Goal: Task Accomplishment & Management: Use online tool/utility

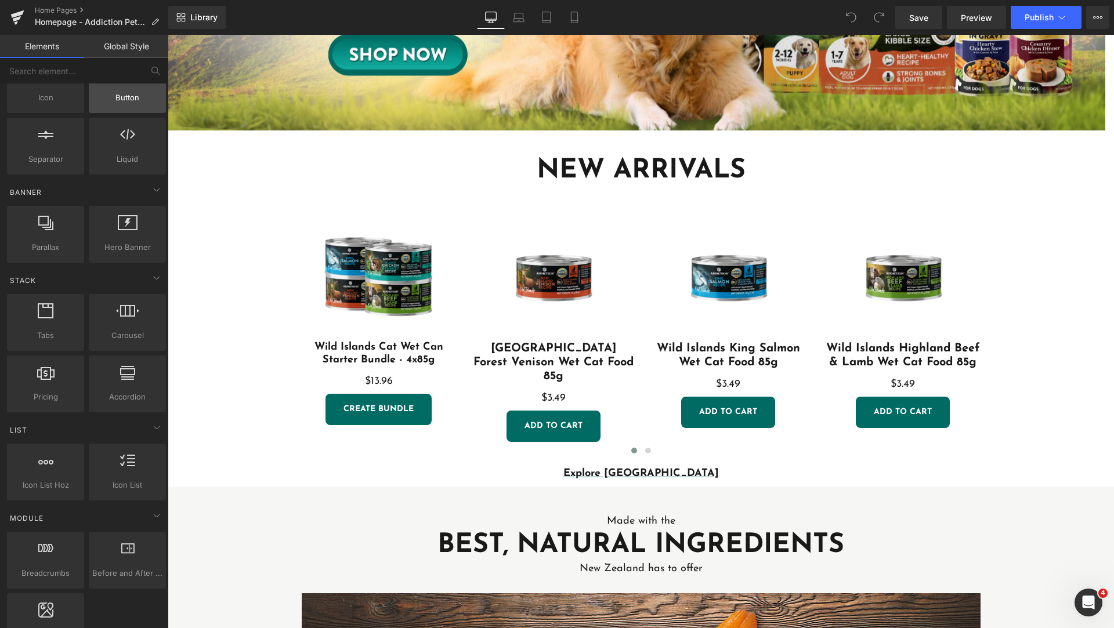
scroll to position [45, 0]
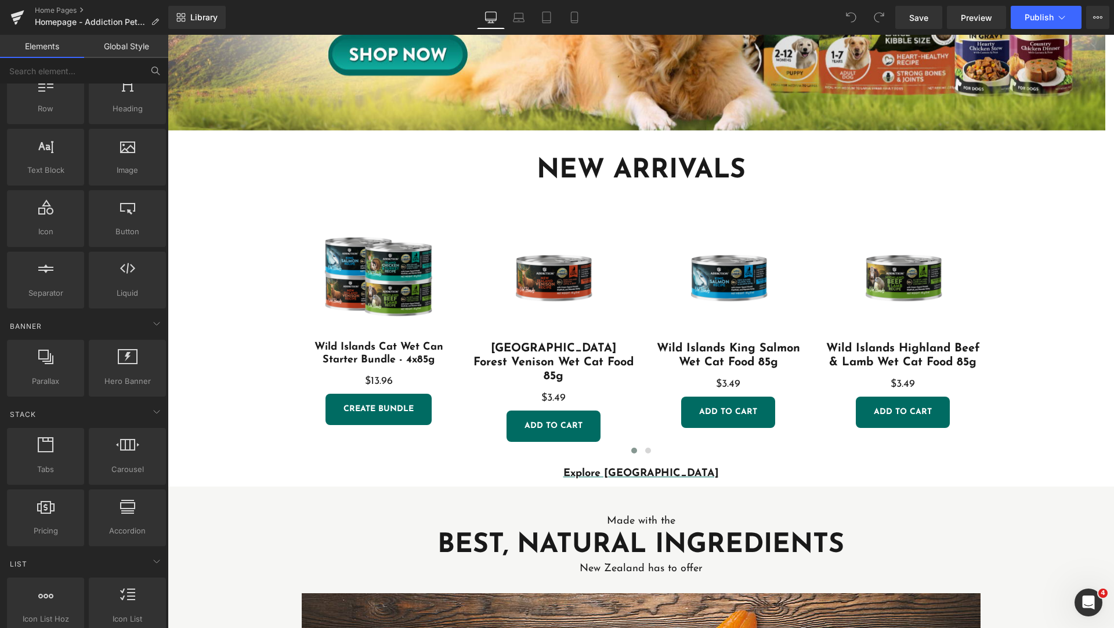
click at [159, 75] on icon at bounding box center [155, 71] width 10 height 10
click at [115, 74] on input "text" at bounding box center [71, 71] width 143 height 26
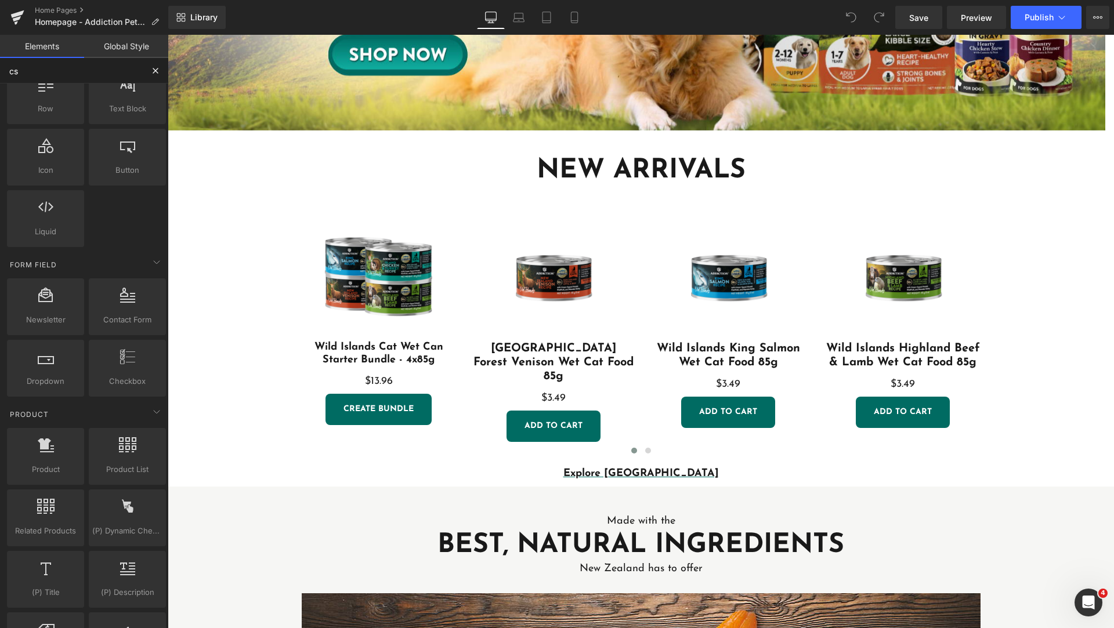
type input "css"
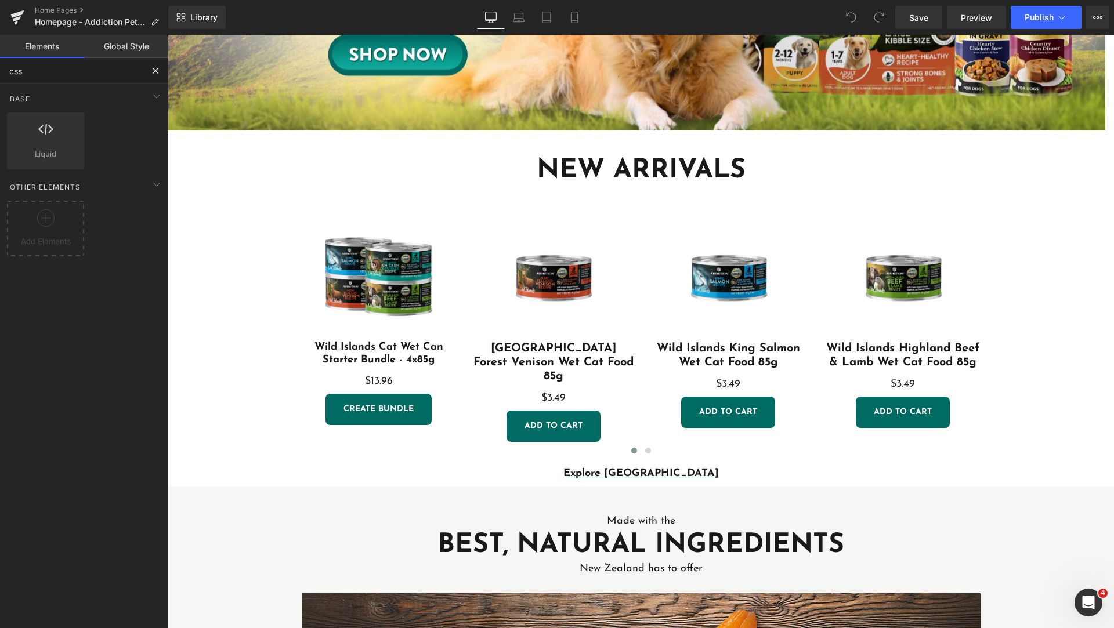
scroll to position [0, 0]
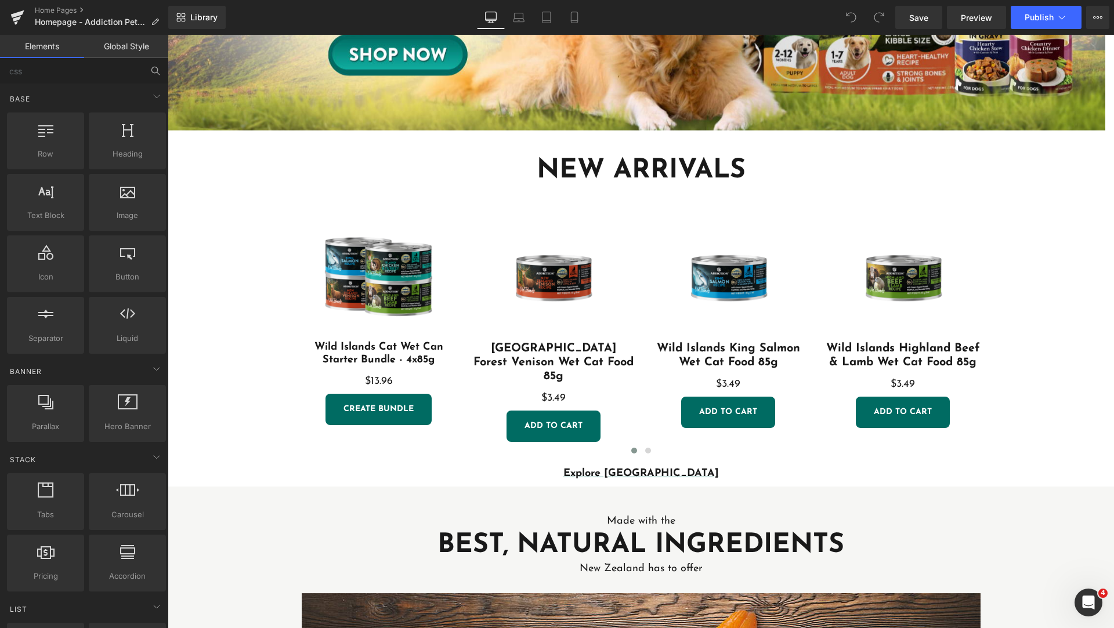
click at [117, 45] on link "Global Style" at bounding box center [126, 46] width 84 height 23
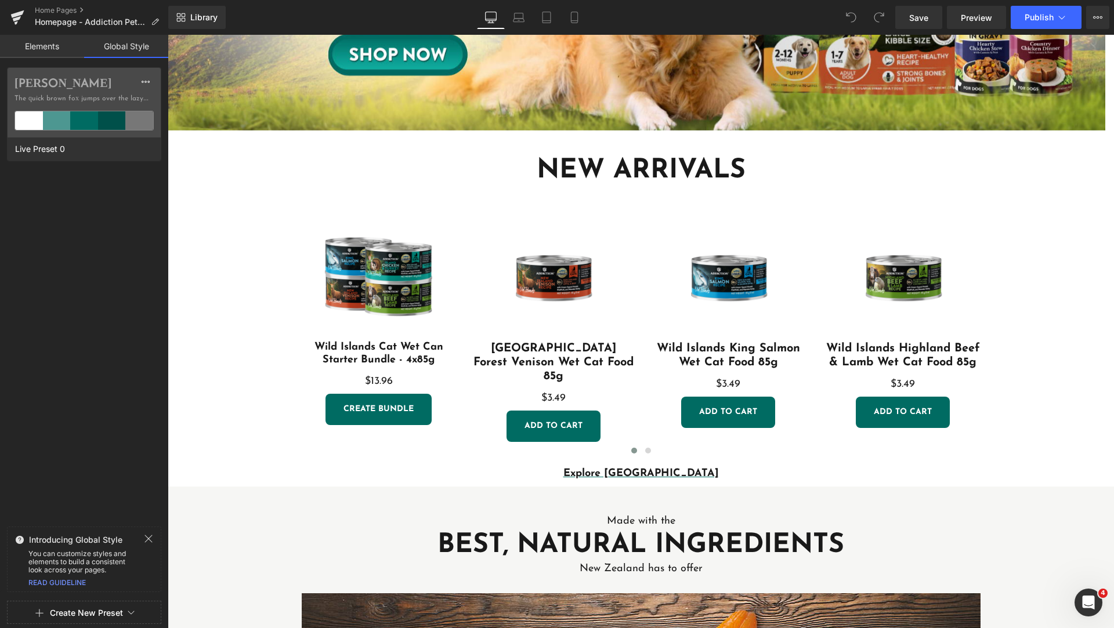
click at [152, 543] on icon at bounding box center [148, 538] width 9 height 9
click at [39, 45] on link "Elements" at bounding box center [42, 46] width 84 height 23
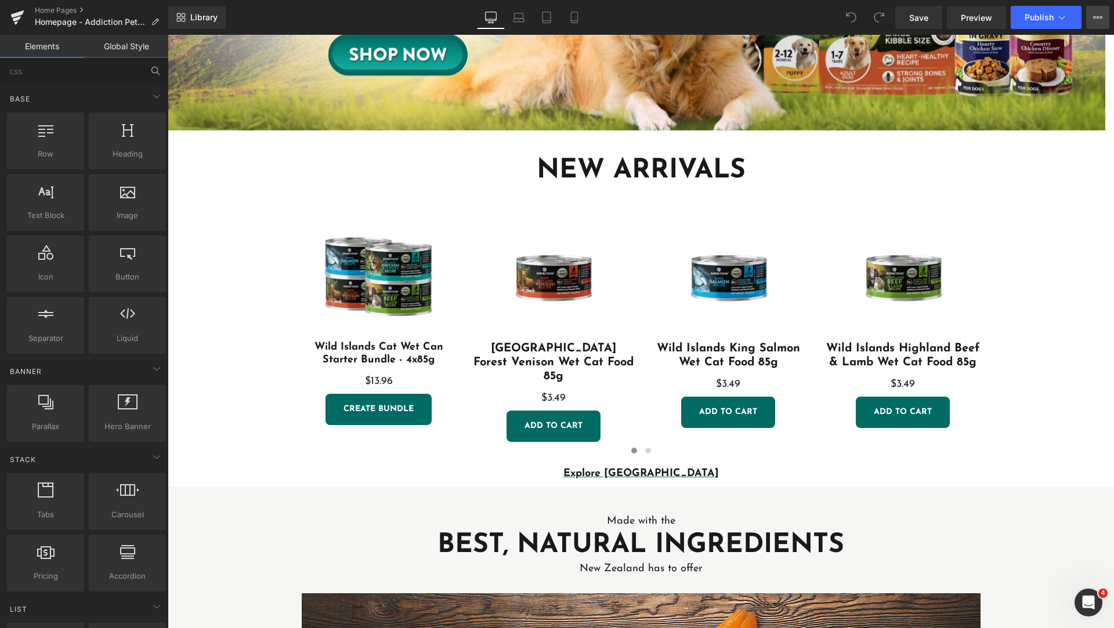
click at [1104, 19] on button "View Live Page View with current Template Save Template to Library Schedule Pub…" at bounding box center [1097, 17] width 23 height 23
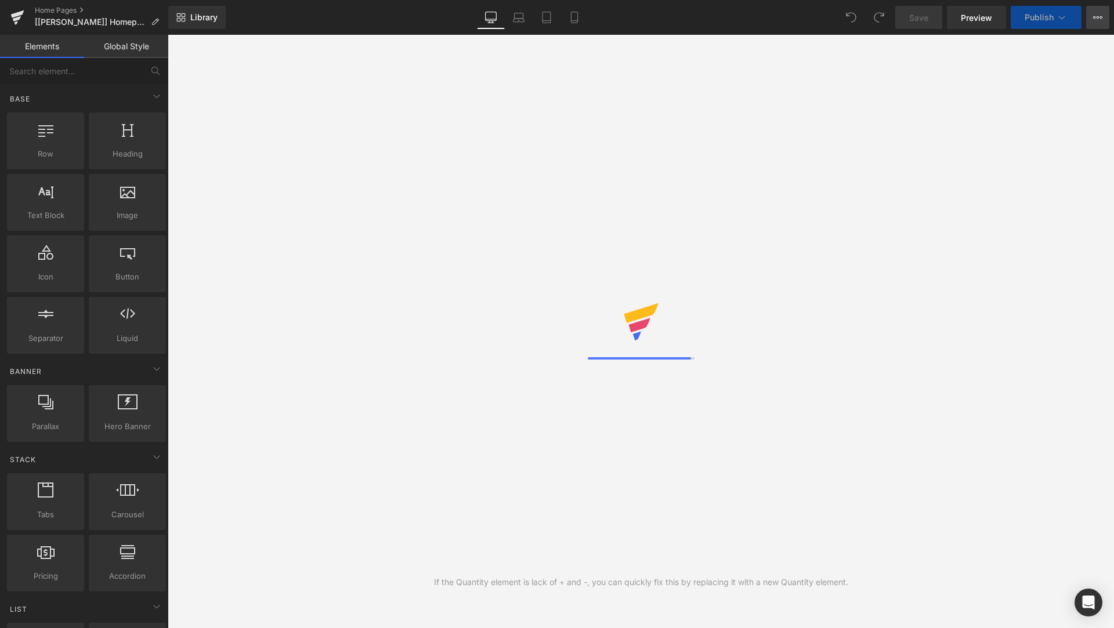
click at [1102, 21] on icon at bounding box center [1097, 17] width 9 height 9
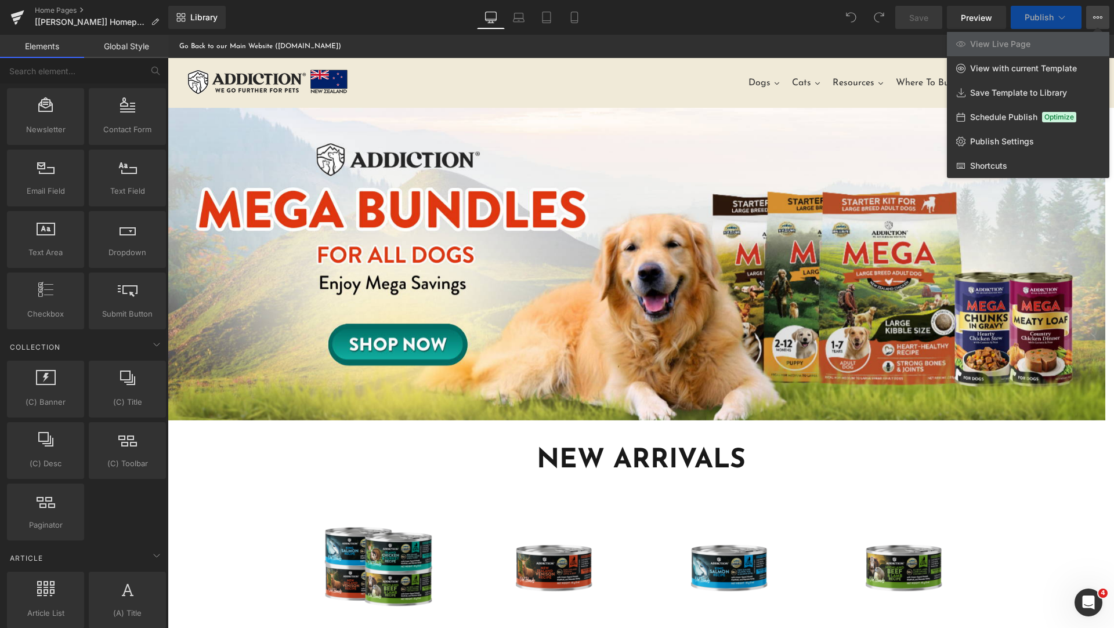
scroll to position [2076, 0]
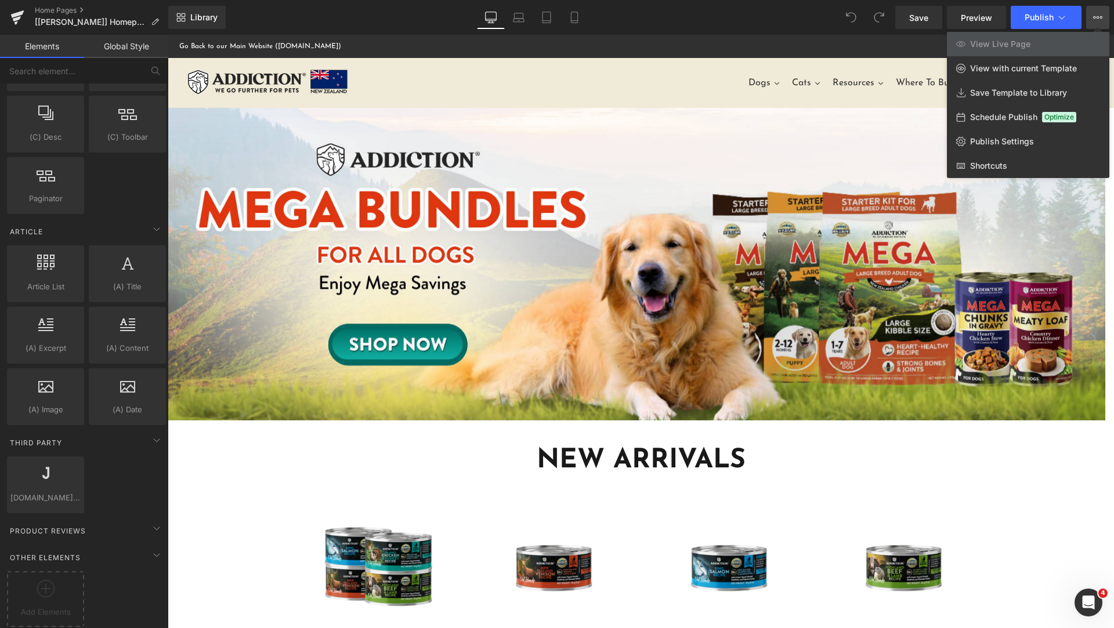
click at [328, 470] on div at bounding box center [641, 332] width 946 height 594
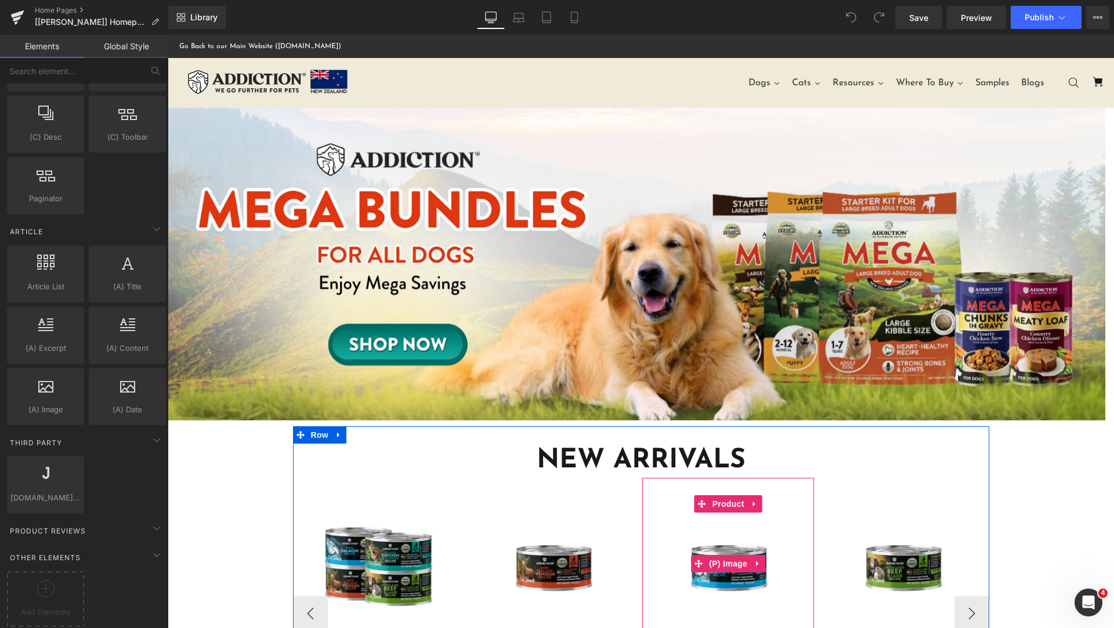
scroll to position [290, 0]
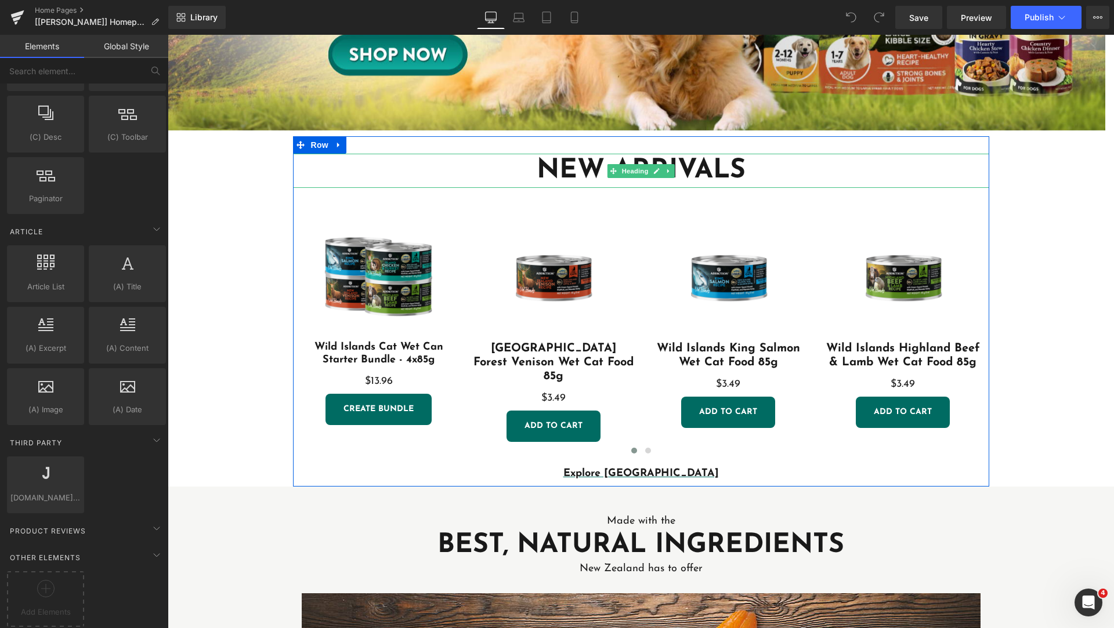
click at [375, 157] on h1 "new arrivals" at bounding box center [641, 171] width 696 height 35
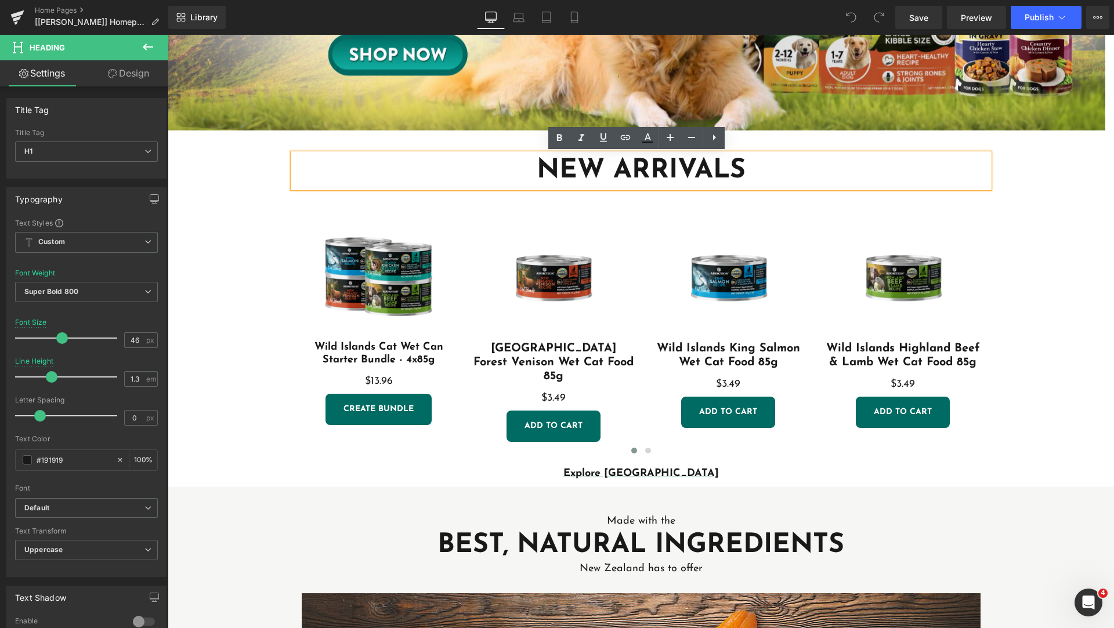
click at [395, 140] on div "new arrivals Heading Sale Off (P) Image Wild Islands Cat Wet Can Starter Bundle…" at bounding box center [641, 311] width 696 height 351
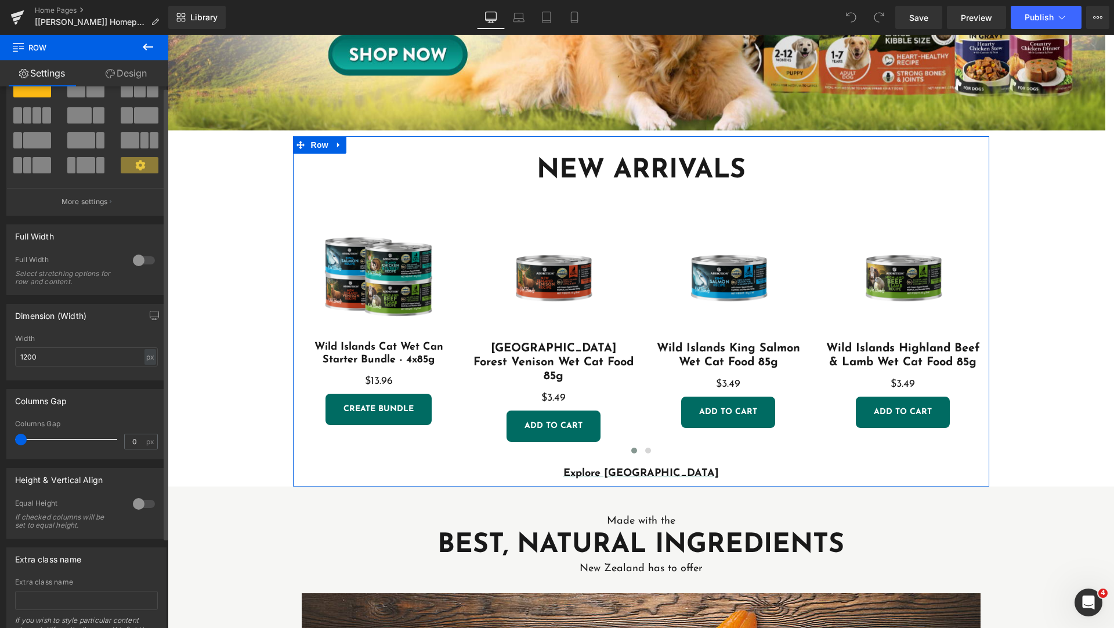
scroll to position [0, 0]
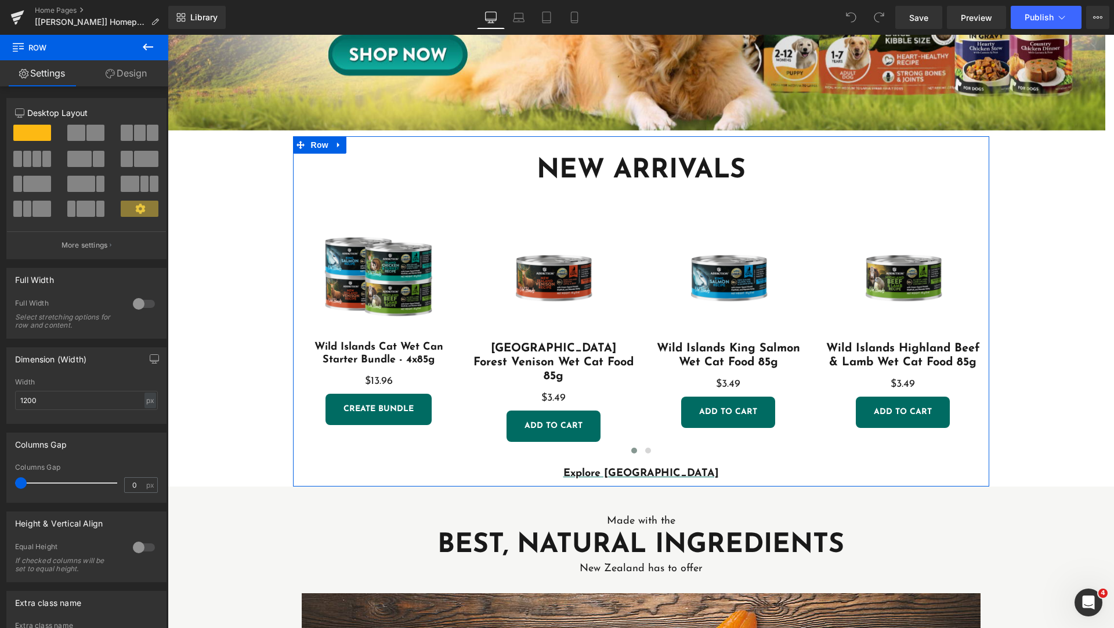
click at [119, 70] on link "Design" at bounding box center [126, 73] width 84 height 26
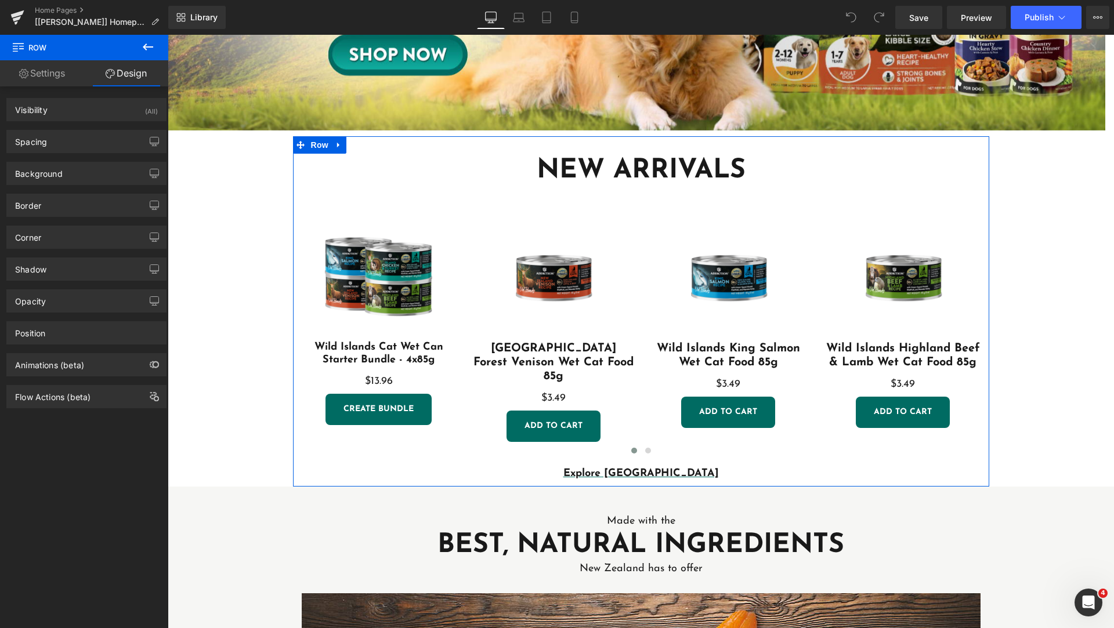
click at [64, 67] on link "Settings" at bounding box center [42, 73] width 84 height 26
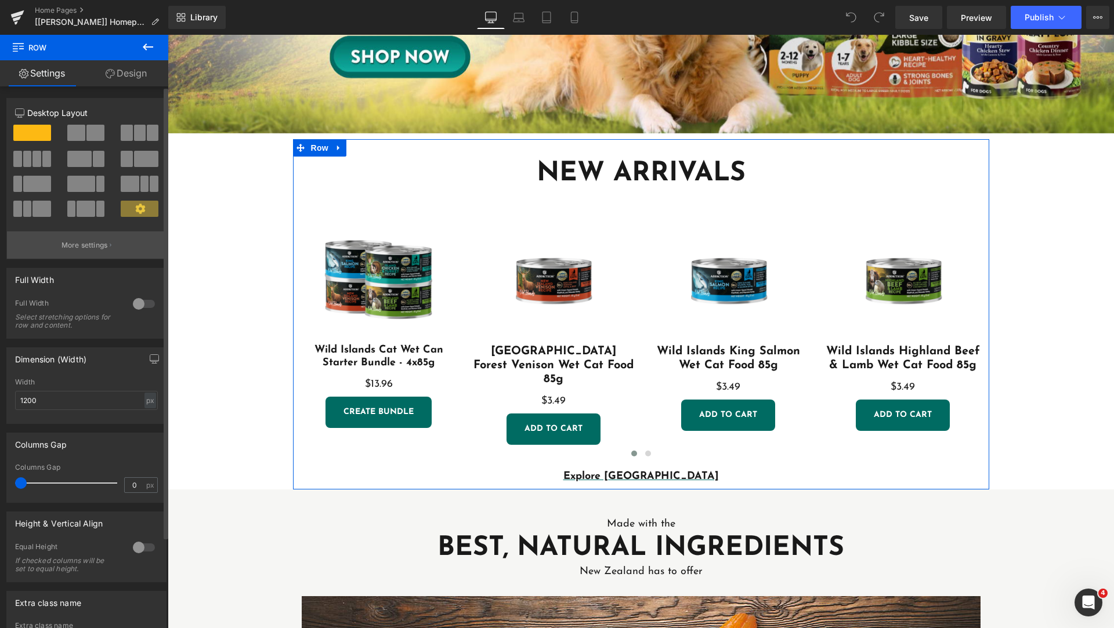
click at [91, 249] on p "More settings" at bounding box center [85, 245] width 46 height 10
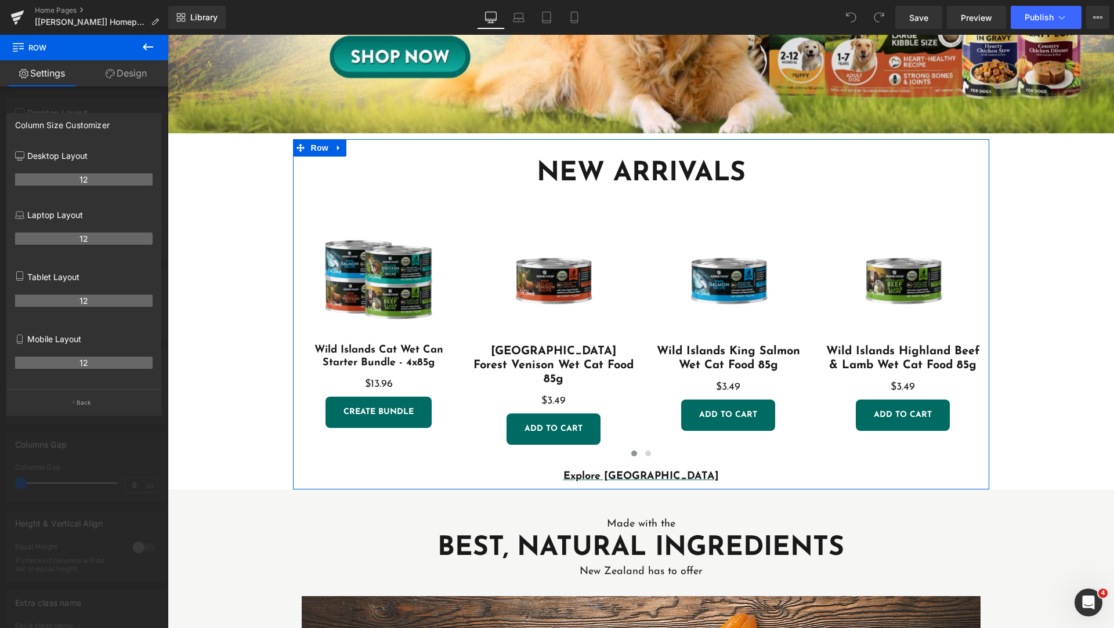
click at [61, 110] on div at bounding box center [84, 334] width 168 height 599
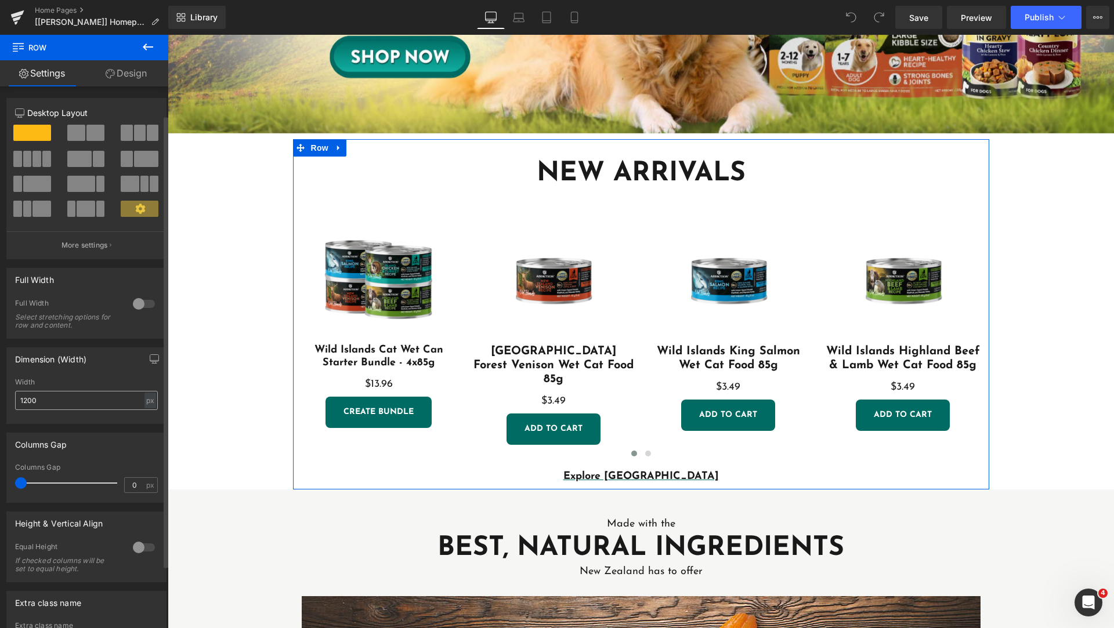
scroll to position [109, 0]
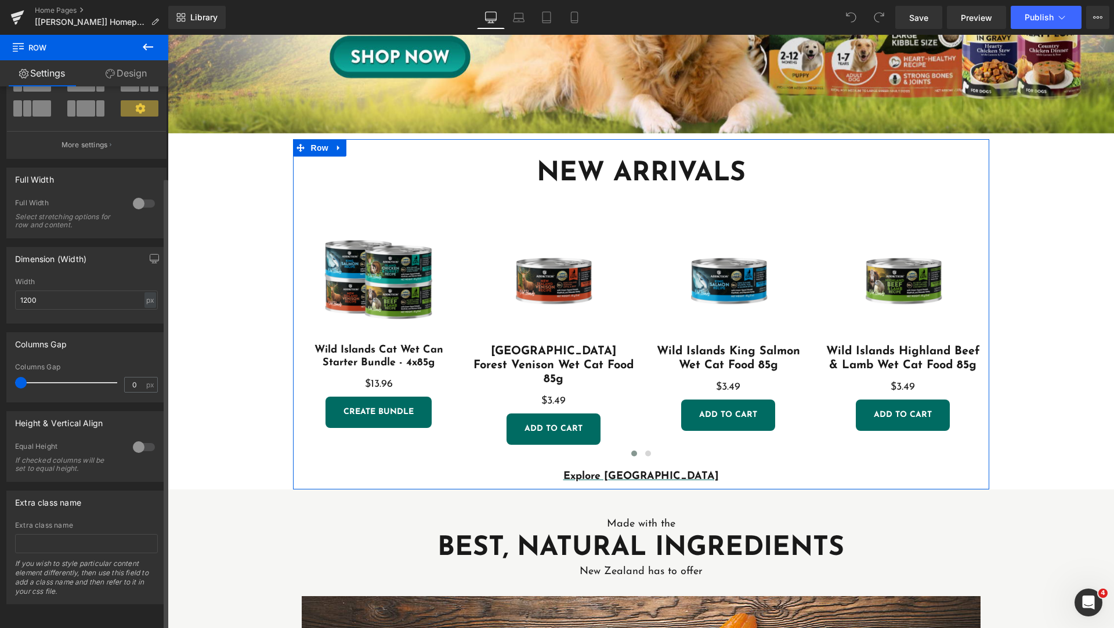
click at [44, 376] on div at bounding box center [69, 382] width 96 height 23
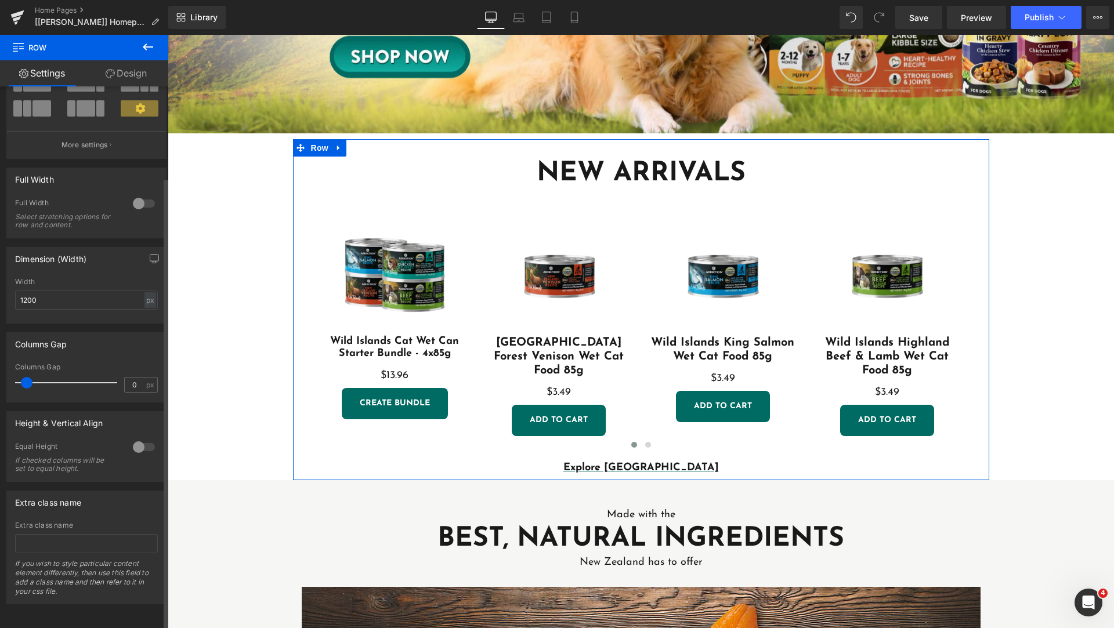
click at [26, 375] on div at bounding box center [69, 382] width 96 height 23
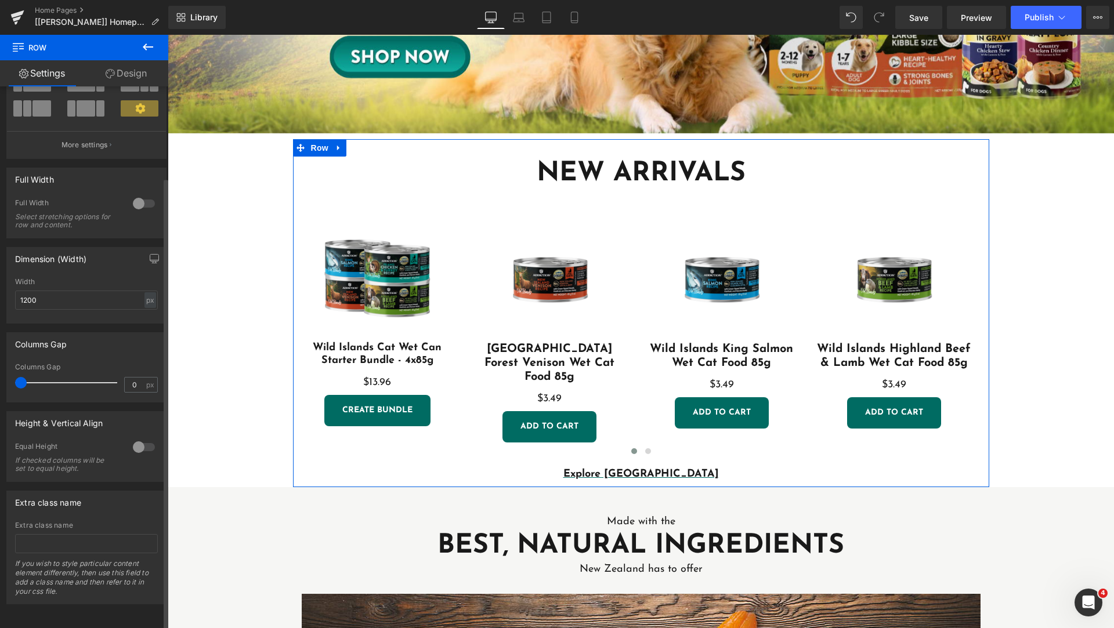
drag, startPoint x: 26, startPoint y: 375, endPoint x: 10, endPoint y: 375, distance: 16.2
click at [10, 375] on div "0px Columns Gap 0 px" at bounding box center [86, 382] width 159 height 39
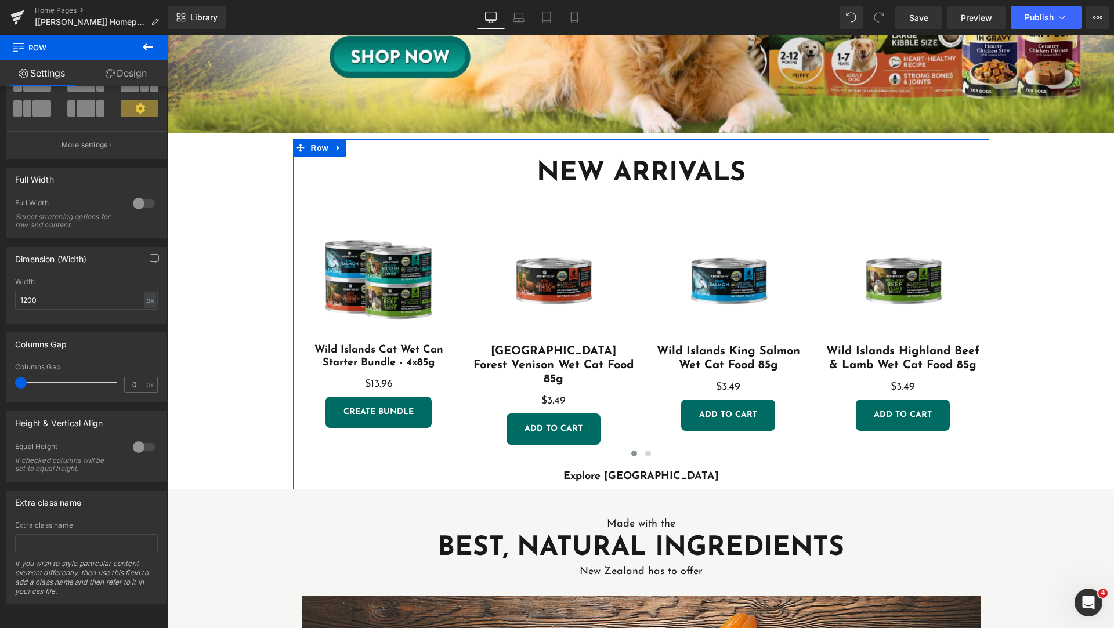
click at [122, 75] on link "Design" at bounding box center [126, 73] width 84 height 26
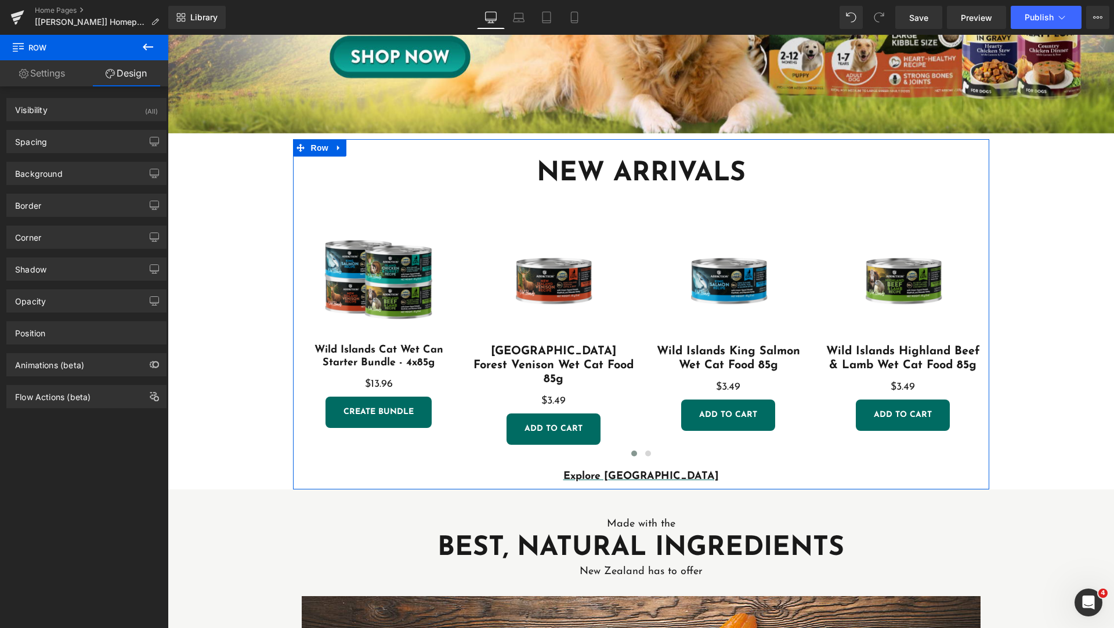
click at [45, 75] on link "Settings" at bounding box center [42, 73] width 84 height 26
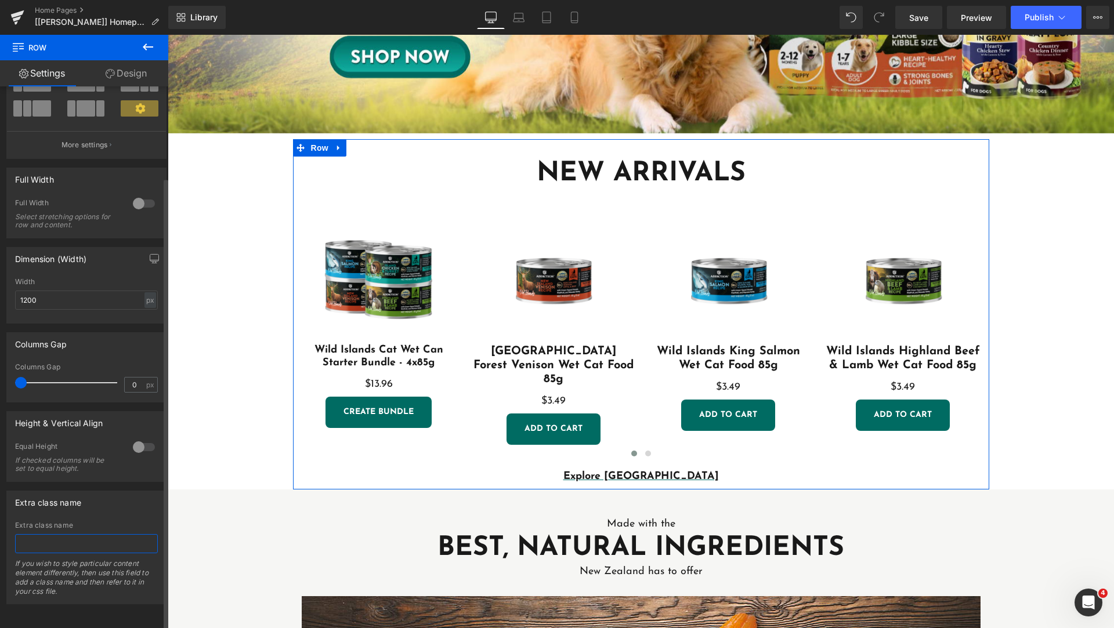
click at [111, 540] on input "text" at bounding box center [86, 543] width 143 height 19
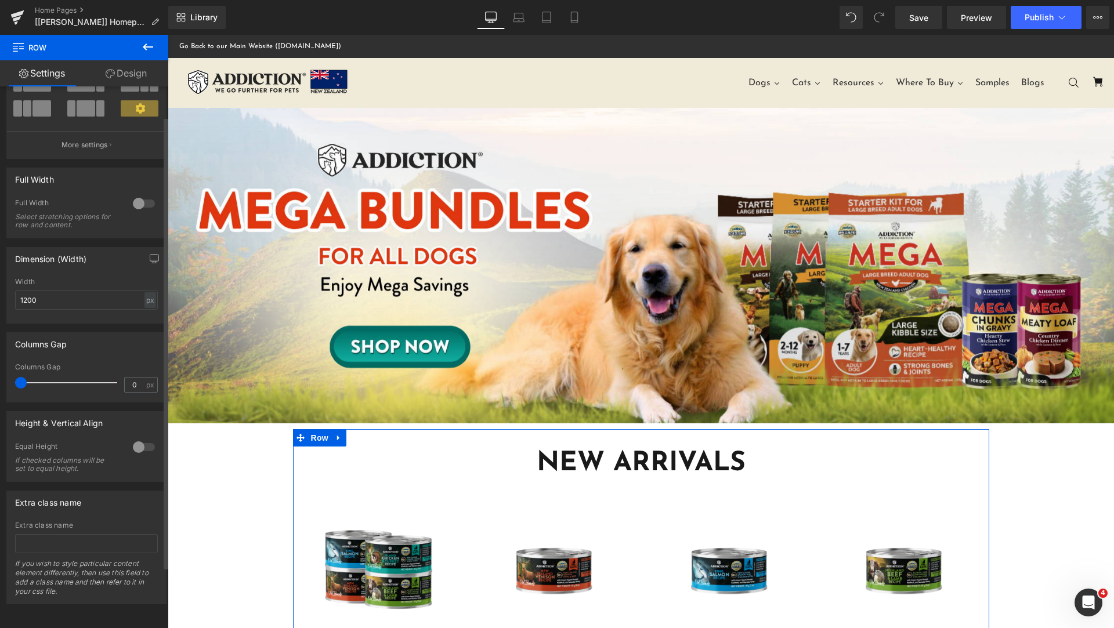
scroll to position [0, 0]
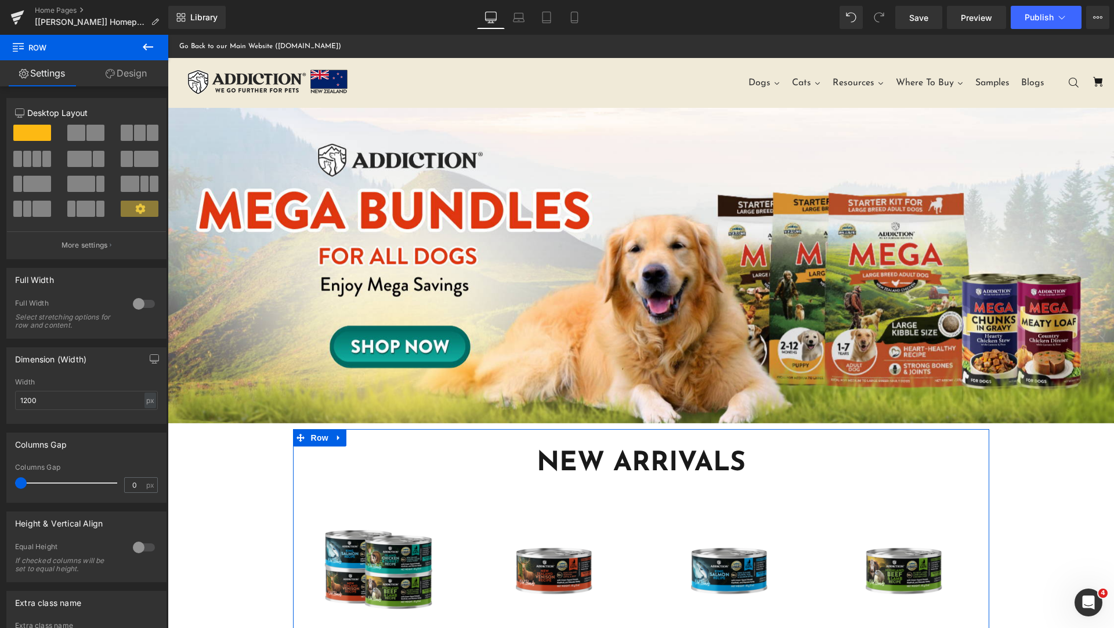
click at [135, 79] on link "Design" at bounding box center [126, 73] width 84 height 26
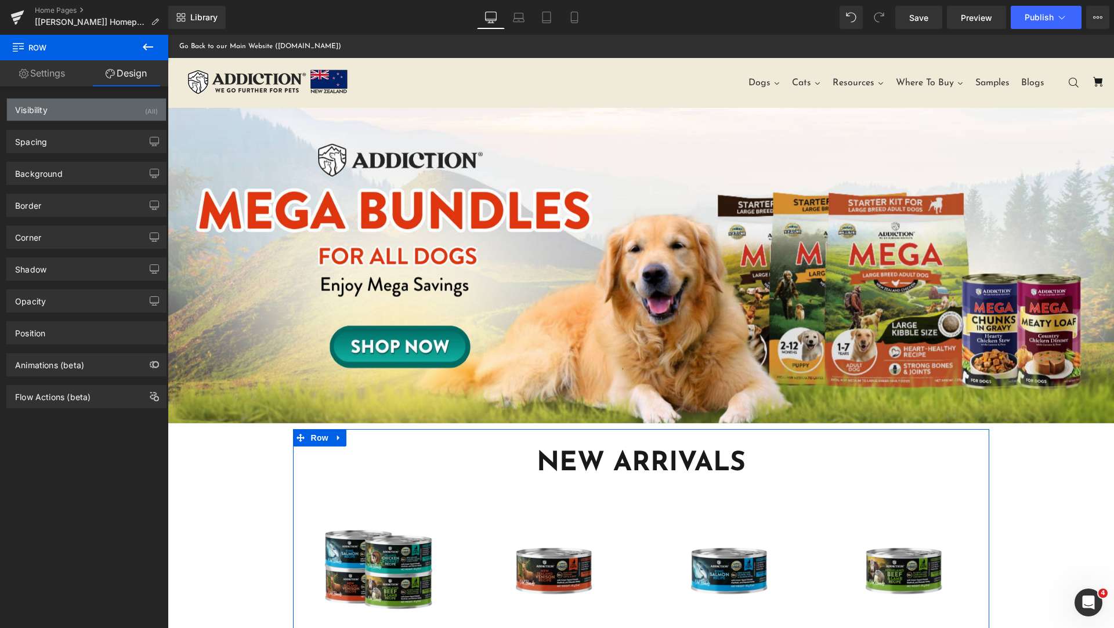
click at [114, 111] on div "Visibility (All)" at bounding box center [86, 110] width 159 height 22
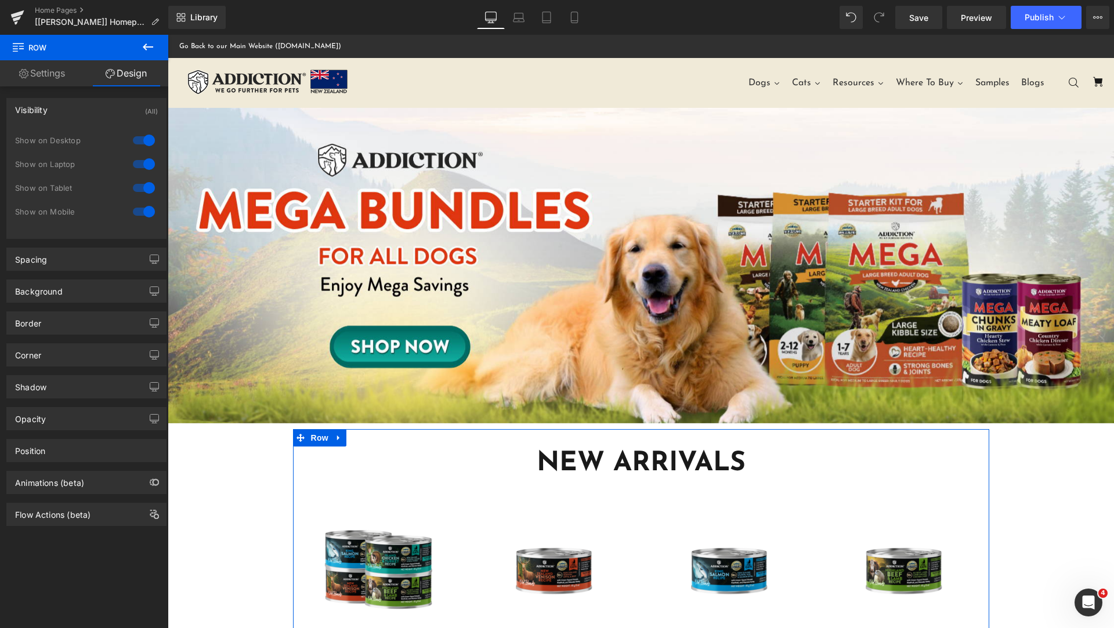
click at [84, 109] on div "Visibility (All)" at bounding box center [86, 110] width 159 height 22
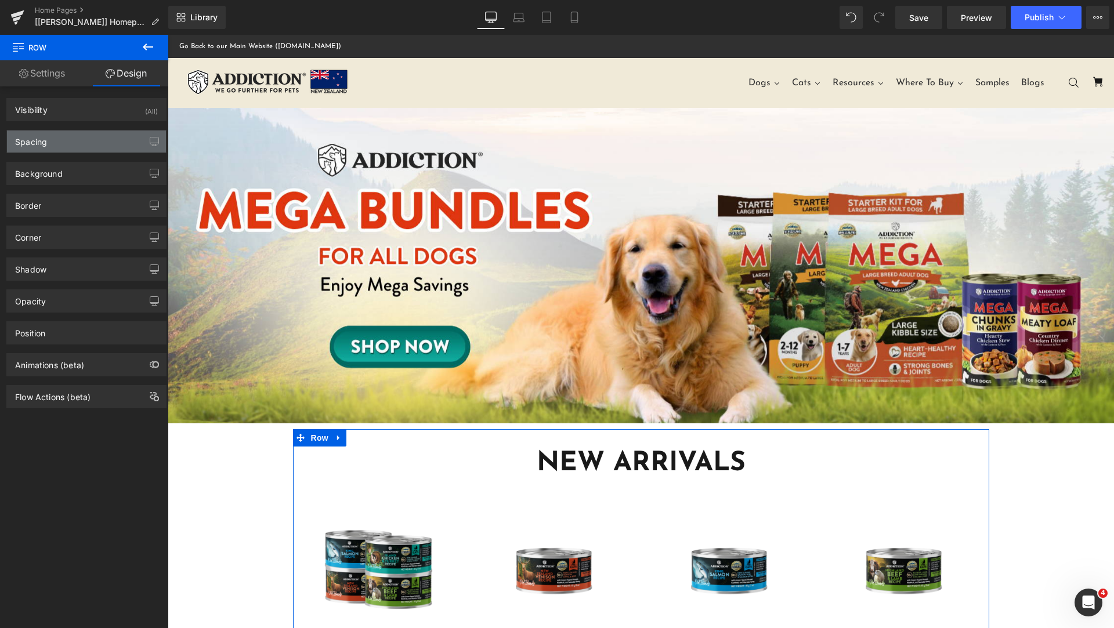
click at [76, 144] on div "Spacing" at bounding box center [86, 142] width 159 height 22
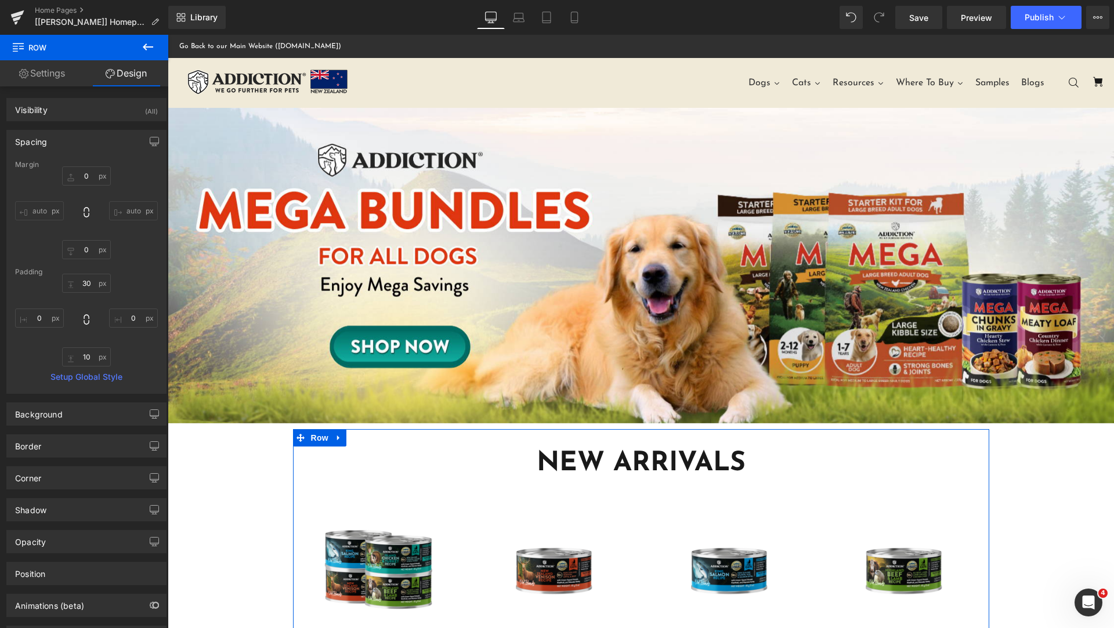
click at [86, 143] on div "Spacing" at bounding box center [86, 142] width 159 height 22
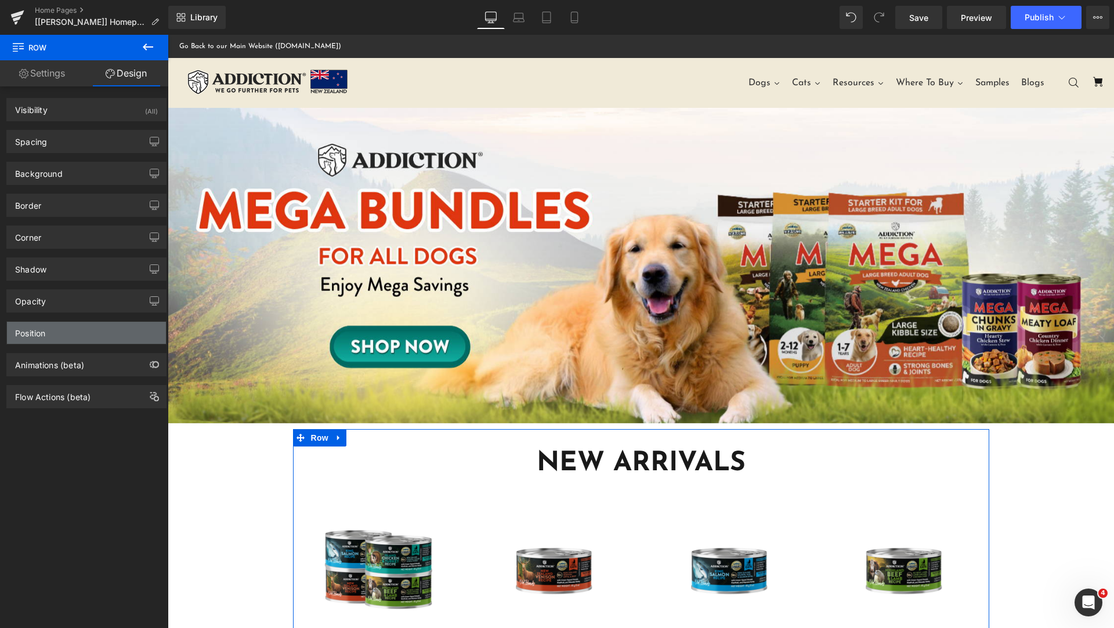
click at [69, 330] on div "Position" at bounding box center [86, 333] width 159 height 22
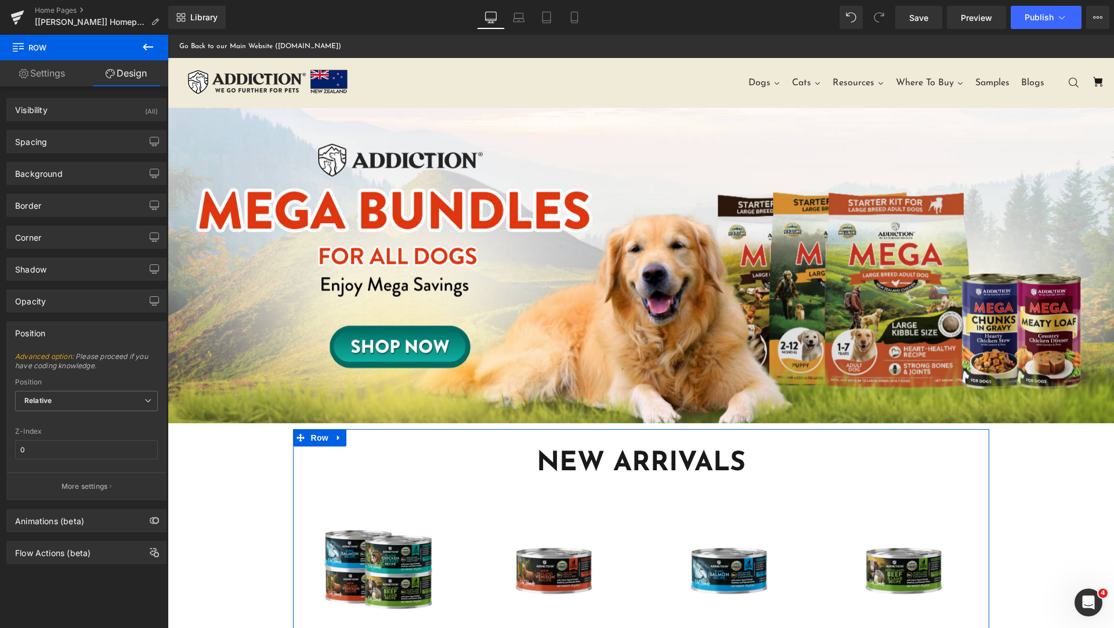
click at [69, 330] on div "Position" at bounding box center [86, 333] width 159 height 22
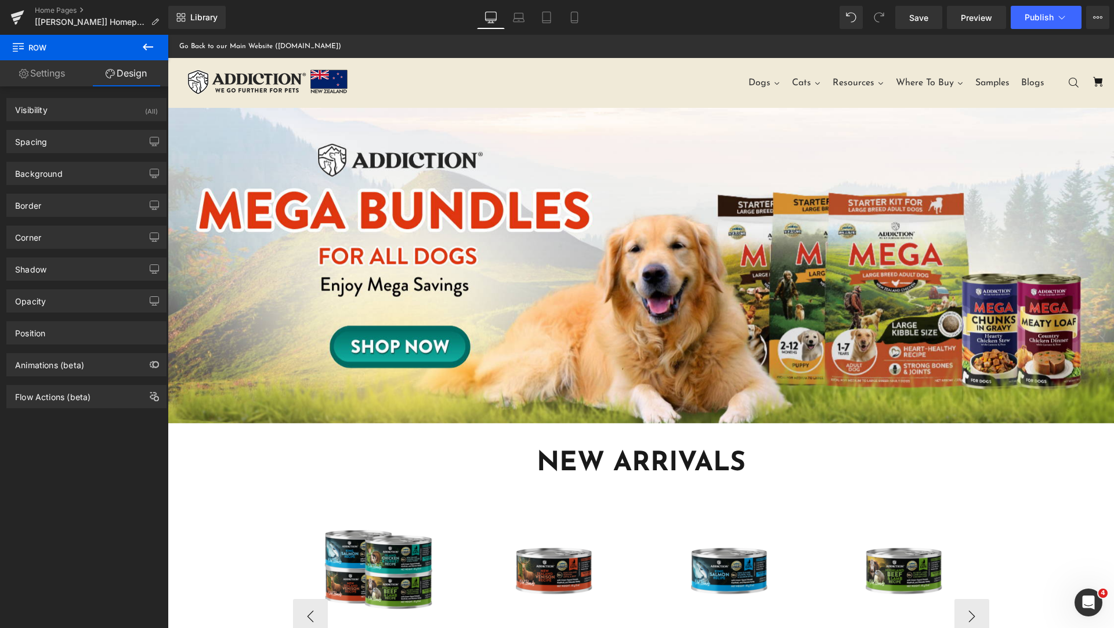
scroll to position [290, 0]
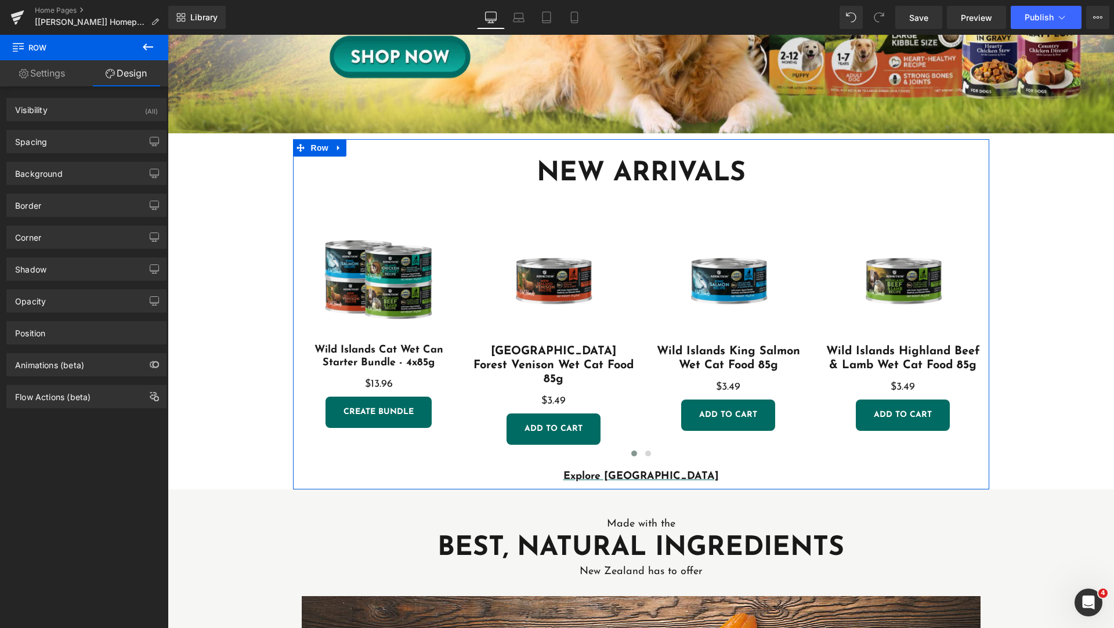
click at [54, 70] on link "Settings" at bounding box center [42, 73] width 84 height 26
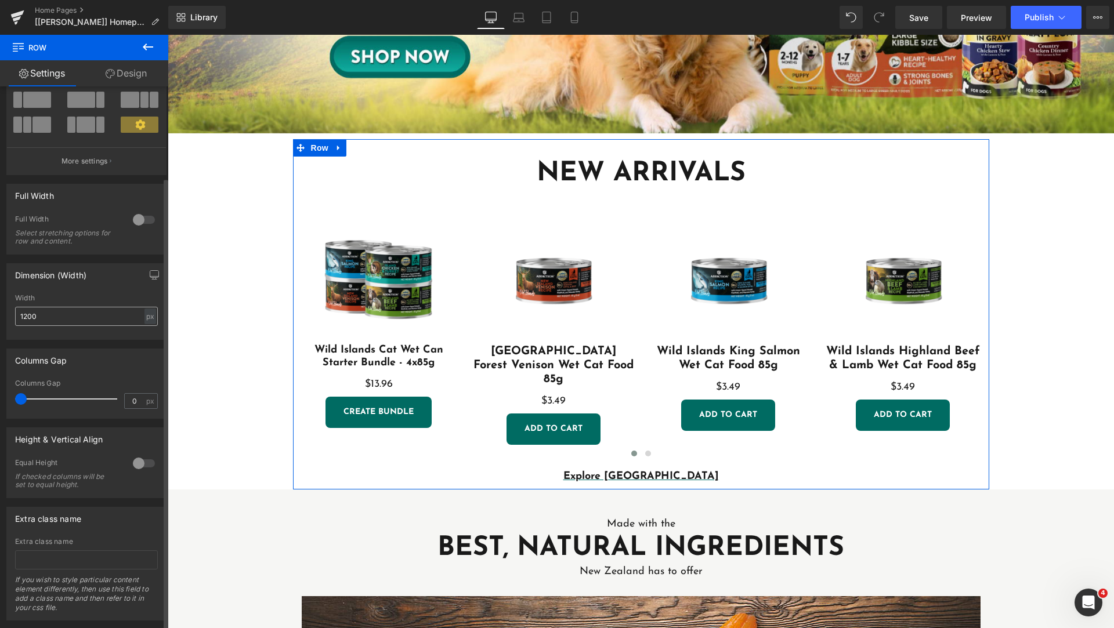
scroll to position [109, 0]
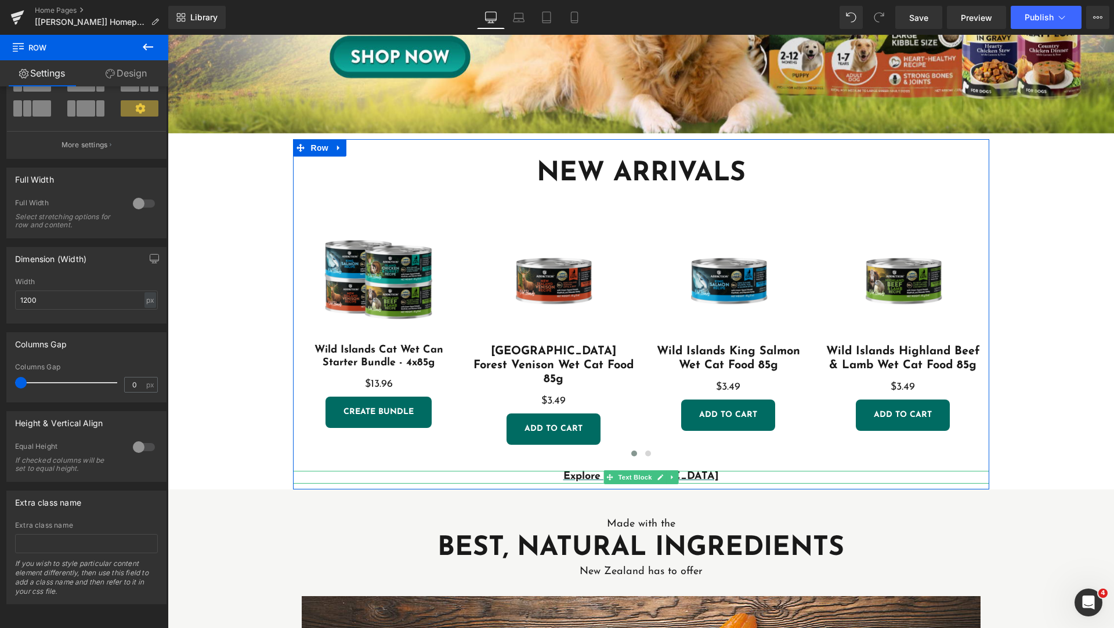
click at [804, 471] on p "Explore [GEOGRAPHIC_DATA]" at bounding box center [641, 477] width 696 height 13
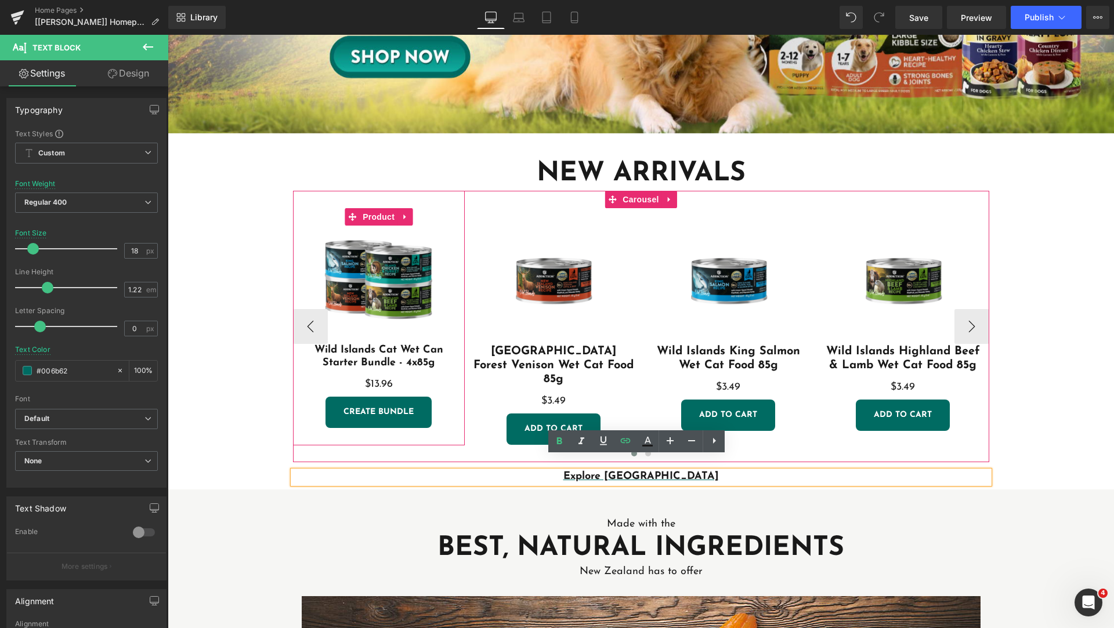
click at [305, 203] on div "Sale Off (P) Image Wild Islands Cat Wet Can Starter Bundle - 4x85g (P) Title $0…" at bounding box center [379, 318] width 172 height 255
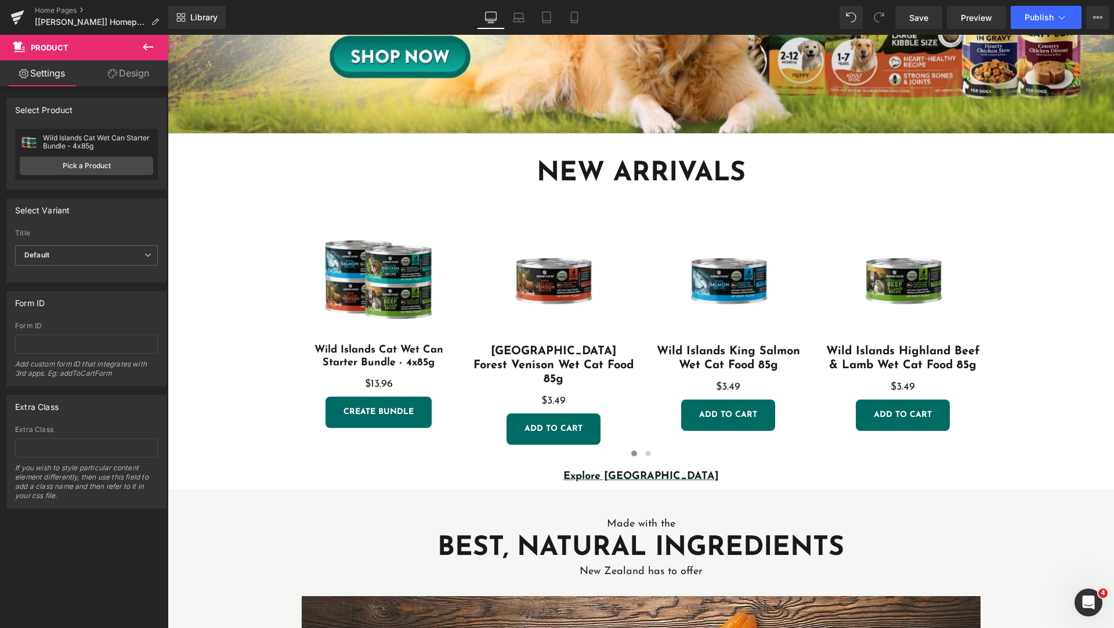
click at [150, 46] on icon at bounding box center [148, 47] width 14 height 14
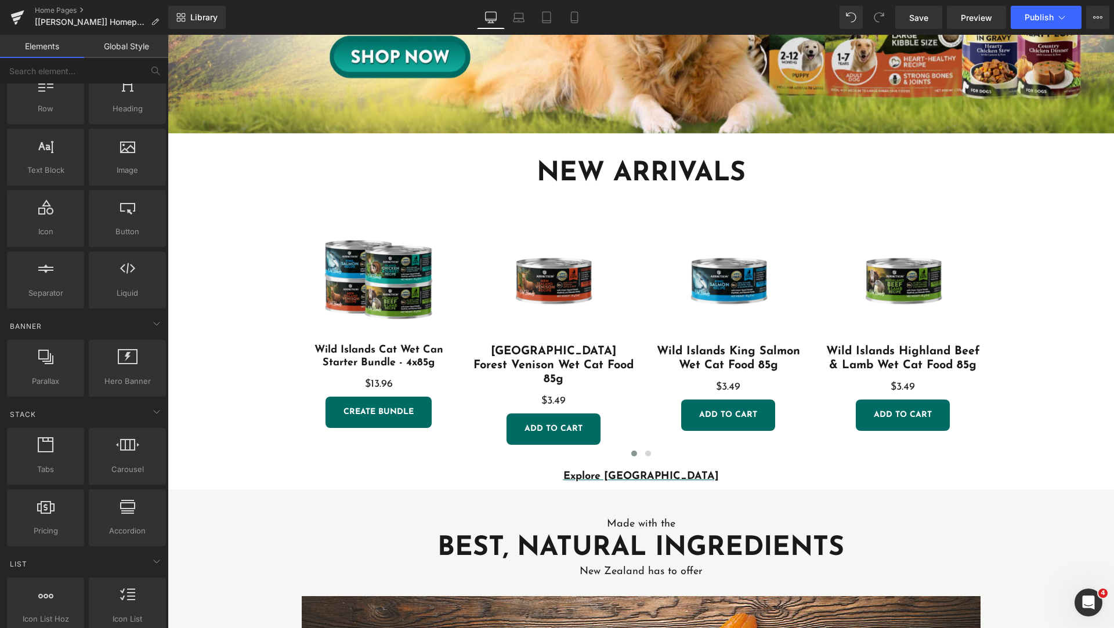
scroll to position [0, 0]
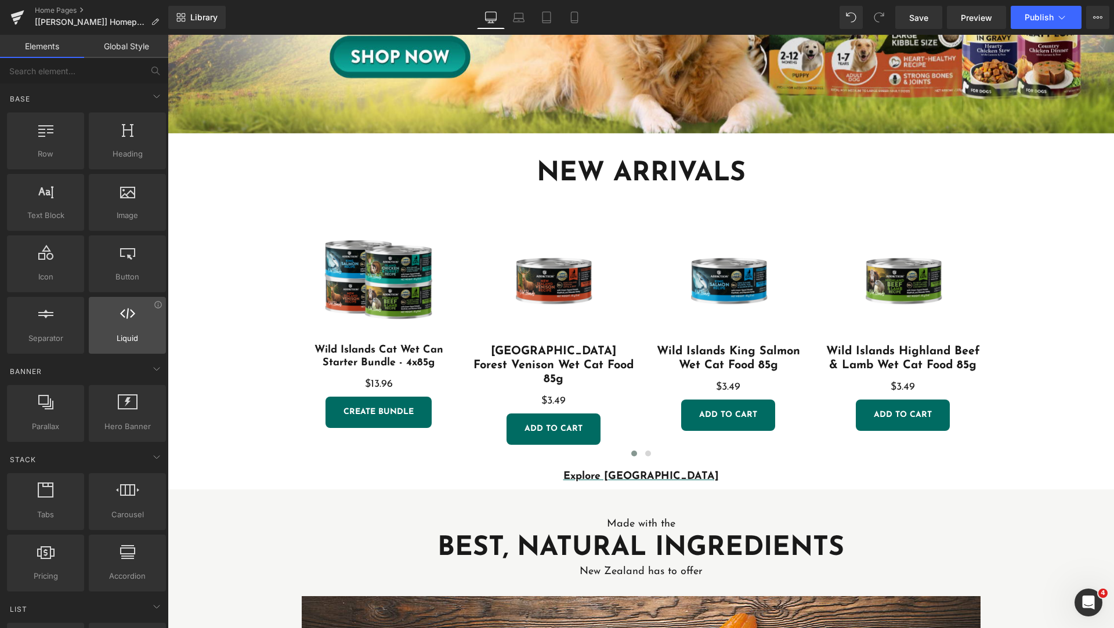
click at [123, 327] on div at bounding box center [127, 319] width 70 height 26
click at [157, 308] on icon at bounding box center [158, 305] width 9 height 9
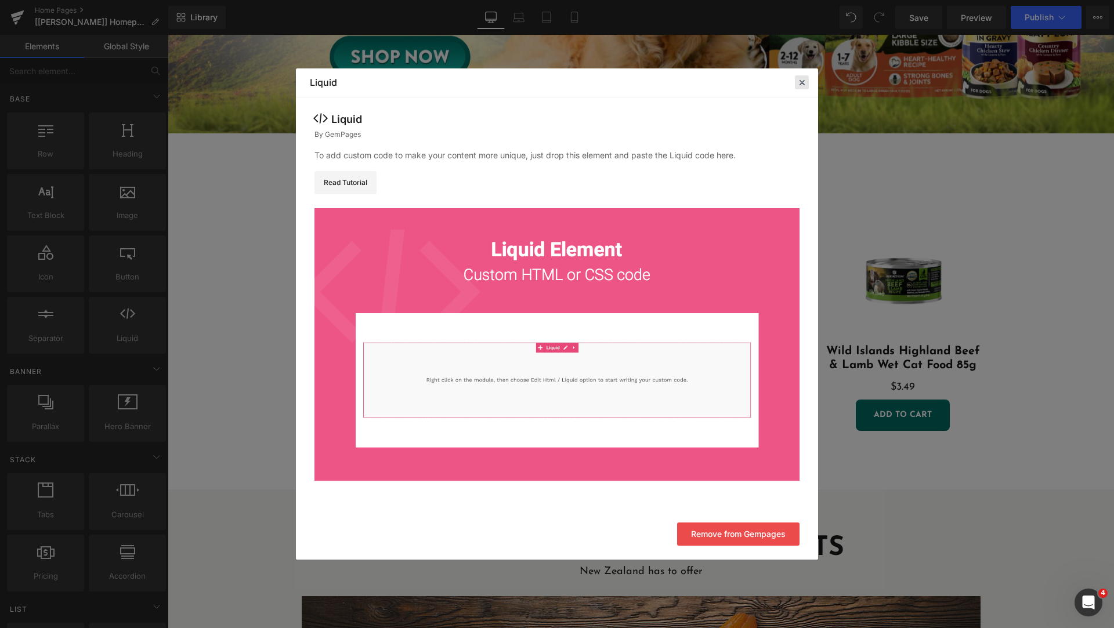
click at [798, 80] on icon at bounding box center [802, 82] width 10 height 10
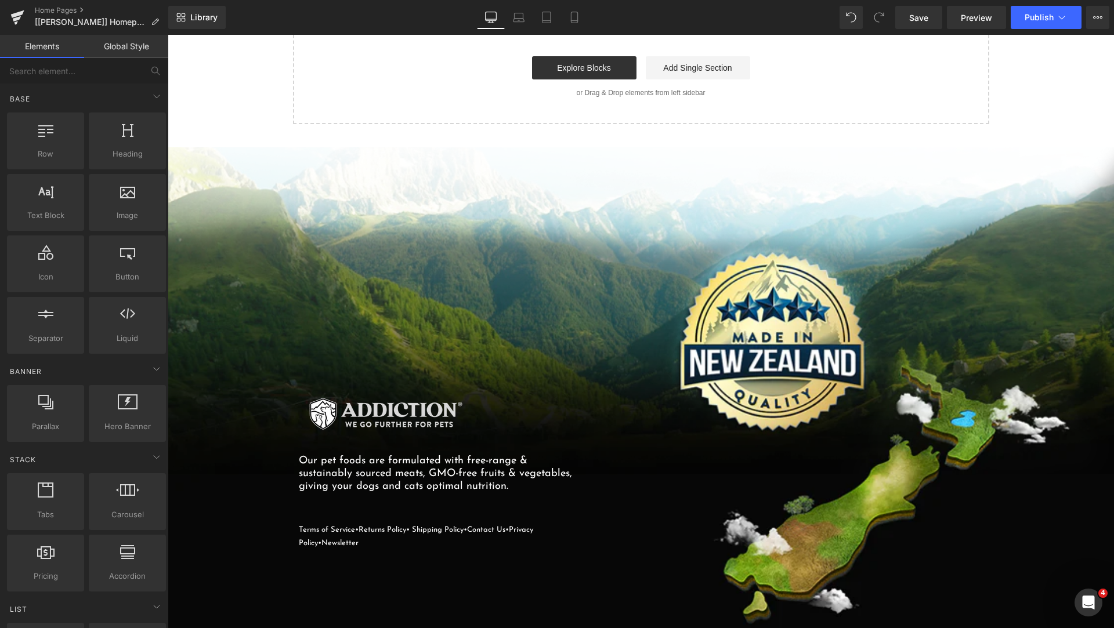
scroll to position [3839, 0]
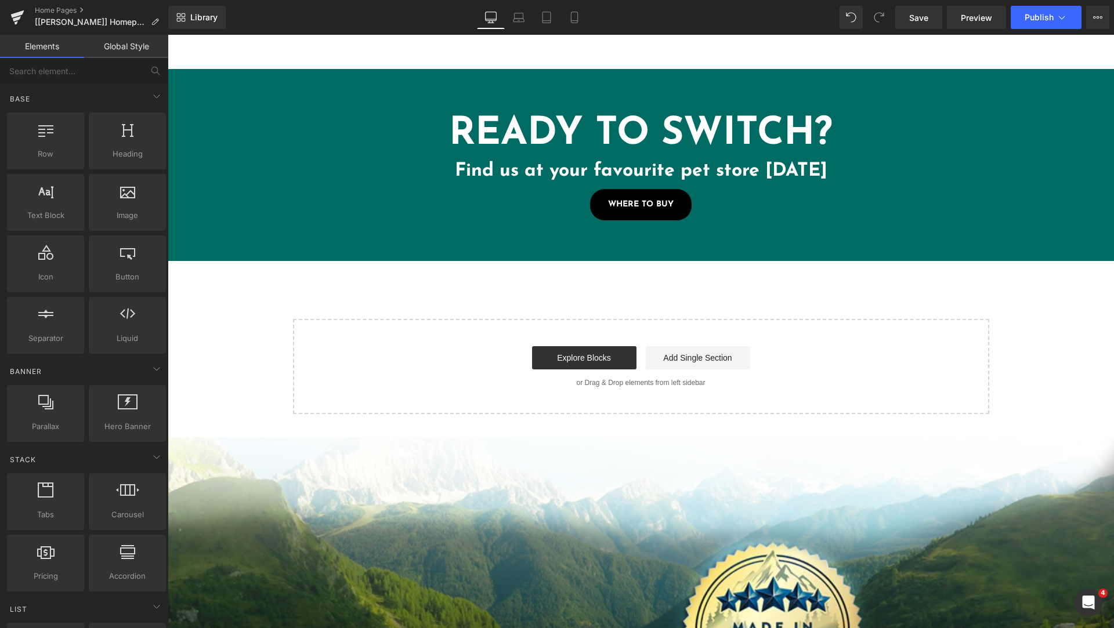
click at [455, 364] on div "Start building your page Explore Blocks Add Single Section or Drag & Drop eleme…" at bounding box center [641, 366] width 694 height 93
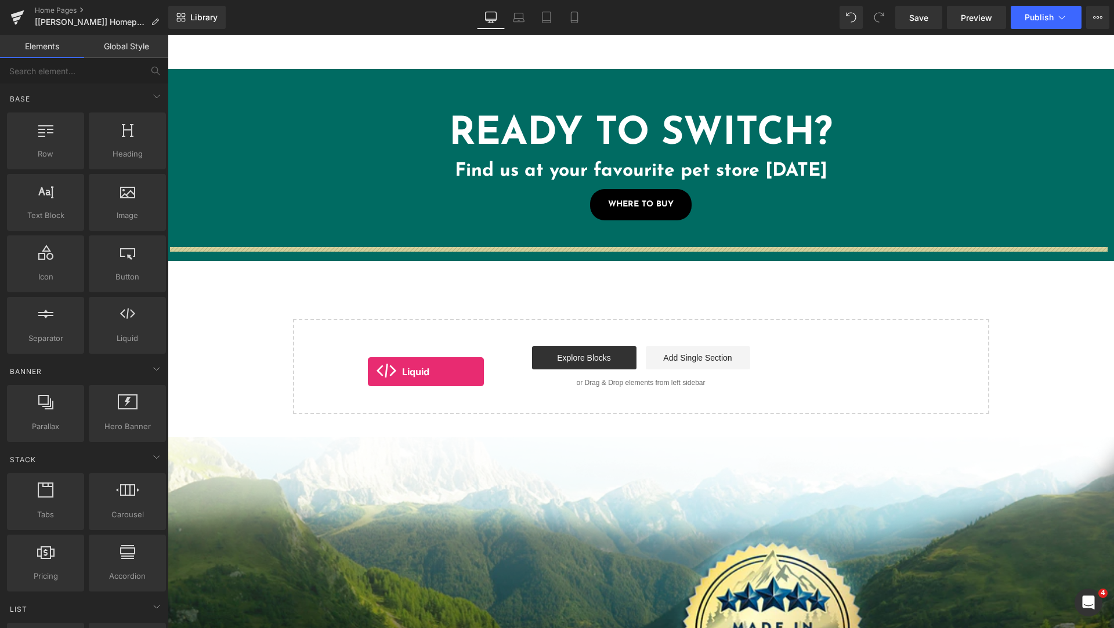
drag, startPoint x: 290, startPoint y: 374, endPoint x: 368, endPoint y: 372, distance: 77.8
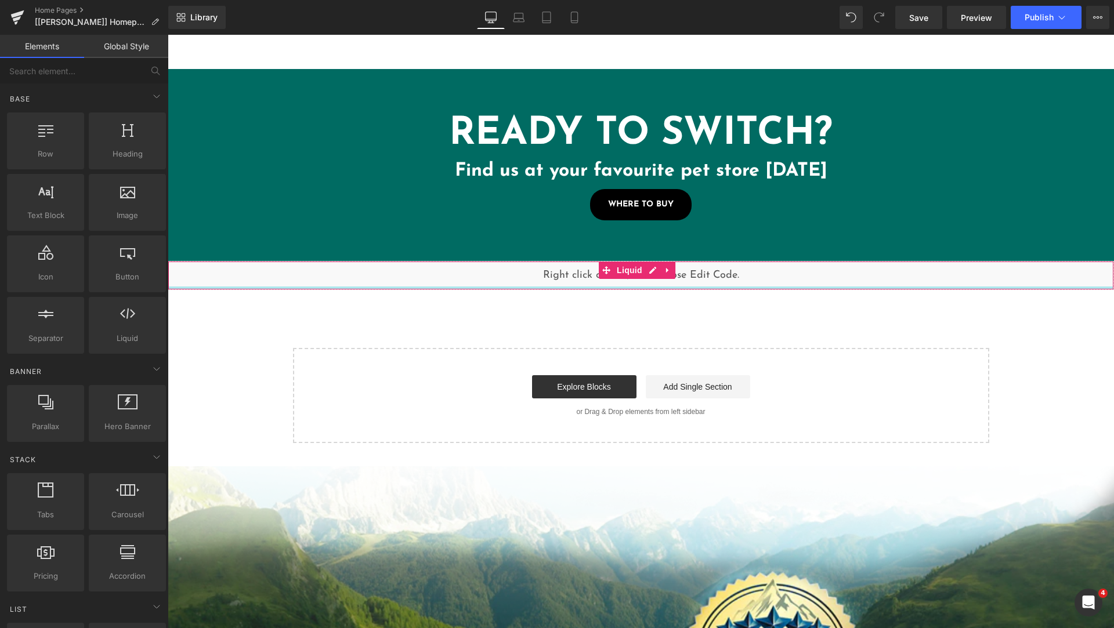
click at [439, 287] on div at bounding box center [640, 288] width 945 height 3
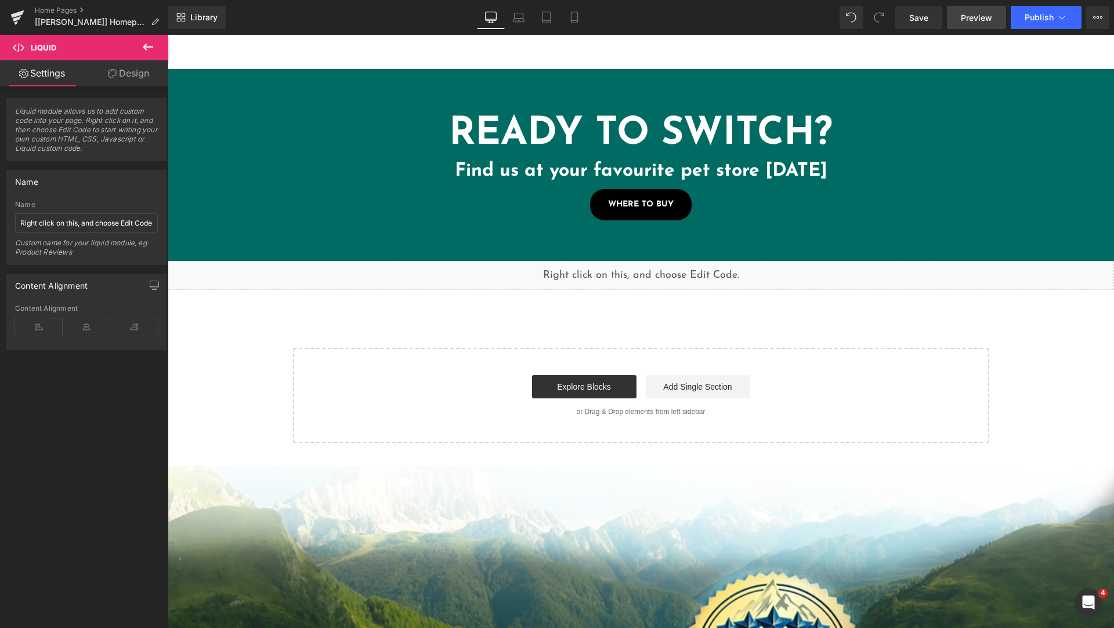
click at [975, 21] on span "Preview" at bounding box center [976, 18] width 31 height 12
click at [759, 265] on div "Liquid" at bounding box center [641, 275] width 946 height 29
click at [652, 261] on div "Liquid" at bounding box center [641, 275] width 946 height 29
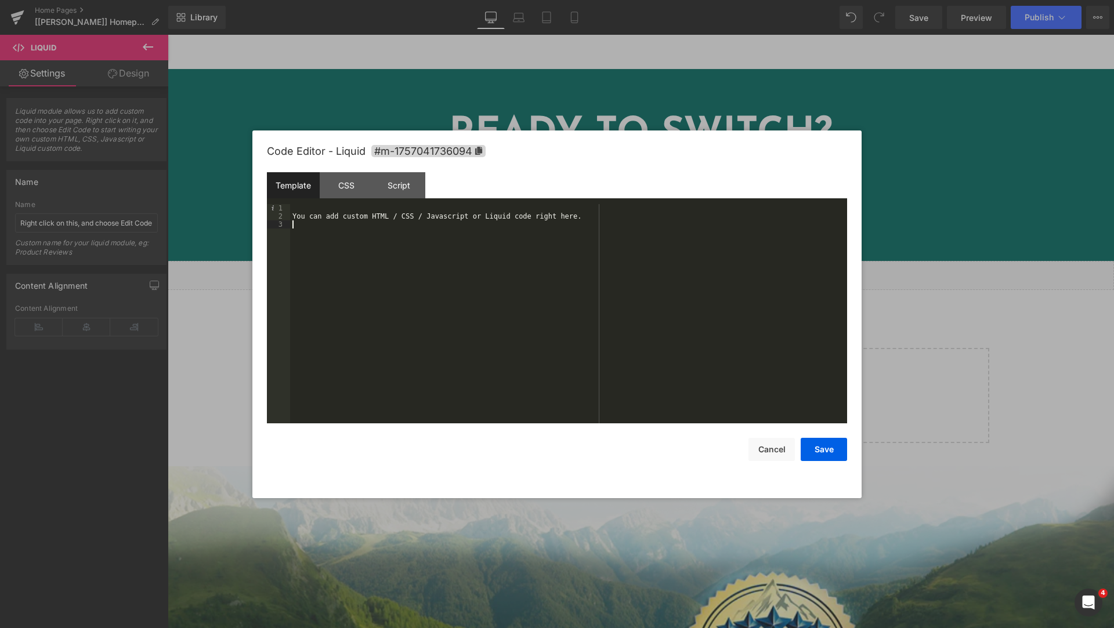
click at [460, 229] on div "You can add custom HTML / CSS / Javascript or Liquid code right here." at bounding box center [568, 322] width 557 height 236
click at [334, 185] on div "CSS" at bounding box center [346, 185] width 53 height 26
click at [388, 241] on div "#m-1757041736094 { }" at bounding box center [568, 322] width 557 height 236
click at [776, 450] on button "Cancel" at bounding box center [772, 449] width 46 height 23
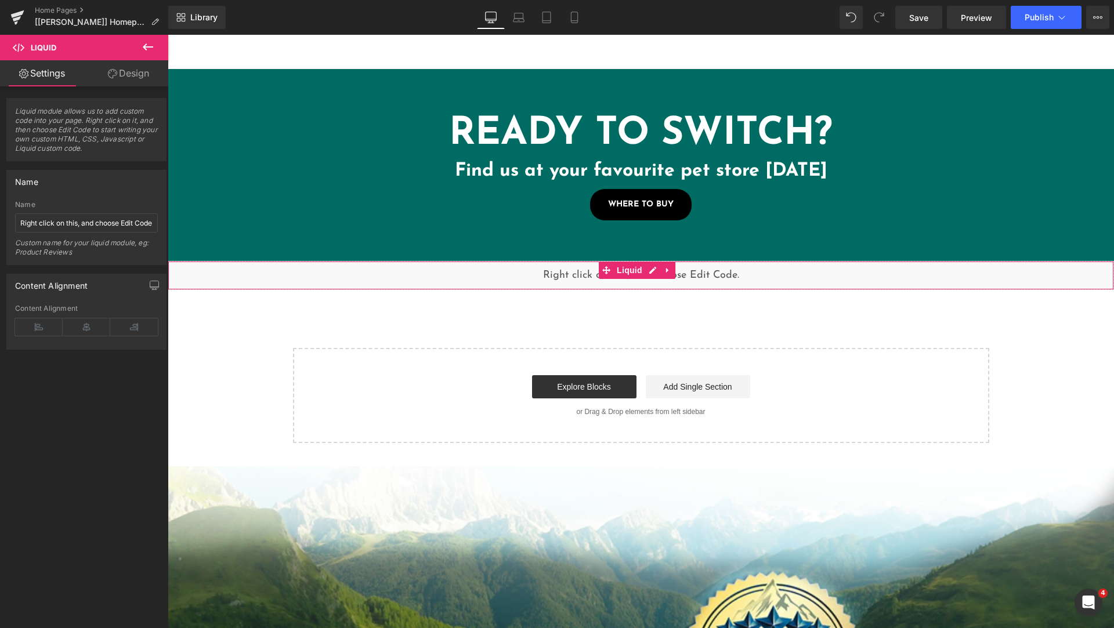
click at [785, 262] on div "Liquid" at bounding box center [641, 275] width 946 height 29
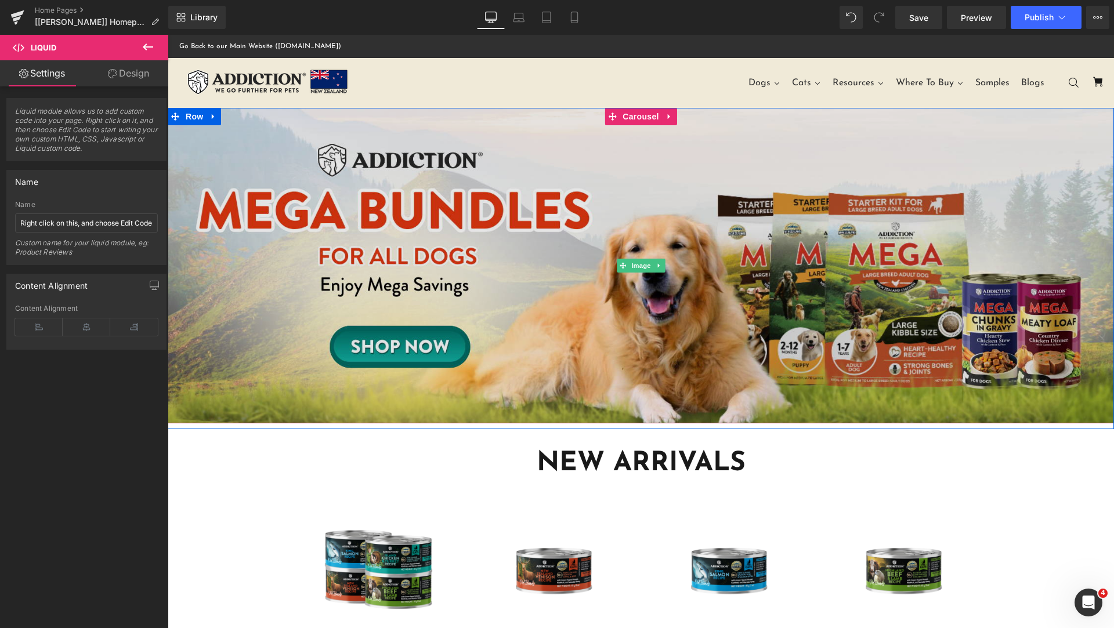
scroll to position [290, 0]
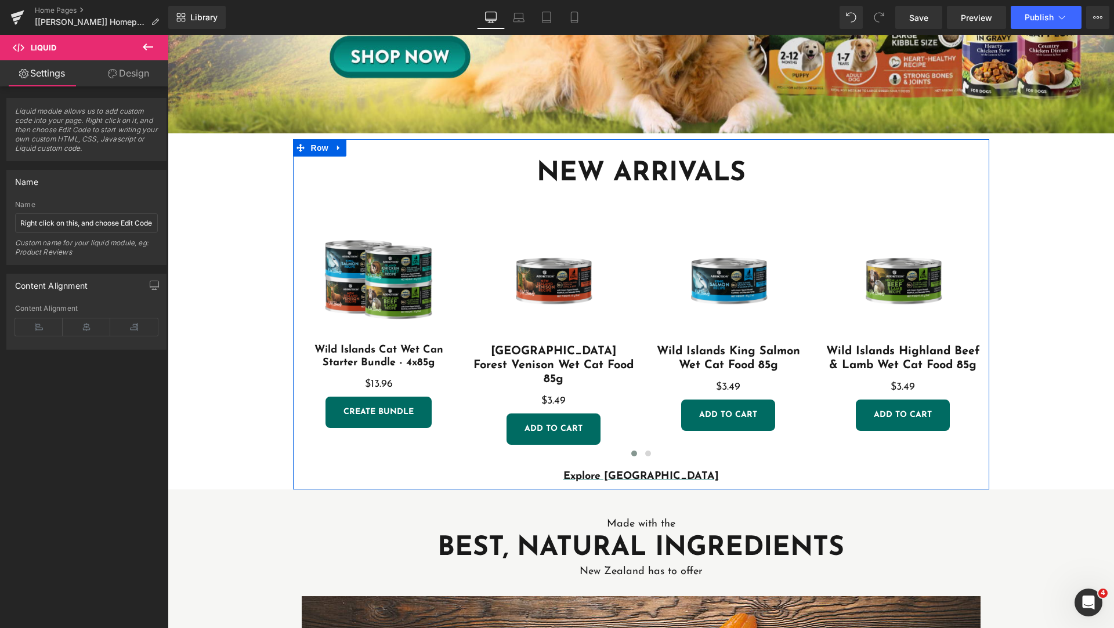
click at [436, 145] on div "new arrivals Heading Sale Off (P) Image Wild Islands Cat Wet Can Starter Bundle…" at bounding box center [641, 314] width 696 height 351
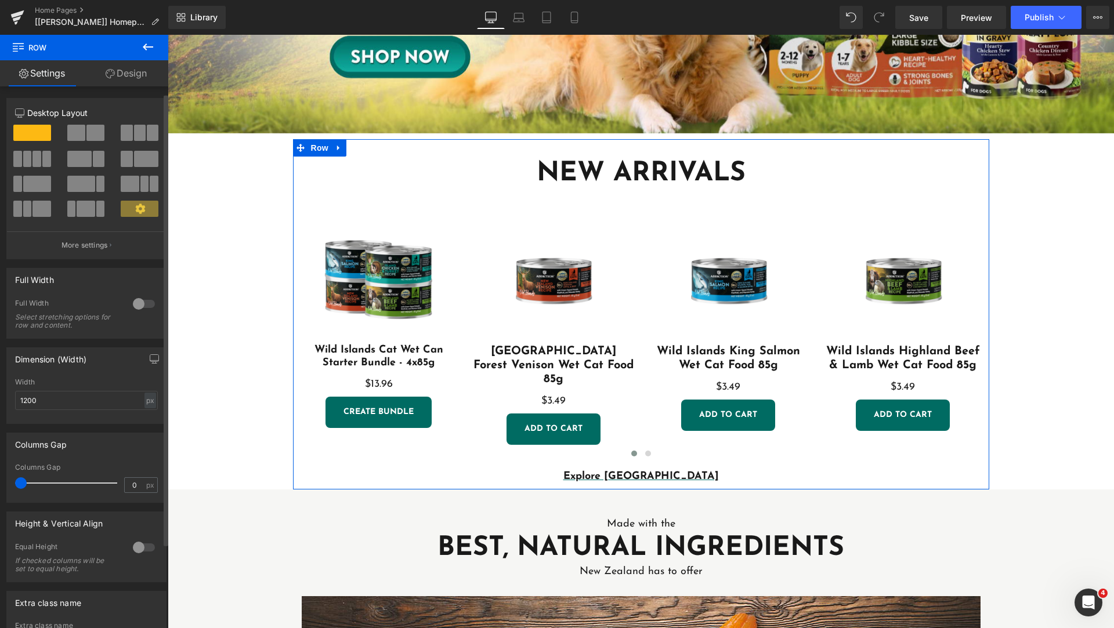
scroll to position [109, 0]
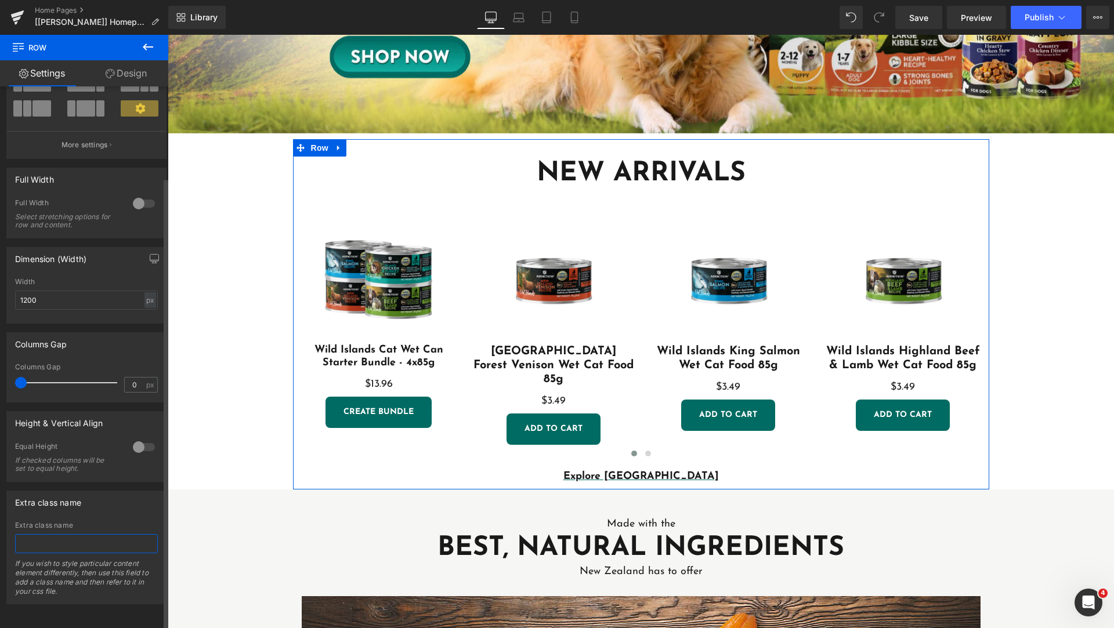
click at [66, 538] on input "text" at bounding box center [86, 543] width 143 height 19
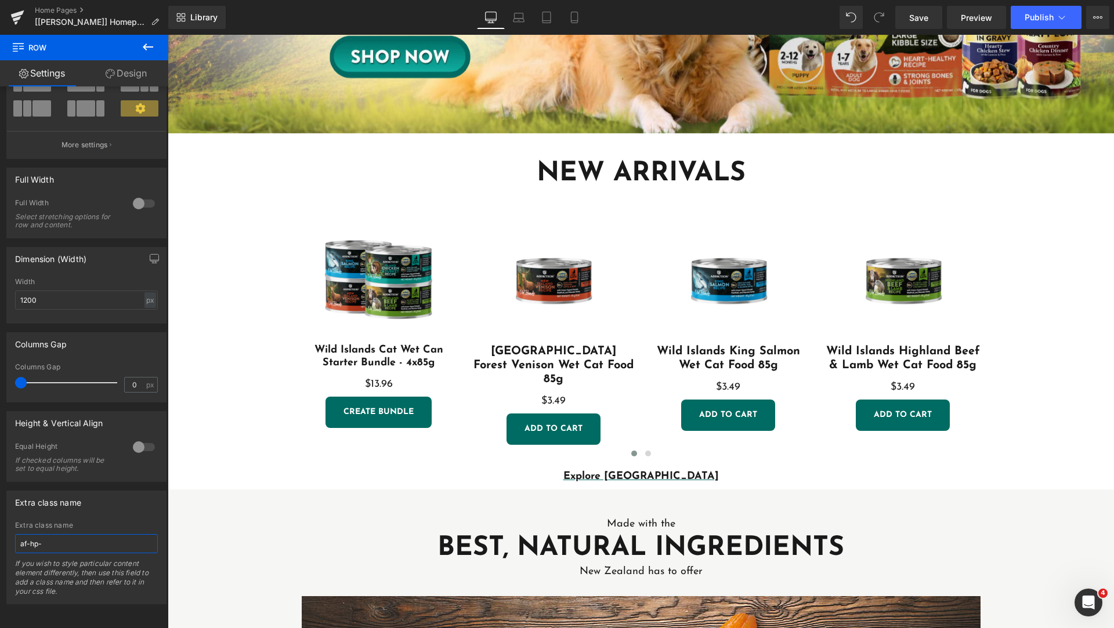
type input "af-hp-"
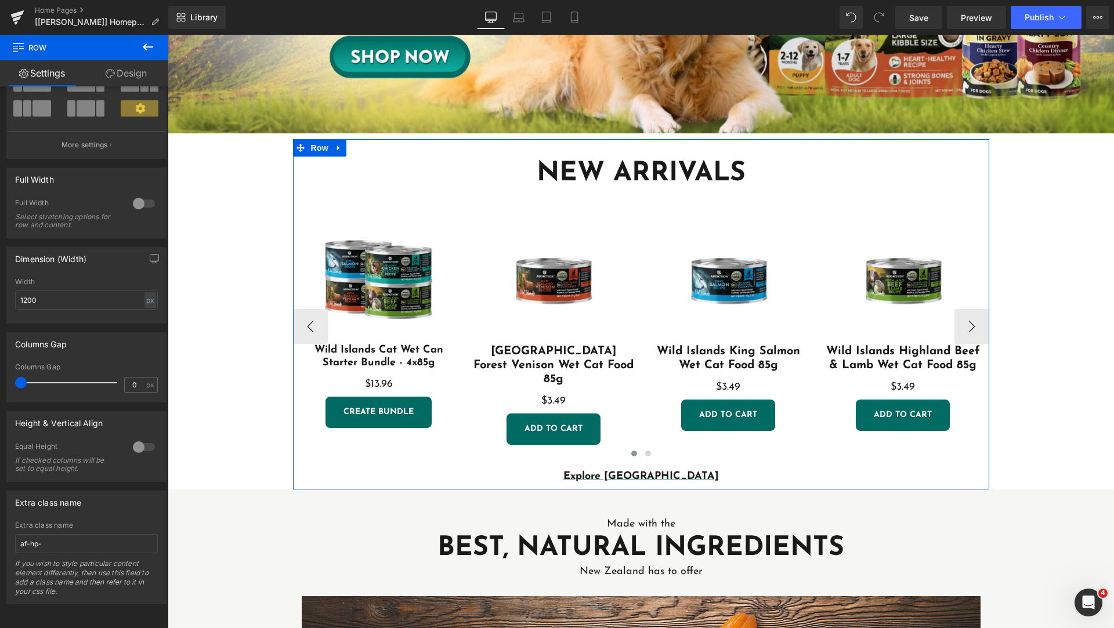
scroll to position [0, 0]
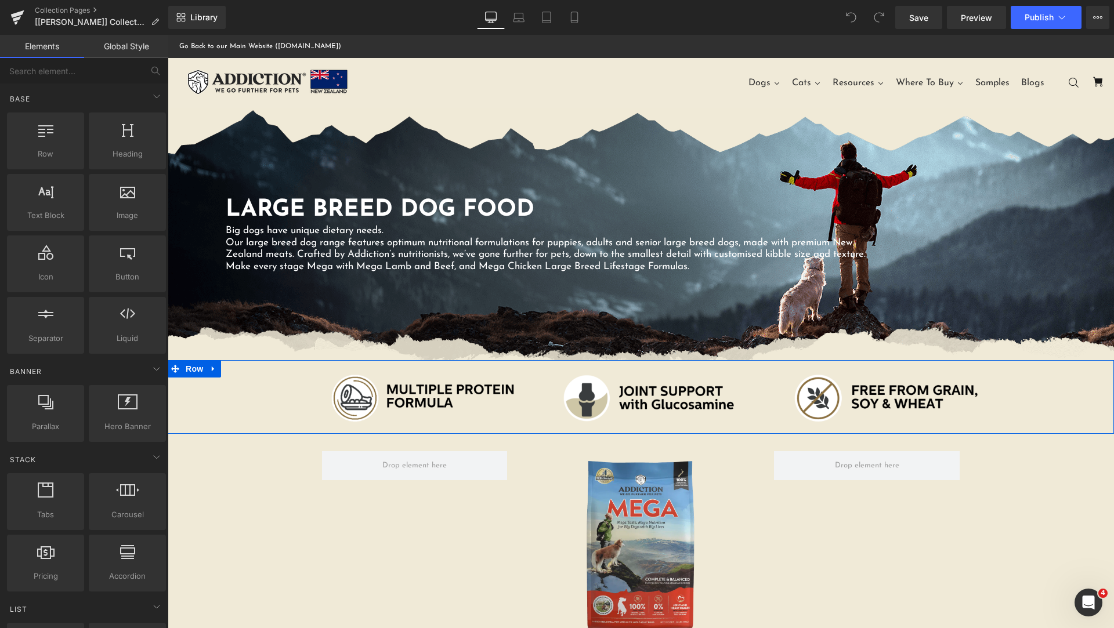
click at [224, 395] on div "Image Image Image Row" at bounding box center [641, 398] width 946 height 59
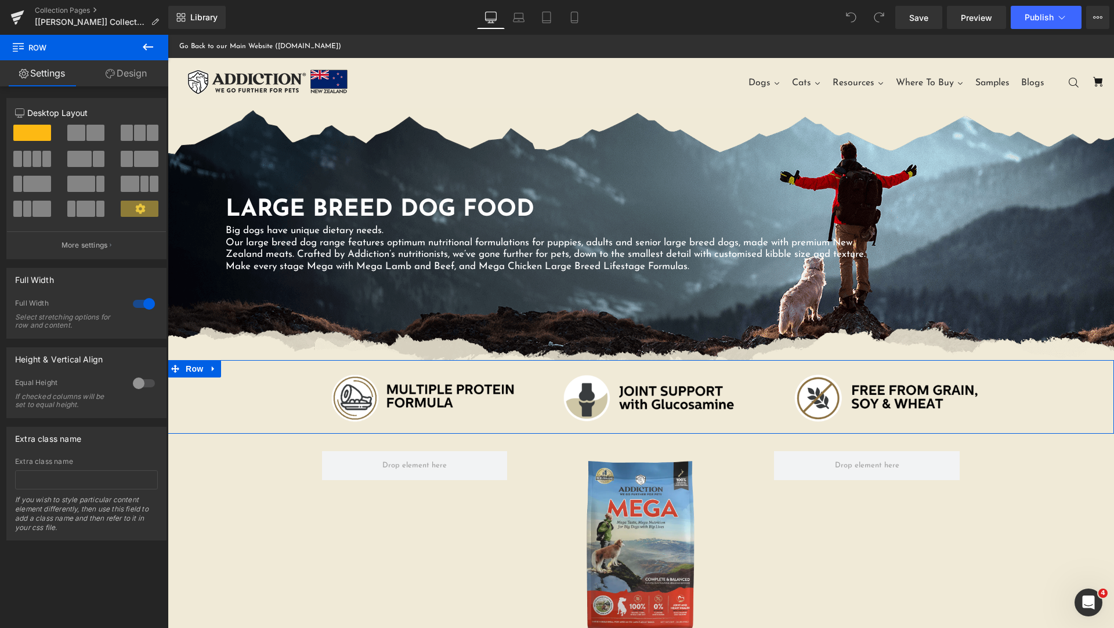
click at [131, 77] on link "Design" at bounding box center [126, 73] width 84 height 26
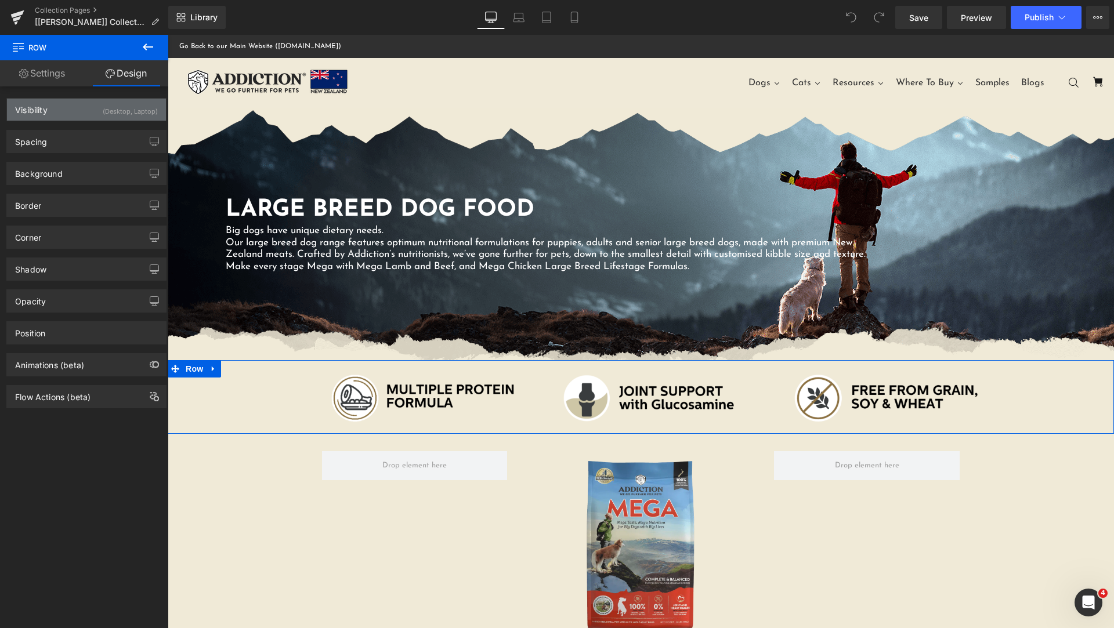
click at [59, 113] on div "Visibility (Desktop, Laptop)" at bounding box center [86, 110] width 159 height 22
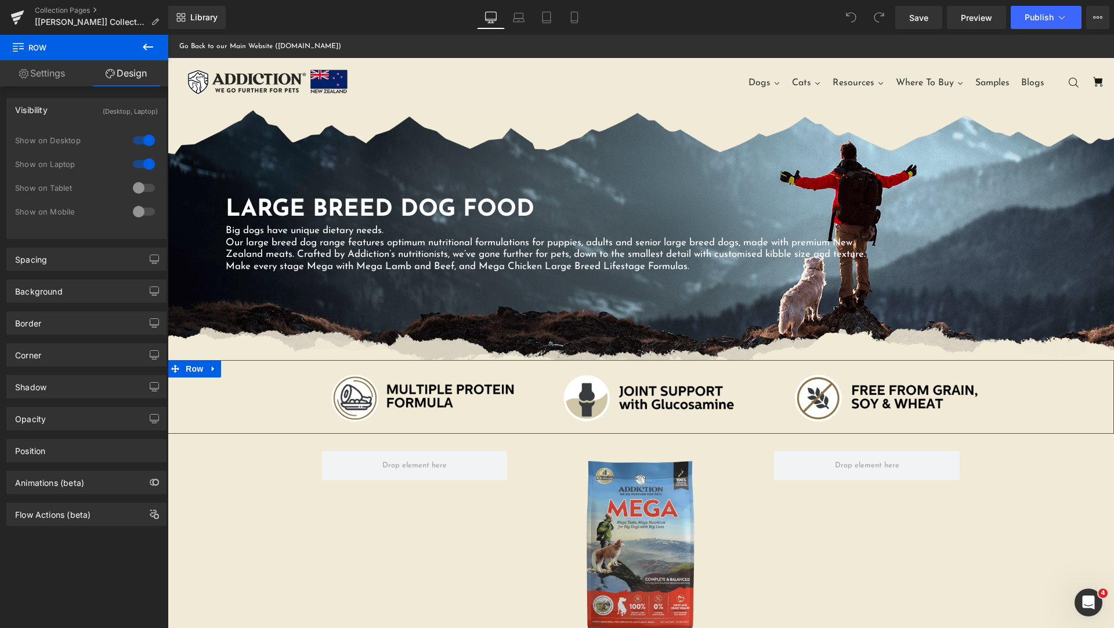
click at [132, 142] on div at bounding box center [144, 140] width 28 height 19
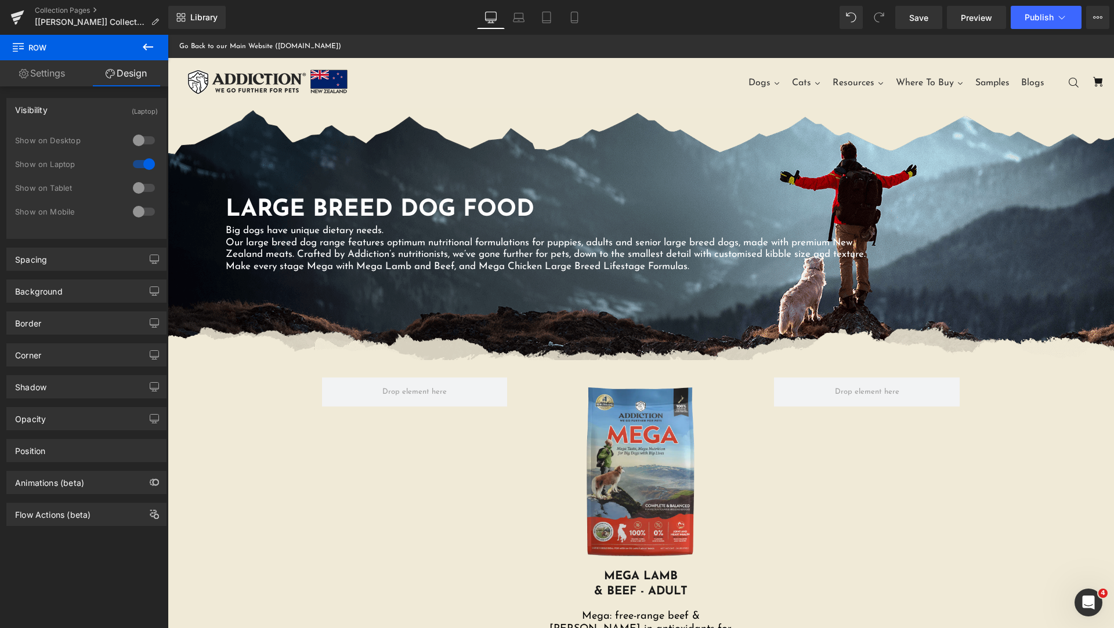
click at [132, 142] on div at bounding box center [144, 140] width 28 height 19
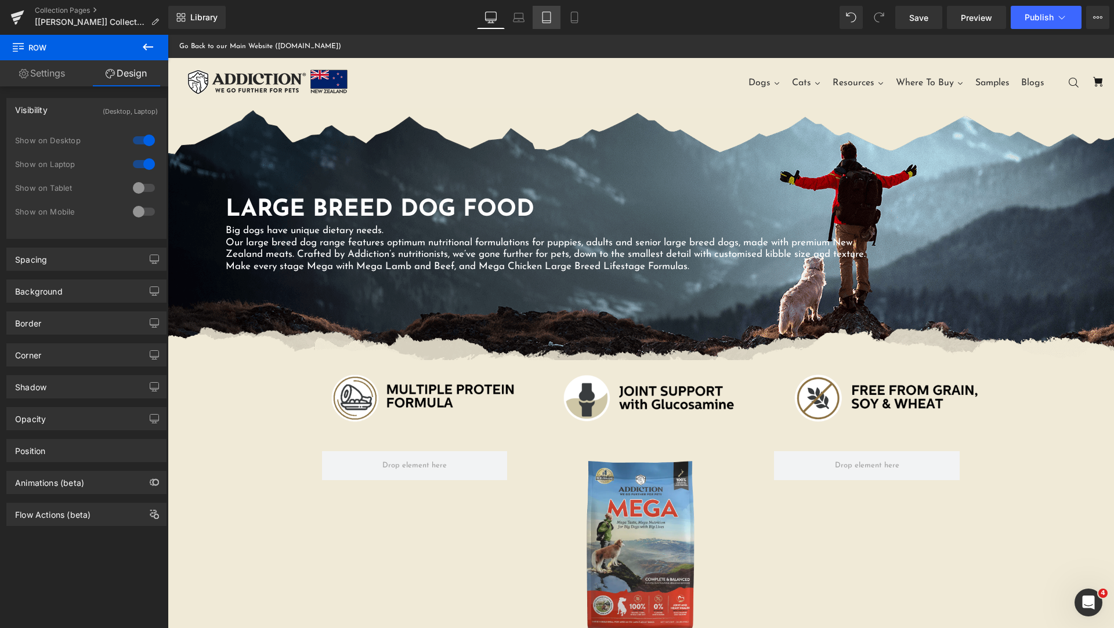
click at [554, 21] on link "Tablet" at bounding box center [547, 17] width 28 height 23
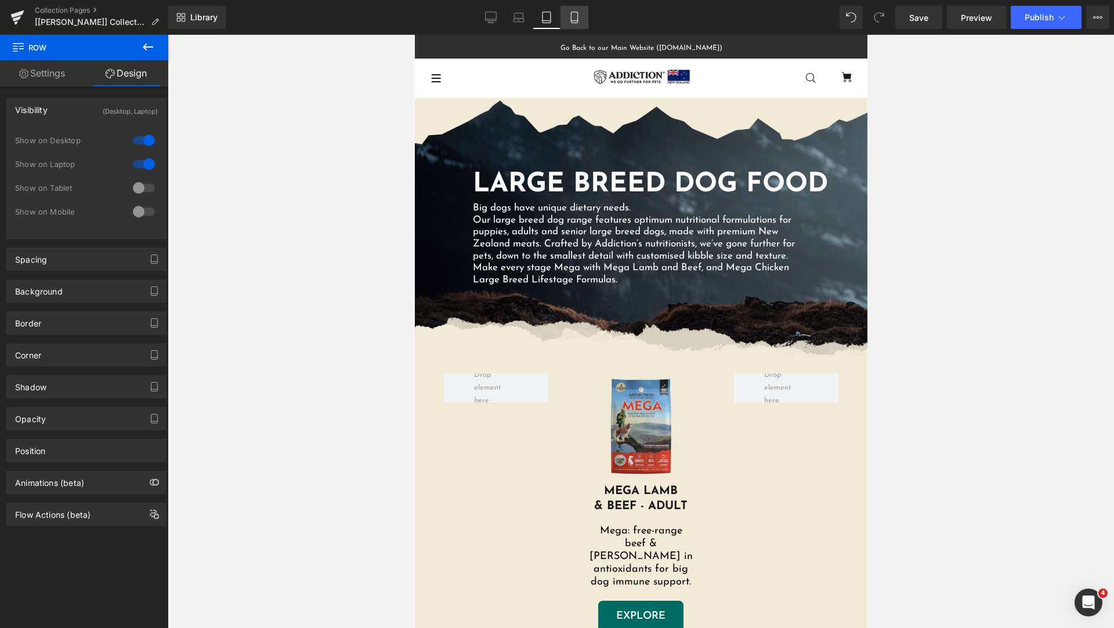
click at [584, 20] on link "Mobile" at bounding box center [575, 17] width 28 height 23
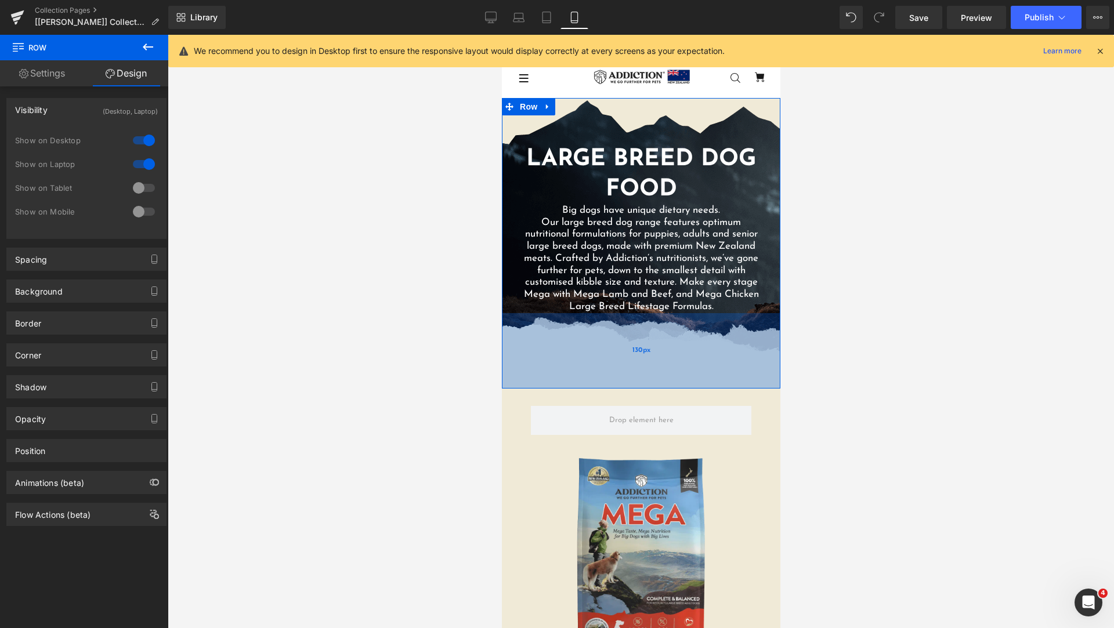
click at [580, 375] on div "130px" at bounding box center [640, 350] width 279 height 75
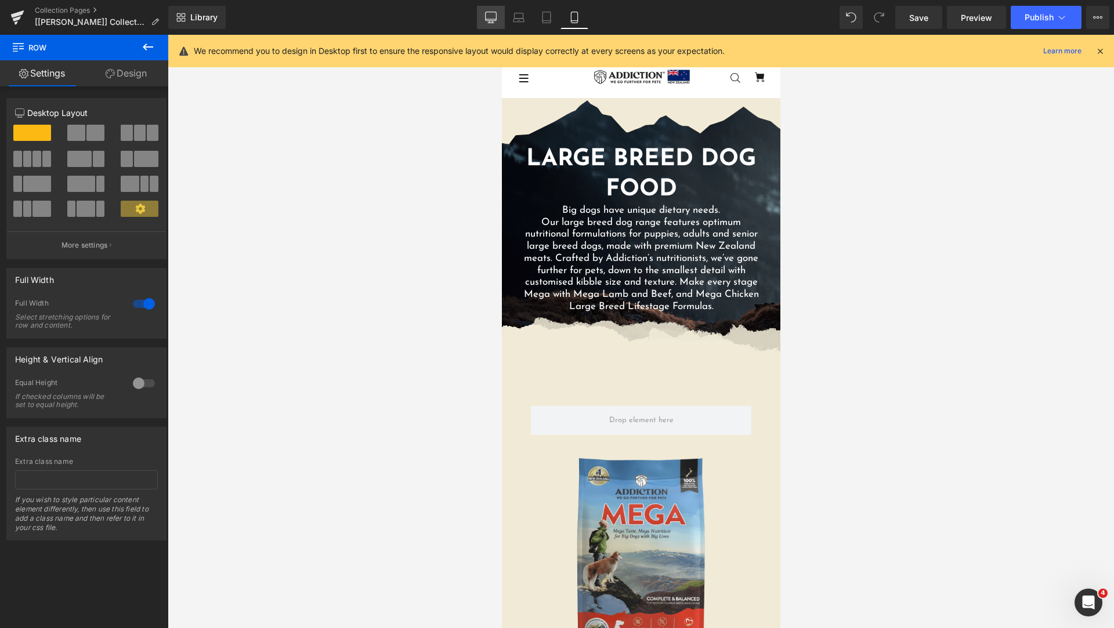
click at [492, 17] on icon at bounding box center [491, 18] width 12 height 12
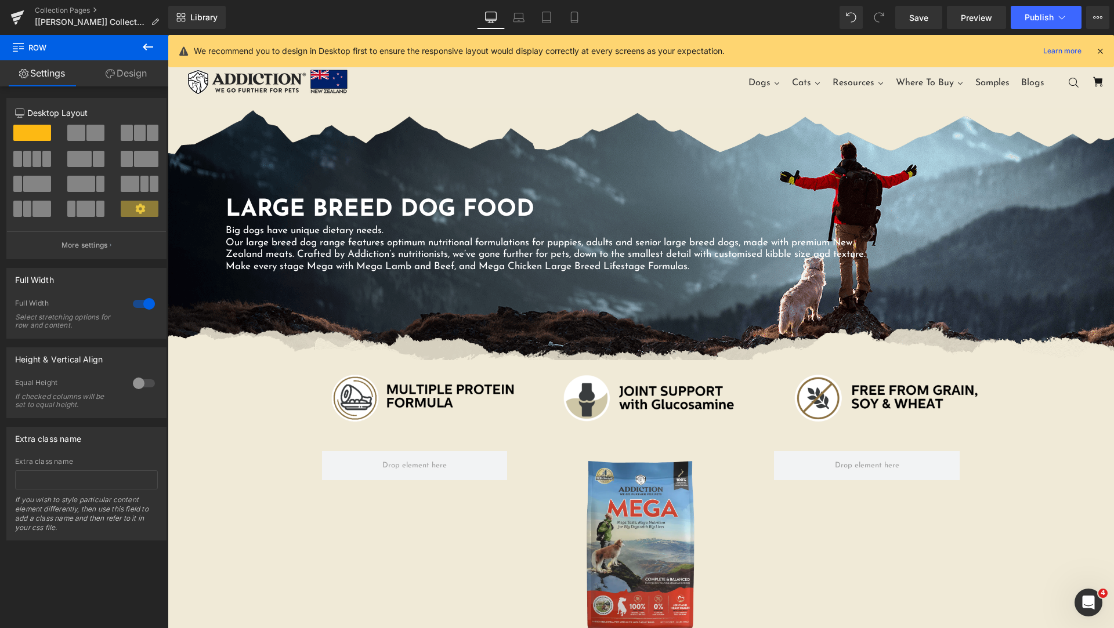
scroll to position [10, 0]
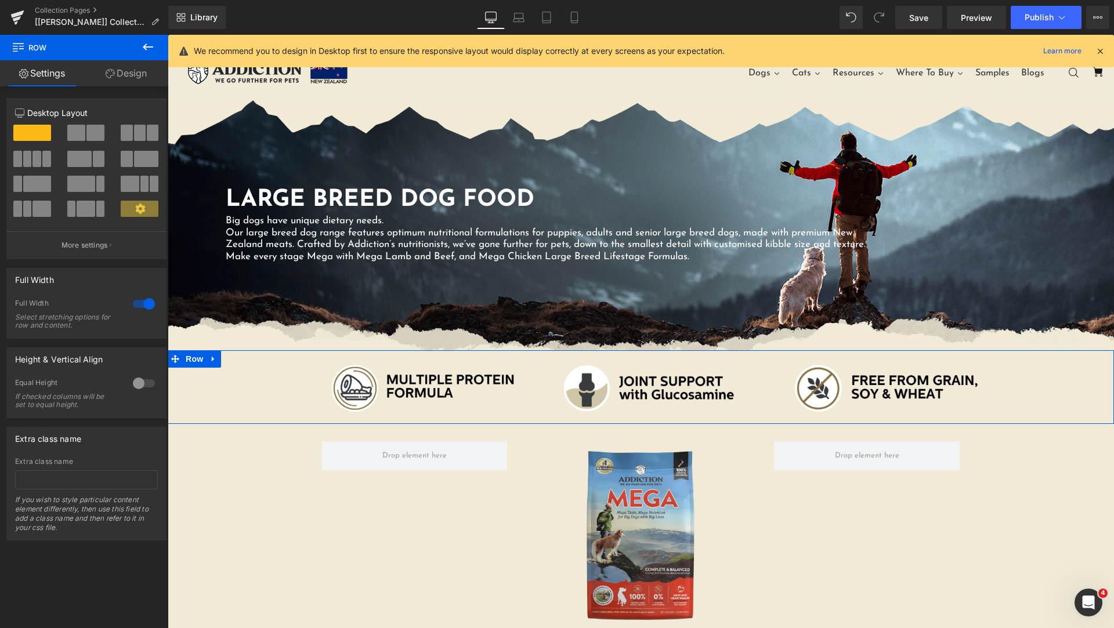
click at [242, 398] on div "Image Image Image Row" at bounding box center [641, 388] width 946 height 59
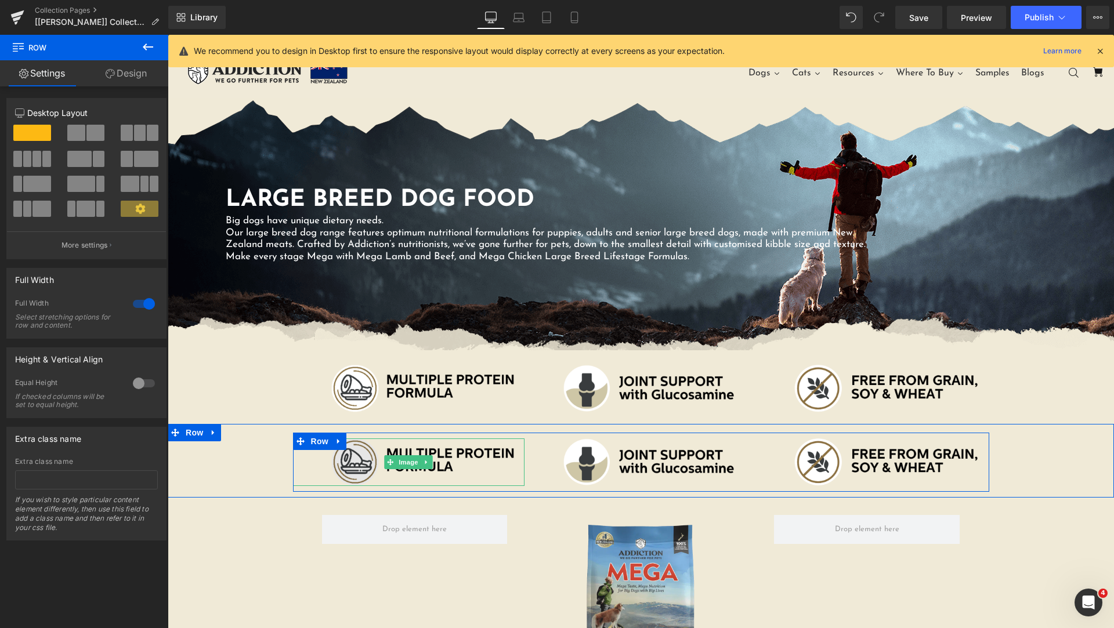
click at [479, 462] on img at bounding box center [409, 463] width 232 height 48
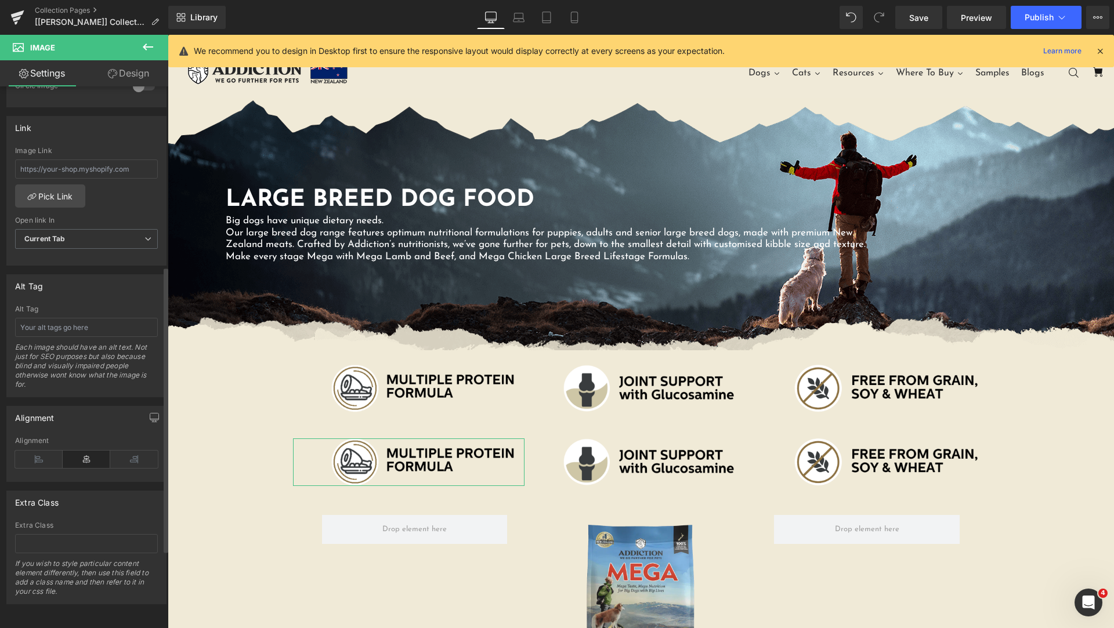
scroll to position [0, 0]
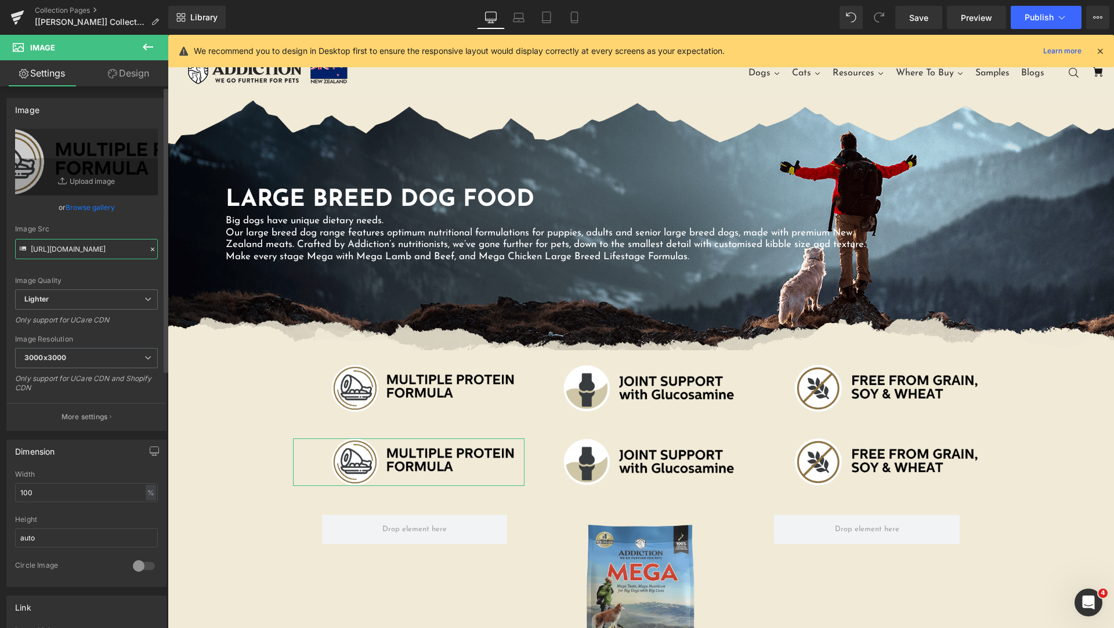
click at [36, 244] on input "https://ucarecdn.com/888e6021-ebf5-4907-8163-a9dc988b990d/-/format/auto/-/previ…" at bounding box center [86, 249] width 143 height 20
click at [110, 420] on button "More settings" at bounding box center [86, 416] width 159 height 27
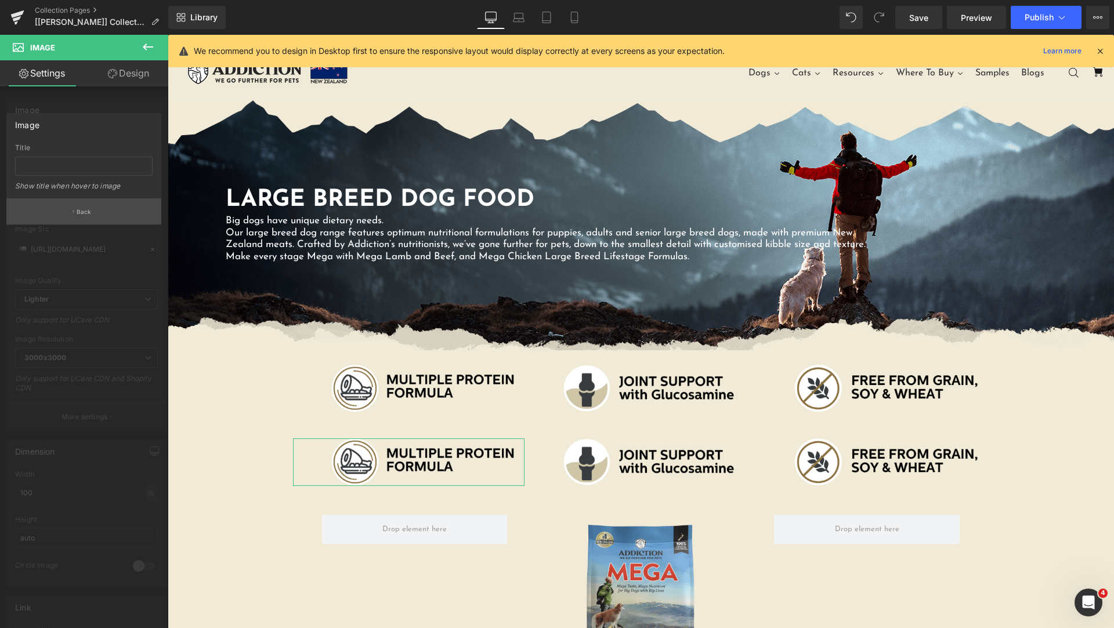
click at [87, 213] on p "Back" at bounding box center [84, 212] width 15 height 9
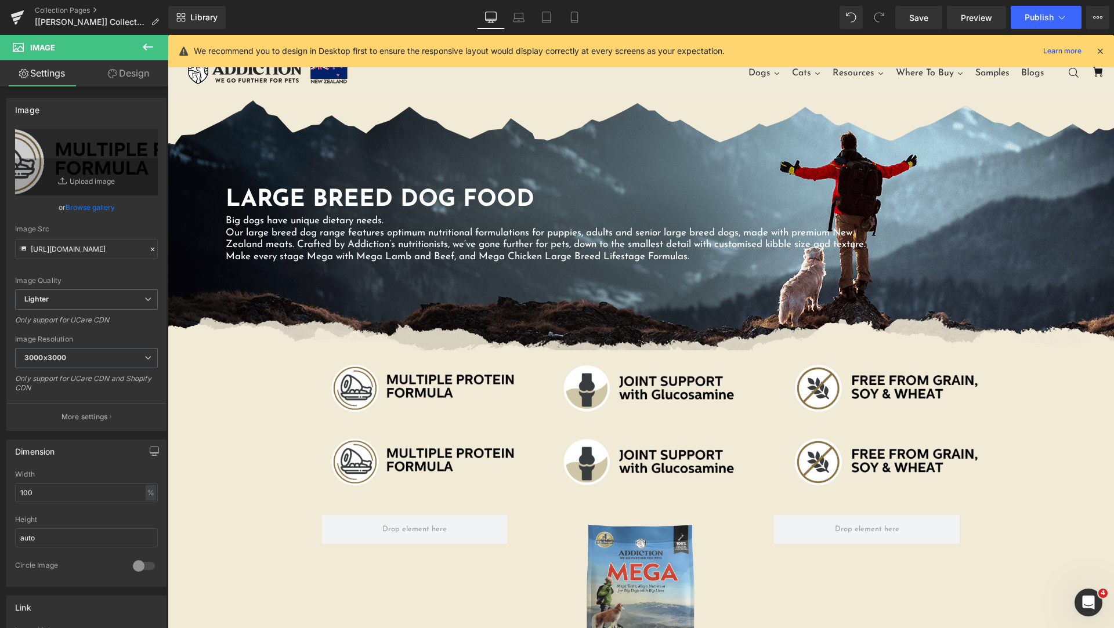
click at [147, 46] on icon at bounding box center [148, 47] width 10 height 7
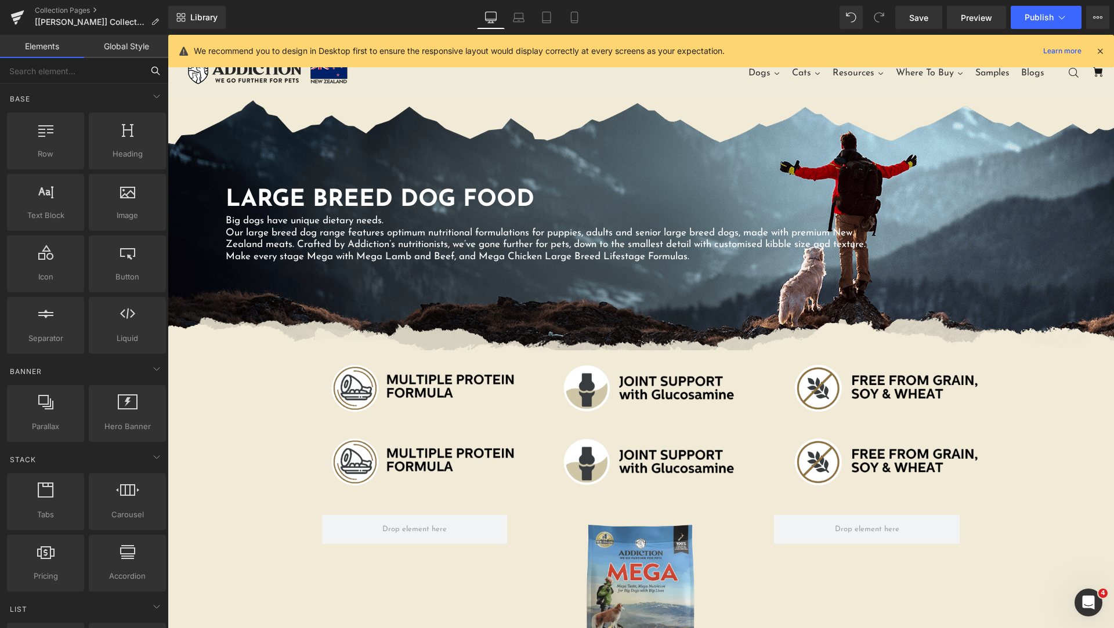
click at [82, 71] on input "text" at bounding box center [71, 71] width 143 height 26
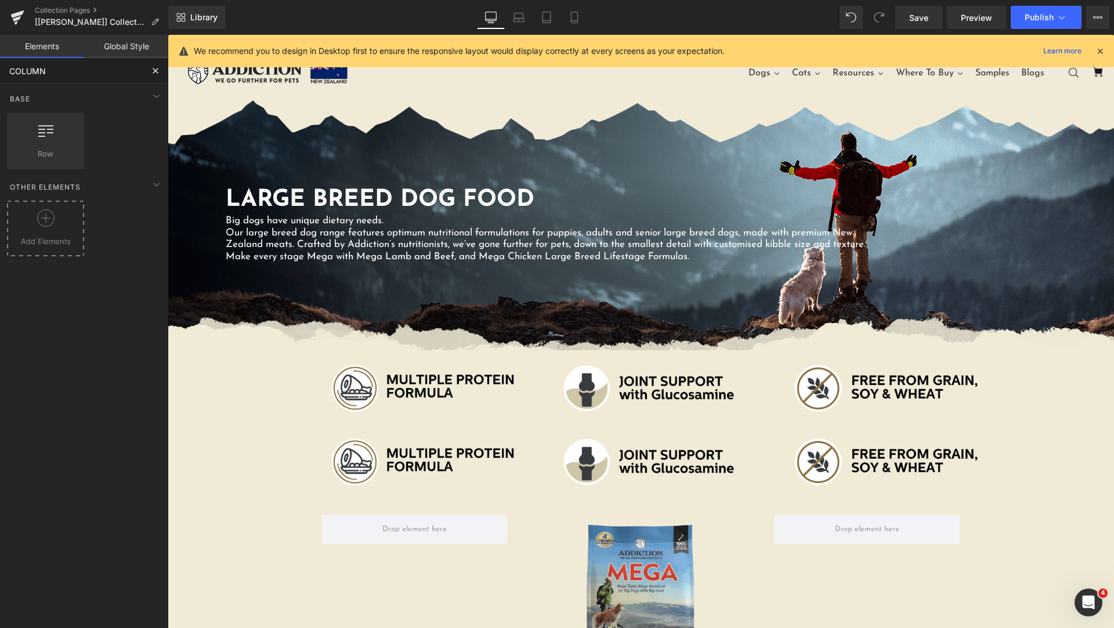
click at [56, 233] on div at bounding box center [45, 222] width 71 height 26
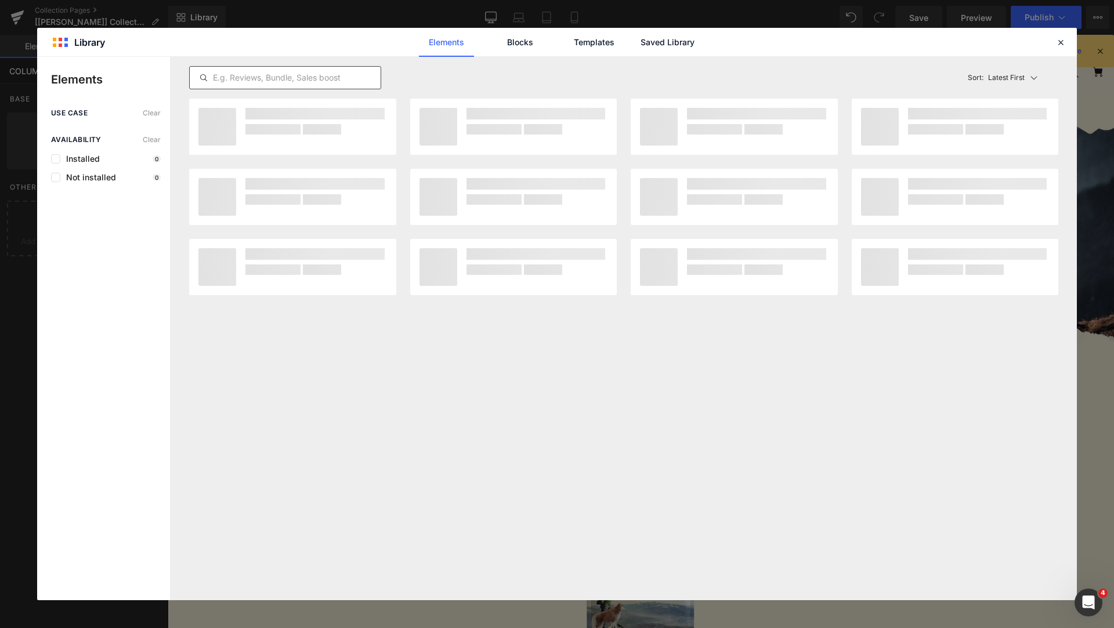
type input "COLUMN"
click at [309, 75] on input "text" at bounding box center [285, 78] width 191 height 14
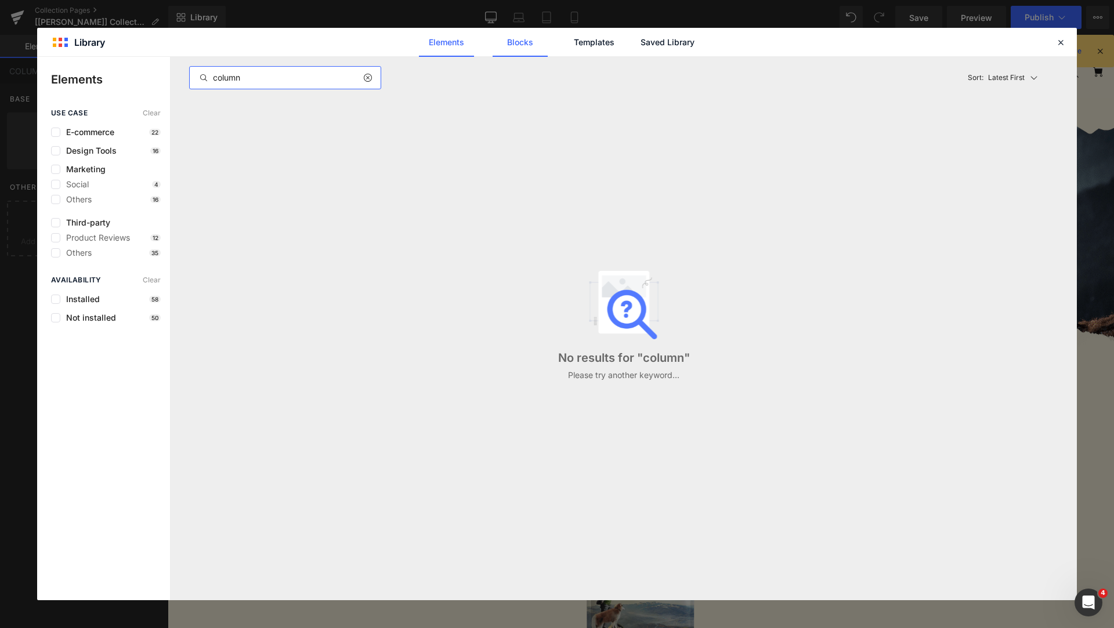
type input "column"
click at [520, 48] on link "Blocks" at bounding box center [520, 42] width 55 height 29
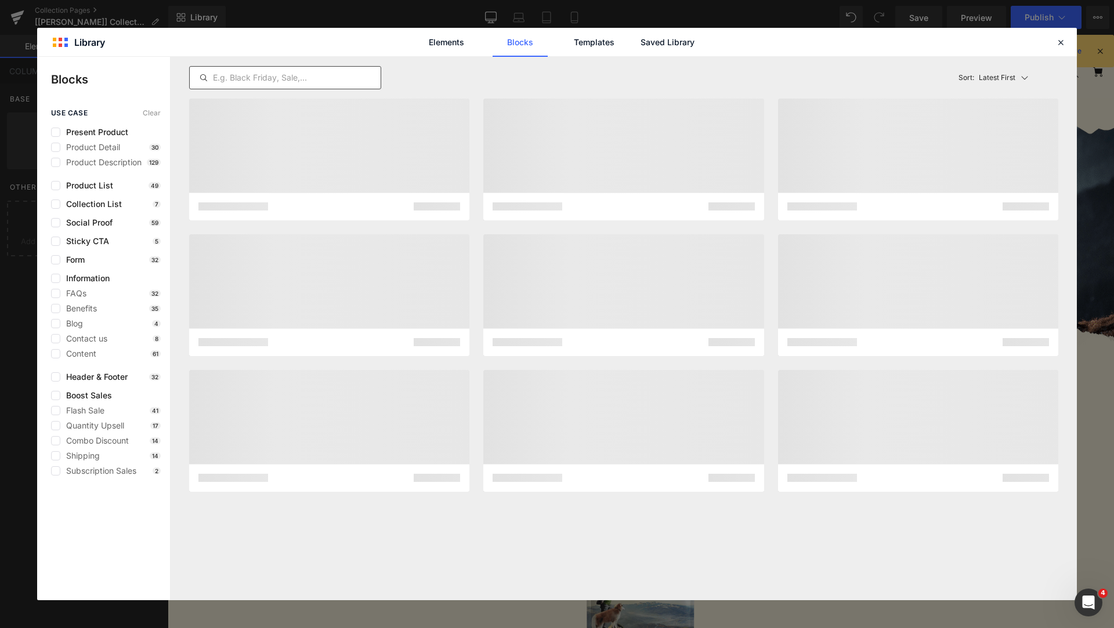
click at [247, 82] on input "text" at bounding box center [285, 78] width 191 height 14
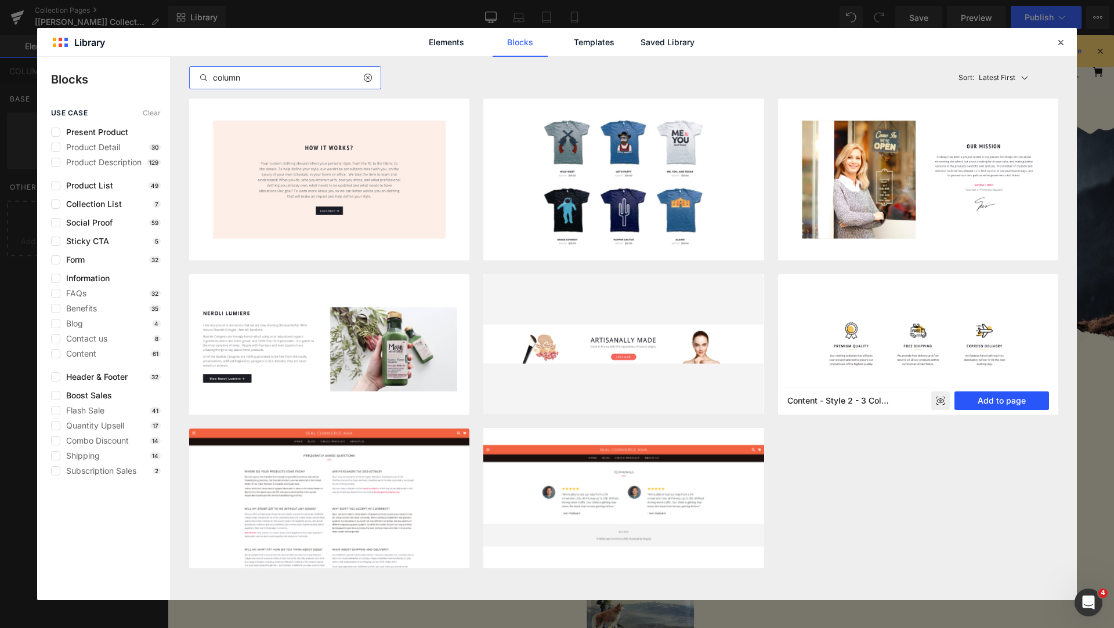
type input "column"
click at [984, 397] on button "Add to page" at bounding box center [1002, 401] width 95 height 19
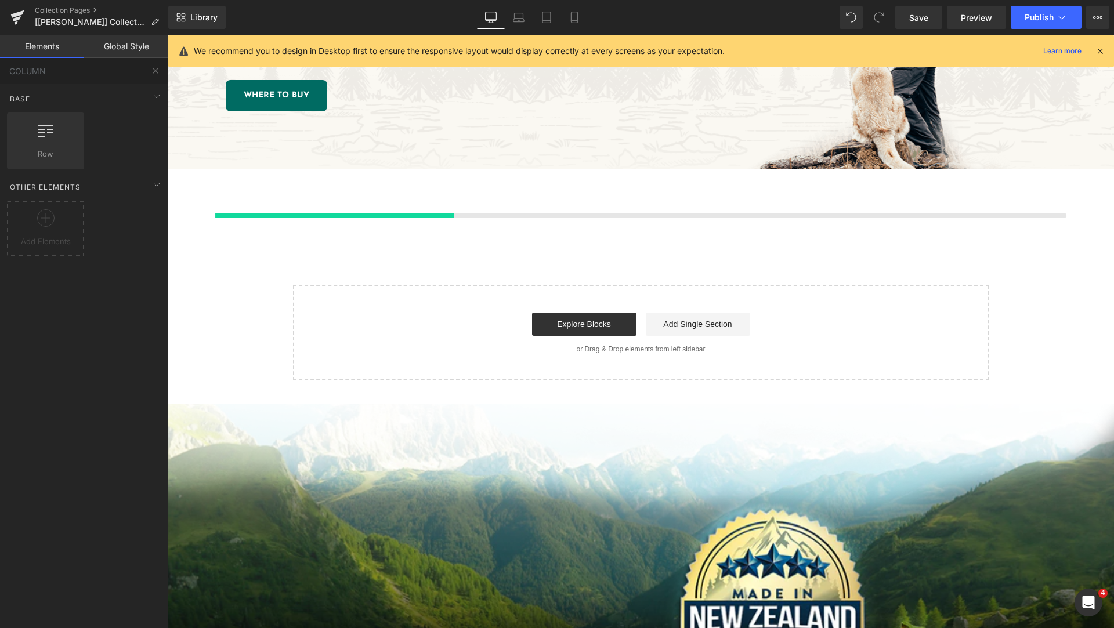
scroll to position [1534, 0]
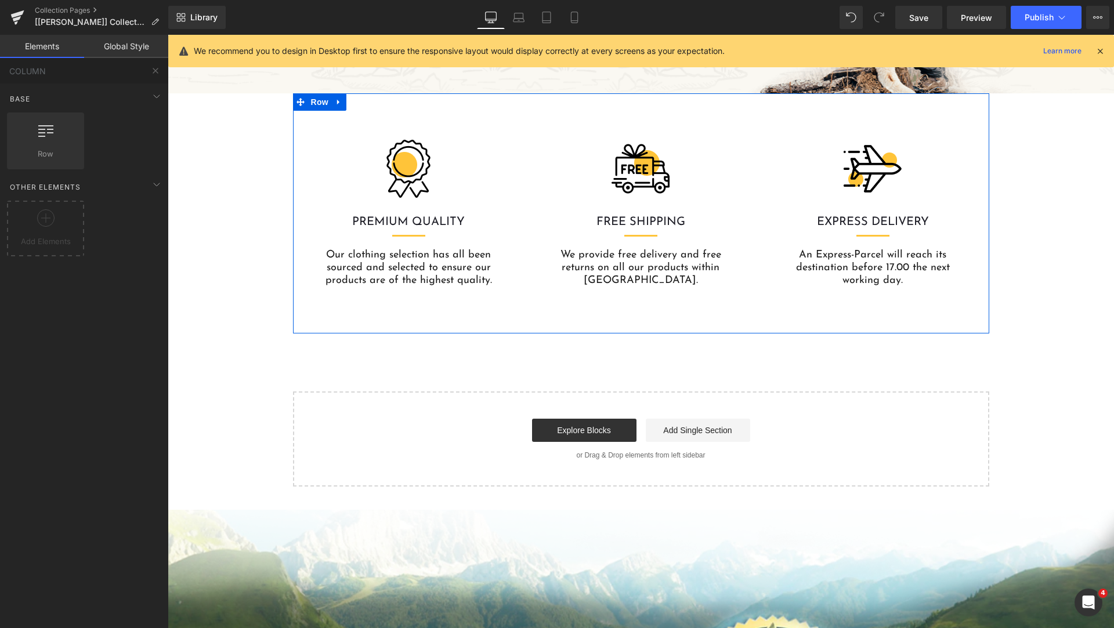
click at [308, 119] on div "Image PREMIUM QUALITY Heading Separator Our clothing selection has all been sou…" at bounding box center [641, 213] width 696 height 240
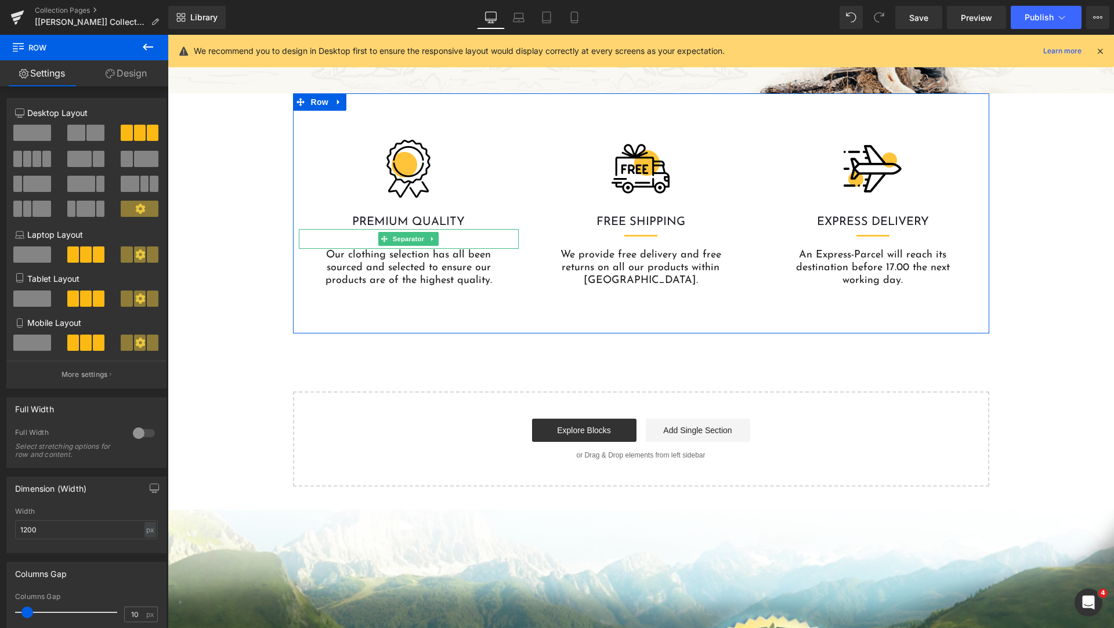
scroll to position [1244, 0]
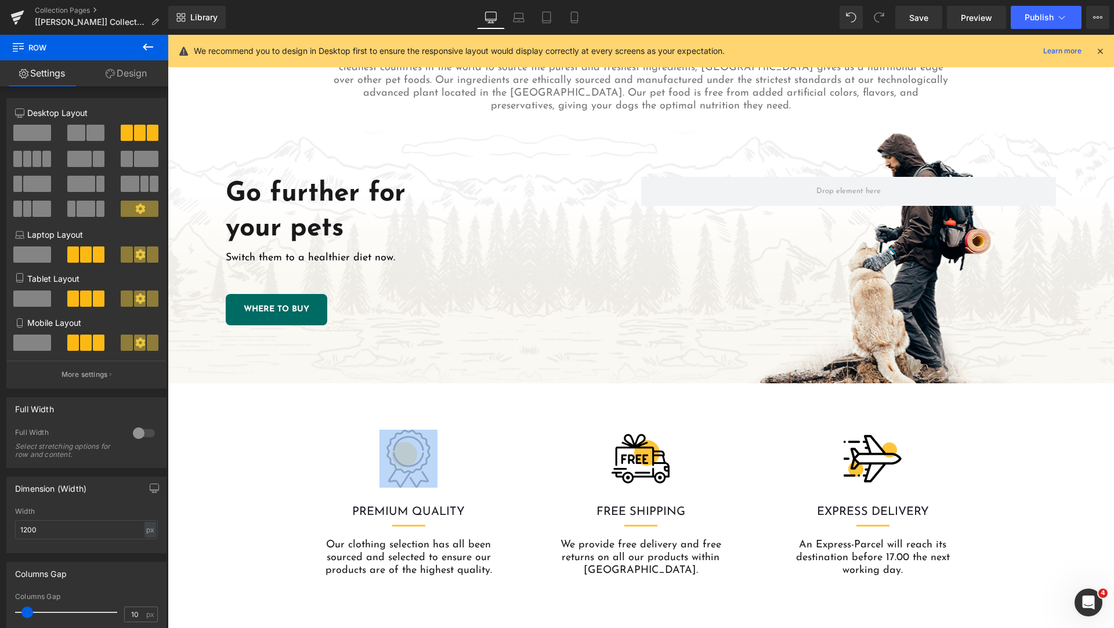
drag, startPoint x: 328, startPoint y: 417, endPoint x: 320, endPoint y: 428, distance: 13.7
click at [320, 436] on div "Image PREMIUM QUALITY Heading Separator Our clothing selection has all been sou…" at bounding box center [641, 504] width 696 height 240
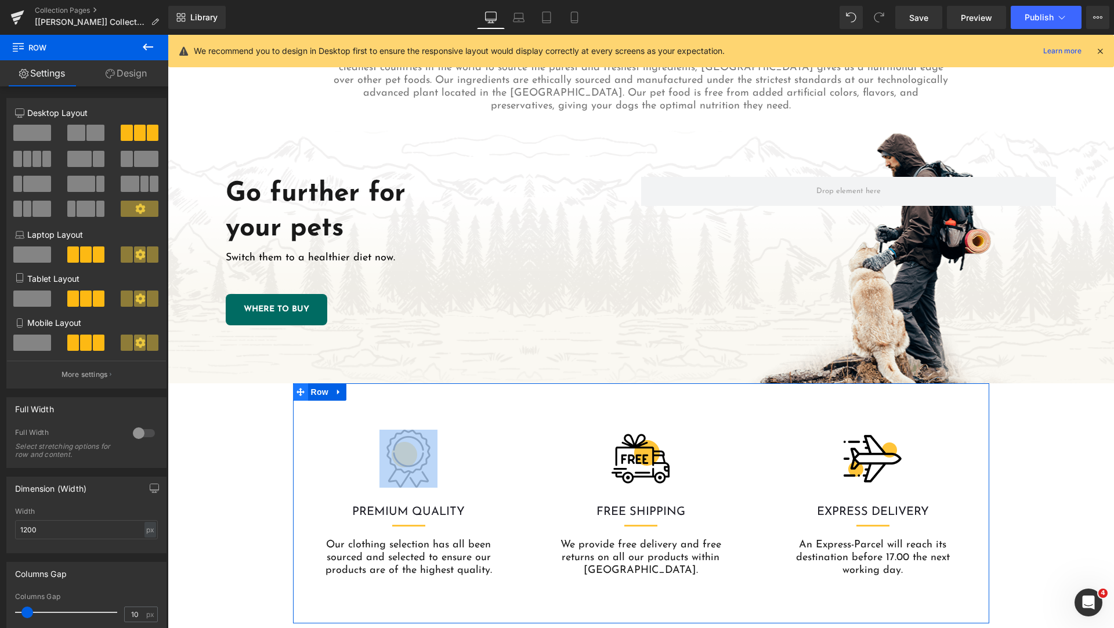
click at [298, 392] on icon at bounding box center [301, 392] width 8 height 8
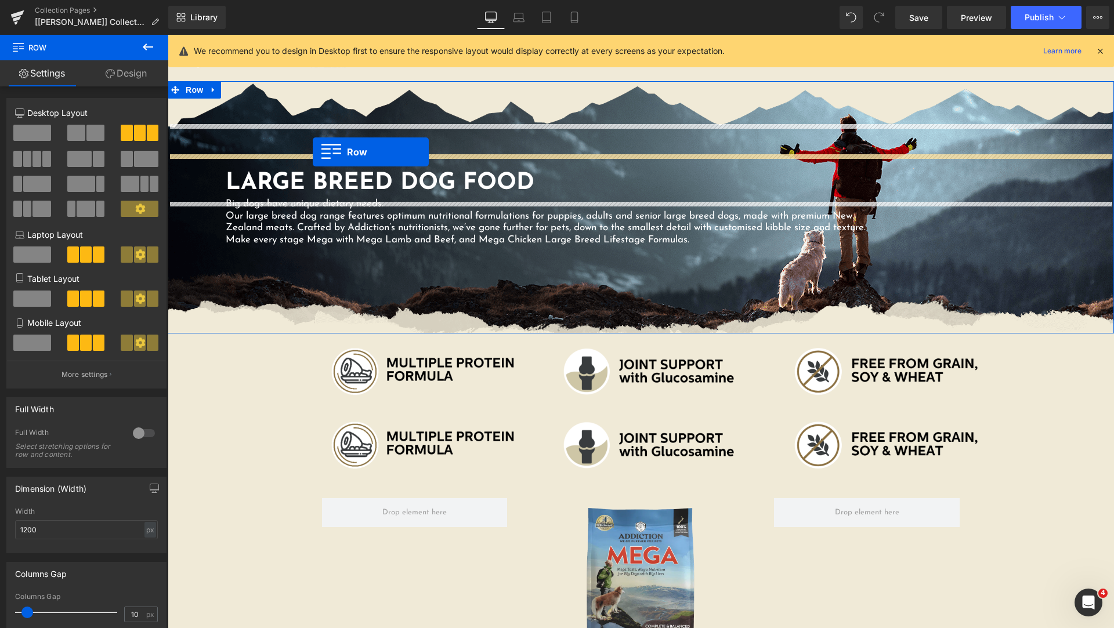
scroll to position [0, 0]
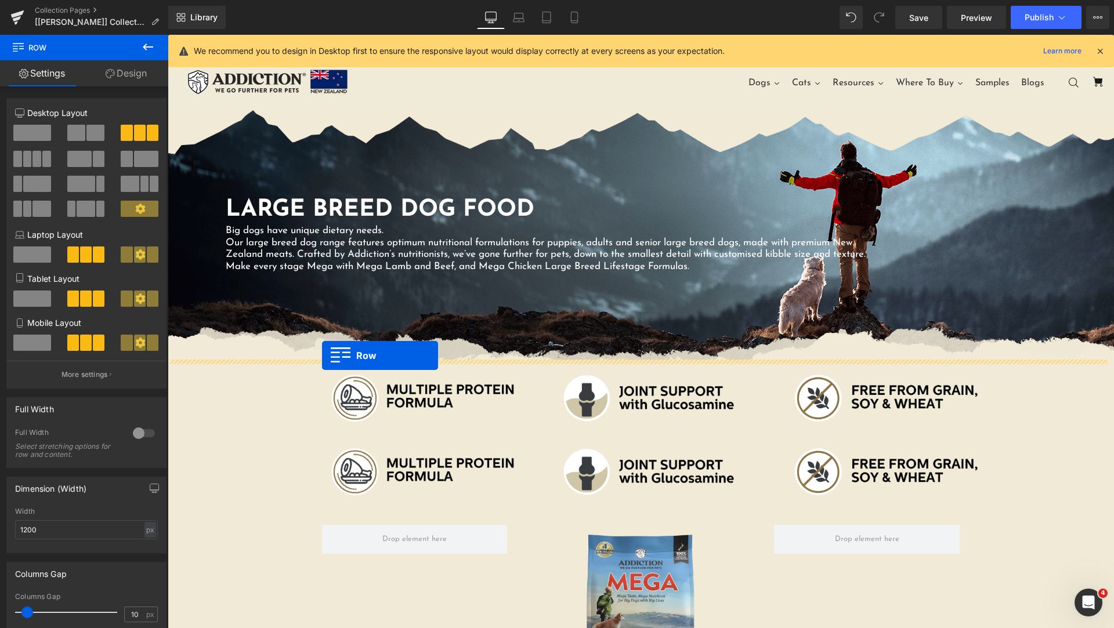
drag, startPoint x: 293, startPoint y: 379, endPoint x: 322, endPoint y: 356, distance: 37.5
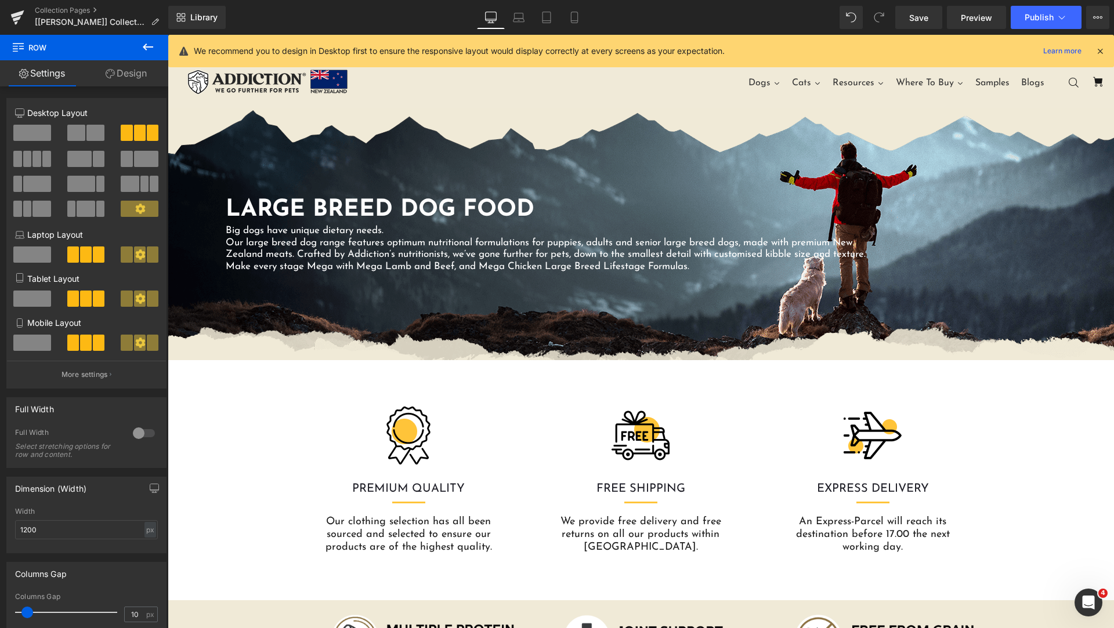
scroll to position [290, 0]
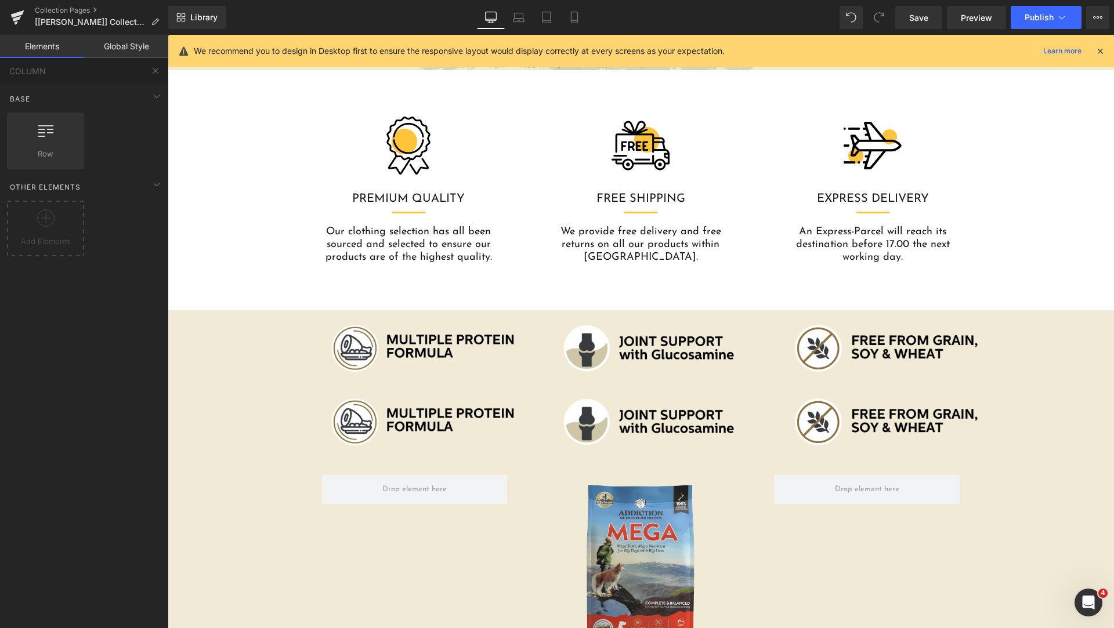
click at [124, 50] on link "Global Style" at bounding box center [126, 46] width 84 height 23
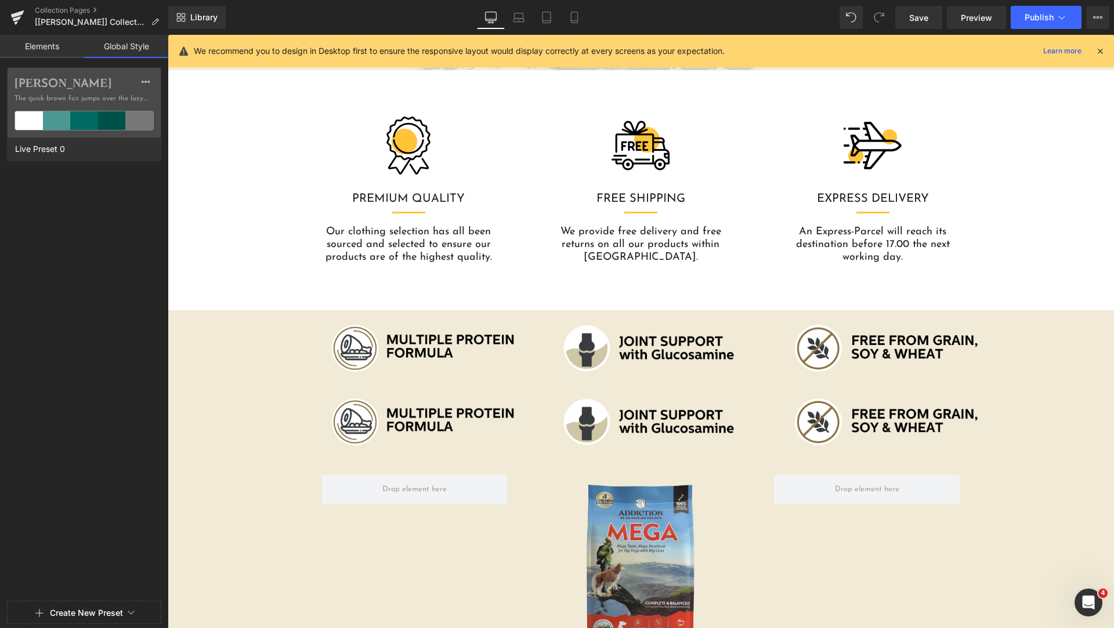
click at [58, 52] on link "Elements" at bounding box center [42, 46] width 84 height 23
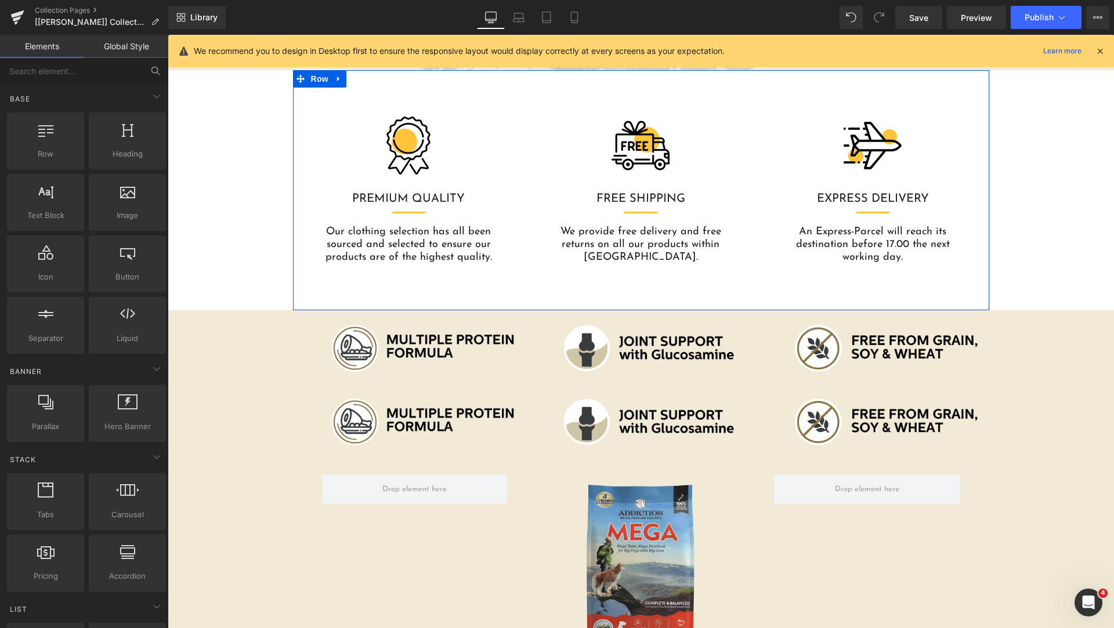
click at [359, 270] on div "Image PREMIUM QUALITY Heading Separator Our clothing selection has all been sou…" at bounding box center [641, 190] width 696 height 240
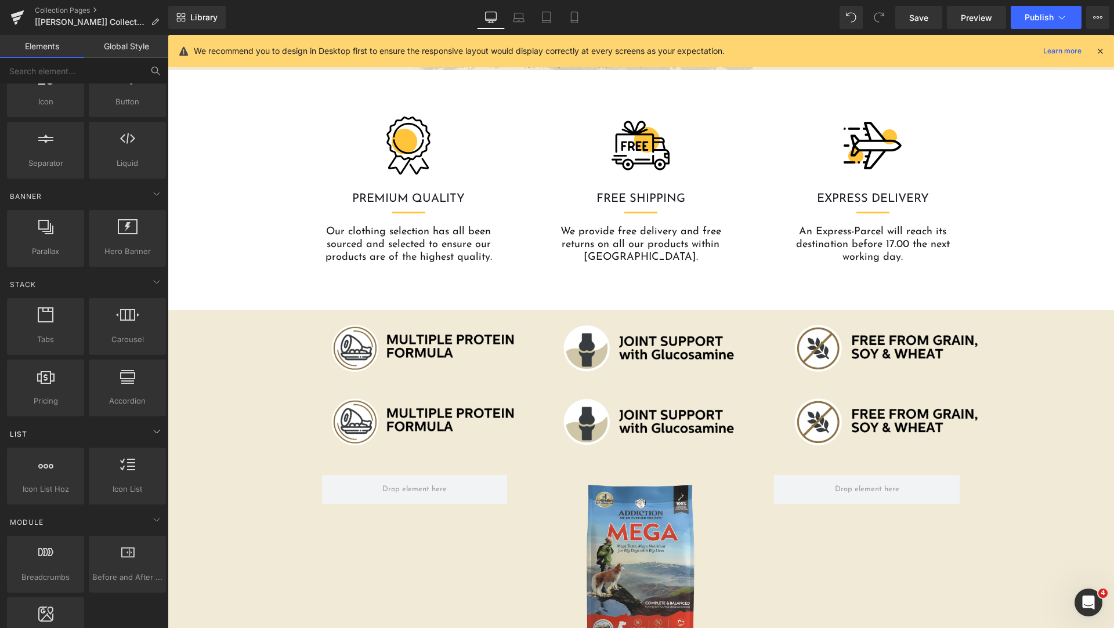
scroll to position [0, 0]
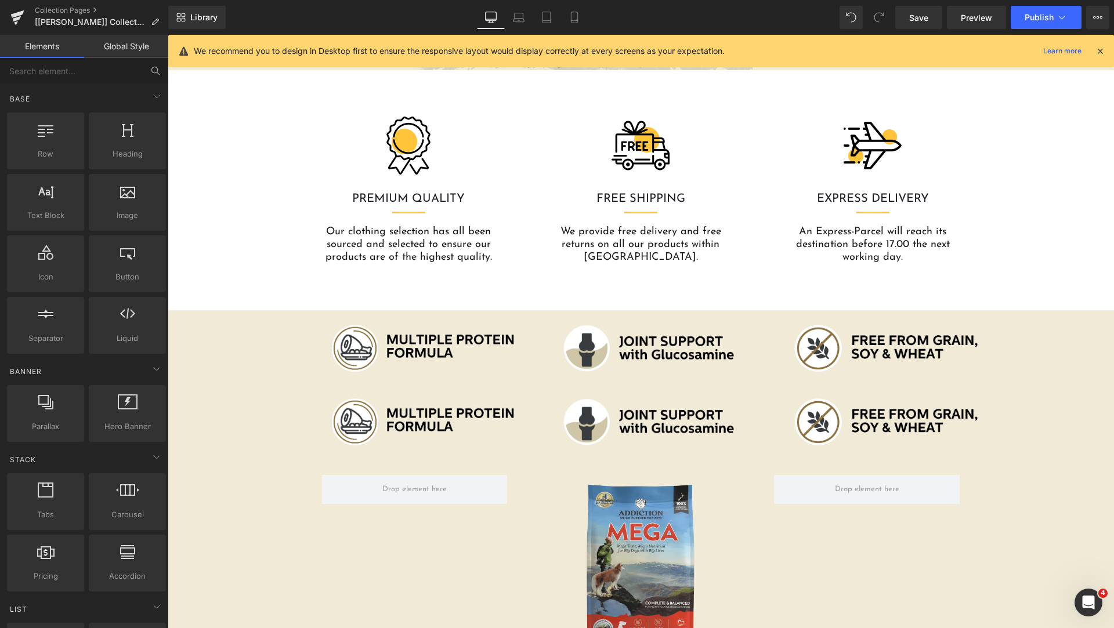
drag, startPoint x: 183, startPoint y: 208, endPoint x: 201, endPoint y: 194, distance: 22.3
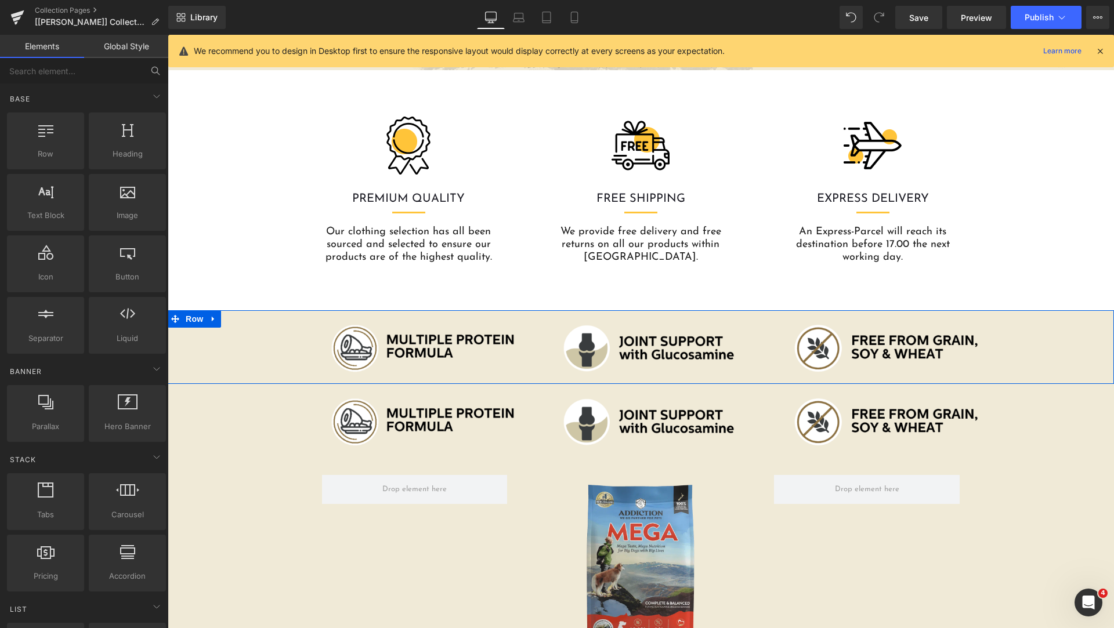
click at [242, 378] on div at bounding box center [641, 381] width 946 height 6
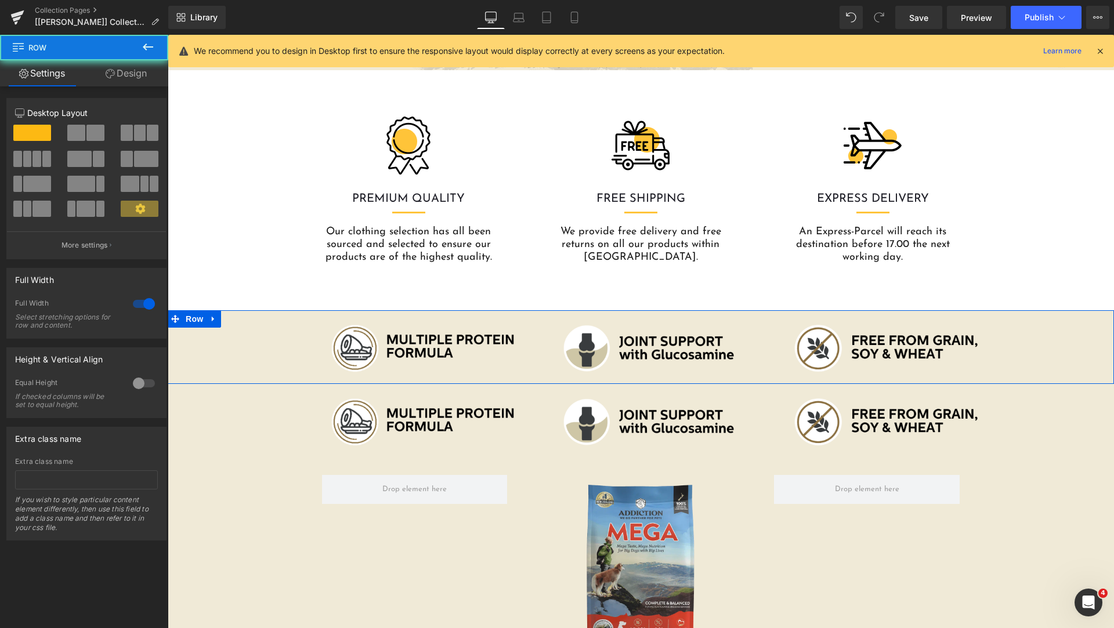
click at [250, 362] on div "Image Image Image Row" at bounding box center [641, 348] width 946 height 59
click at [107, 72] on icon at bounding box center [110, 73] width 9 height 9
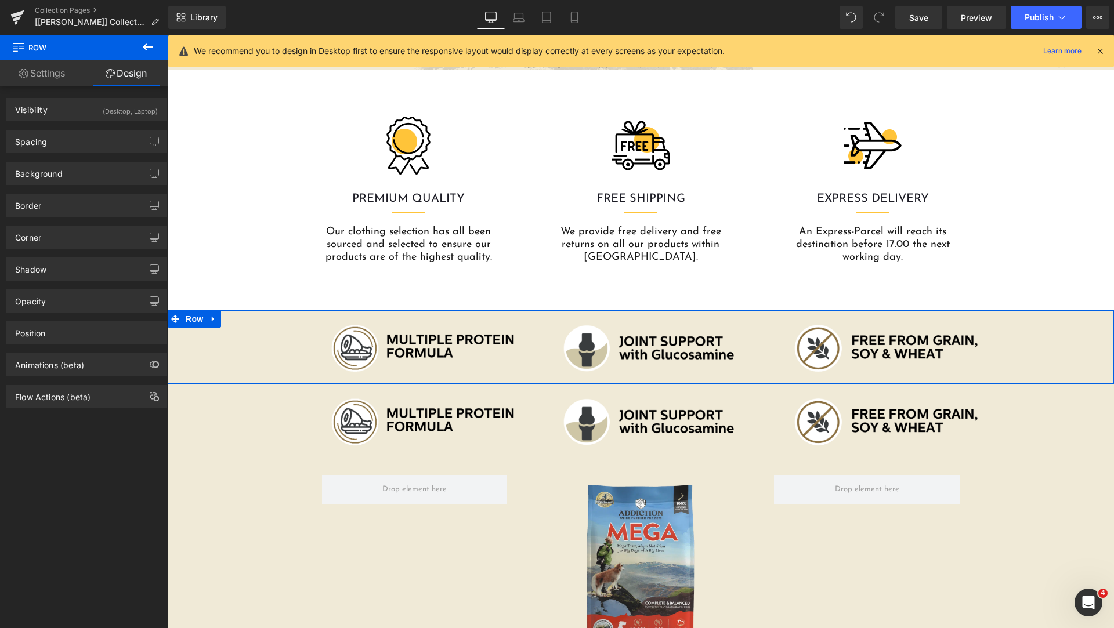
click at [63, 72] on link "Settings" at bounding box center [42, 73] width 84 height 26
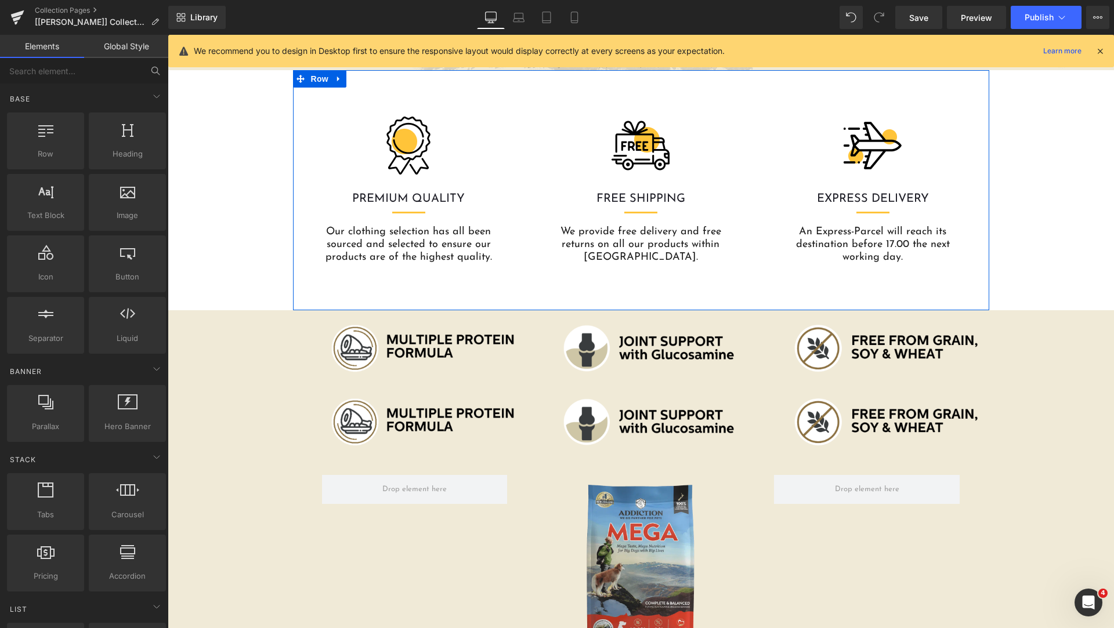
click at [342, 285] on div "Image PREMIUM QUALITY Heading Separator Our clothing selection has all been sou…" at bounding box center [641, 190] width 696 height 240
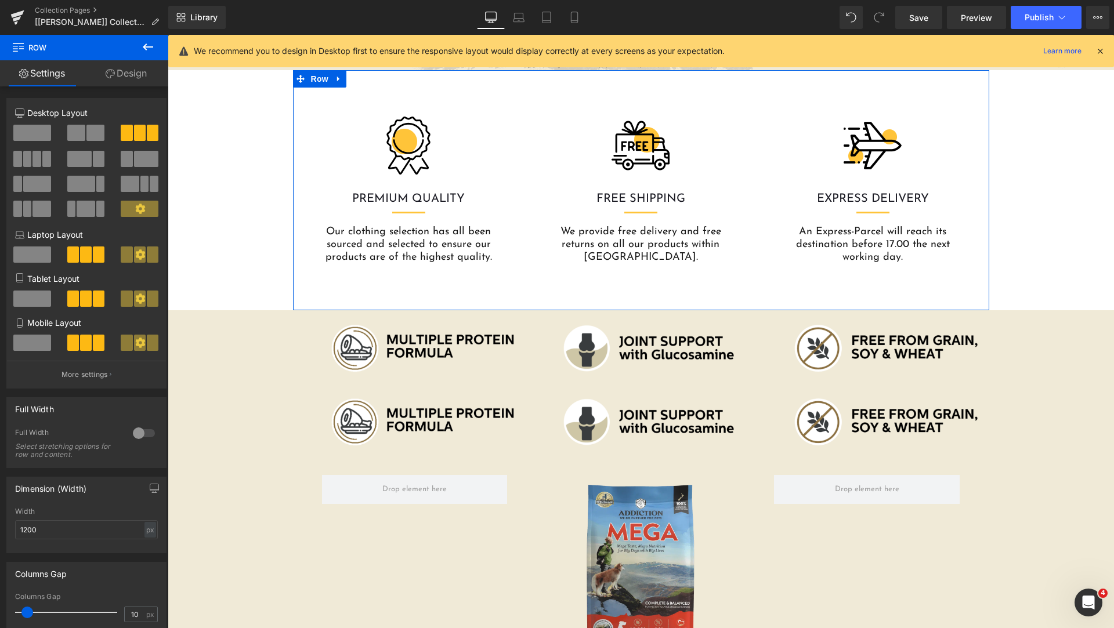
drag, startPoint x: 126, startPoint y: 83, endPoint x: 154, endPoint y: 335, distance: 253.4
click at [126, 83] on link "Design" at bounding box center [126, 73] width 84 height 26
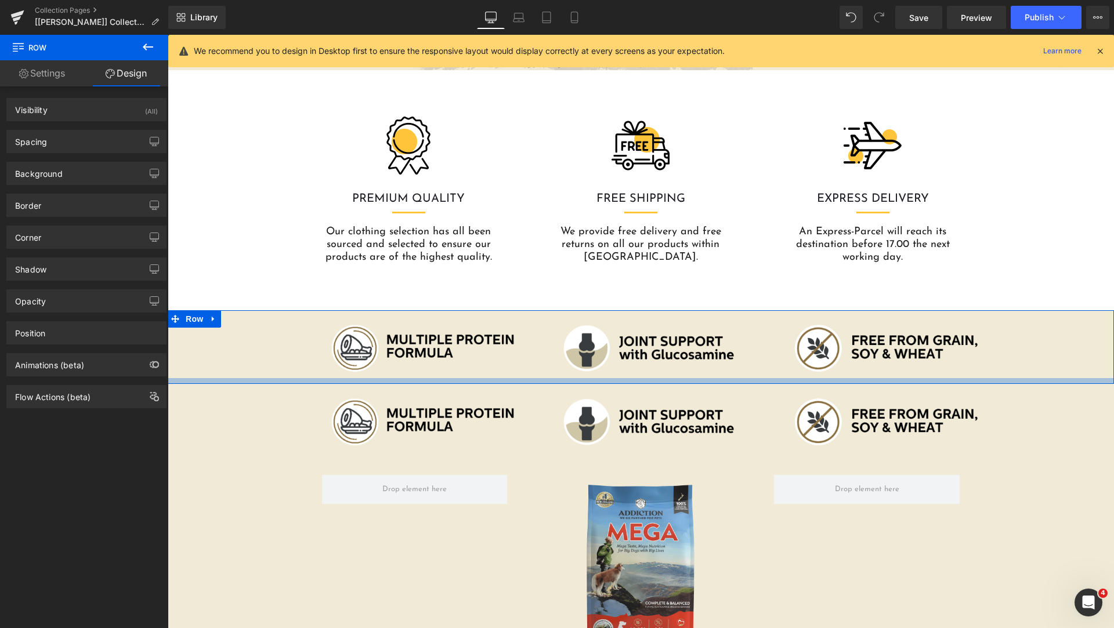
click at [287, 378] on div at bounding box center [641, 381] width 946 height 6
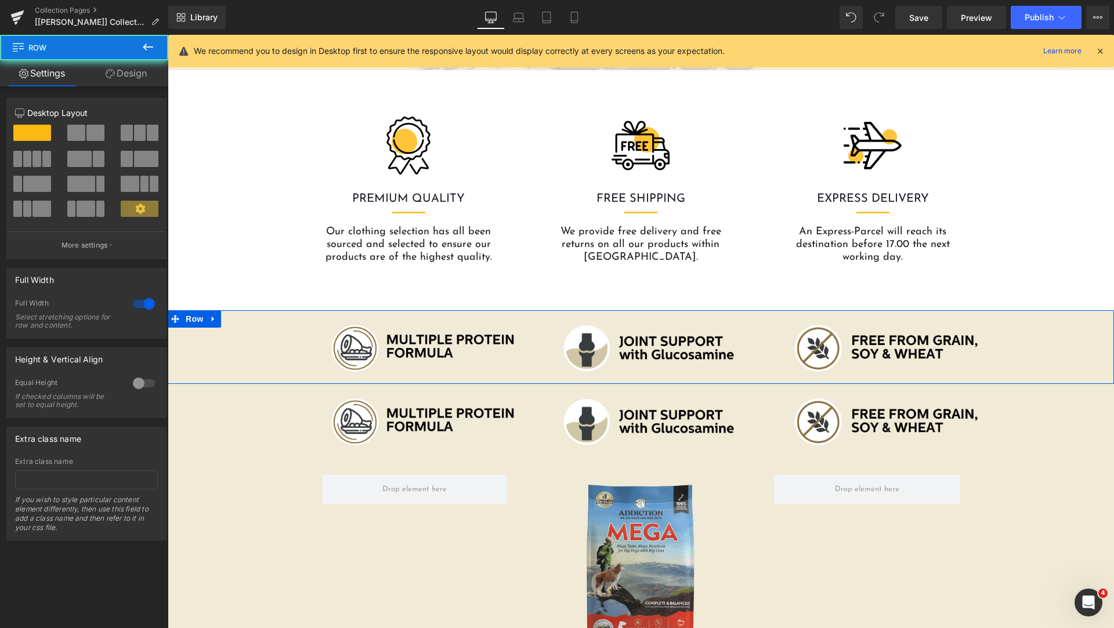
click at [270, 357] on div "Image Image Image Row" at bounding box center [641, 348] width 946 height 59
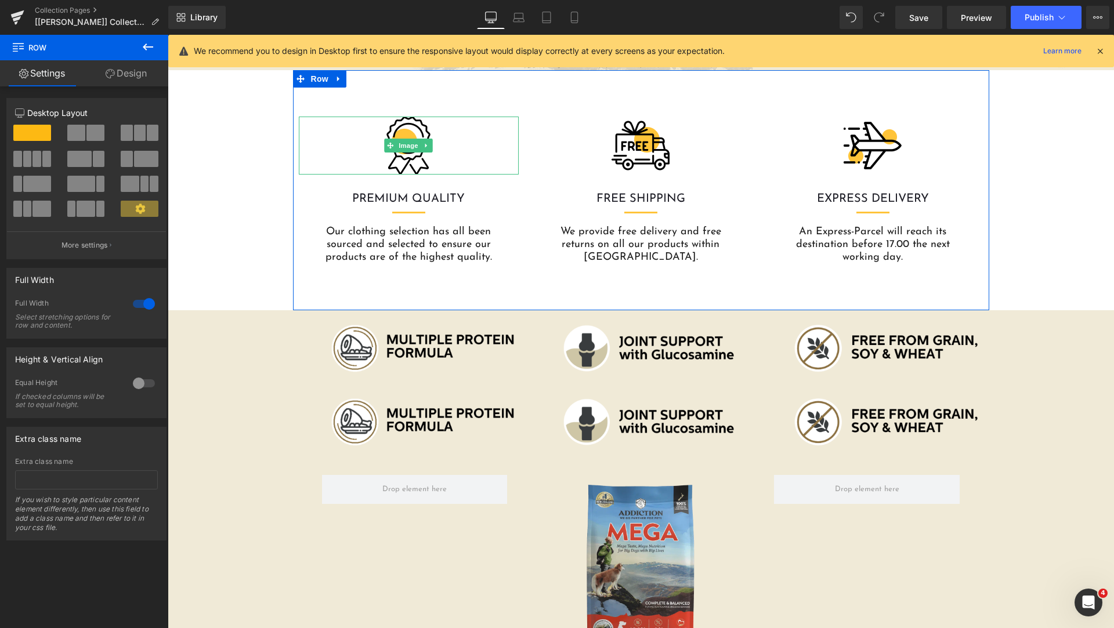
click at [322, 136] on div at bounding box center [409, 146] width 221 height 58
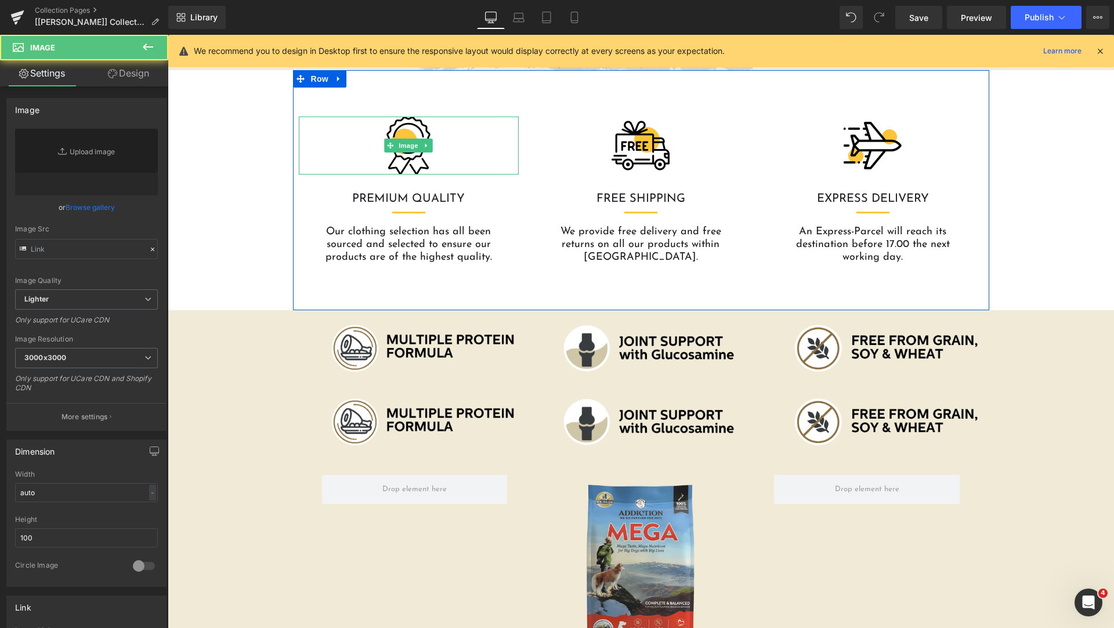
type input "https://ucarecdn.com/4e3aff53-ccfd-4150-8a13-d5c33b22beb3/-/format/auto/-/previ…"
click at [326, 100] on div "Image PREMIUM QUALITY Heading Separator Our clothing selection has all been sou…" at bounding box center [641, 190] width 696 height 240
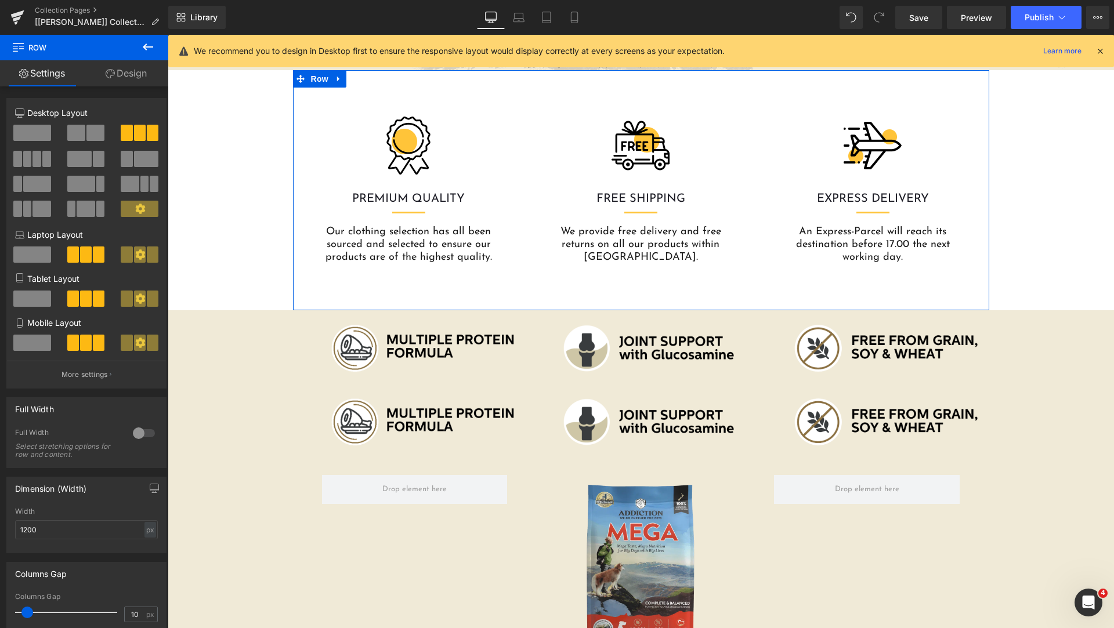
click at [120, 78] on link "Design" at bounding box center [126, 73] width 84 height 26
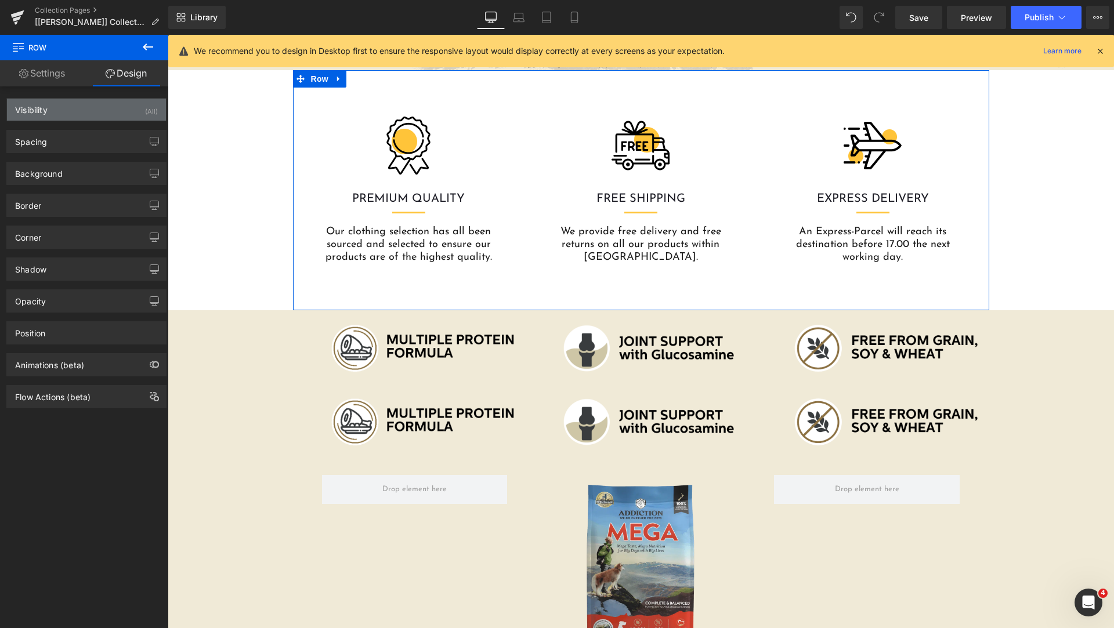
type input "transparent"
type input "0"
click at [95, 170] on div "Background" at bounding box center [86, 173] width 159 height 22
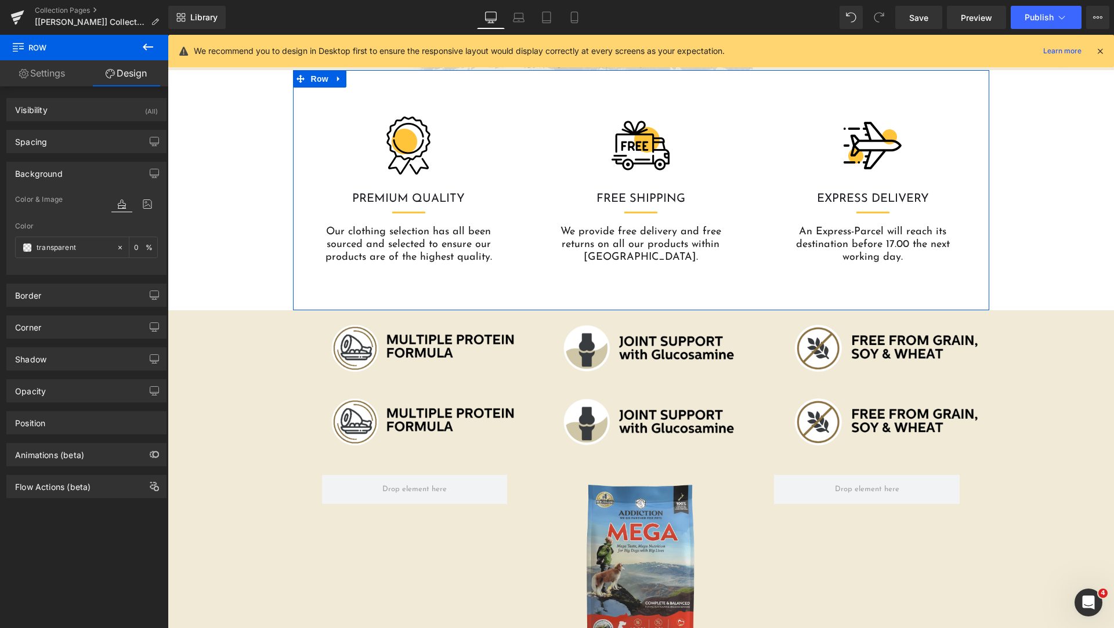
click at [117, 204] on icon at bounding box center [121, 204] width 21 height 15
click at [52, 249] on input "transparent" at bounding box center [74, 247] width 74 height 13
click at [30, 248] on span at bounding box center [27, 247] width 9 height 9
click at [64, 245] on input "transparent" at bounding box center [74, 247] width 74 height 13
click at [30, 248] on span at bounding box center [27, 247] width 9 height 9
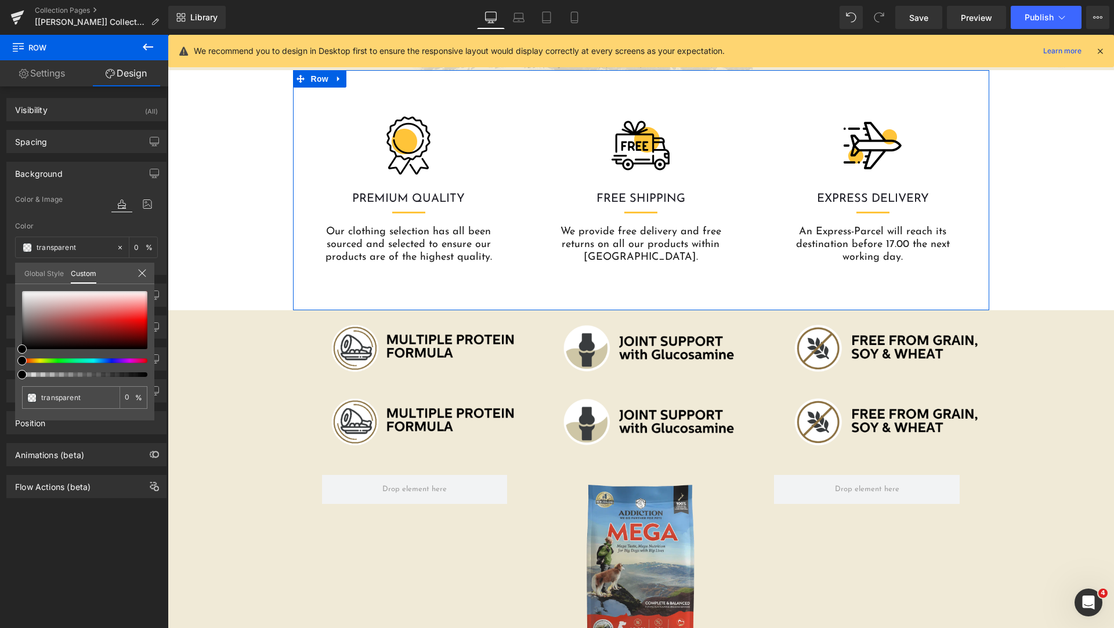
click at [46, 279] on link "Global Style" at bounding box center [43, 273] width 39 height 20
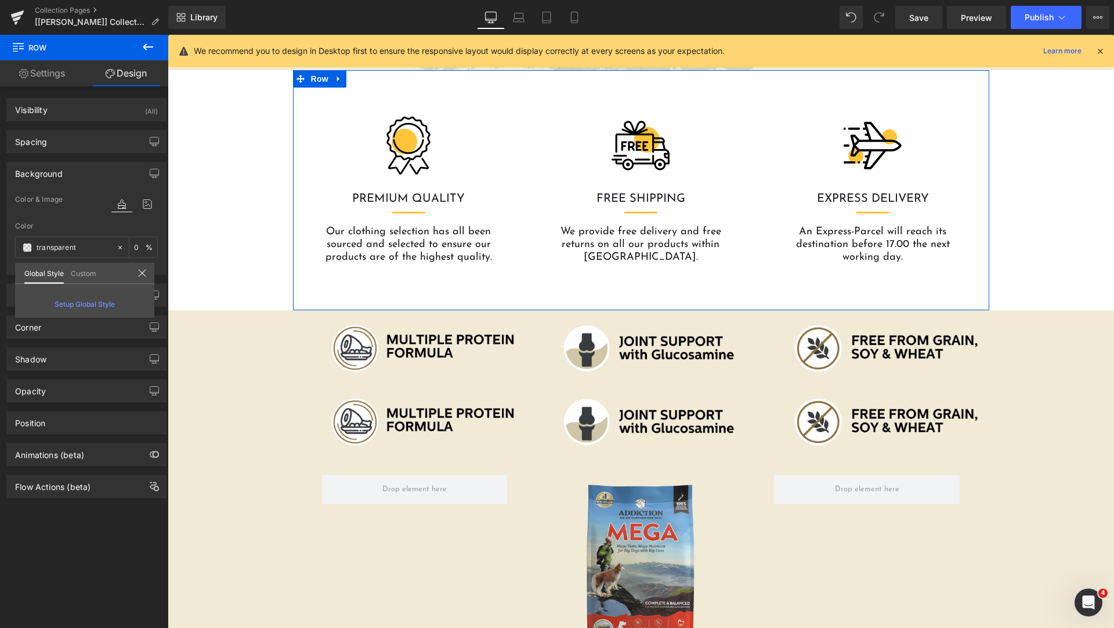
click at [91, 305] on span "Setup Global Style" at bounding box center [85, 304] width 60 height 9
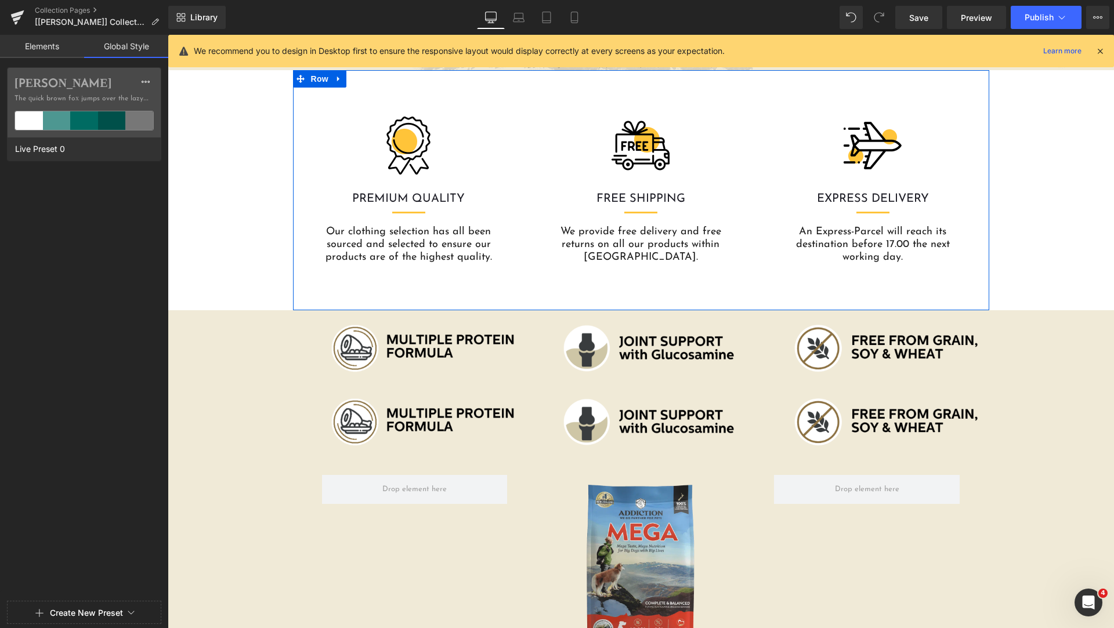
click at [120, 608] on button "Create New Preset" at bounding box center [86, 613] width 73 height 24
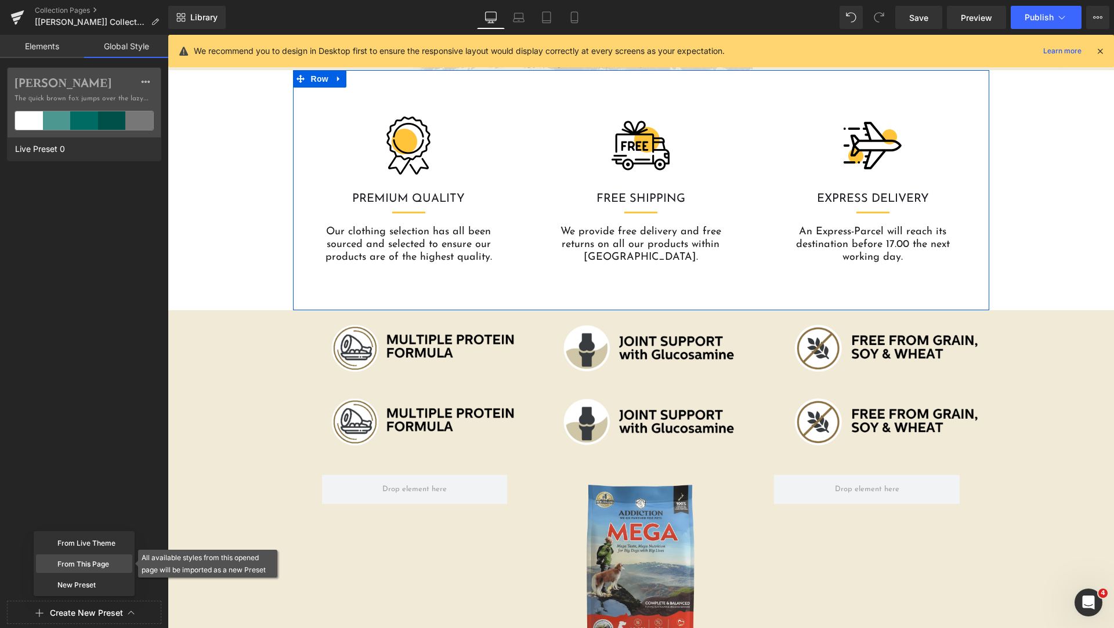
click at [88, 564] on div "From This Page" at bounding box center [84, 564] width 96 height 19
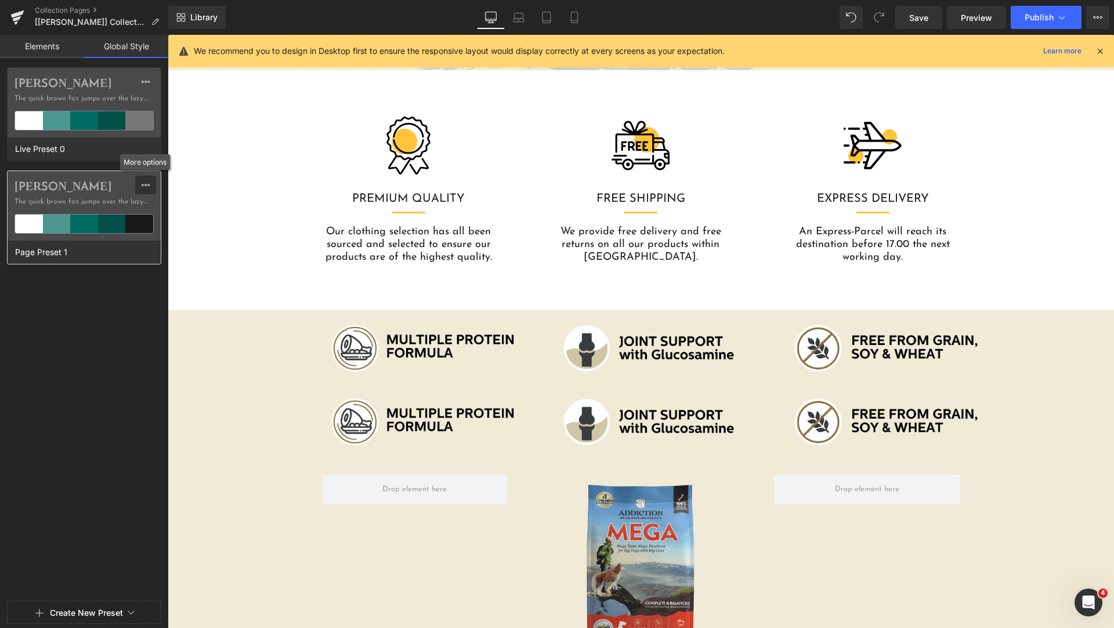
click at [147, 189] on icon at bounding box center [145, 184] width 9 height 9
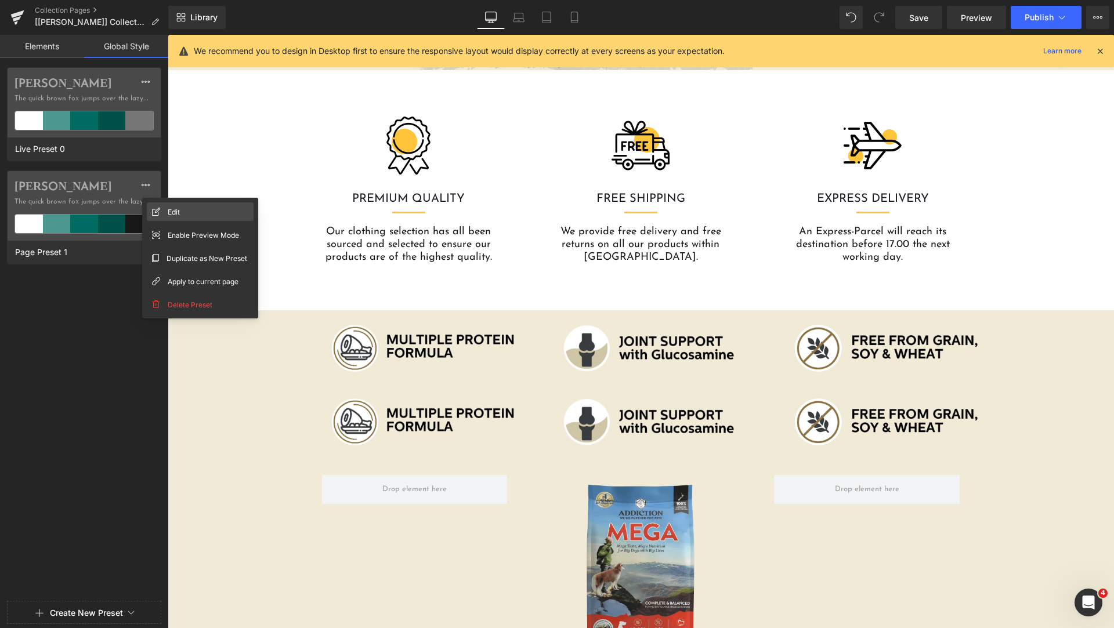
click at [195, 215] on div "Edit" at bounding box center [200, 212] width 107 height 19
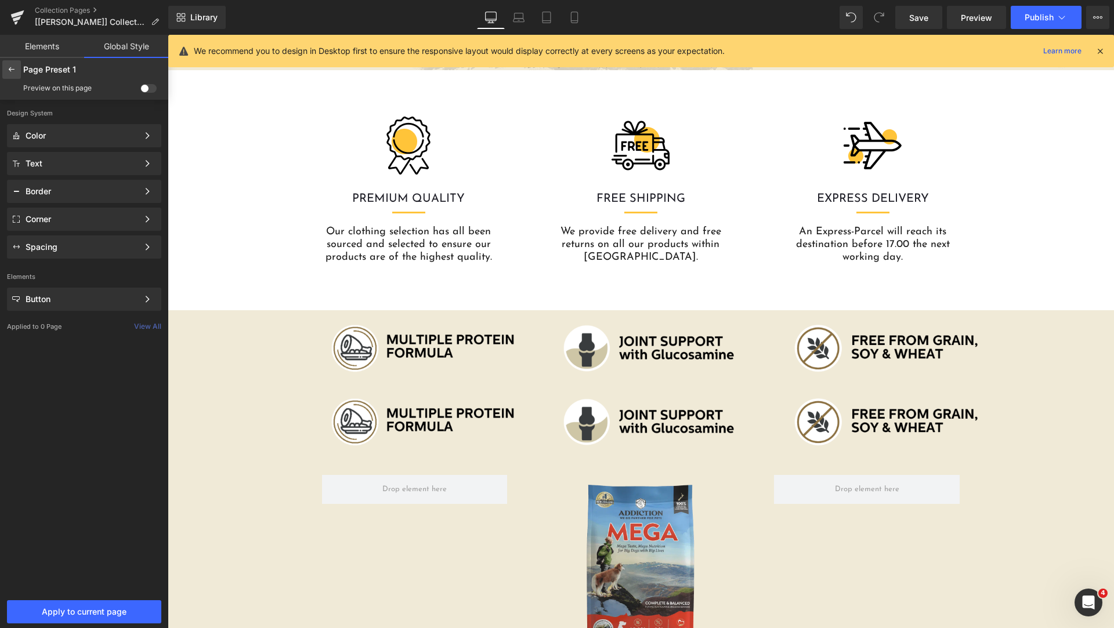
click at [9, 66] on icon at bounding box center [11, 69] width 9 height 9
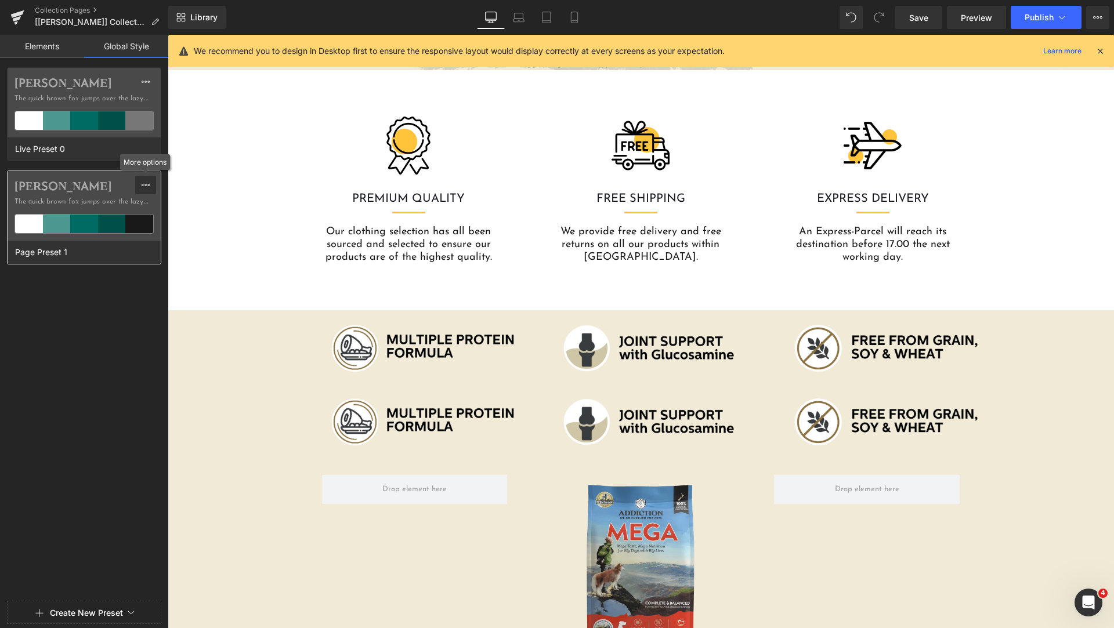
click at [146, 183] on icon at bounding box center [145, 184] width 9 height 9
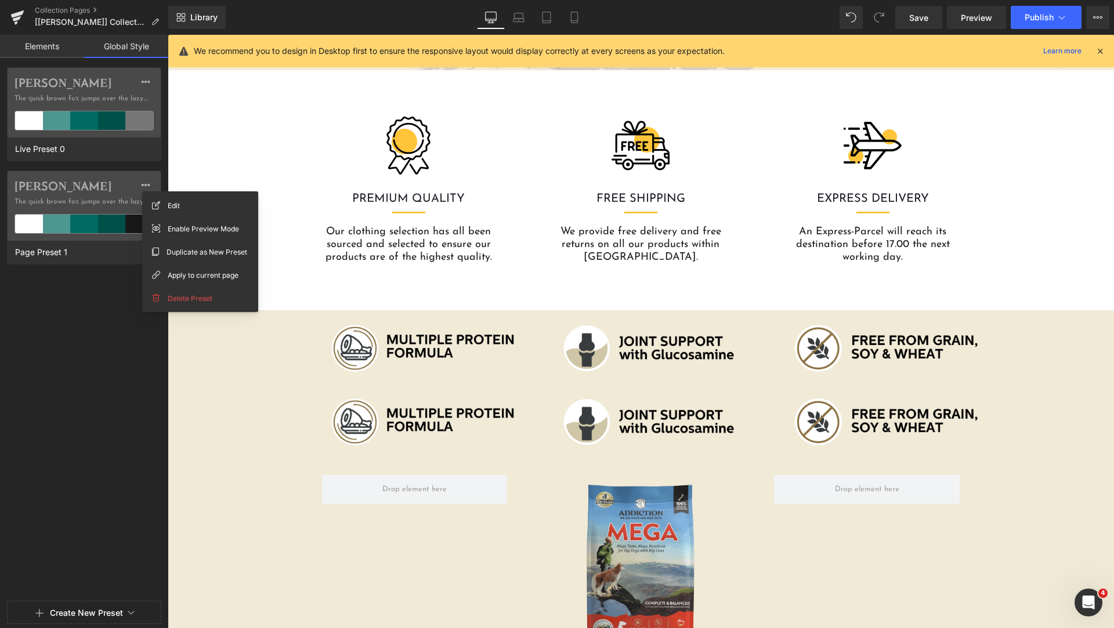
click at [271, 484] on div "Image MEGA LAMB & BEEF - ADULT Heading Mega: free-range beef & lamb, rich in an…" at bounding box center [641, 638] width 946 height 326
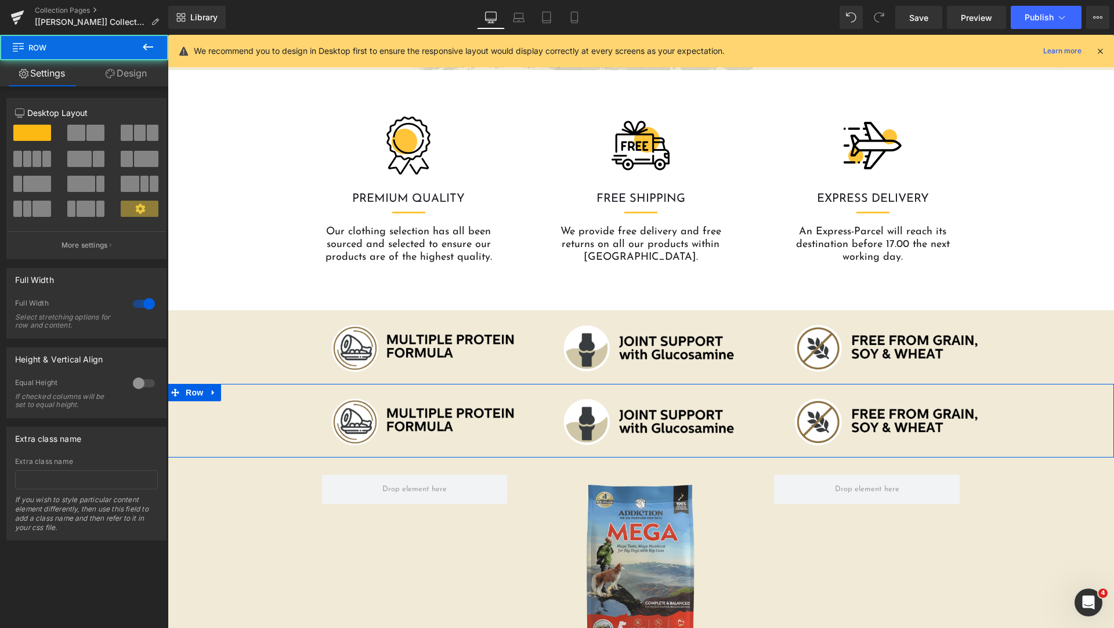
click at [255, 425] on div "Image Image Image Row" at bounding box center [641, 422] width 946 height 59
click at [135, 79] on link "Design" at bounding box center [126, 73] width 84 height 26
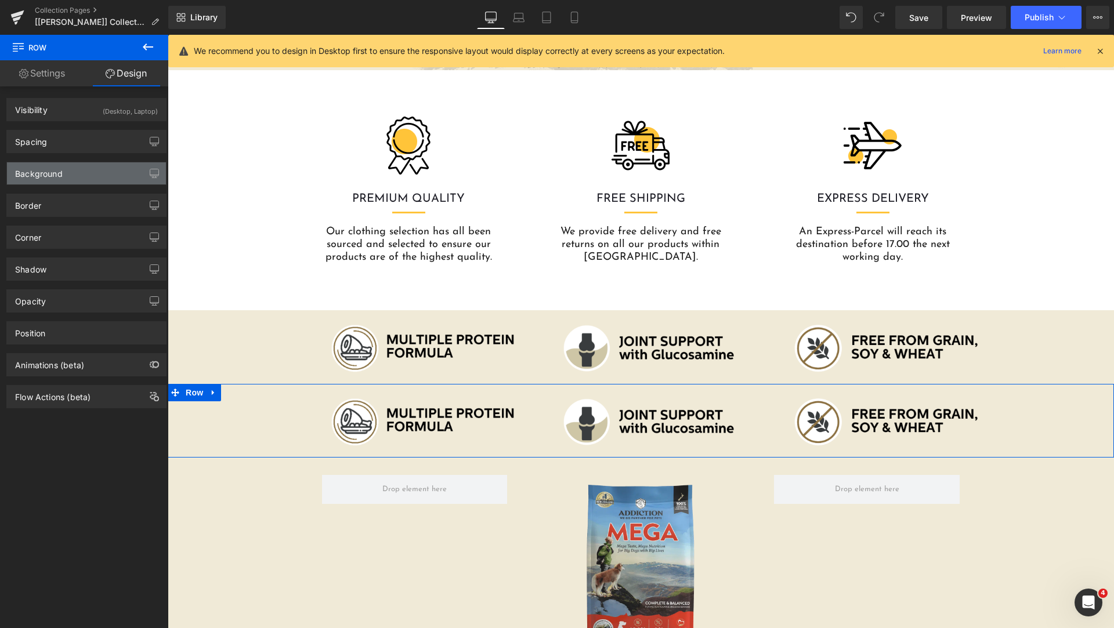
click at [68, 175] on div "Background" at bounding box center [86, 173] width 159 height 22
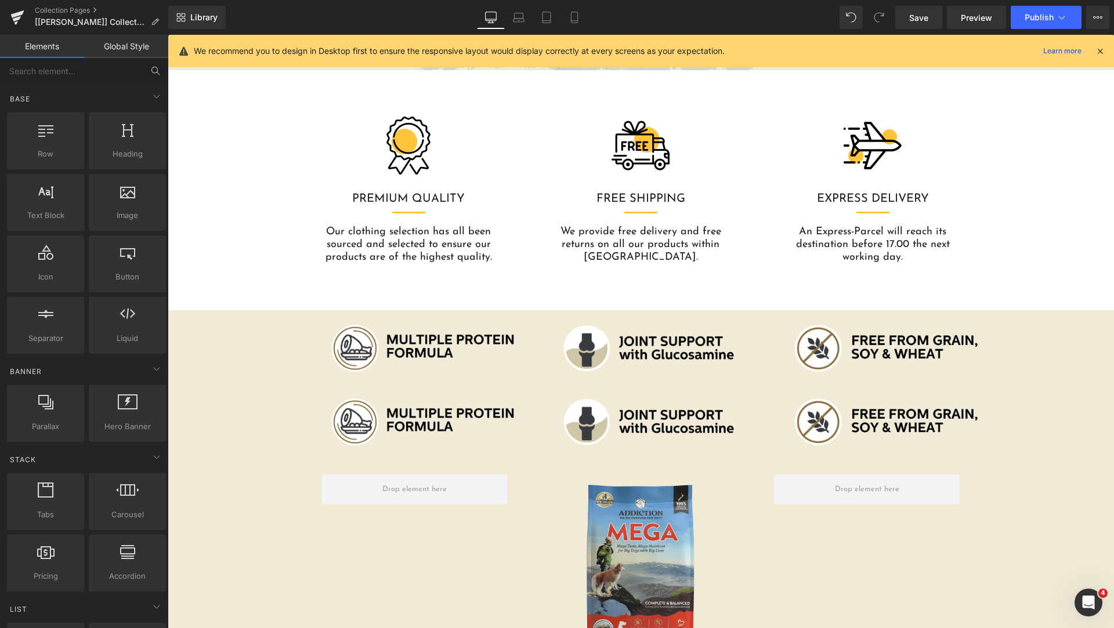
click at [110, 49] on link "Global Style" at bounding box center [126, 46] width 84 height 23
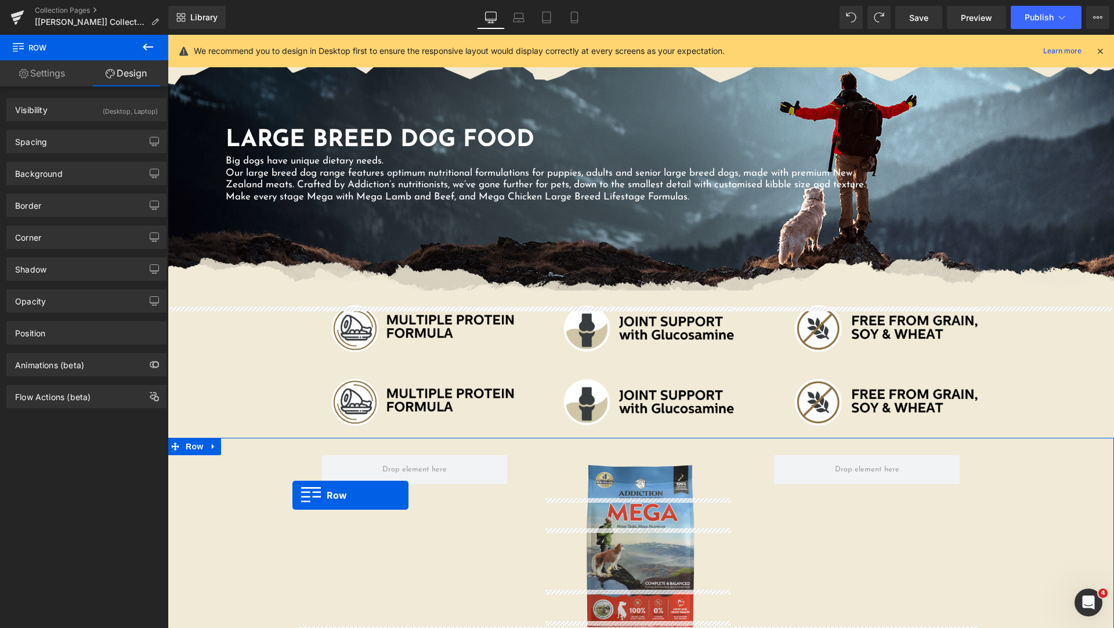
scroll to position [25, 0]
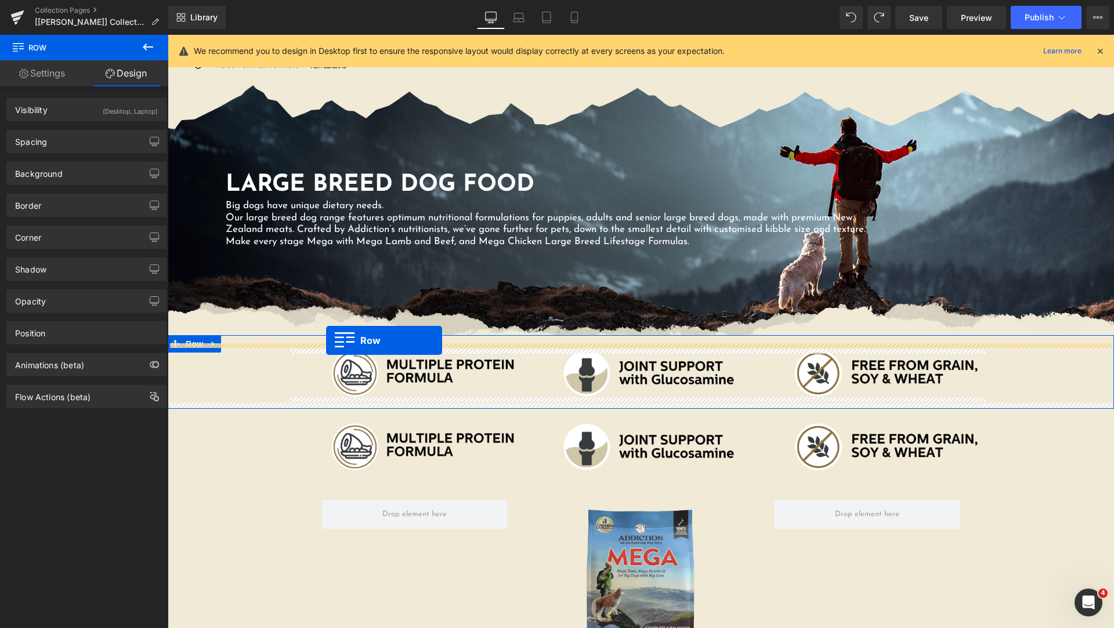
drag, startPoint x: 297, startPoint y: 248, endPoint x: 326, endPoint y: 341, distance: 97.4
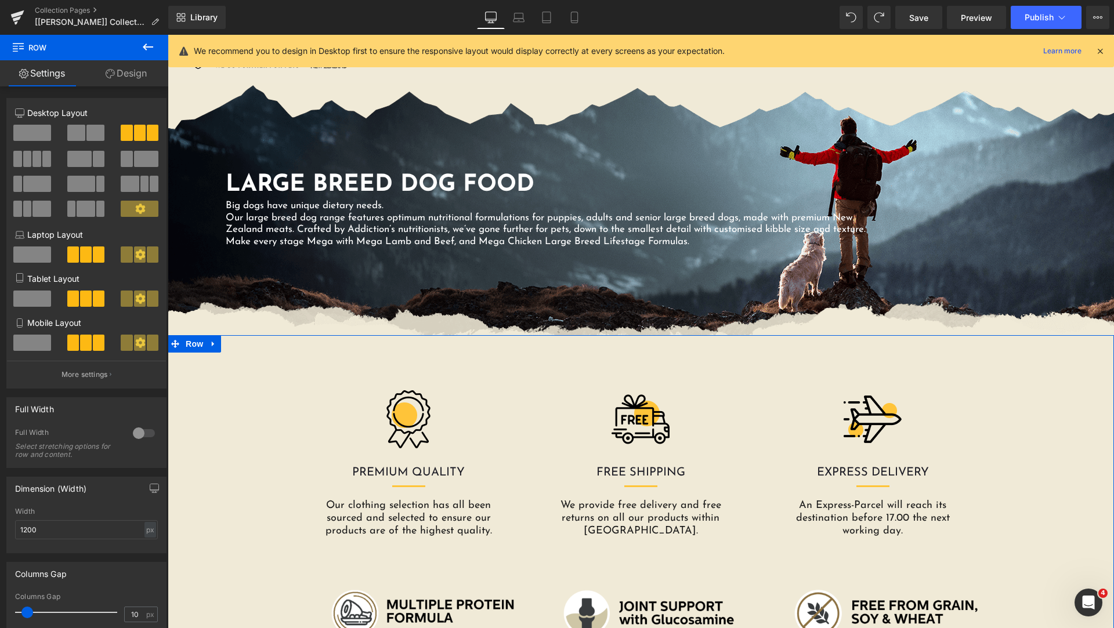
scroll to position [315, 0]
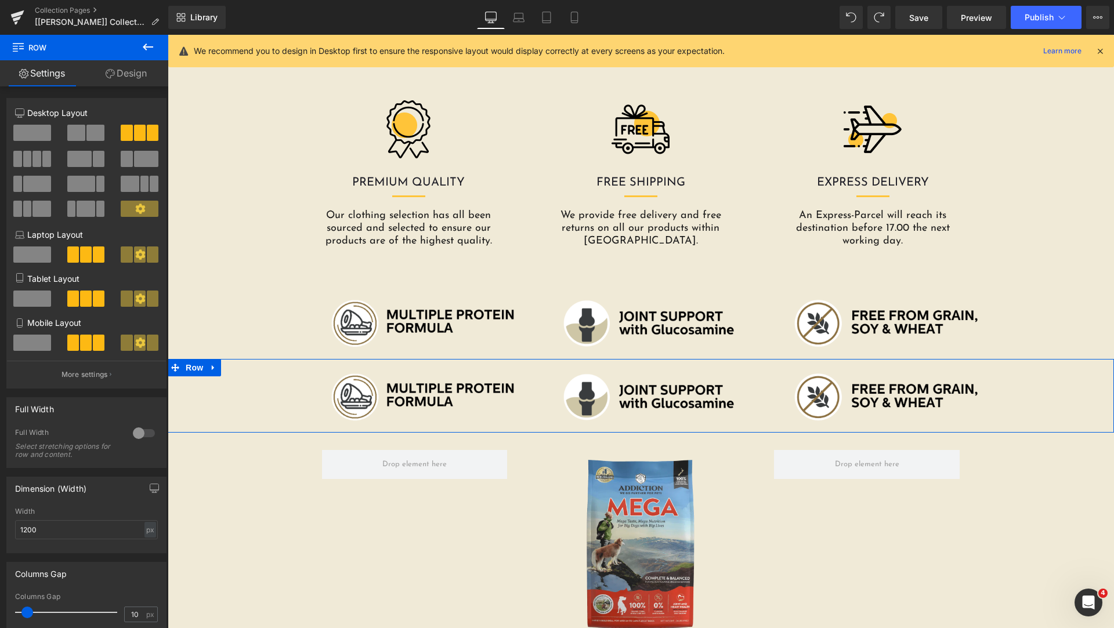
click at [263, 399] on div "Image Image Image Row" at bounding box center [641, 397] width 946 height 59
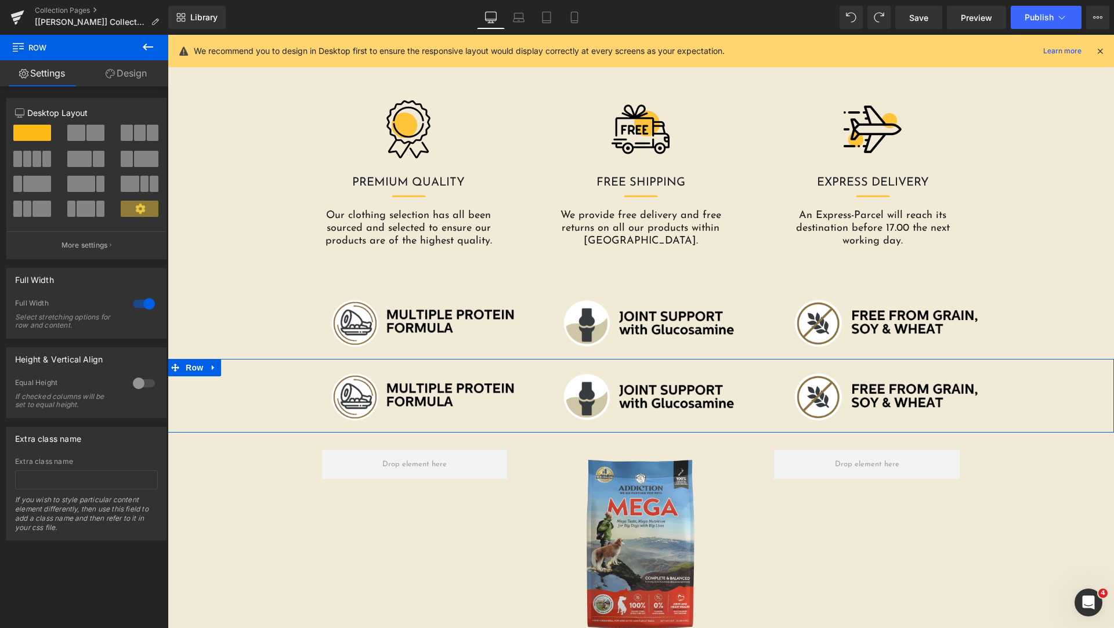
click at [121, 72] on link "Design" at bounding box center [126, 73] width 84 height 26
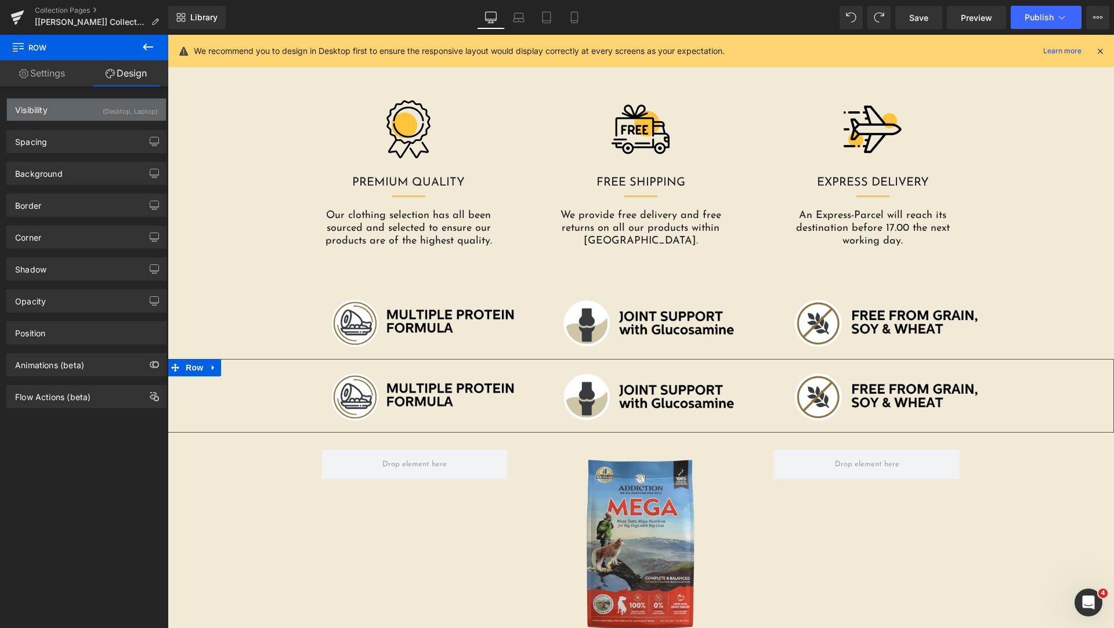
click at [93, 114] on div "Visibility (Desktop, Laptop)" at bounding box center [86, 110] width 159 height 22
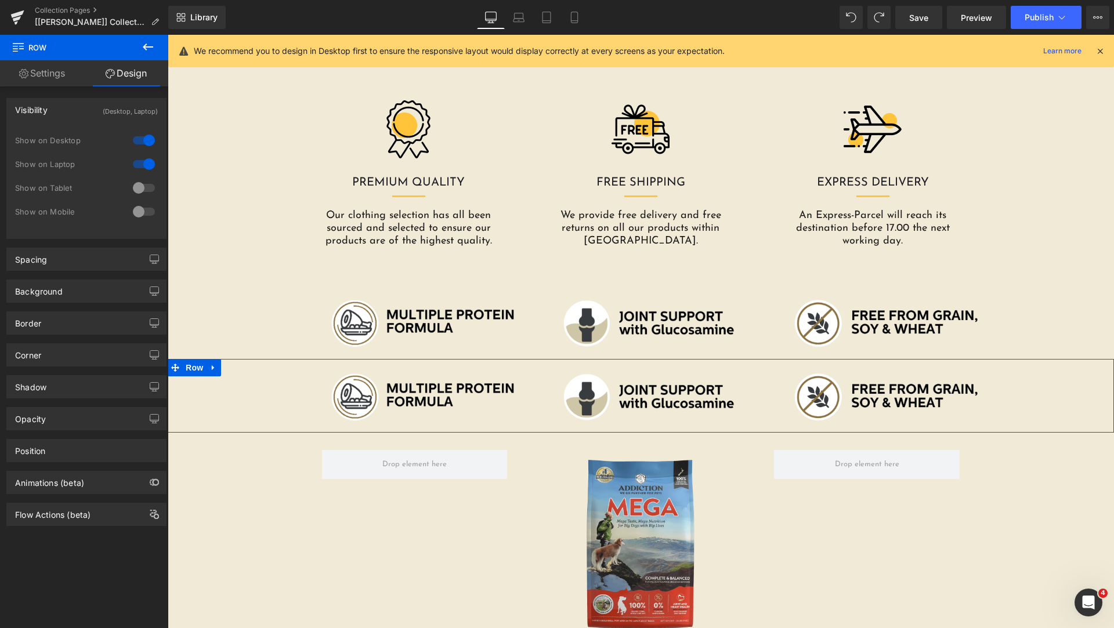
click at [138, 139] on div at bounding box center [144, 140] width 28 height 19
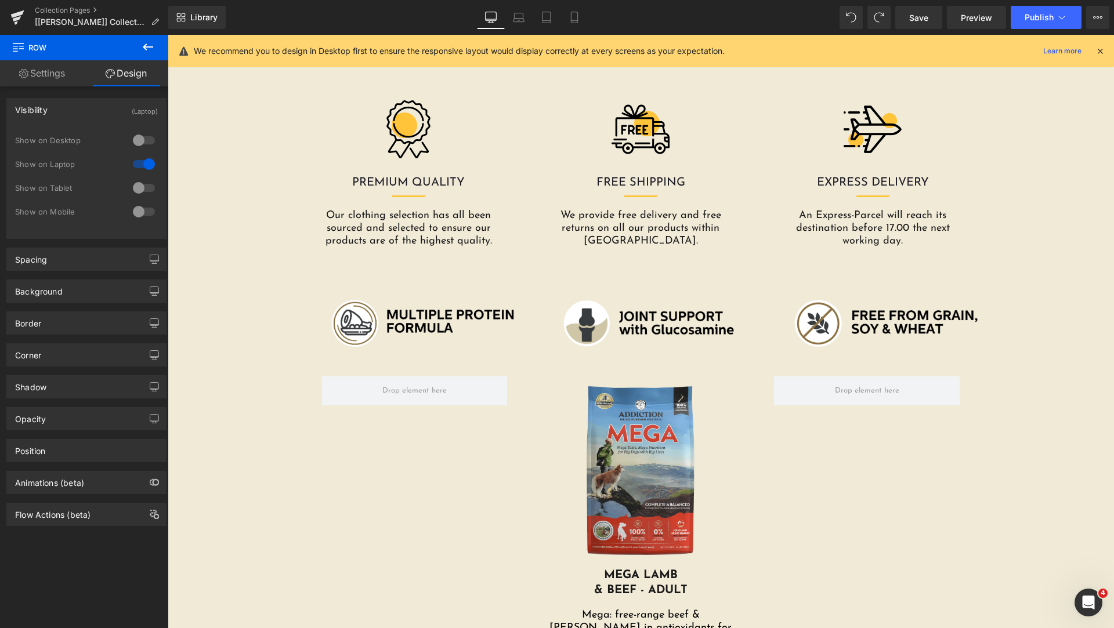
click at [134, 162] on div at bounding box center [144, 164] width 28 height 19
click at [146, 139] on div at bounding box center [144, 140] width 28 height 19
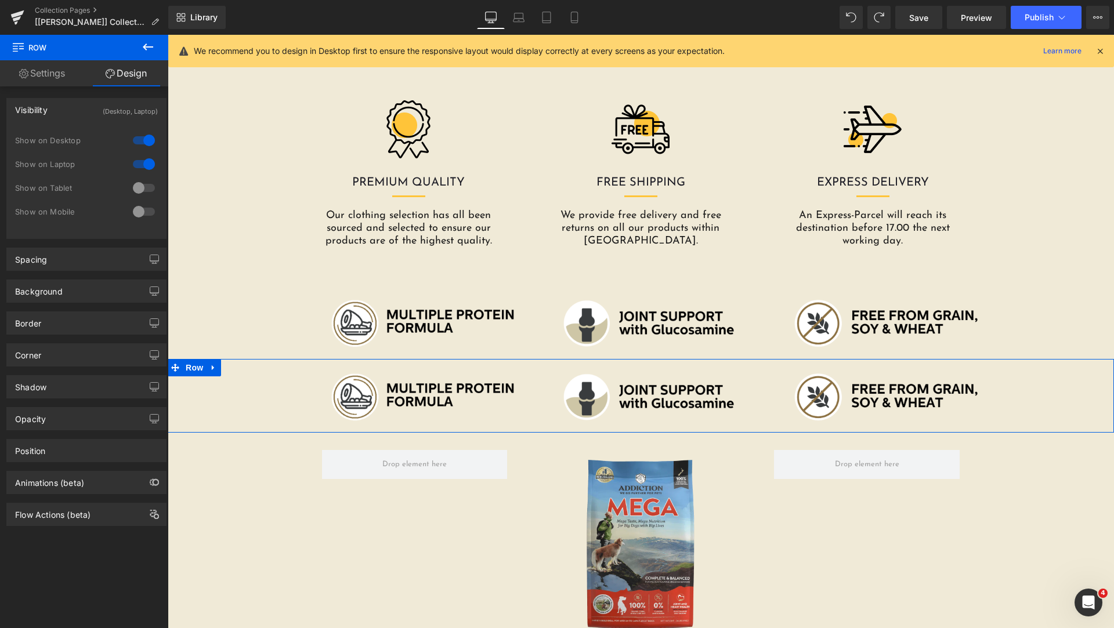
click at [137, 162] on div at bounding box center [144, 164] width 28 height 19
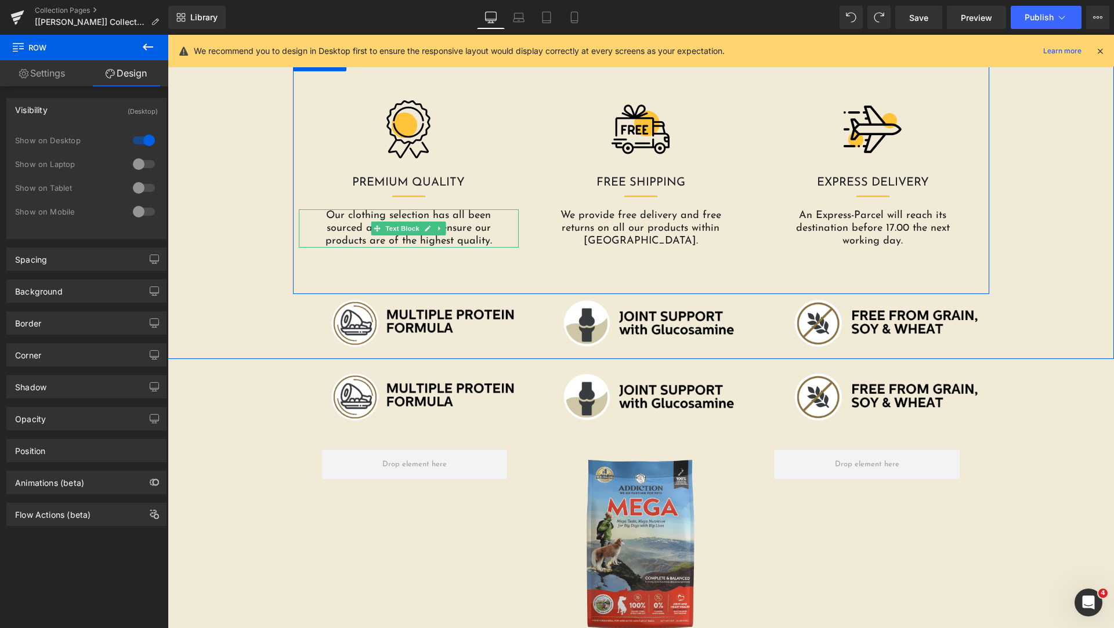
click at [320, 232] on p "Our clothing selection has all been sourced and selected to ensure our products…" at bounding box center [408, 228] width 176 height 38
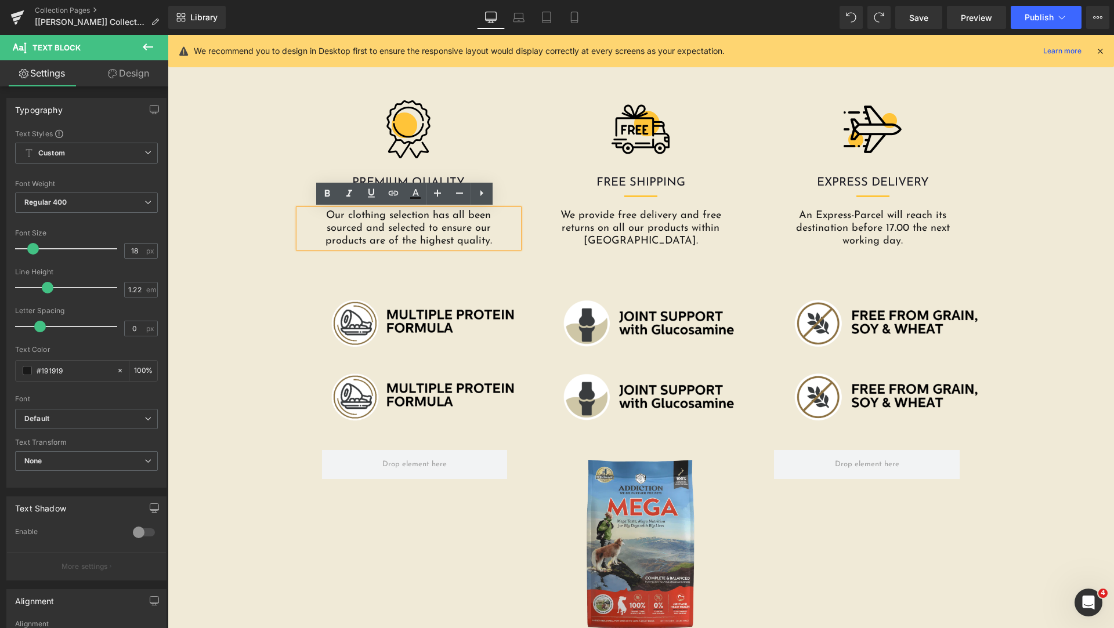
click at [328, 106] on div at bounding box center [409, 129] width 221 height 58
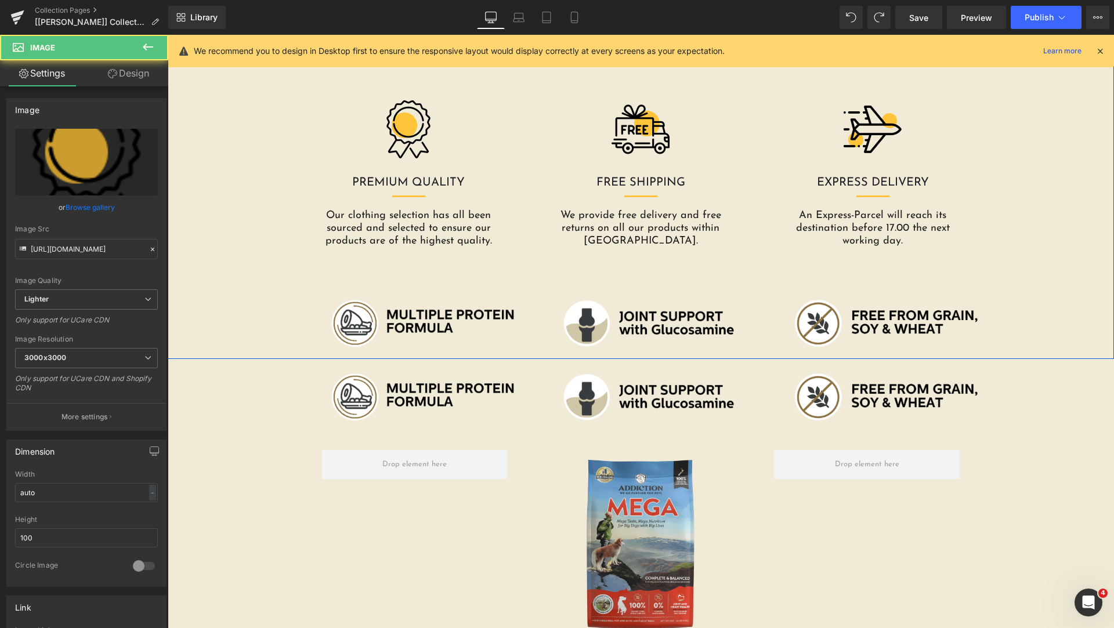
click at [285, 118] on div "Image PREMIUM QUALITY Heading Separator Our clothing selection has all been sou…" at bounding box center [641, 203] width 946 height 299
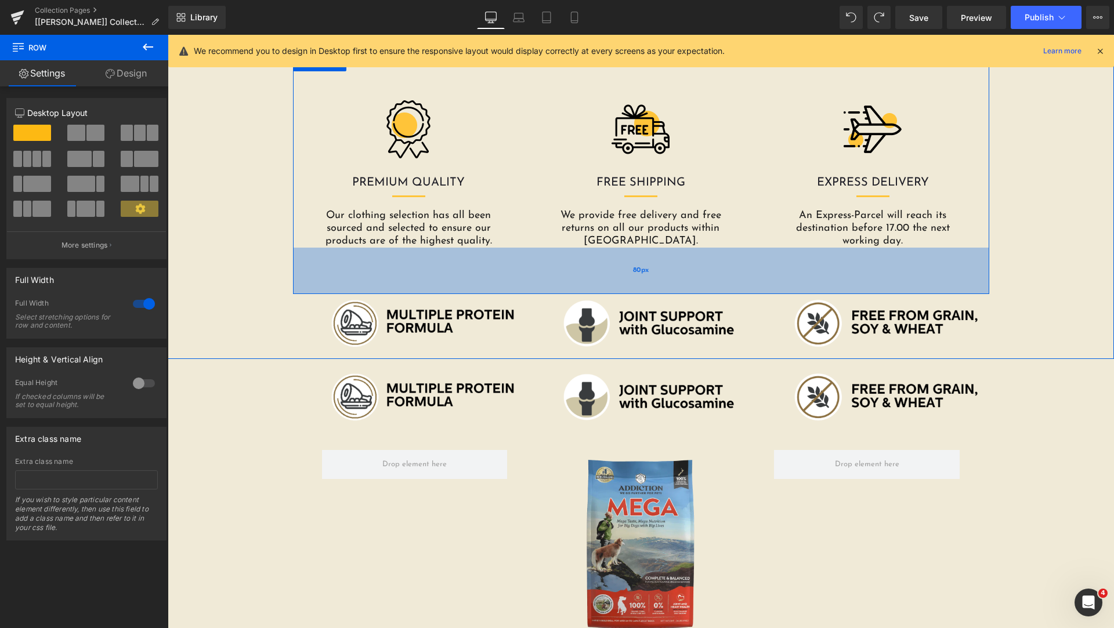
click at [386, 277] on div "80px" at bounding box center [641, 271] width 696 height 46
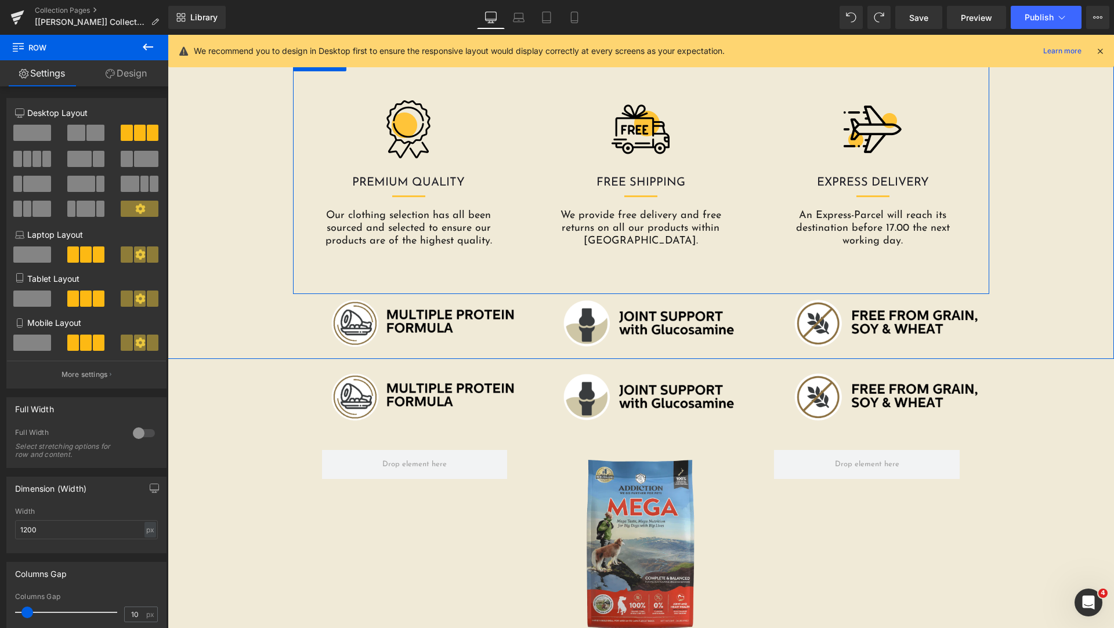
click at [516, 164] on div "Image PREMIUM QUALITY Heading Separator Our clothing selection has all been sou…" at bounding box center [409, 173] width 232 height 147
click at [306, 159] on div "Image PREMIUM QUALITY Heading Separator Our clothing selection has all been sou…" at bounding box center [409, 173] width 232 height 147
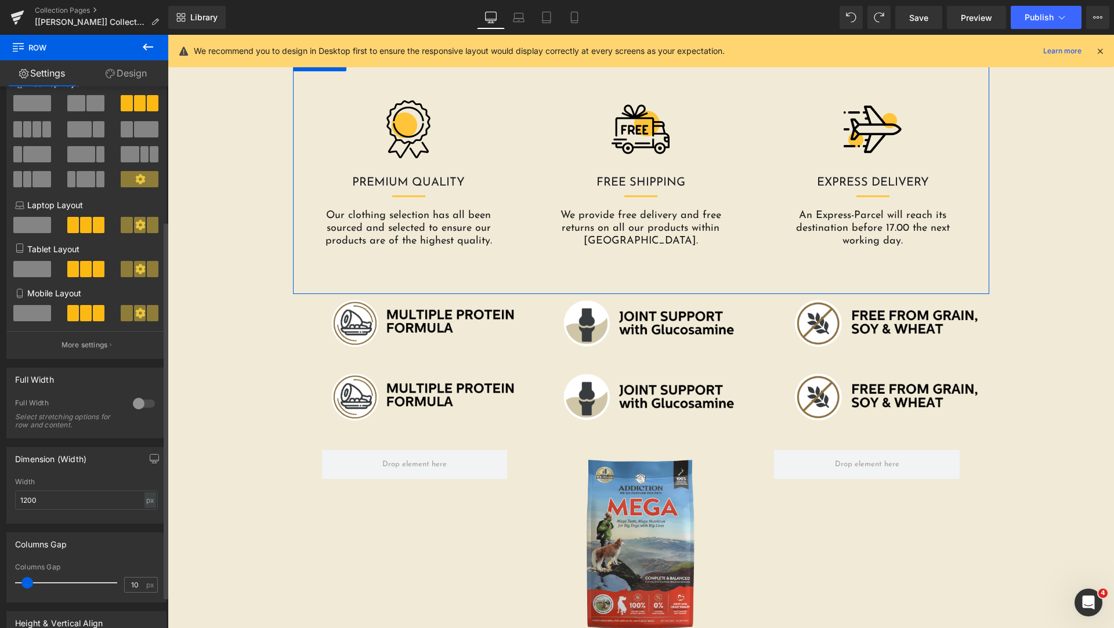
scroll to position [0, 0]
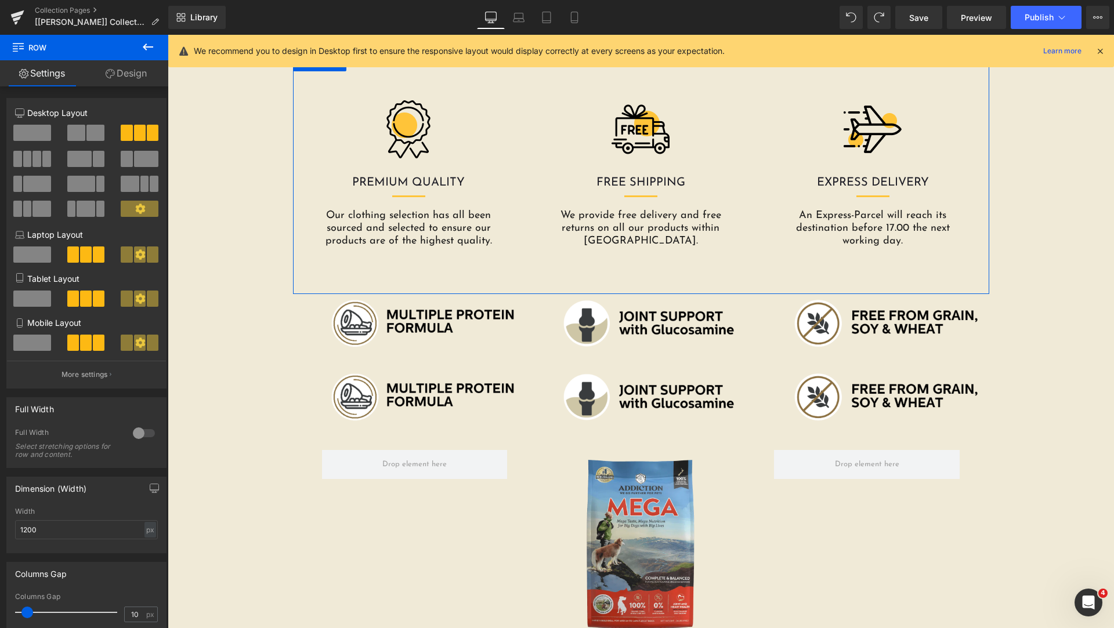
click at [115, 70] on link "Design" at bounding box center [126, 73] width 84 height 26
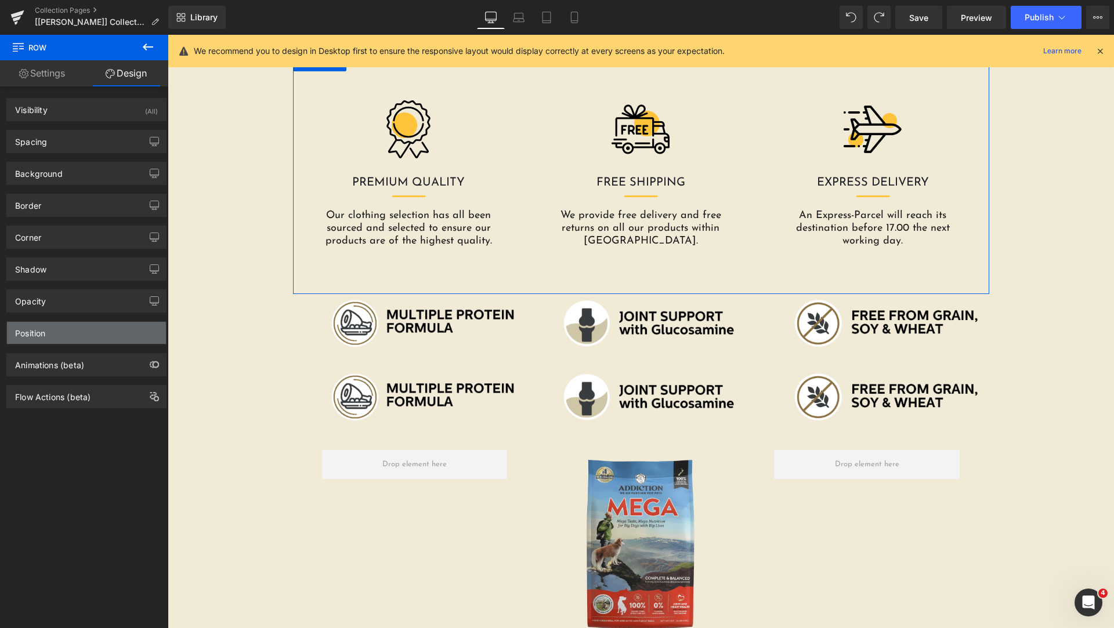
click at [59, 334] on div "Position" at bounding box center [86, 333] width 159 height 22
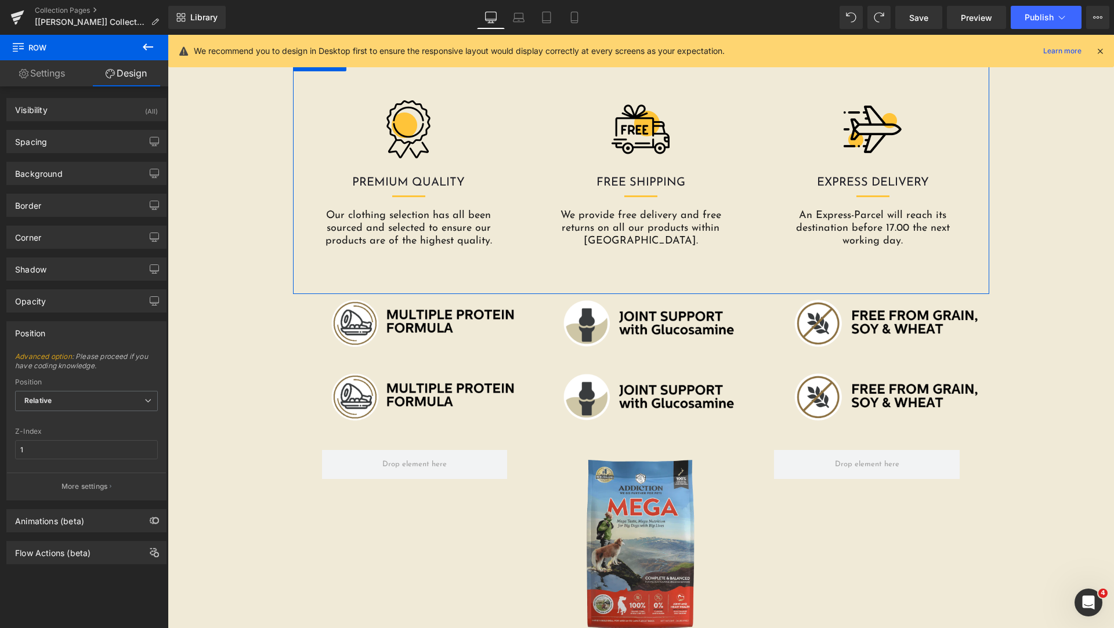
click at [59, 334] on div "Position" at bounding box center [86, 333] width 159 height 22
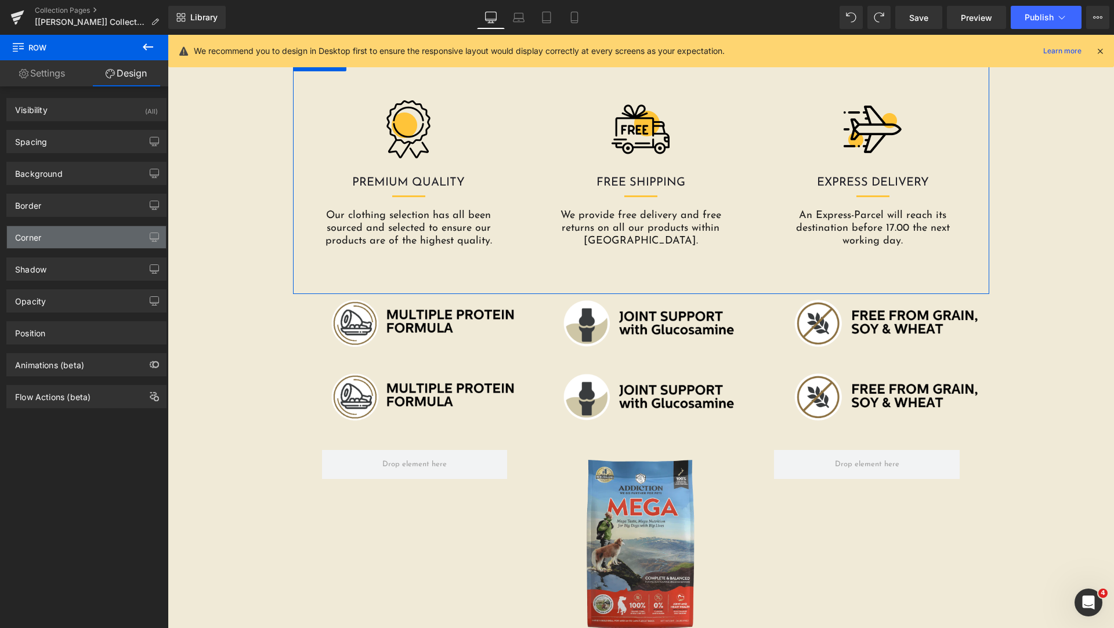
click at [75, 234] on div "Corner" at bounding box center [86, 237] width 159 height 22
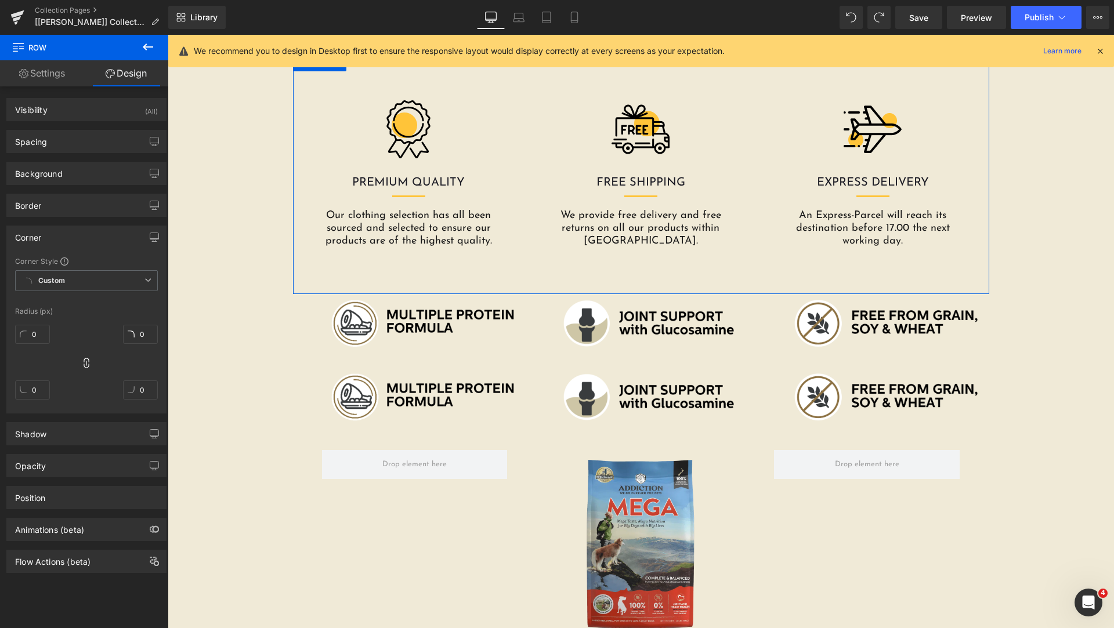
click at [70, 233] on div "Corner" at bounding box center [86, 237] width 159 height 22
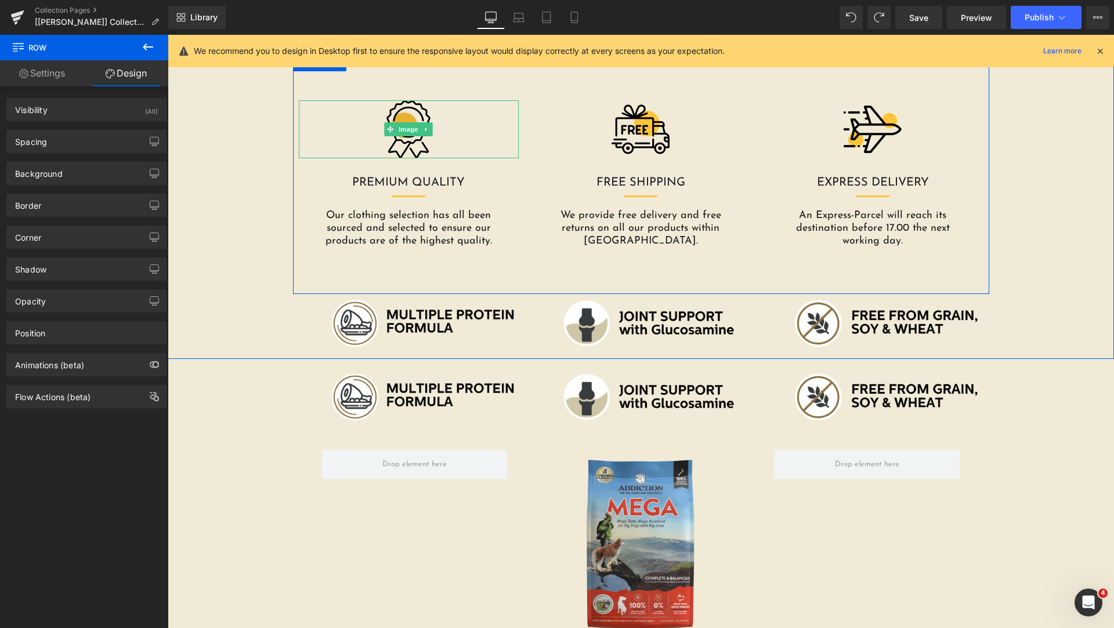
click at [381, 143] on img at bounding box center [408, 129] width 58 height 58
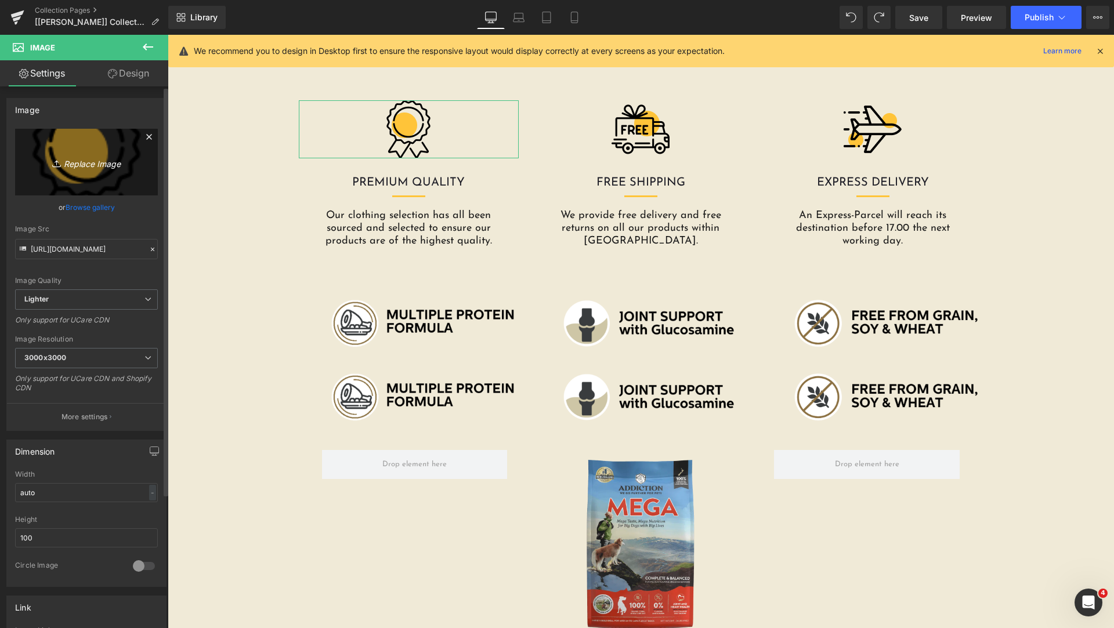
click at [95, 169] on link "Replace Image" at bounding box center [86, 162] width 143 height 67
type input "C:\fakepath\MULTIPLE-PROTEIN-FORMULA.png"
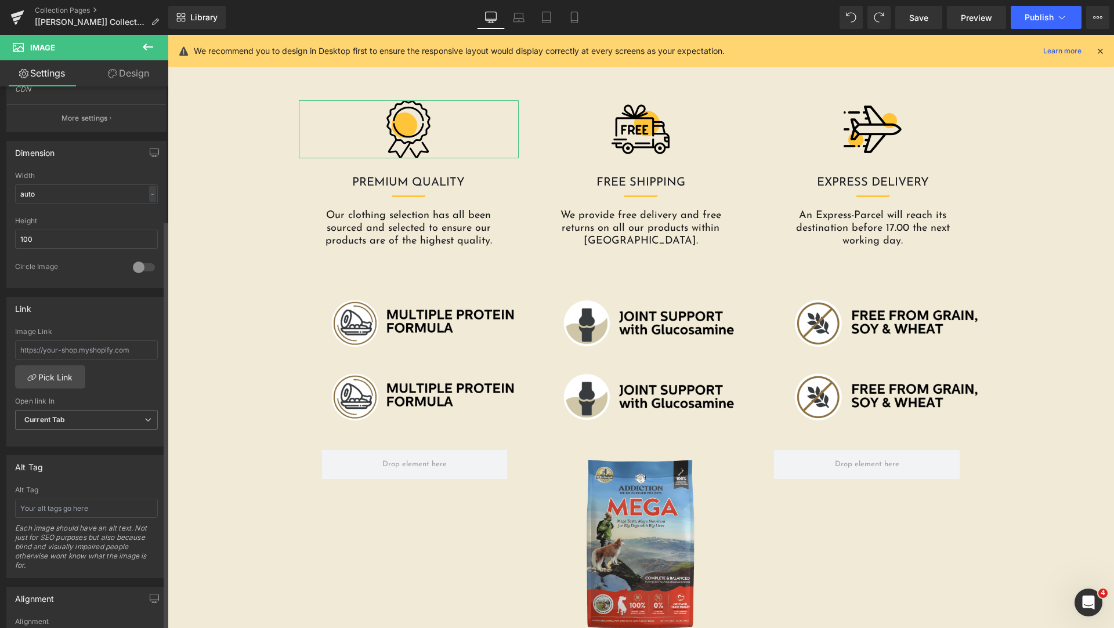
type input "https://ucarecdn.com/070e318b-22c8-4a6a-82cd-fdcf47bc1454/-/format/auto/-/previ…"
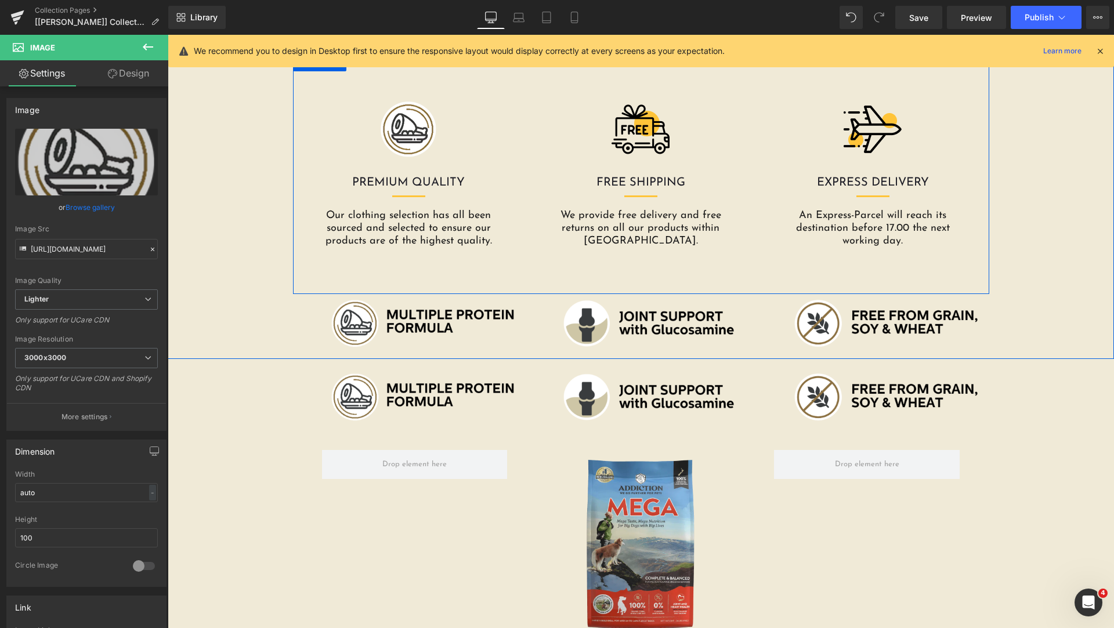
click at [446, 227] on p "Our clothing selection has all been sourced and selected to ensure our products…" at bounding box center [408, 228] width 176 height 38
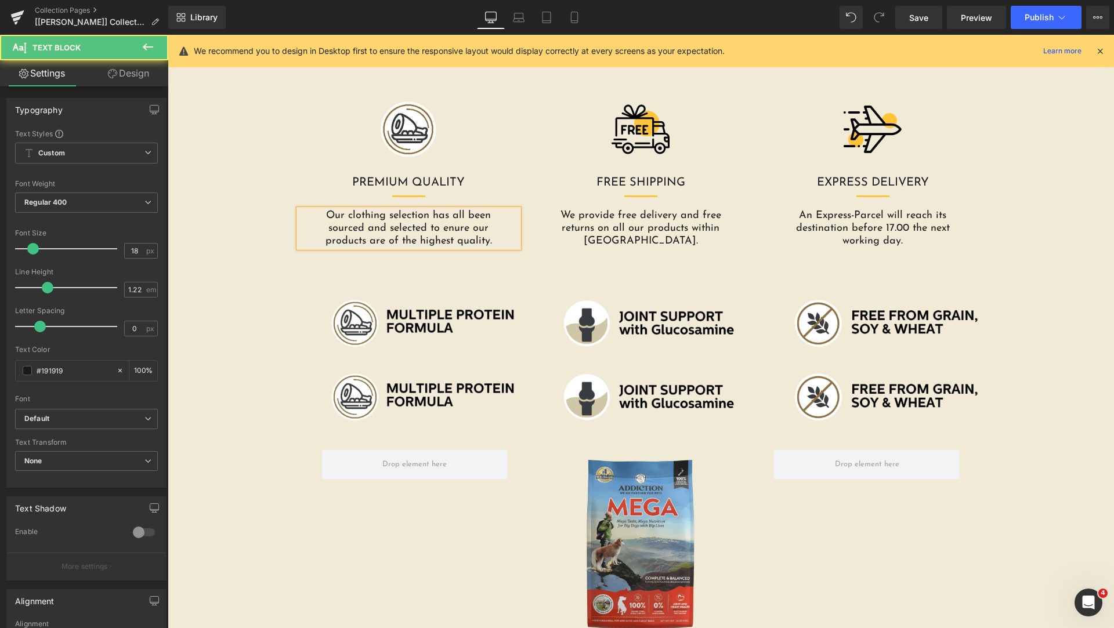
click at [409, 217] on p "Our clothing selection has all been sourced and selected to enure our products …" at bounding box center [408, 228] width 176 height 38
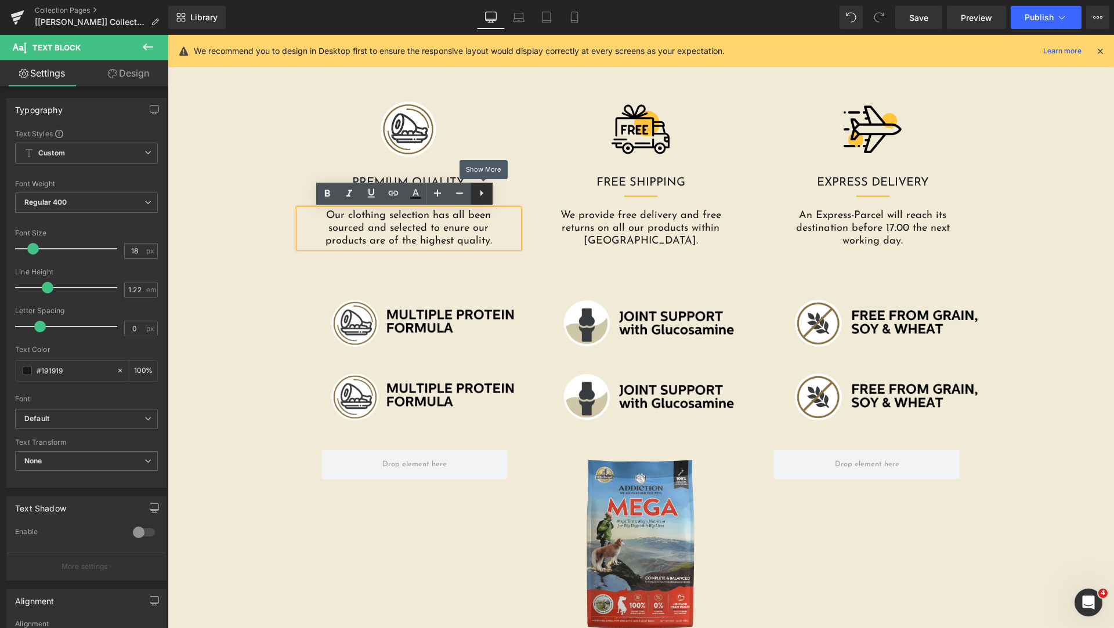
click at [488, 196] on icon at bounding box center [482, 193] width 14 height 14
click at [530, 265] on div "Image PREMIUM QUALITY Heading Separator Our clothing selection has all been sou…" at bounding box center [641, 174] width 696 height 240
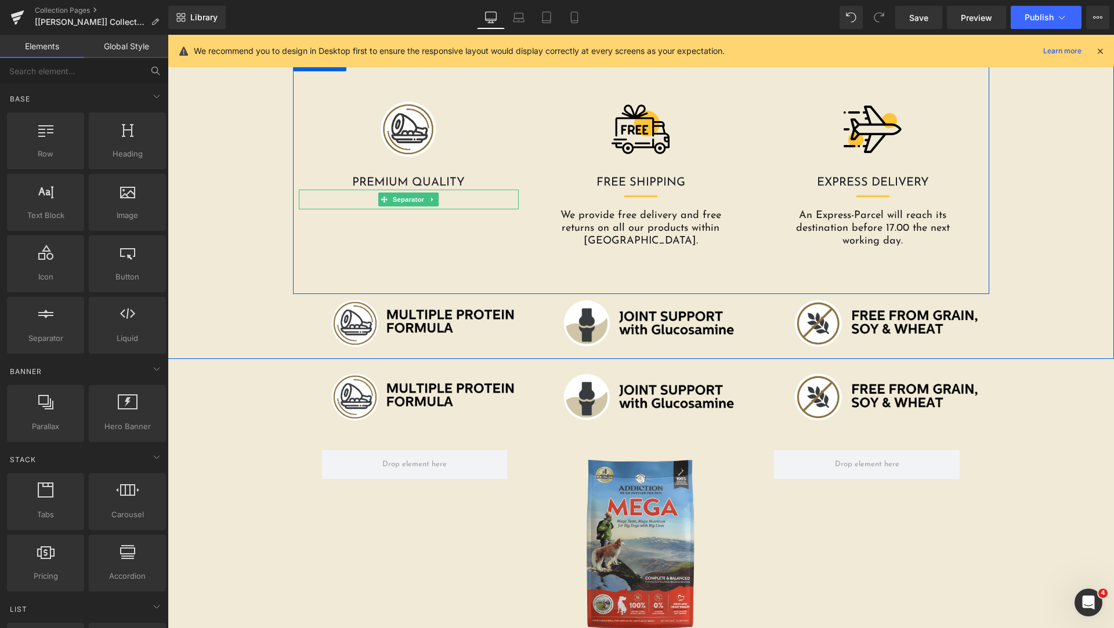
click at [357, 198] on div at bounding box center [409, 200] width 221 height 20
click at [632, 197] on span "Separator" at bounding box center [641, 200] width 36 height 14
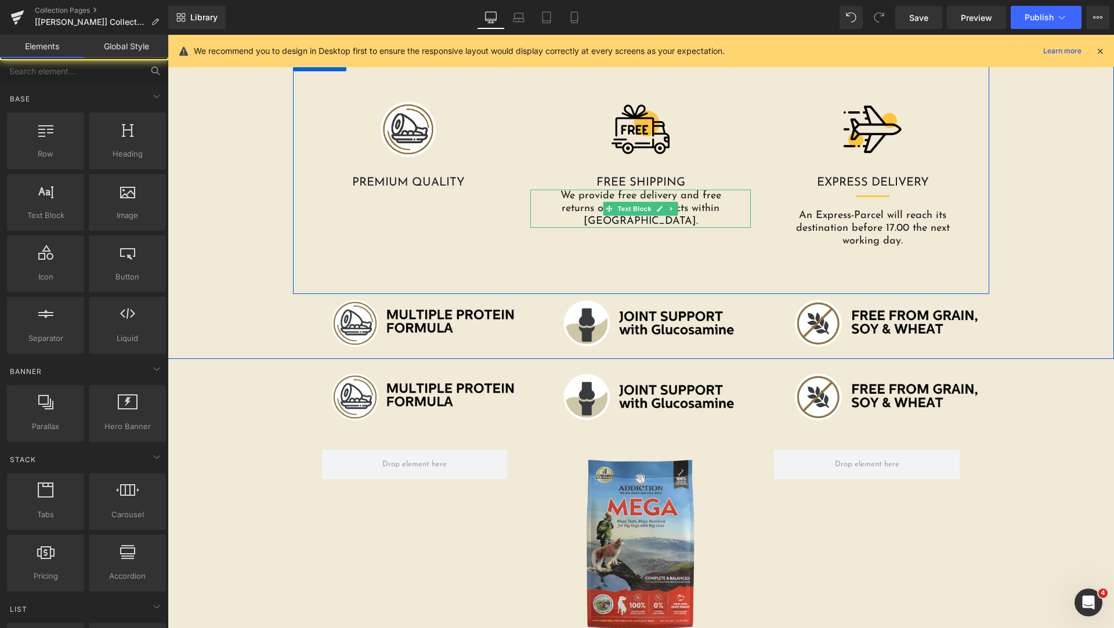
click at [579, 219] on p "We provide free delivery and free returns on all our products within continenta…" at bounding box center [640, 209] width 176 height 38
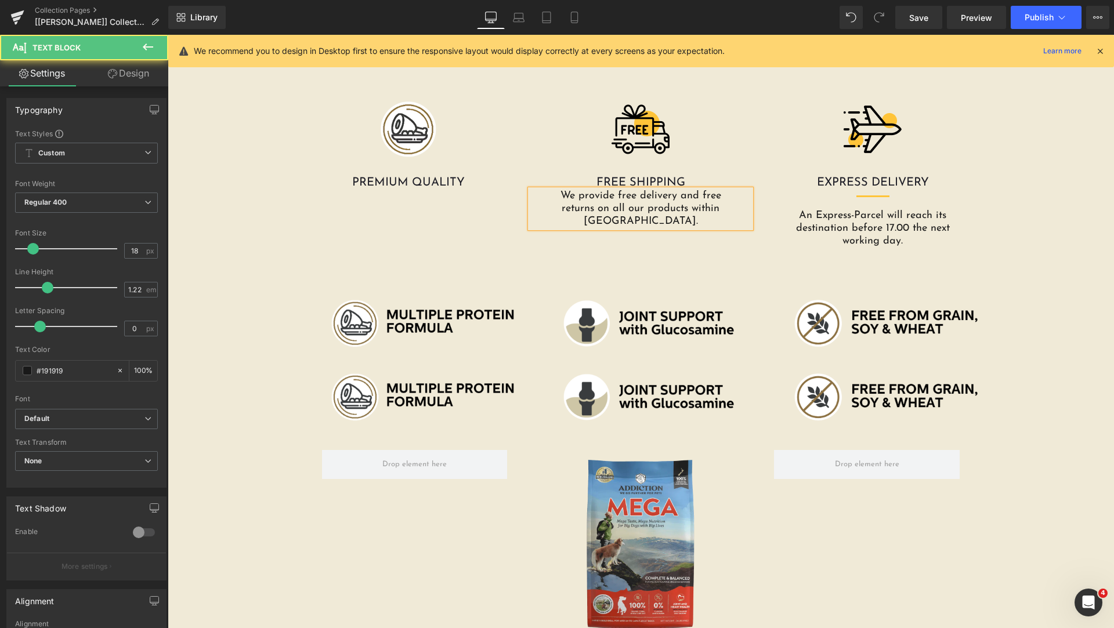
click at [721, 211] on p "We provide free delivery and free returns on all our products within continenta…" at bounding box center [640, 209] width 176 height 38
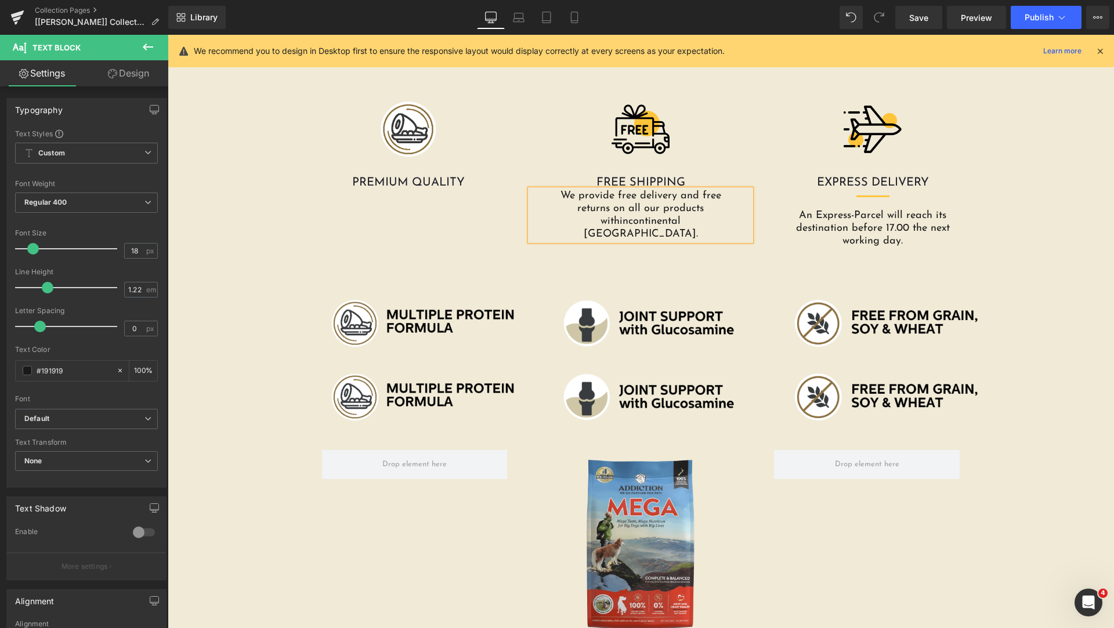
click at [641, 258] on div "Image PREMIUM QUALITY Heading Image FREE SHIPPING Heading We provide free deliv…" at bounding box center [641, 174] width 696 height 240
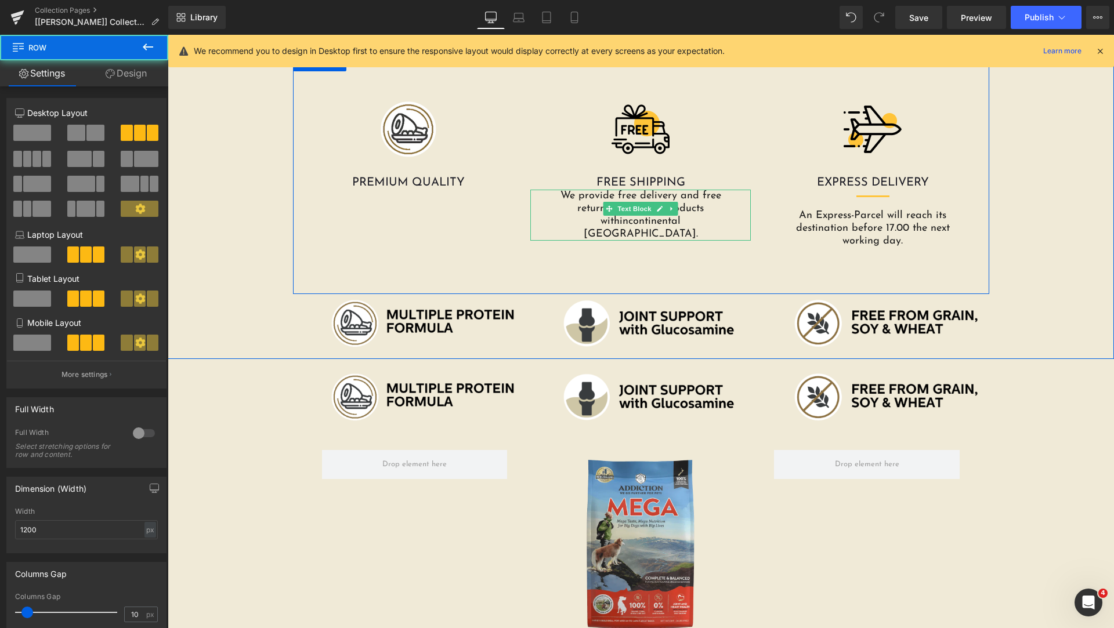
click at [579, 211] on p "We provide free delivery and free returns on all our products withincontinental…" at bounding box center [640, 215] width 176 height 51
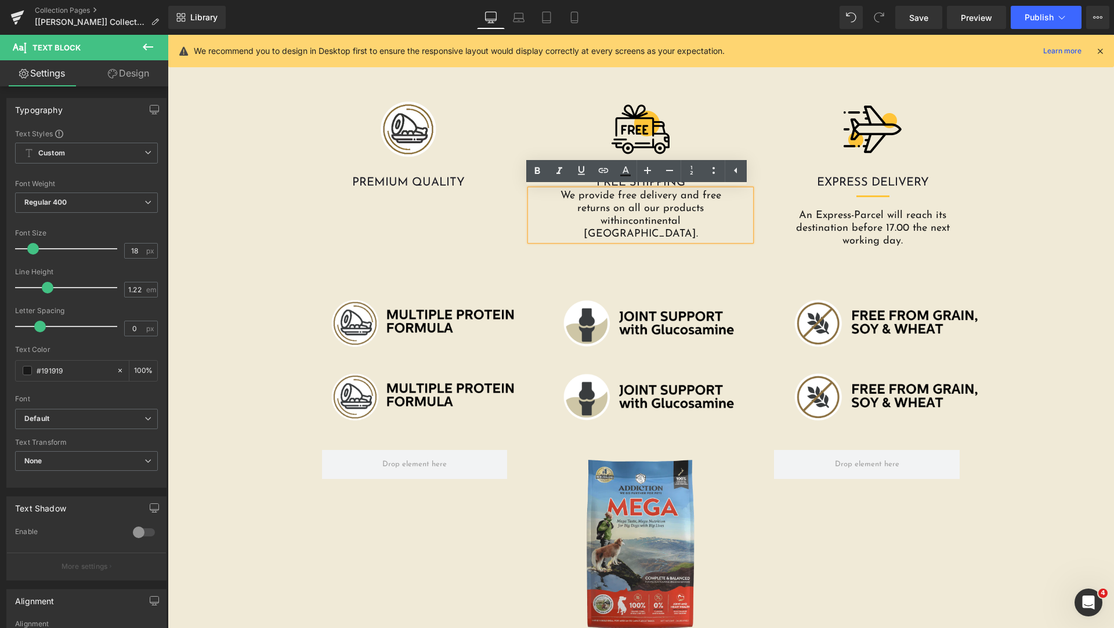
click at [645, 251] on div "Image PREMIUM QUALITY Heading Image FREE SHIPPING Heading We provide free deliv…" at bounding box center [641, 174] width 696 height 240
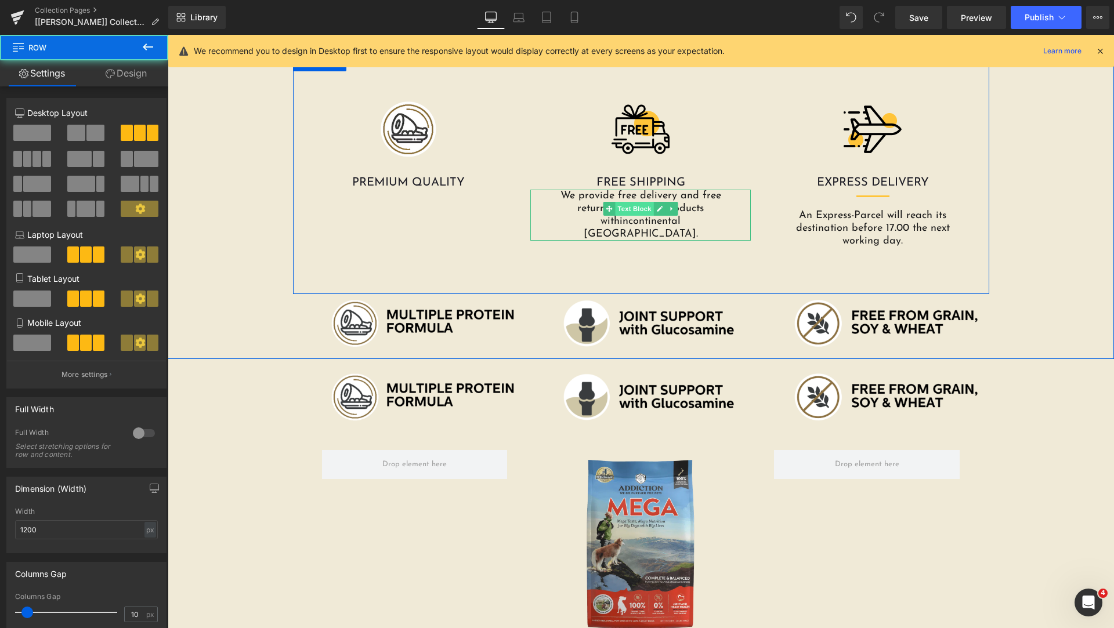
click at [640, 207] on span "Text Block" at bounding box center [635, 209] width 38 height 14
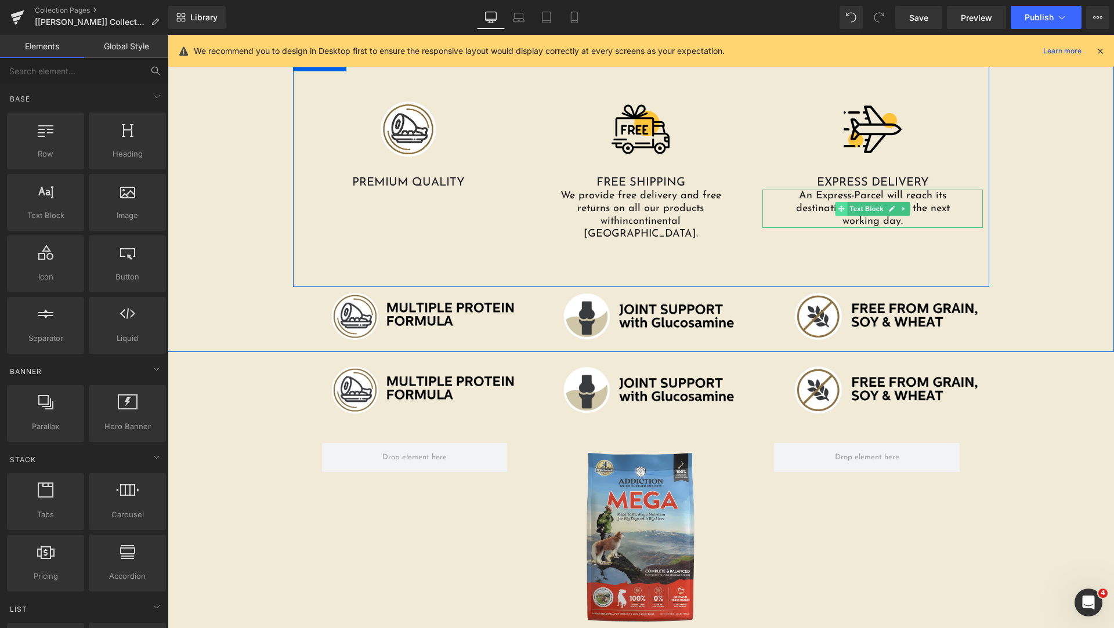
click at [840, 208] on icon at bounding box center [841, 208] width 6 height 6
click at [606, 208] on icon at bounding box center [609, 208] width 6 height 7
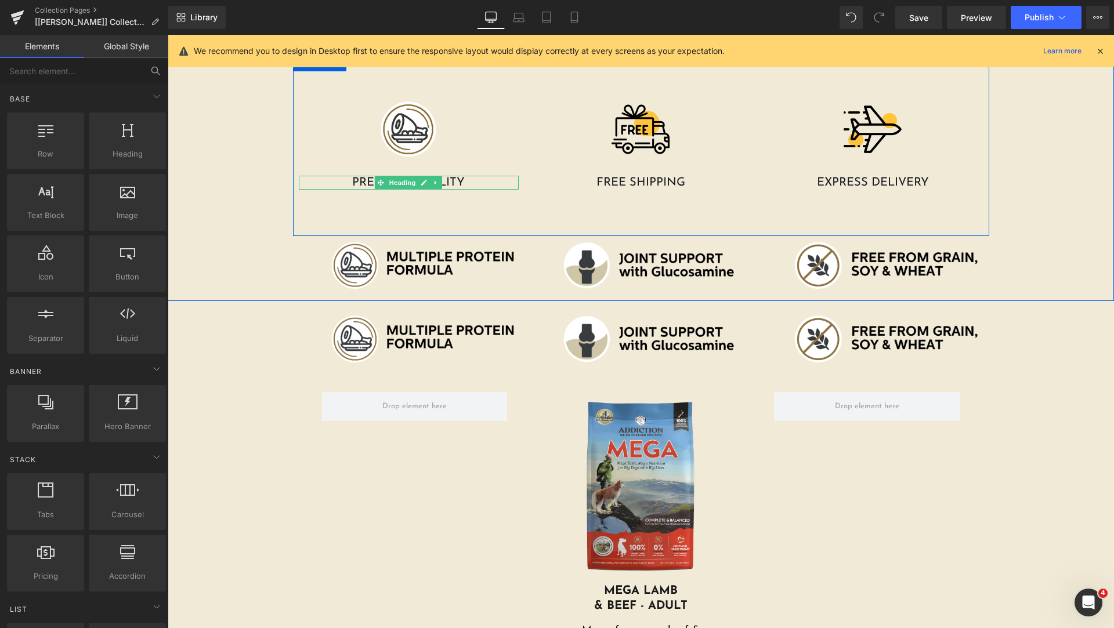
click at [446, 180] on font "PREMIUM QUALITY" at bounding box center [408, 183] width 113 height 12
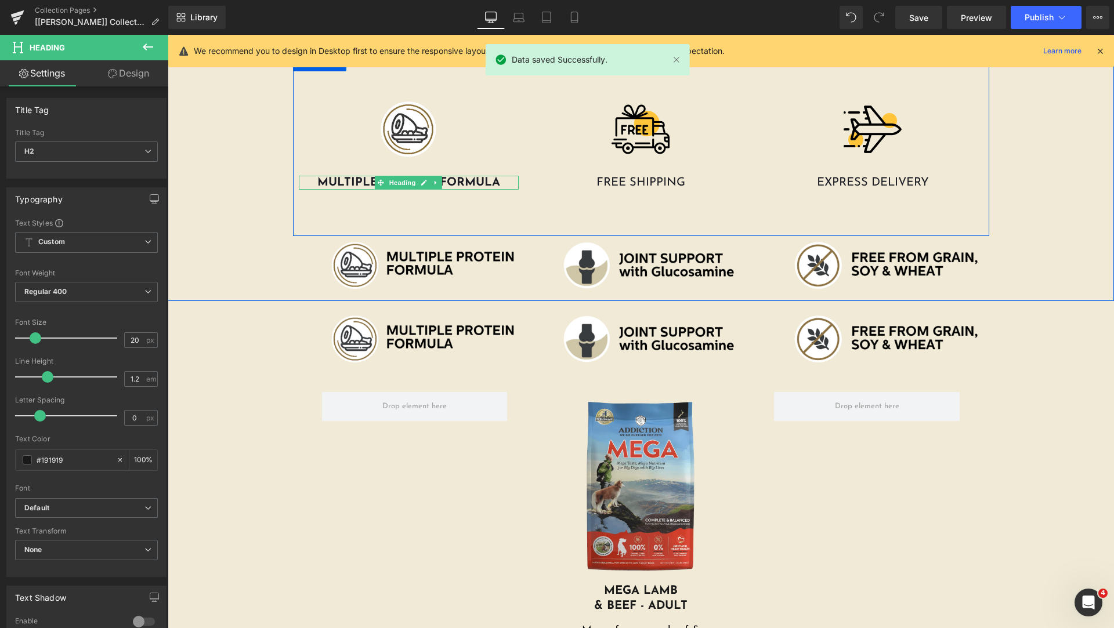
click at [455, 183] on font "MULTIPLE PROTEIN FORMULA" at bounding box center [408, 183] width 183 height 12
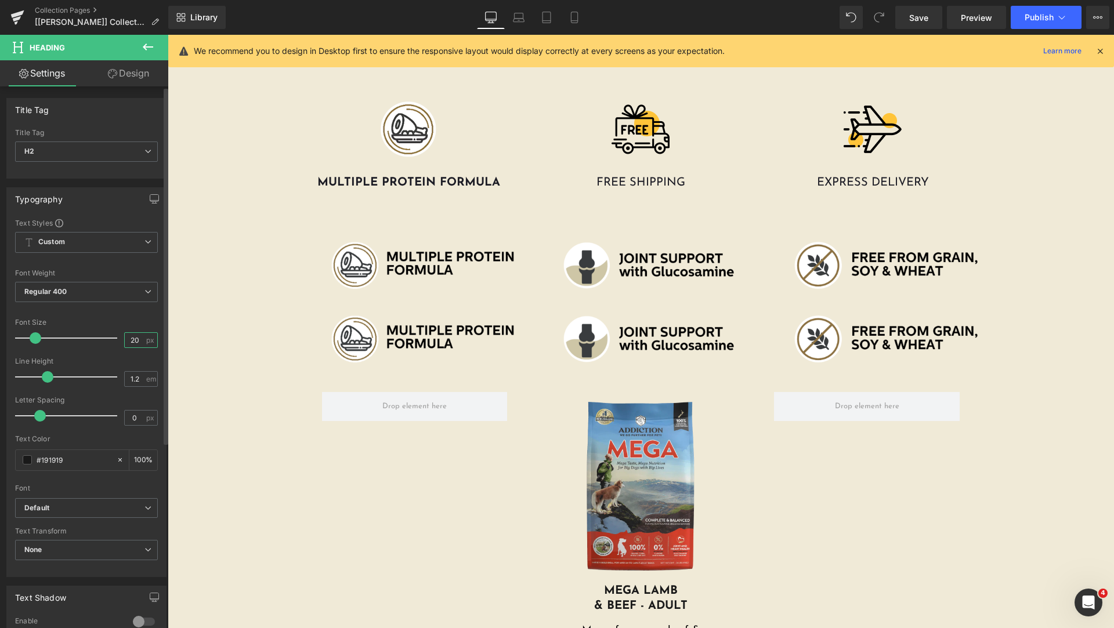
click at [136, 338] on input "20" at bounding box center [135, 340] width 20 height 15
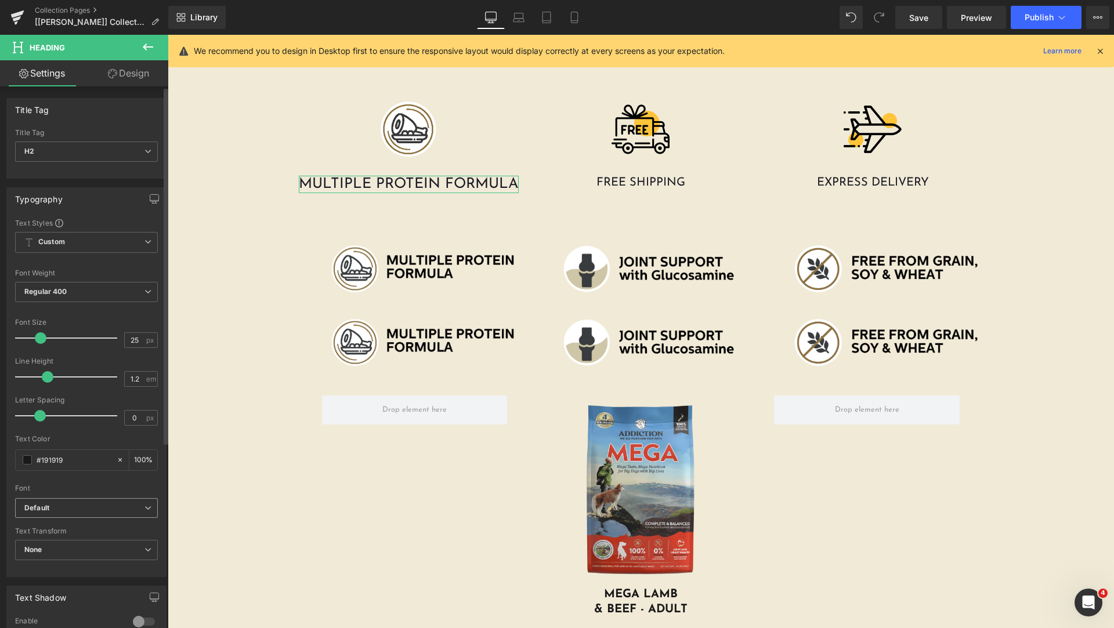
click at [91, 506] on b "Default" at bounding box center [84, 509] width 120 height 10
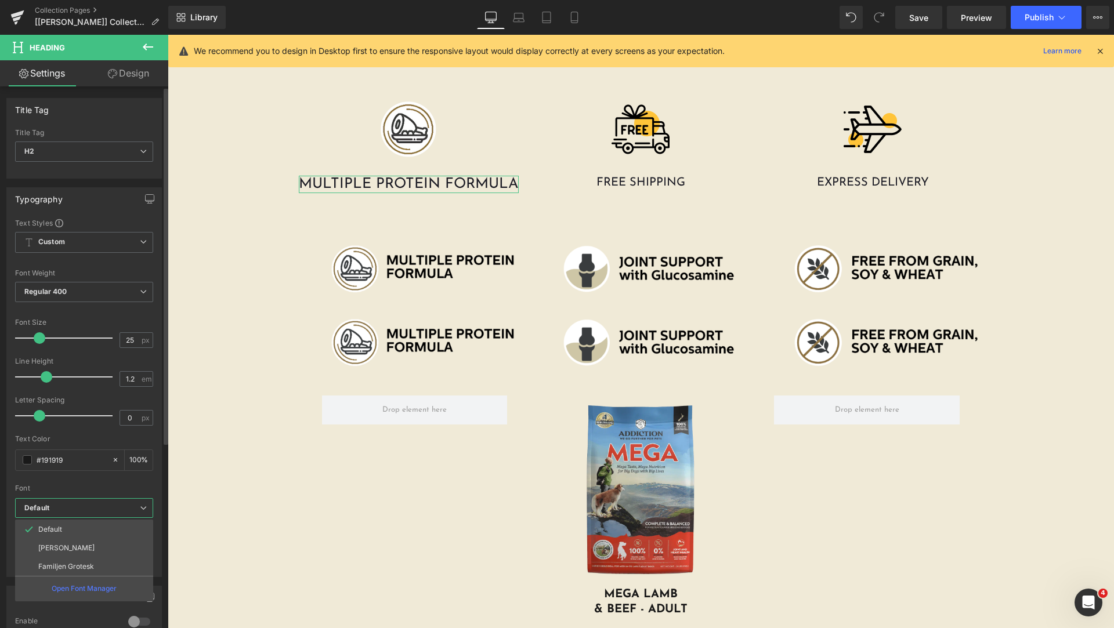
click at [109, 492] on div "Font" at bounding box center [84, 489] width 138 height 8
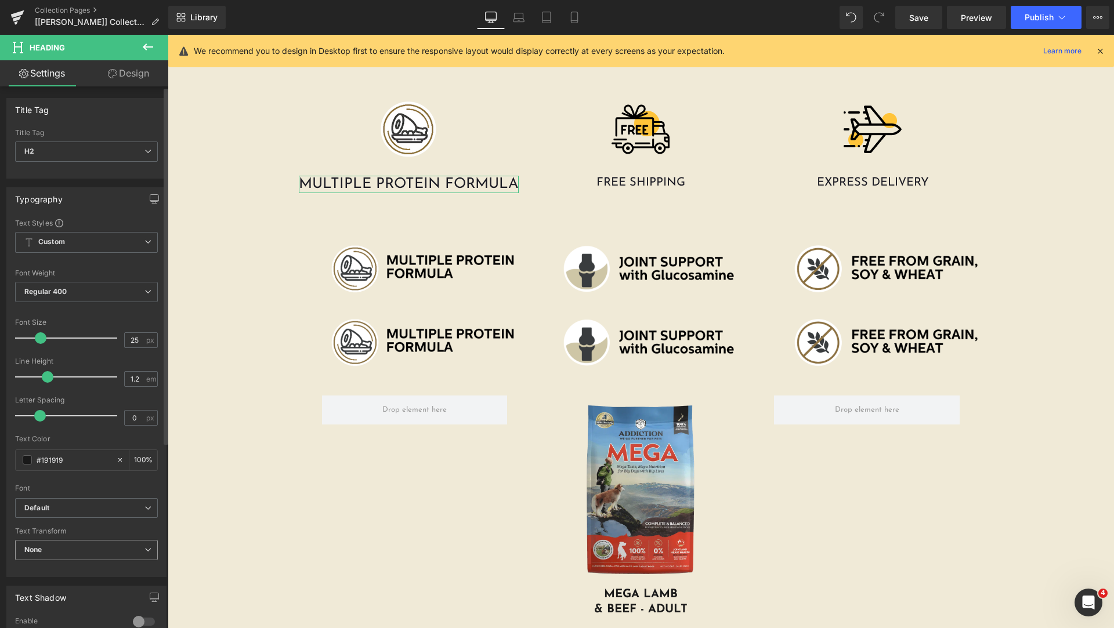
click at [112, 549] on span "None" at bounding box center [86, 550] width 143 height 20
click at [112, 549] on span "None" at bounding box center [84, 550] width 138 height 20
click at [116, 248] on span "Custom Setup Global Style" at bounding box center [86, 242] width 143 height 21
click at [115, 222] on div "Text Styles" at bounding box center [84, 222] width 138 height 9
click at [131, 300] on span "Regular 400" at bounding box center [86, 292] width 143 height 20
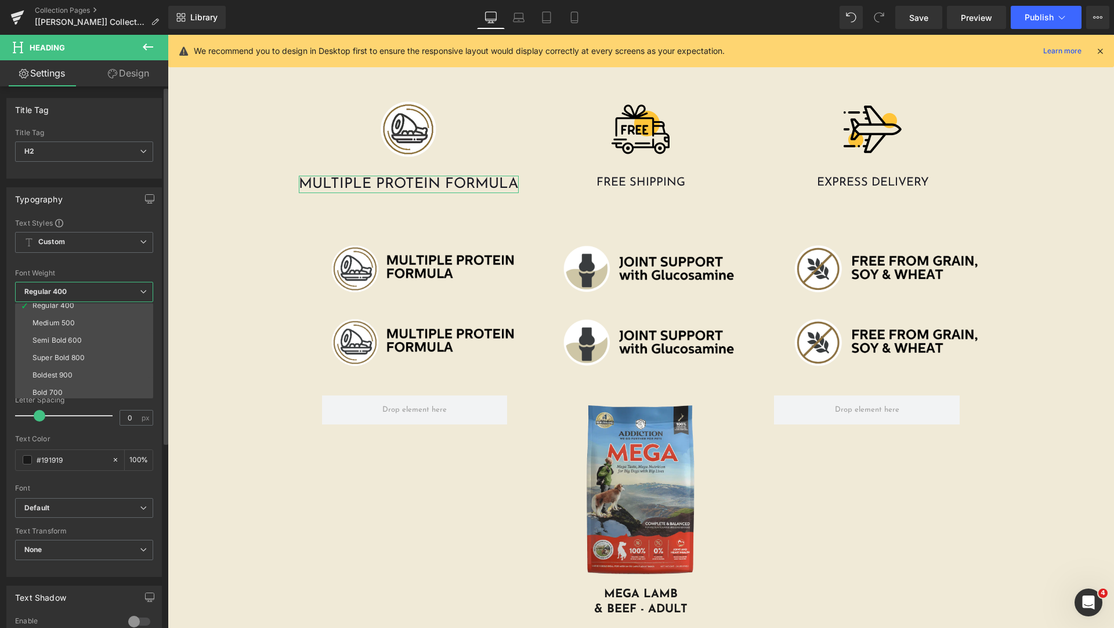
scroll to position [96, 0]
click at [90, 349] on li "Bold 700" at bounding box center [86, 354] width 143 height 17
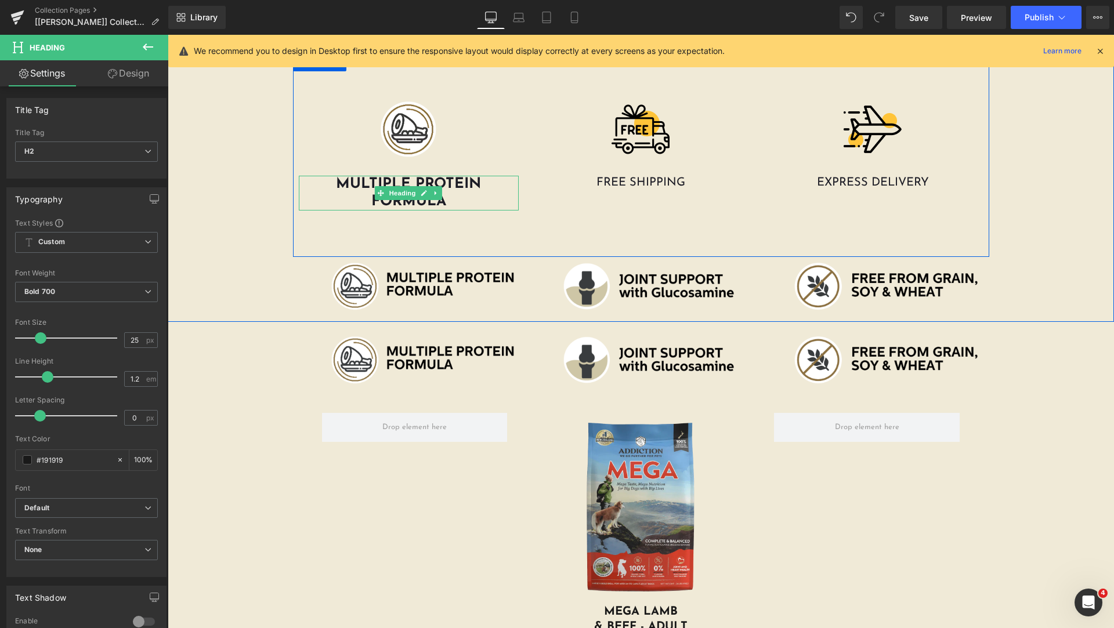
click at [431, 191] on link at bounding box center [437, 193] width 12 height 14
click at [479, 180] on h2 "MULTIPLE PROTEIN FORMULA" at bounding box center [409, 193] width 221 height 35
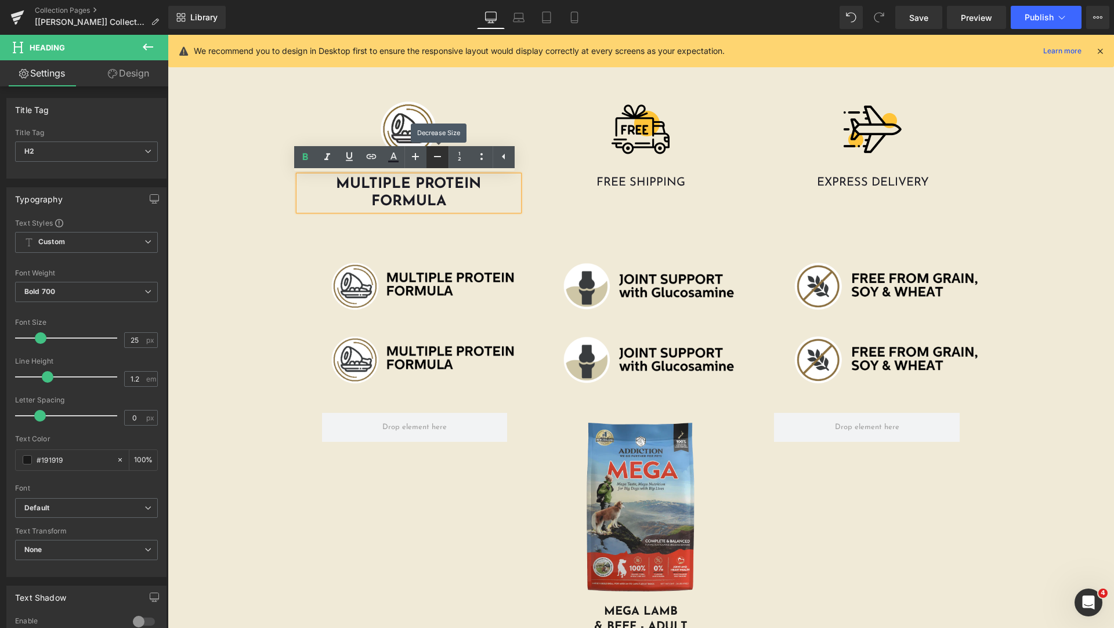
click at [431, 158] on icon at bounding box center [438, 157] width 14 height 14
type input "23"
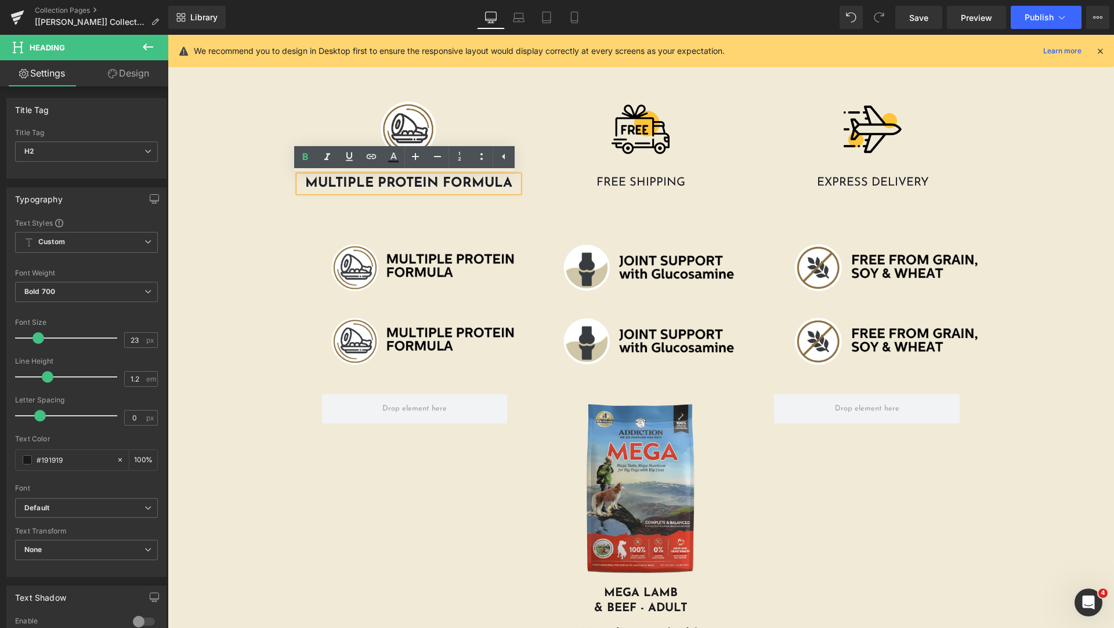
click at [270, 162] on div "Image MULTIPLE PROTEIN FORMULA Heading Image FREE SHIPPING Heading Image EXPRES…" at bounding box center [641, 176] width 946 height 244
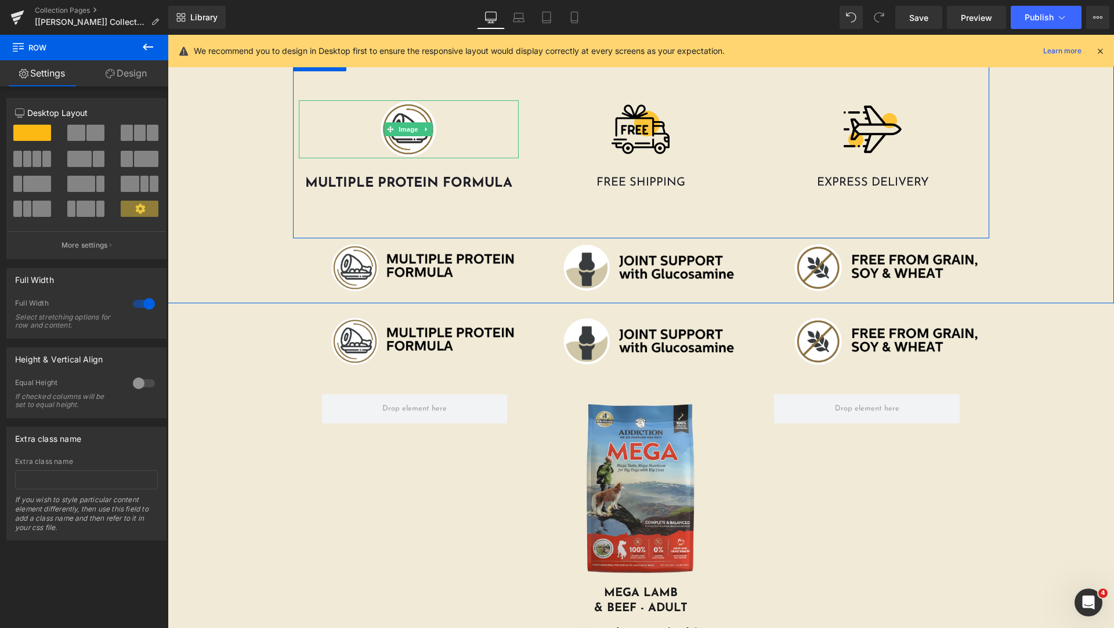
click at [306, 141] on div at bounding box center [409, 129] width 221 height 58
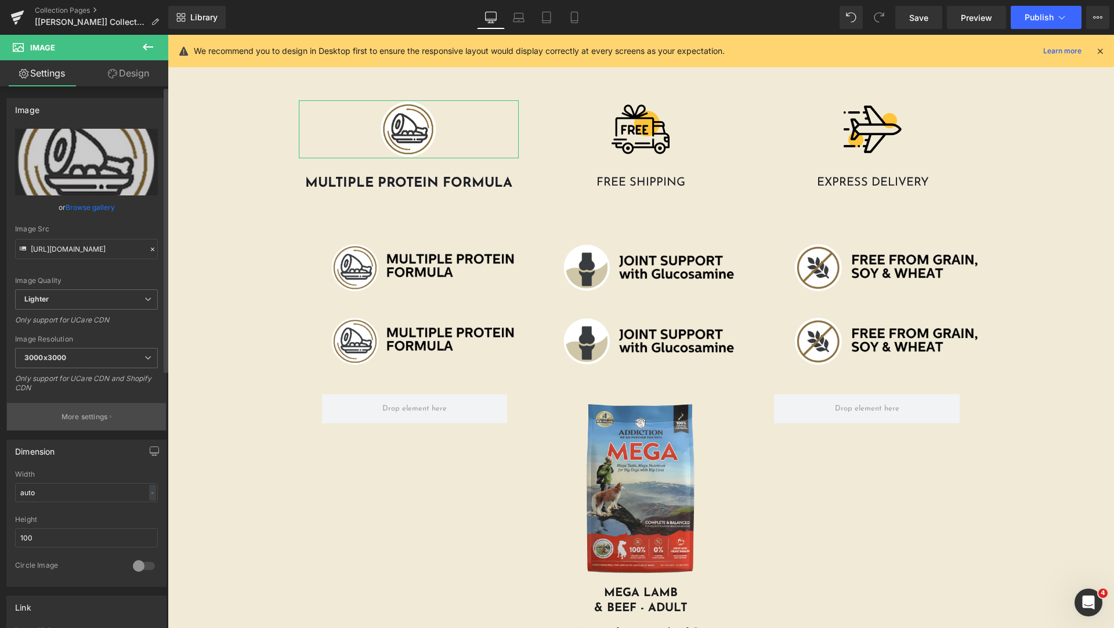
click at [75, 422] on p "More settings" at bounding box center [85, 417] width 46 height 10
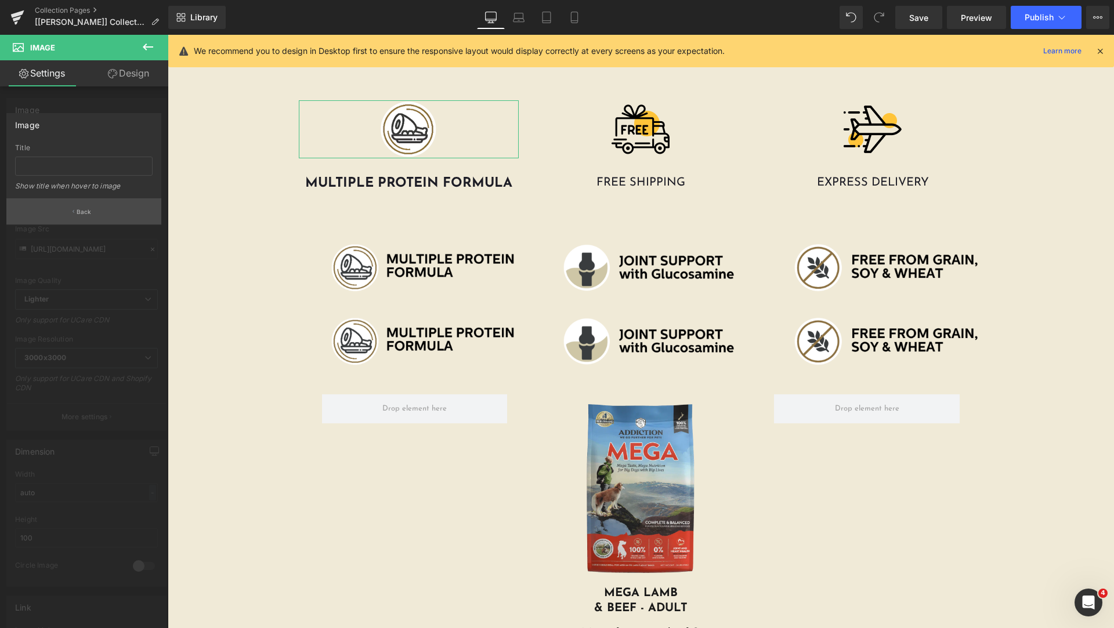
click at [74, 208] on button "Back" at bounding box center [83, 211] width 155 height 26
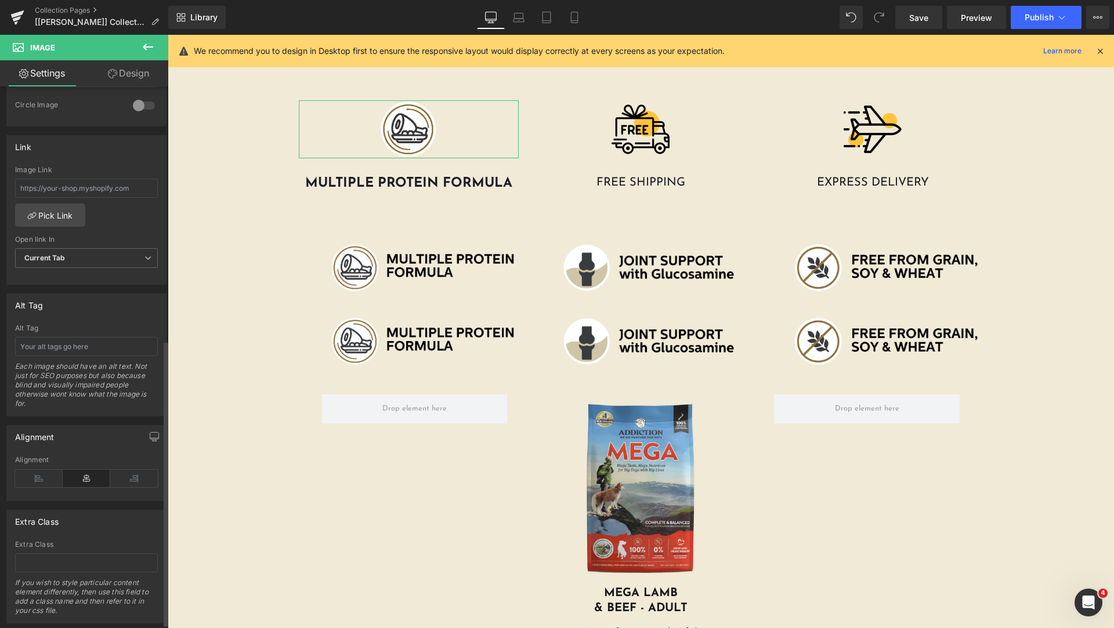
scroll to position [489, 0]
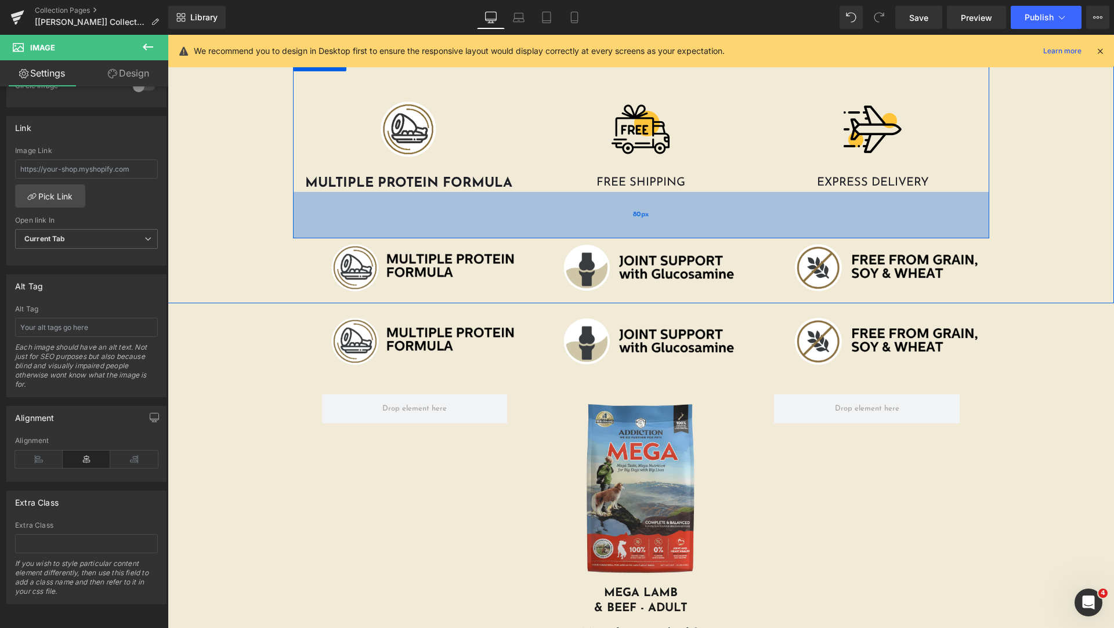
click at [349, 215] on div "80px" at bounding box center [641, 215] width 696 height 46
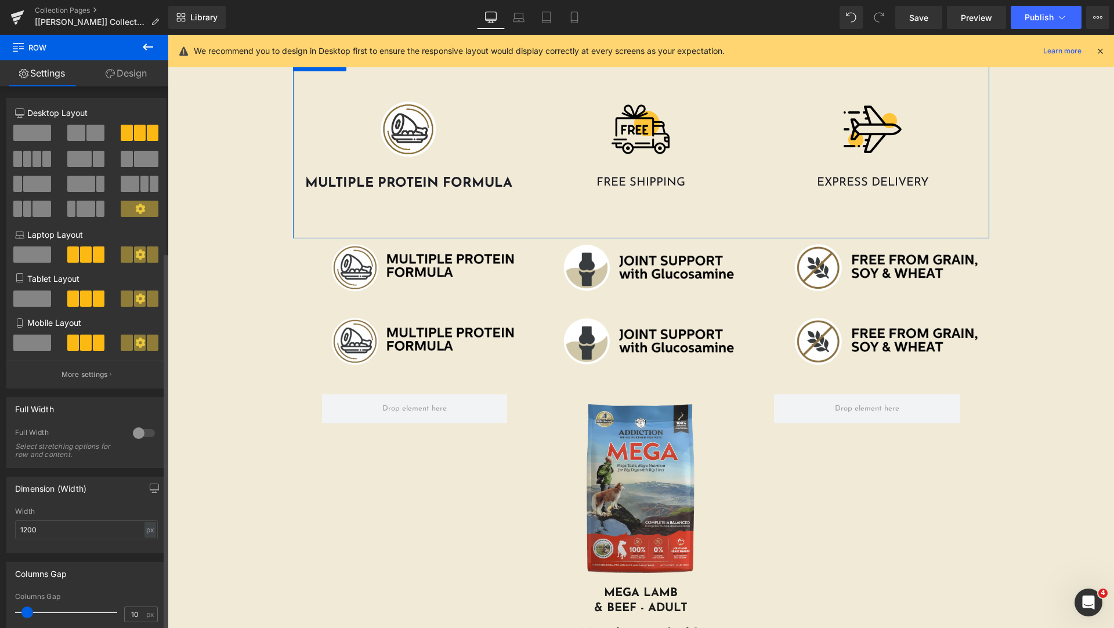
scroll to position [238, 0]
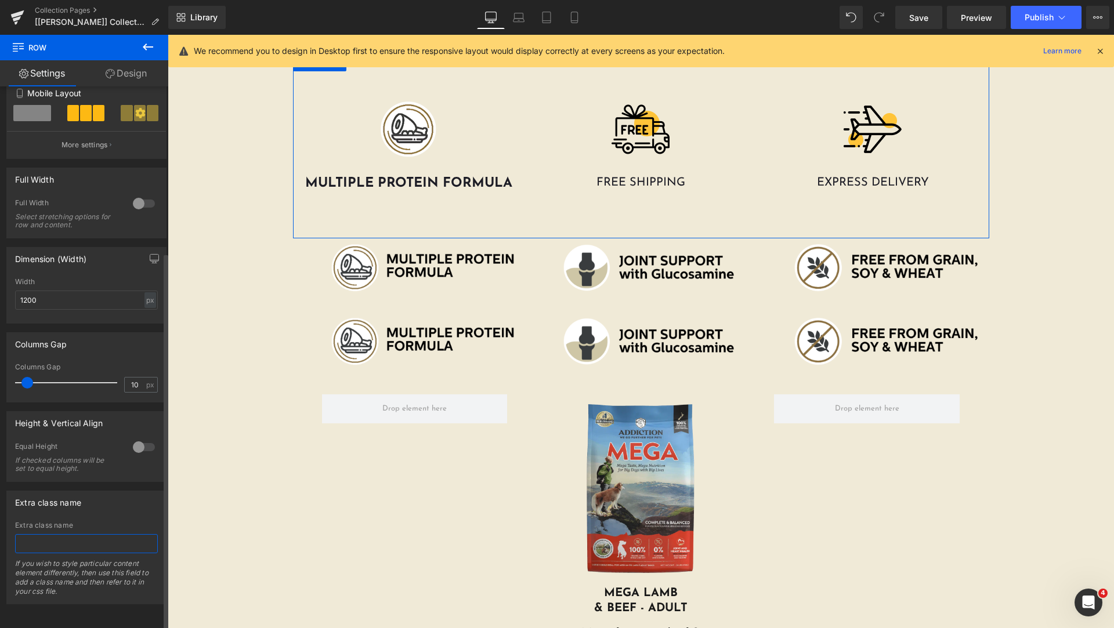
click at [68, 534] on input "text" at bounding box center [86, 543] width 143 height 19
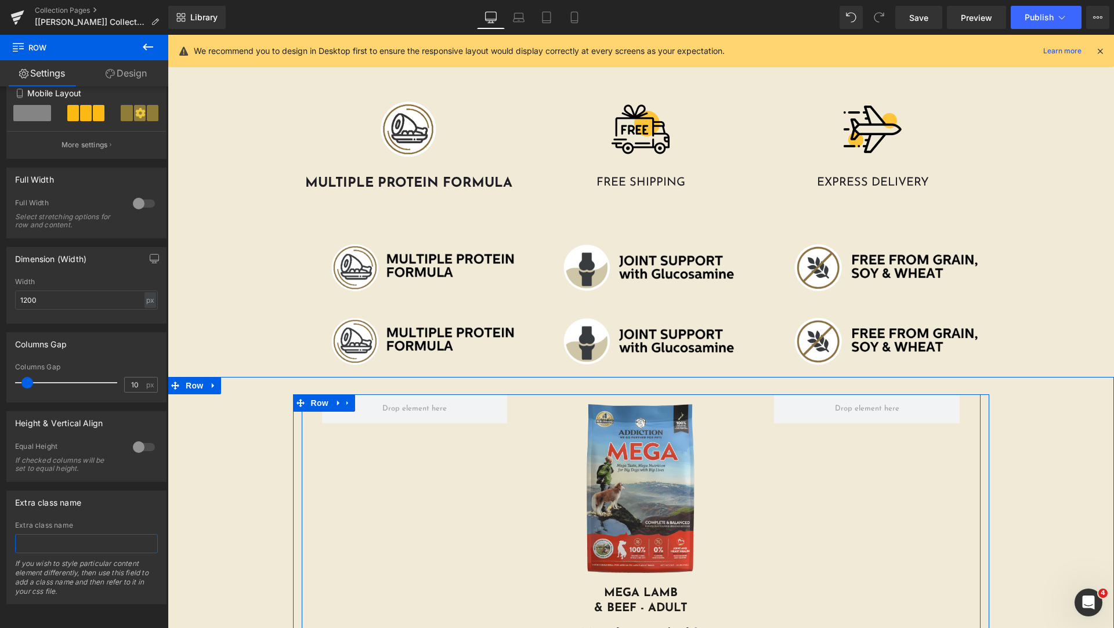
scroll to position [25, 0]
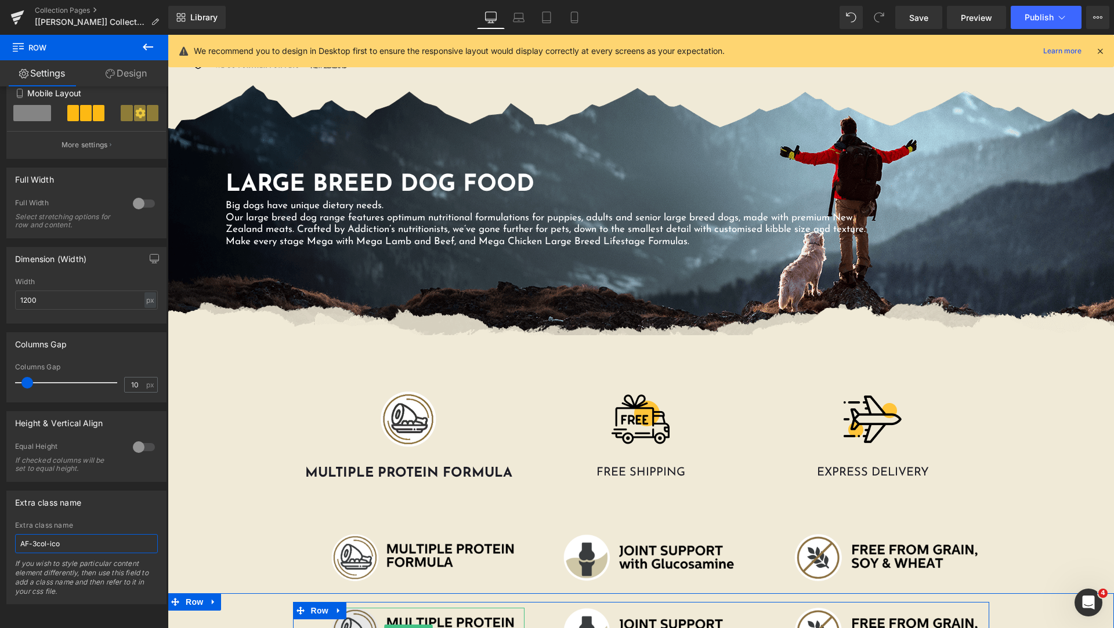
type input "AF-3col-icon"
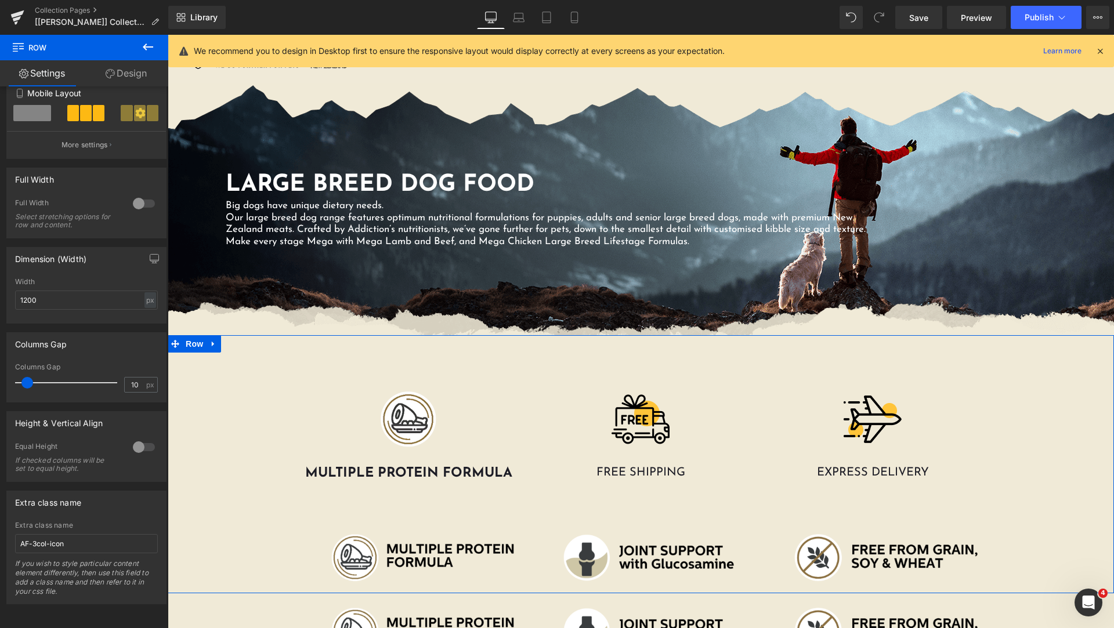
click at [251, 434] on div "Image MULTIPLE PROTEIN FORMULA Heading Image FREE SHIPPING Heading Image EXPRES…" at bounding box center [641, 466] width 946 height 244
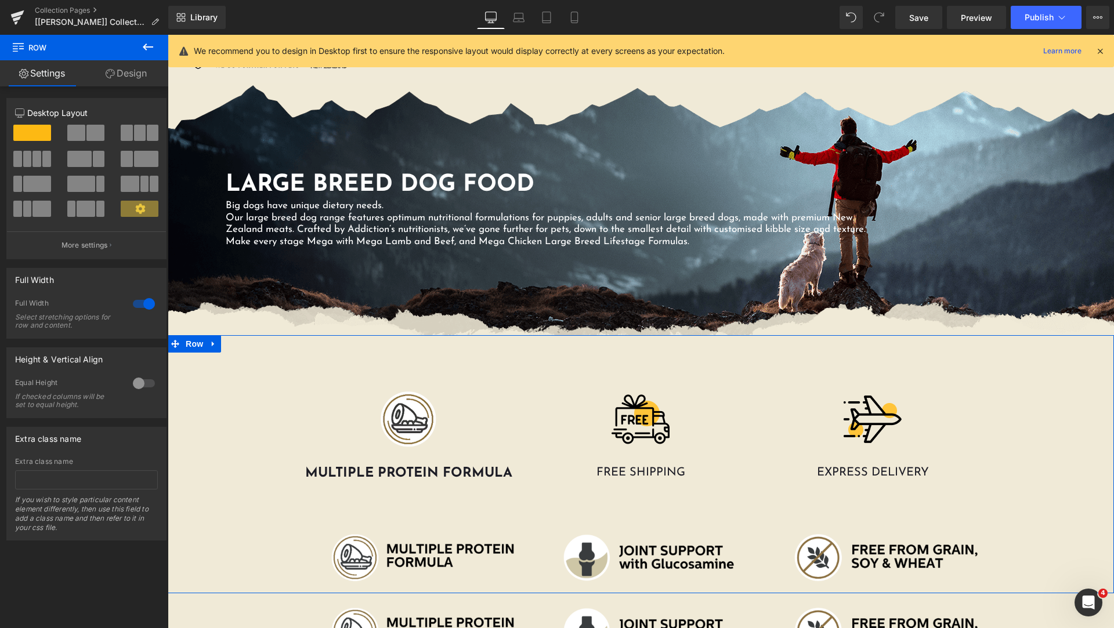
click at [112, 75] on icon at bounding box center [110, 73] width 9 height 9
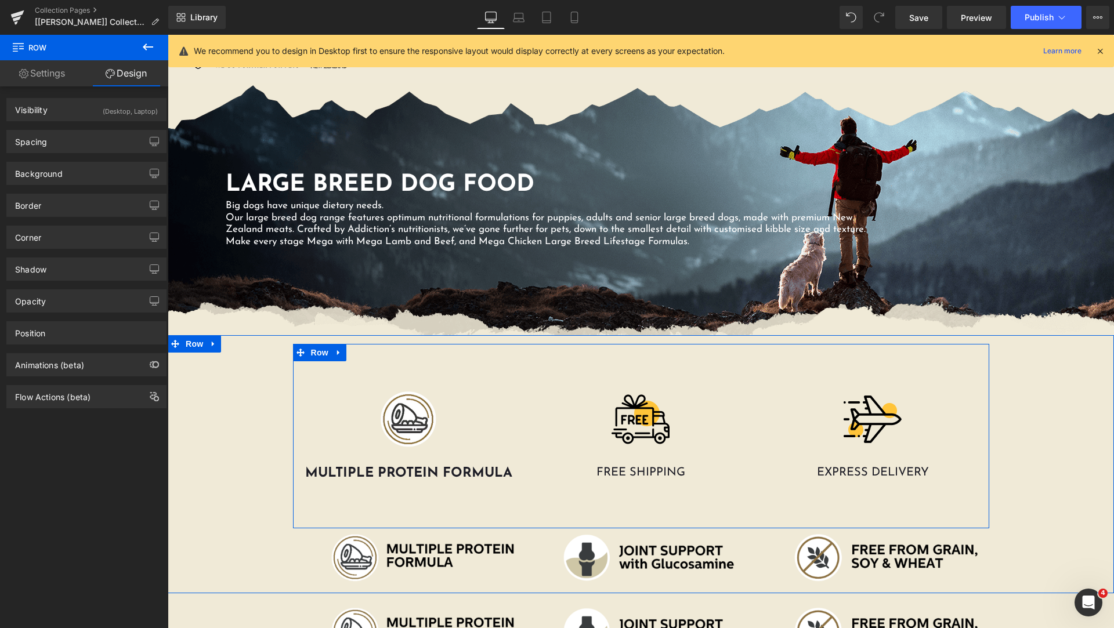
click at [293, 400] on div "Image MULTIPLE PROTEIN FORMULA Heading" at bounding box center [409, 437] width 232 height 92
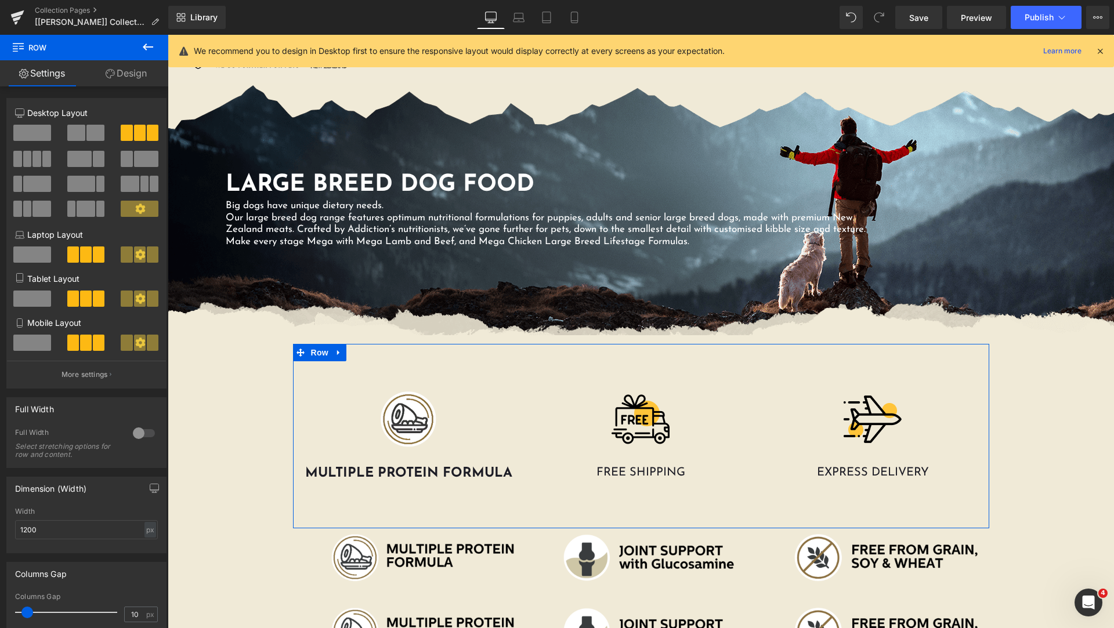
click at [139, 206] on icon at bounding box center [140, 209] width 10 height 10
click at [136, 207] on icon at bounding box center [140, 209] width 10 height 10
click at [137, 133] on span at bounding box center [140, 133] width 12 height 16
drag, startPoint x: 137, startPoint y: 133, endPoint x: 128, endPoint y: 133, distance: 9.3
click at [128, 133] on span at bounding box center [127, 133] width 12 height 16
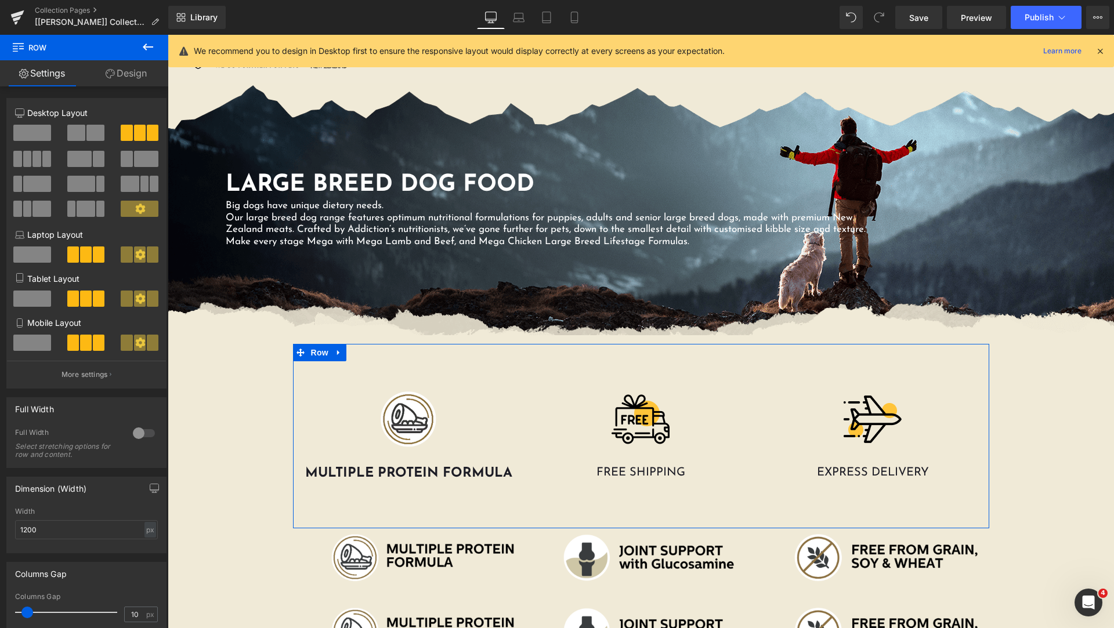
click at [128, 133] on span at bounding box center [127, 133] width 12 height 16
click at [130, 209] on span at bounding box center [140, 209] width 38 height 16
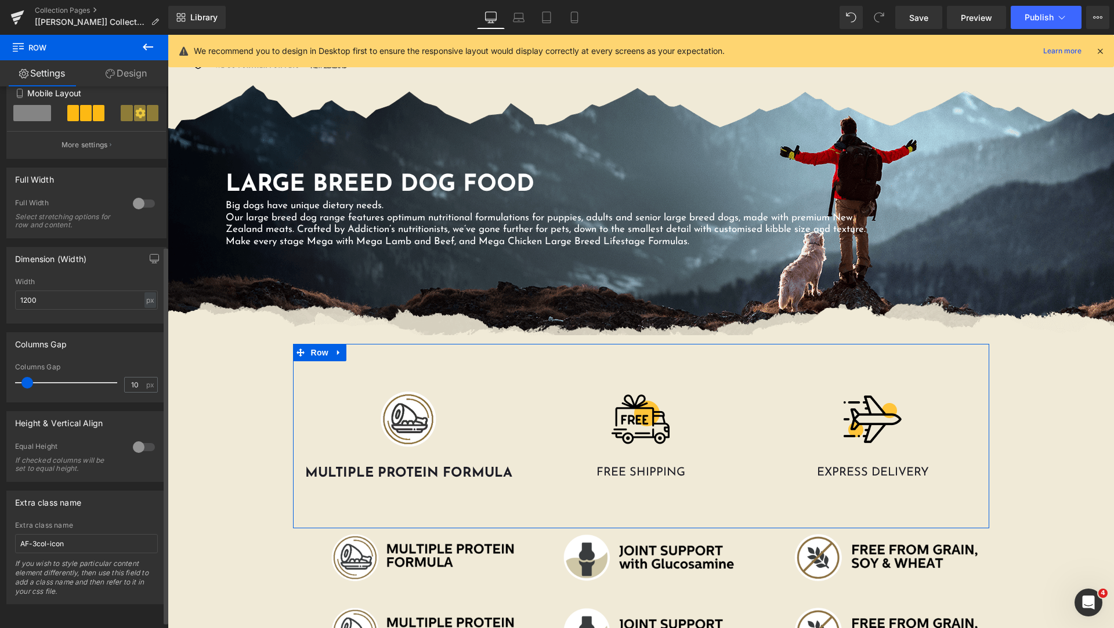
scroll to position [0, 0]
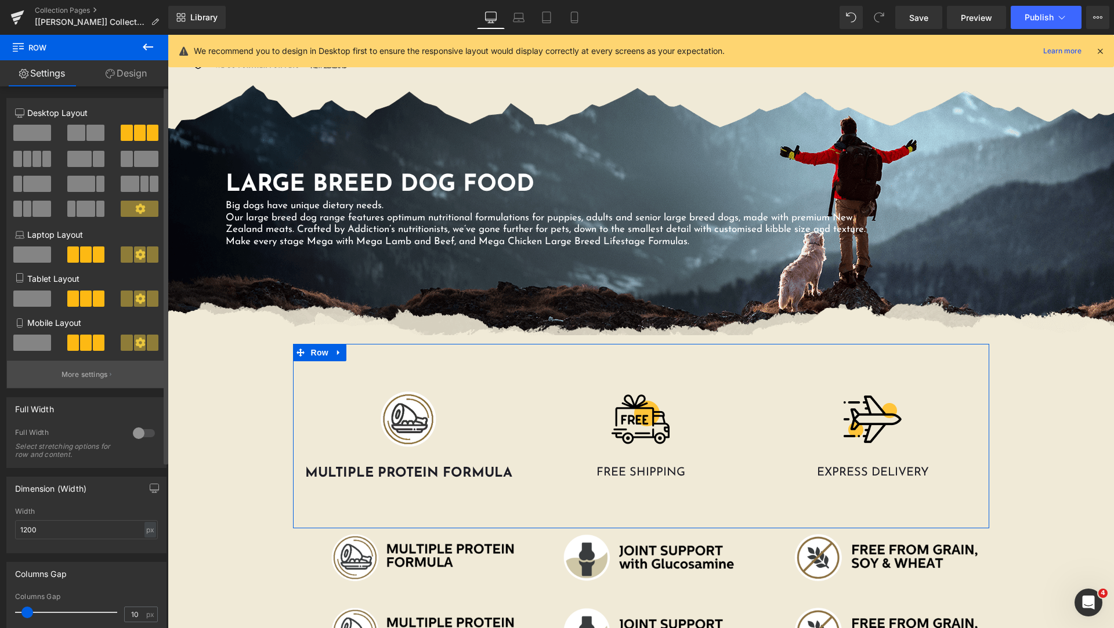
click at [87, 375] on p "More settings" at bounding box center [85, 375] width 46 height 10
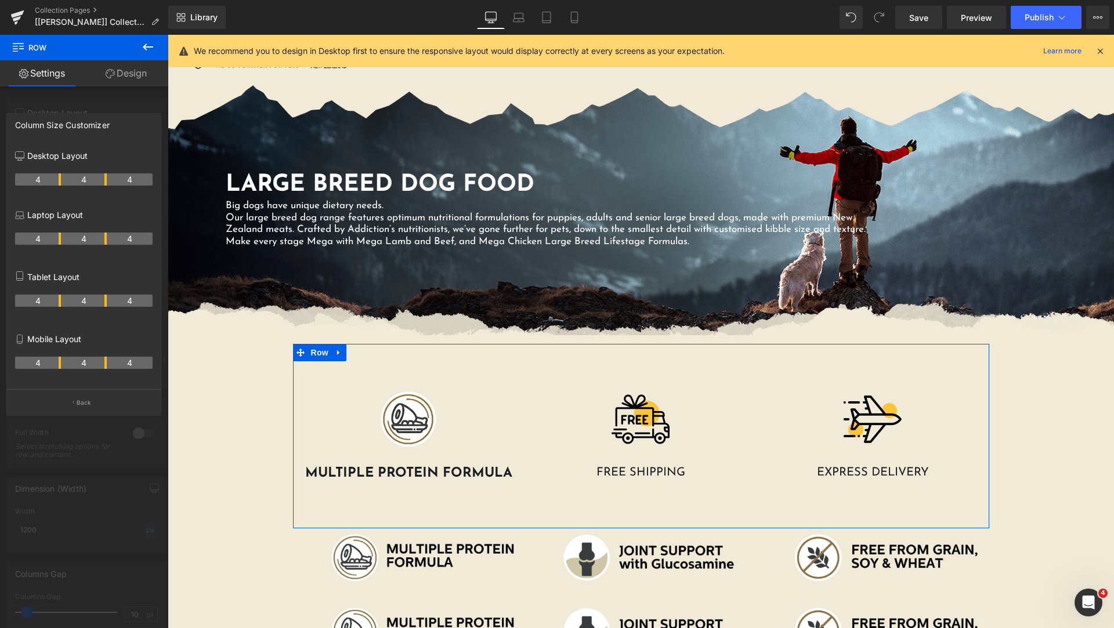
click at [89, 101] on div at bounding box center [84, 334] width 168 height 599
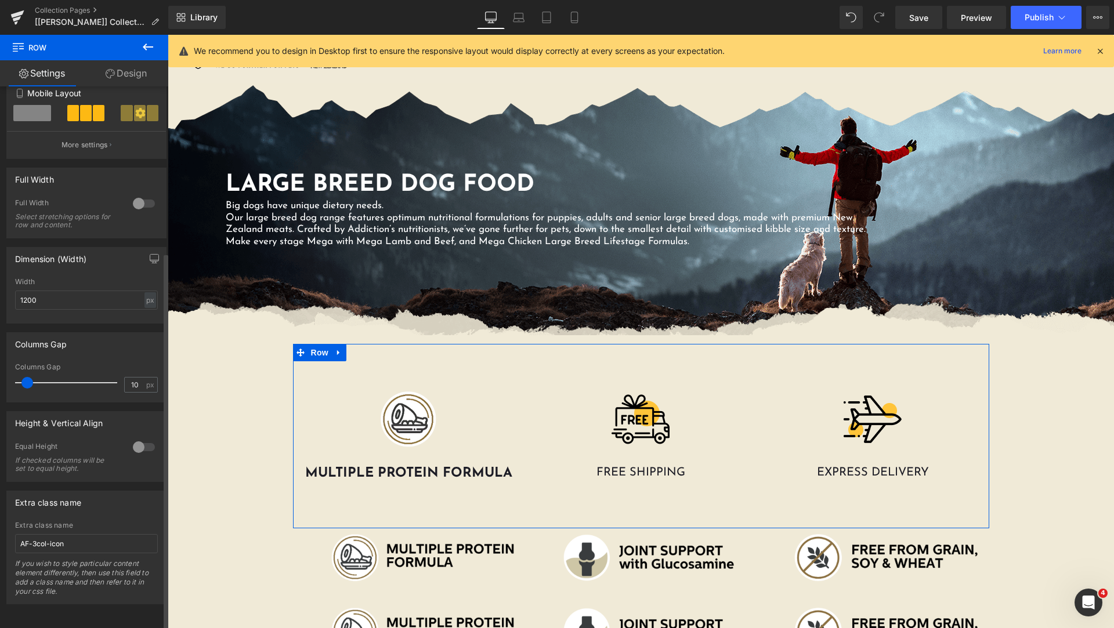
scroll to position [238, 0]
click at [133, 439] on div at bounding box center [144, 447] width 28 height 19
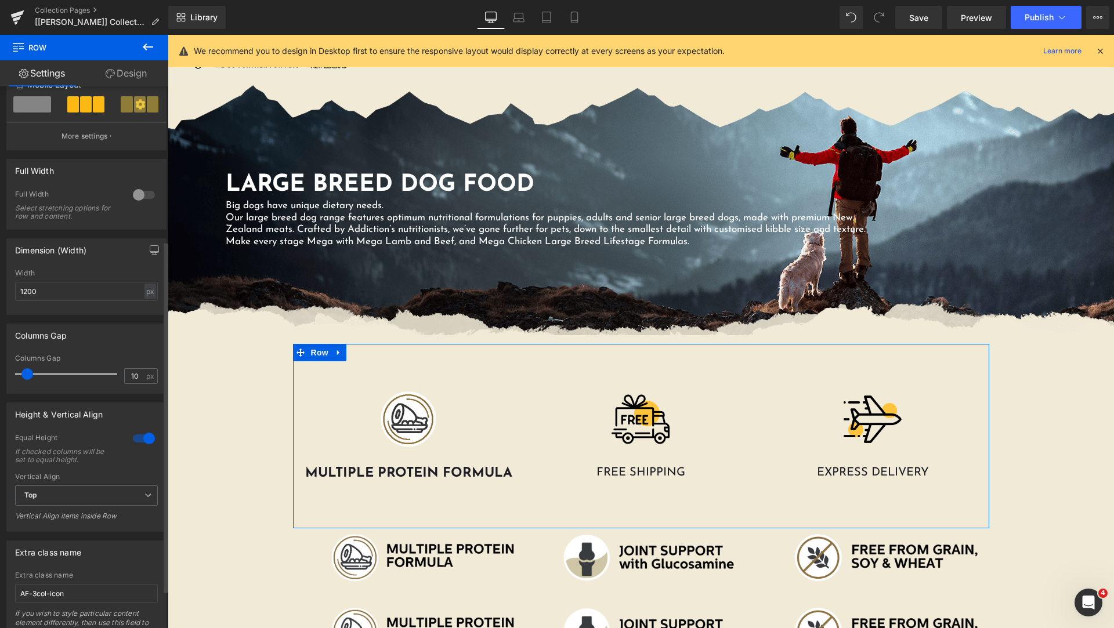
click at [133, 439] on div at bounding box center [144, 438] width 28 height 19
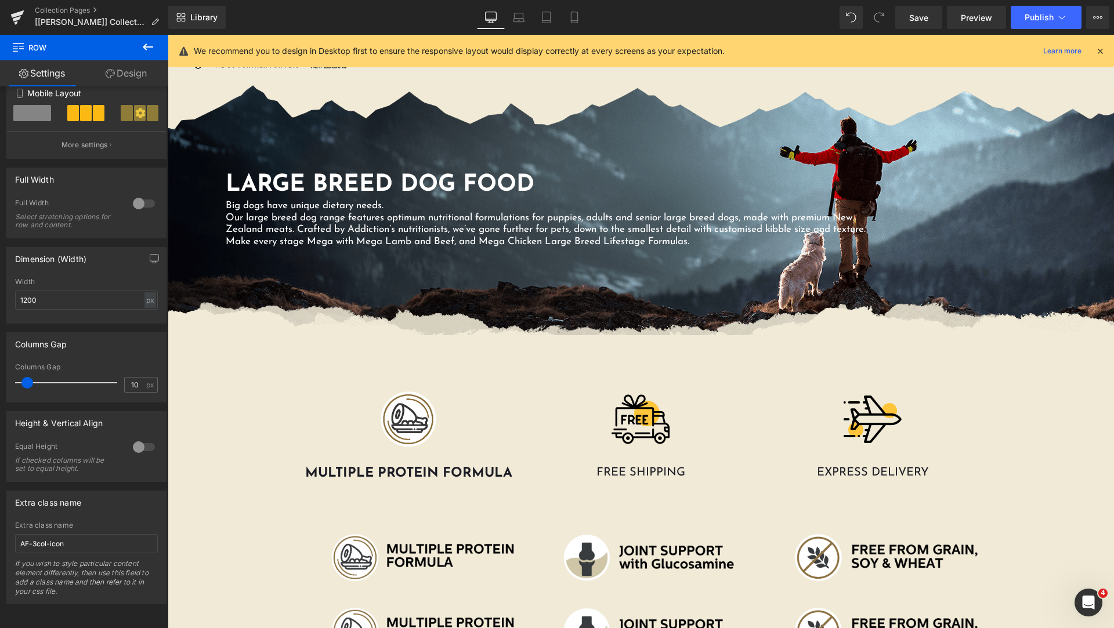
click at [151, 48] on icon at bounding box center [148, 47] width 14 height 14
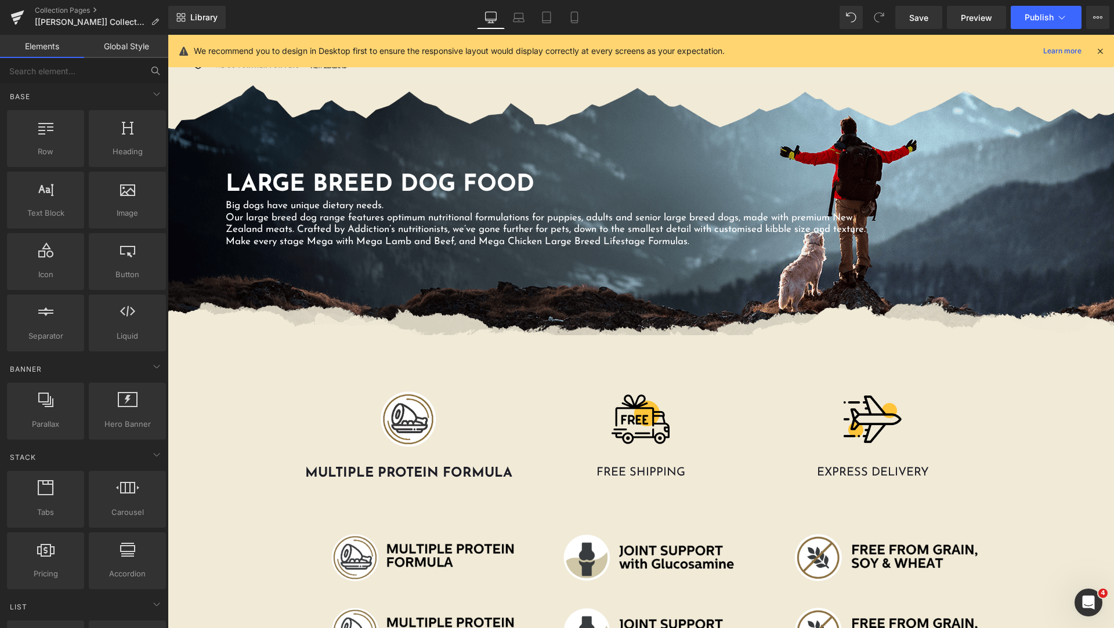
scroll to position [0, 0]
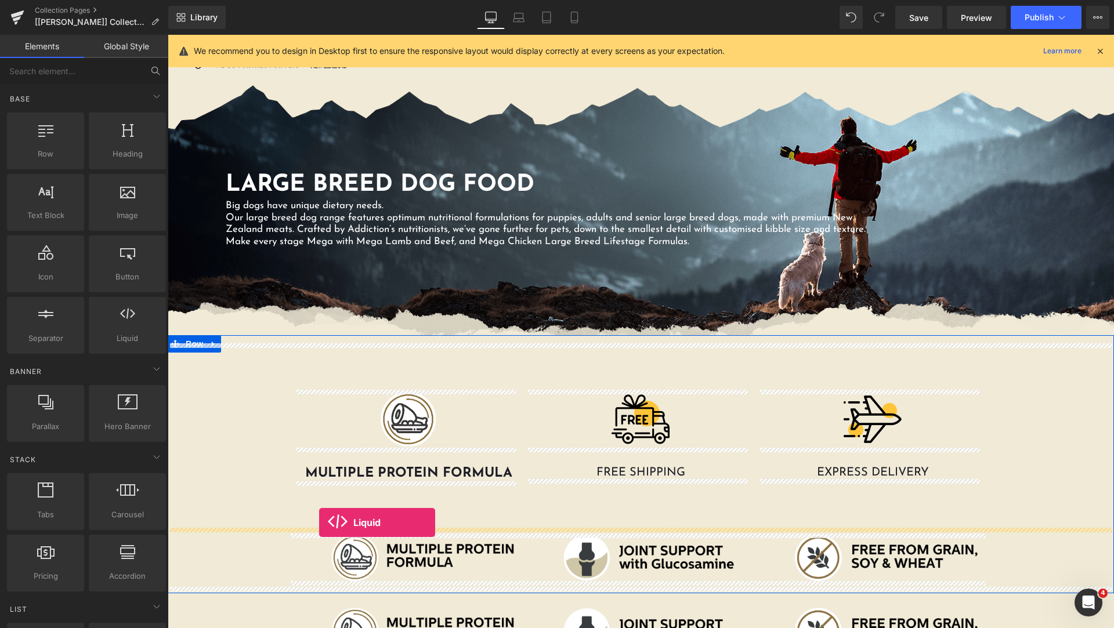
drag, startPoint x: 288, startPoint y: 361, endPoint x: 319, endPoint y: 523, distance: 164.8
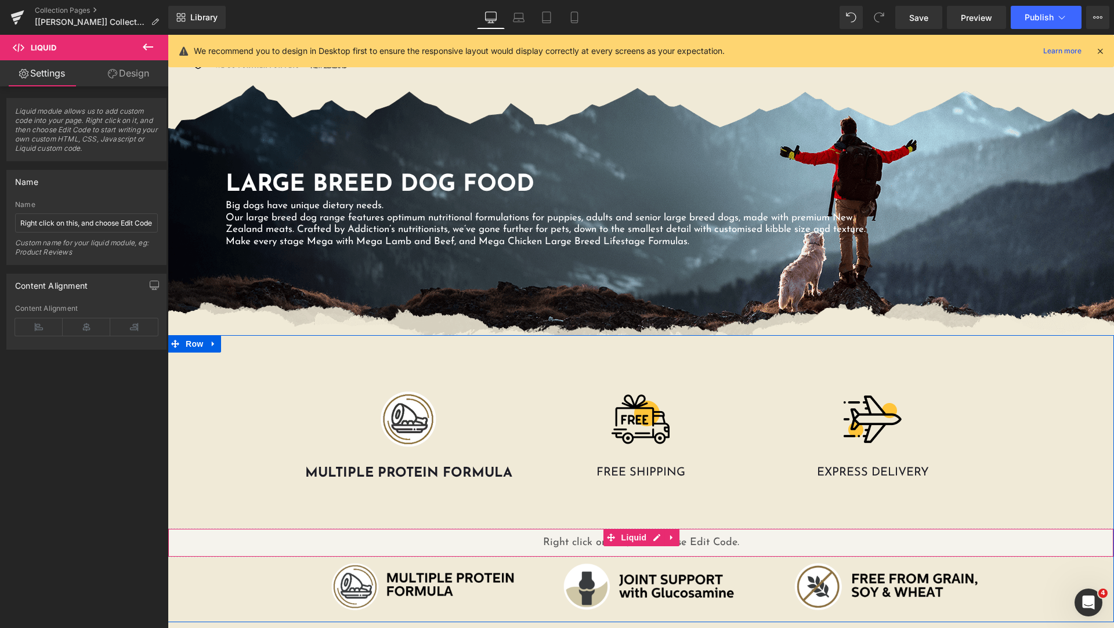
click at [699, 545] on div "Liquid" at bounding box center [641, 543] width 946 height 29
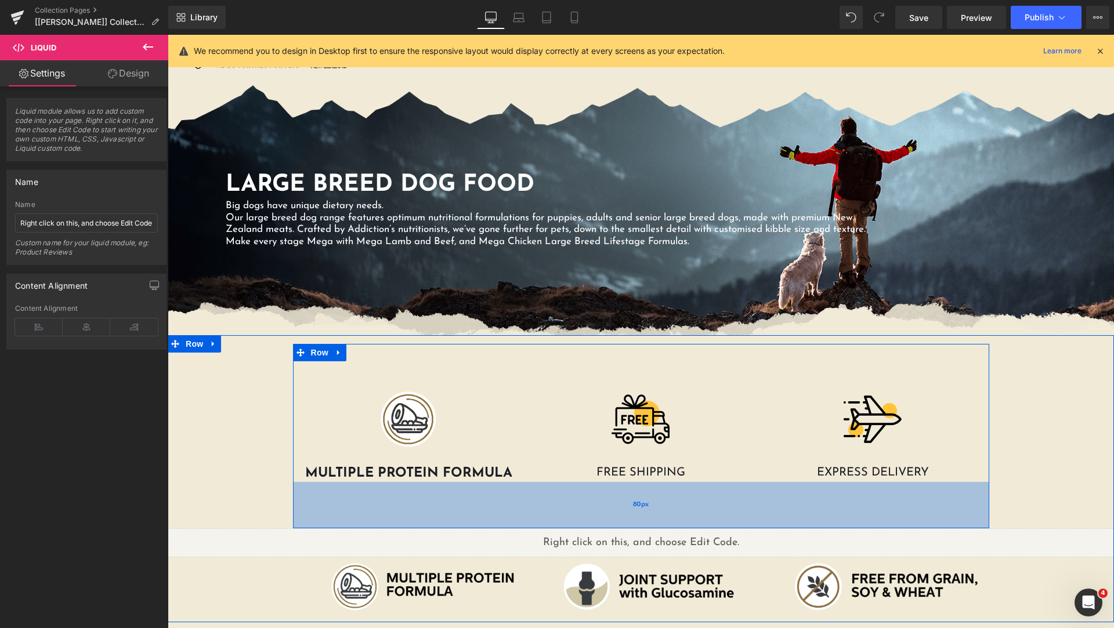
click at [315, 516] on div "80px" at bounding box center [641, 505] width 696 height 46
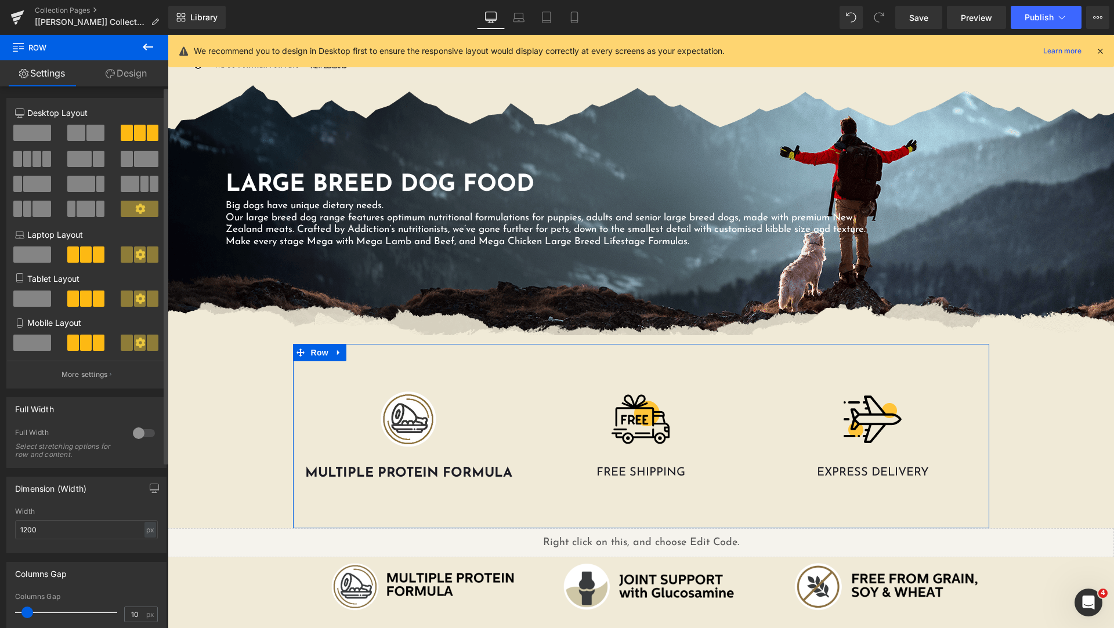
scroll to position [238, 0]
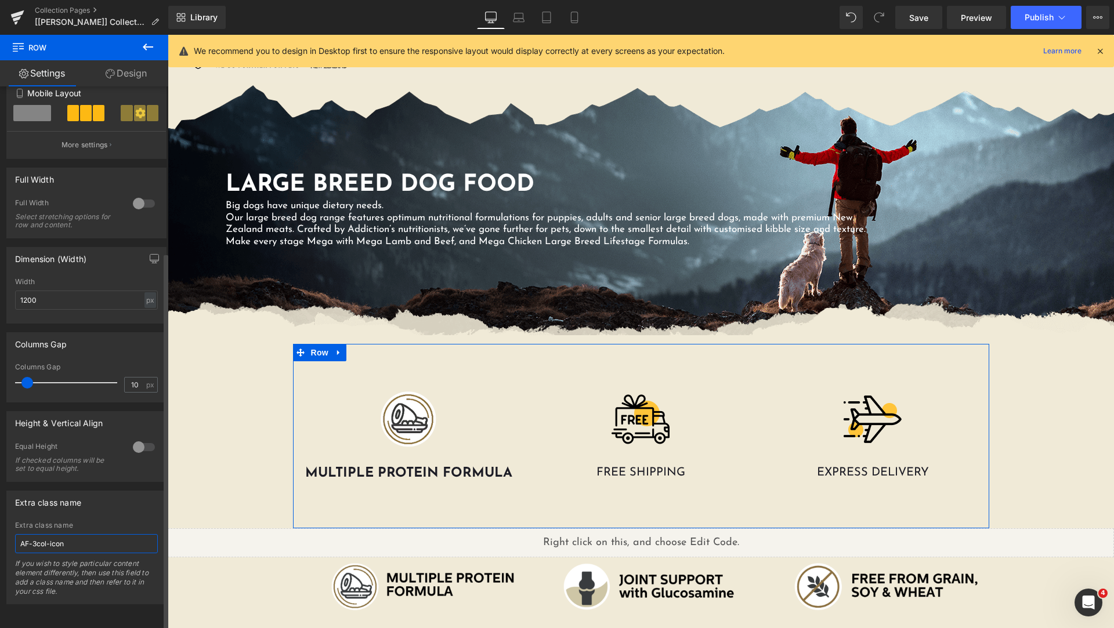
click at [93, 541] on input "AF-3col-icon" at bounding box center [86, 543] width 143 height 19
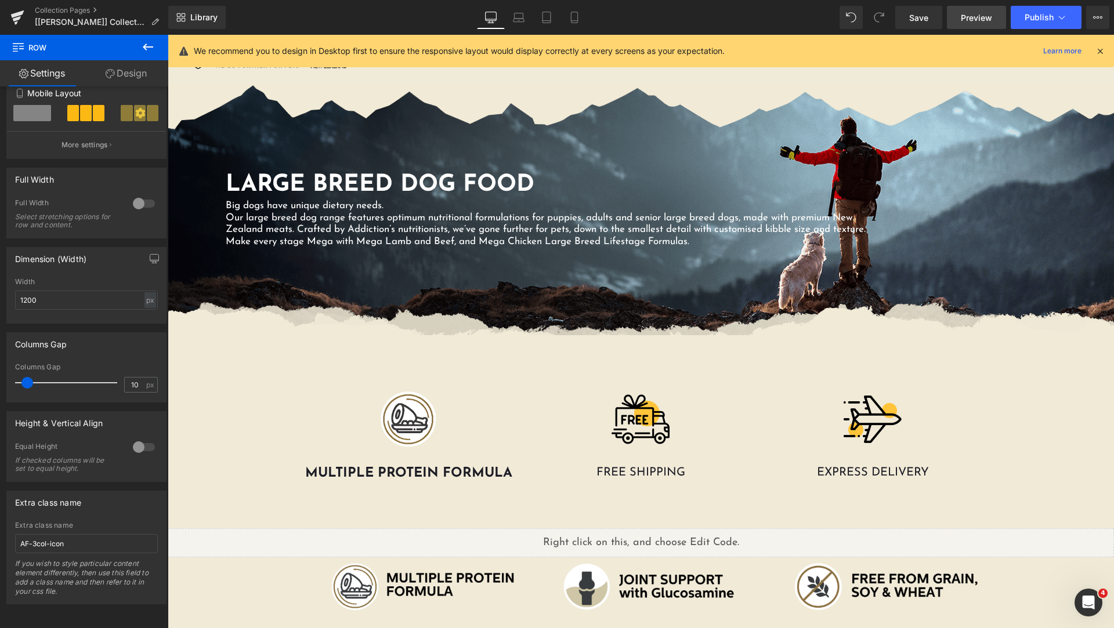
click at [977, 13] on span "Preview" at bounding box center [976, 18] width 31 height 12
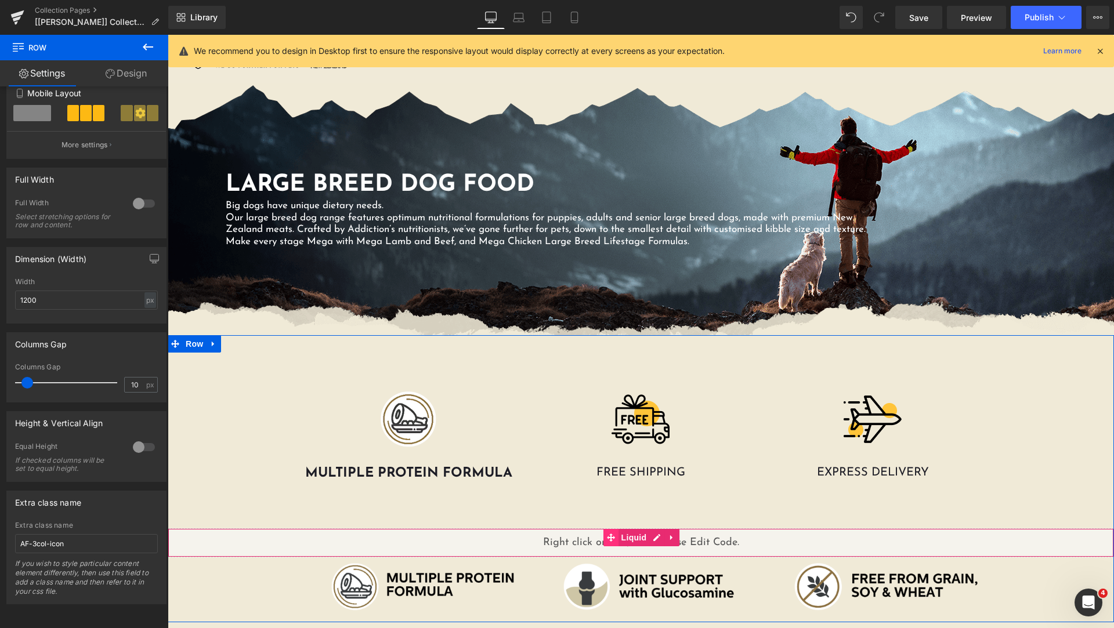
click at [603, 546] on span at bounding box center [610, 537] width 15 height 17
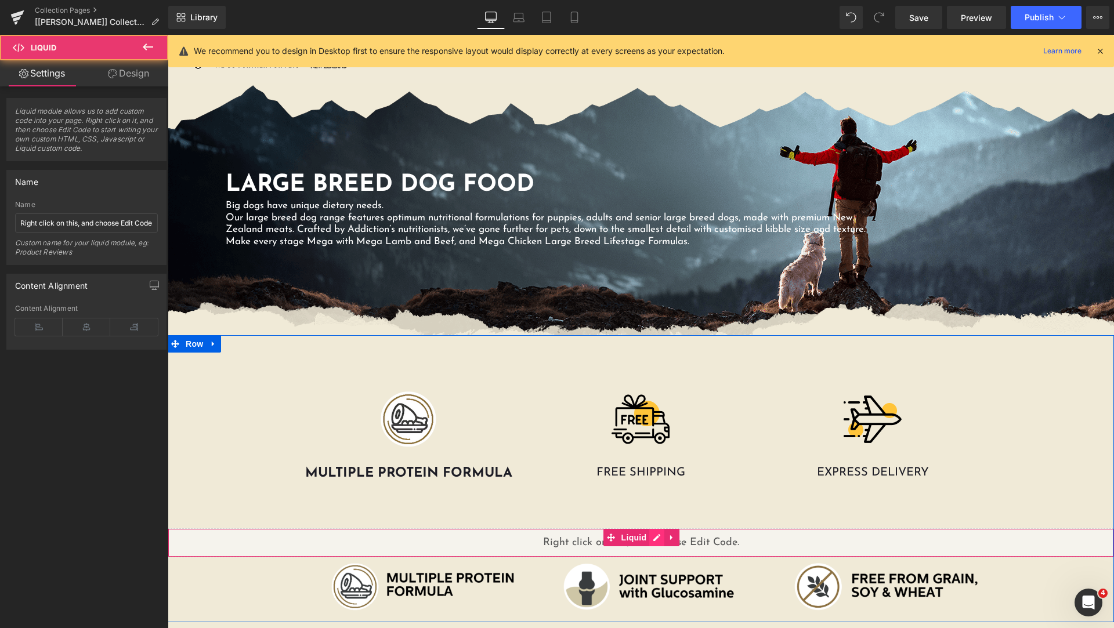
click at [647, 538] on div "Liquid" at bounding box center [641, 543] width 946 height 29
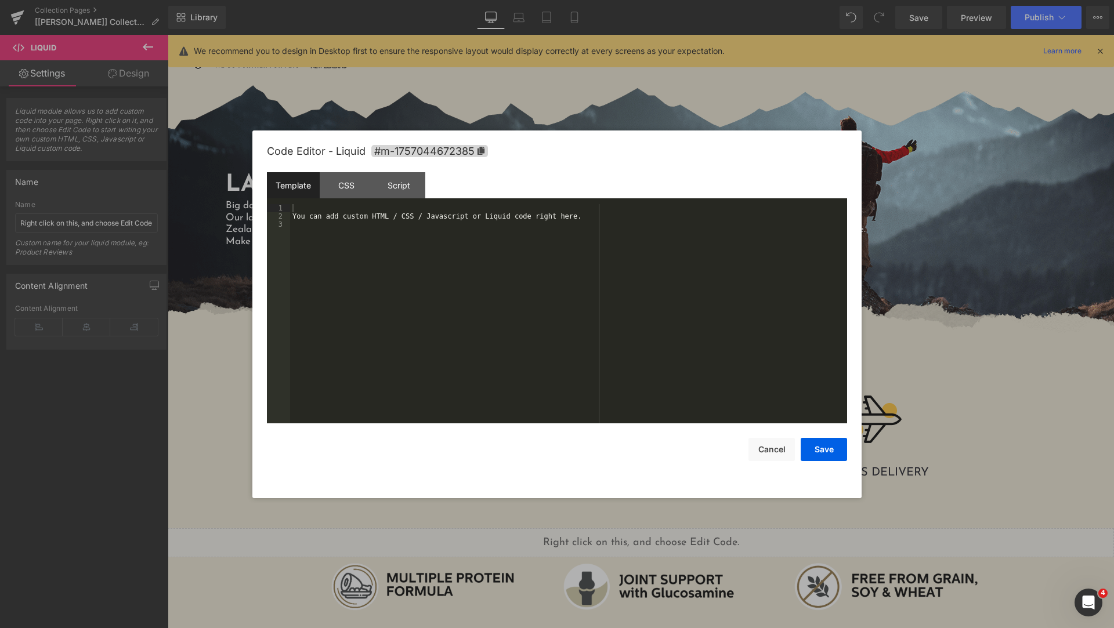
click at [442, 221] on div "You can add custom HTML / CSS / Javascript or Liquid code right here." at bounding box center [568, 322] width 557 height 236
click at [345, 190] on div "CSS" at bounding box center [346, 185] width 53 height 26
click at [395, 225] on div "#m-1757044672385 { }" at bounding box center [568, 322] width 557 height 236
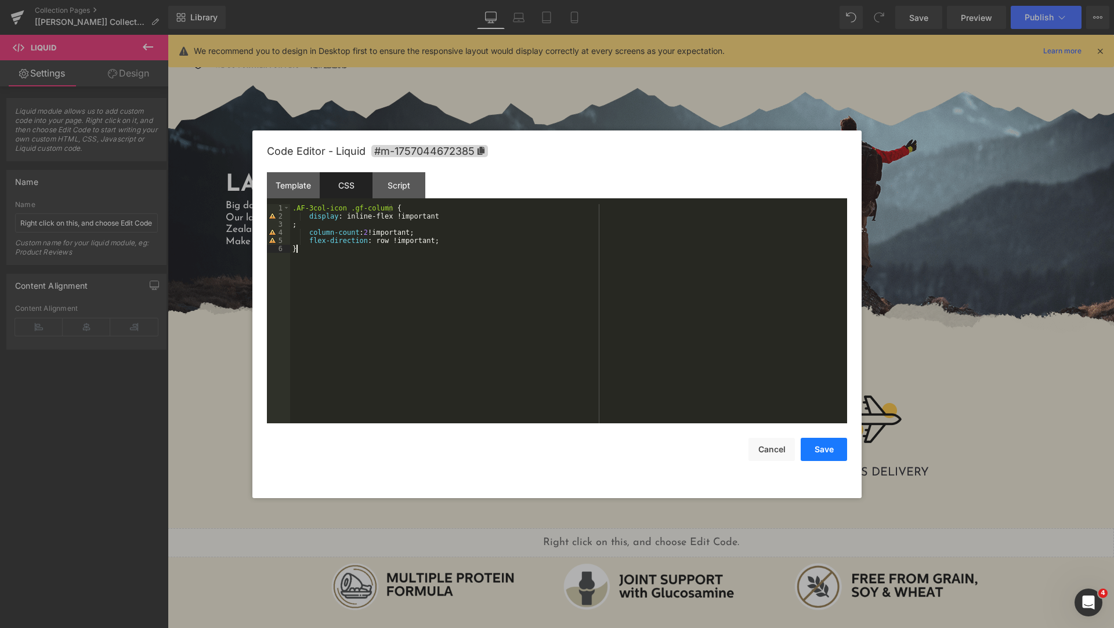
click at [827, 450] on button "Save" at bounding box center [824, 449] width 46 height 23
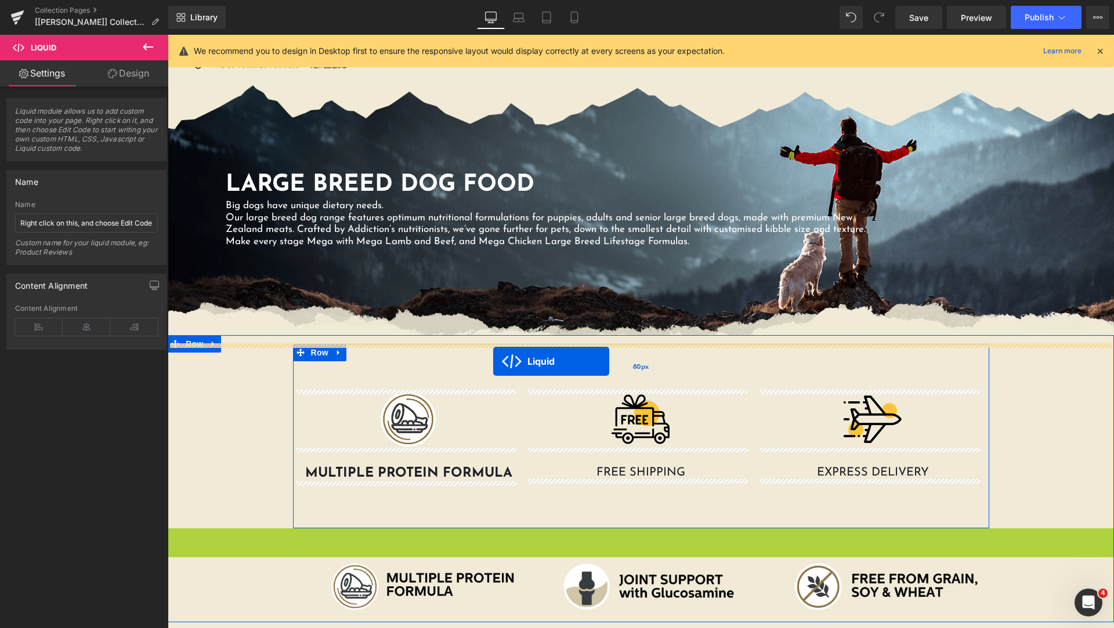
drag, startPoint x: 606, startPoint y: 539, endPoint x: 493, endPoint y: 362, distance: 210.2
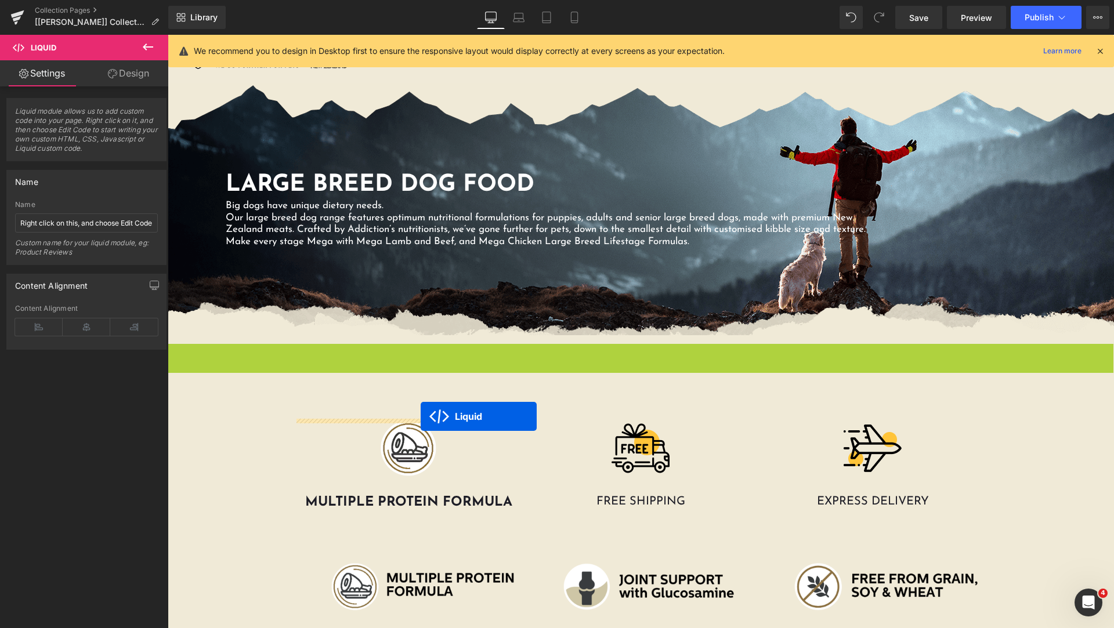
drag, startPoint x: 607, startPoint y: 357, endPoint x: 421, endPoint y: 417, distance: 195.4
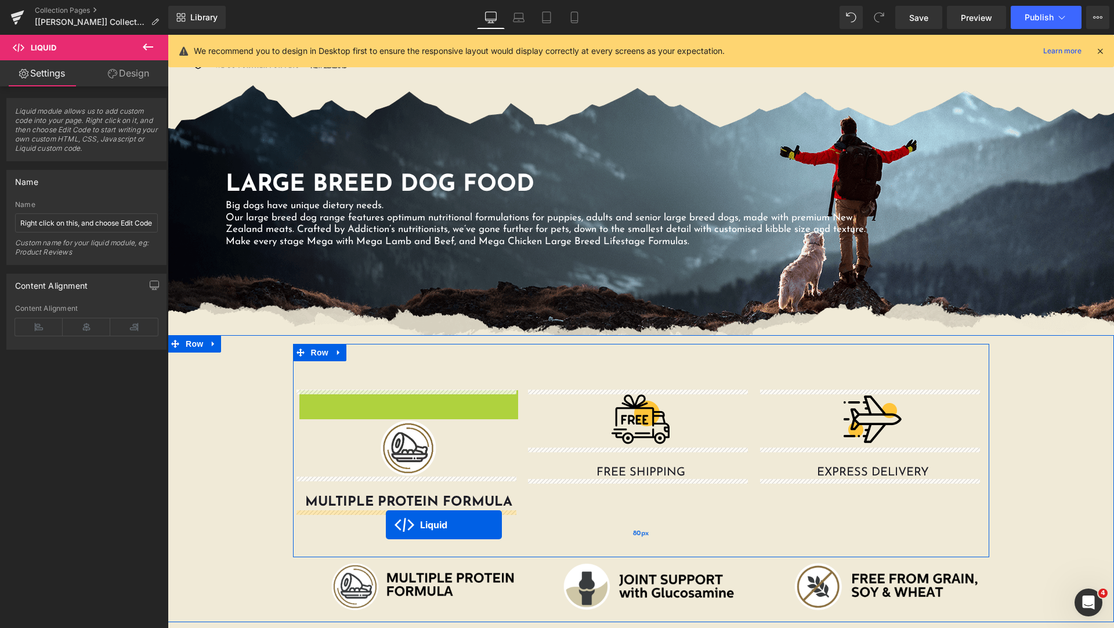
drag, startPoint x: 375, startPoint y: 396, endPoint x: 386, endPoint y: 525, distance: 129.9
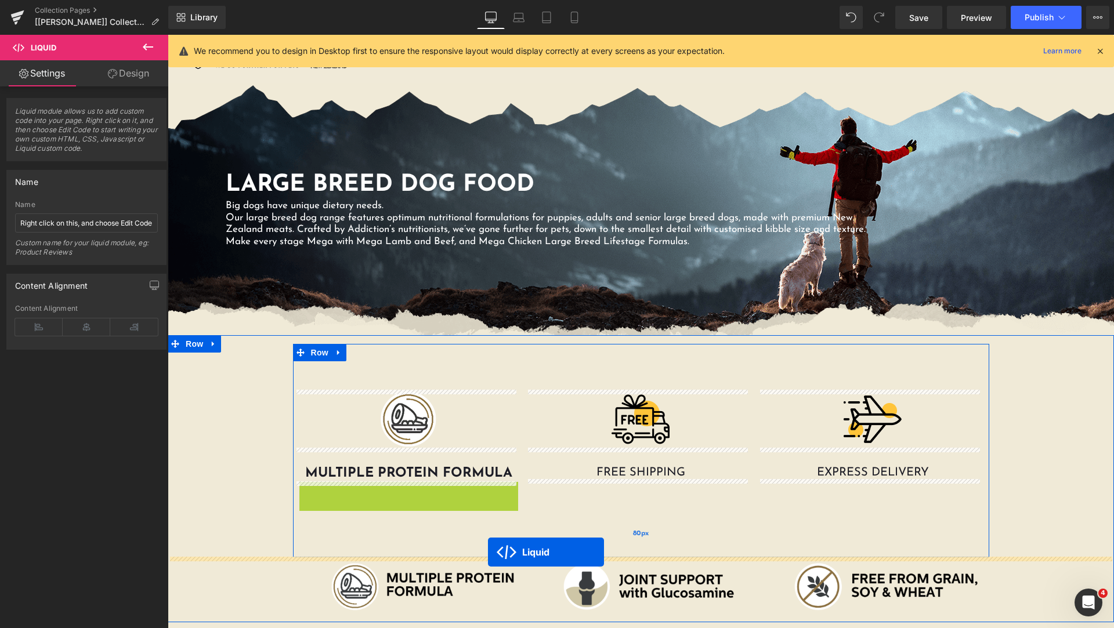
drag, startPoint x: 375, startPoint y: 493, endPoint x: 488, endPoint y: 552, distance: 127.5
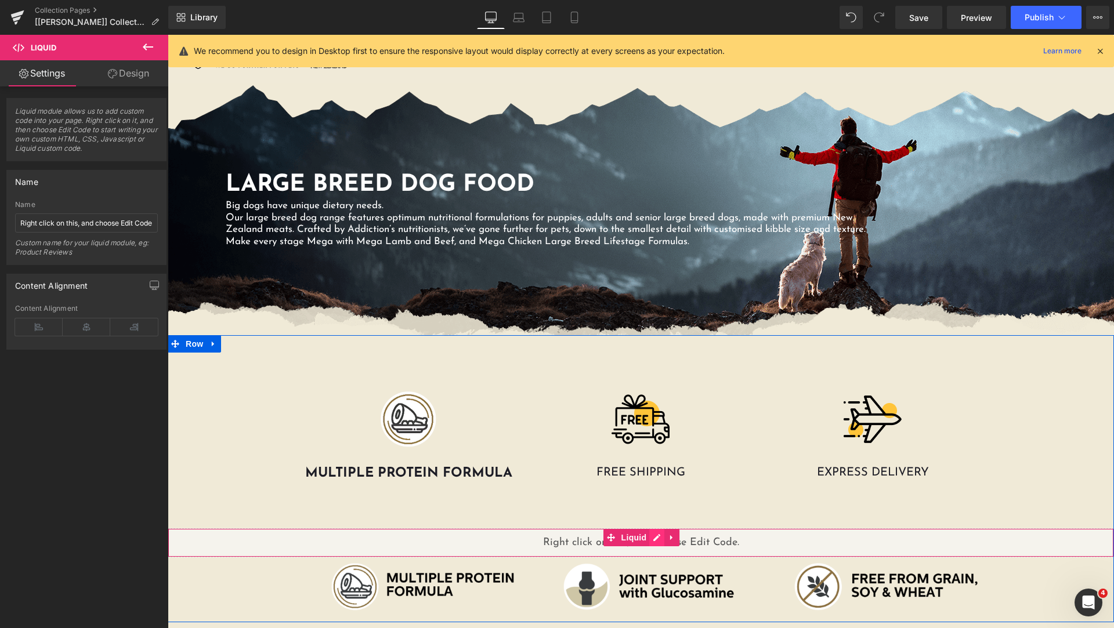
click at [648, 540] on div "Liquid" at bounding box center [641, 543] width 946 height 29
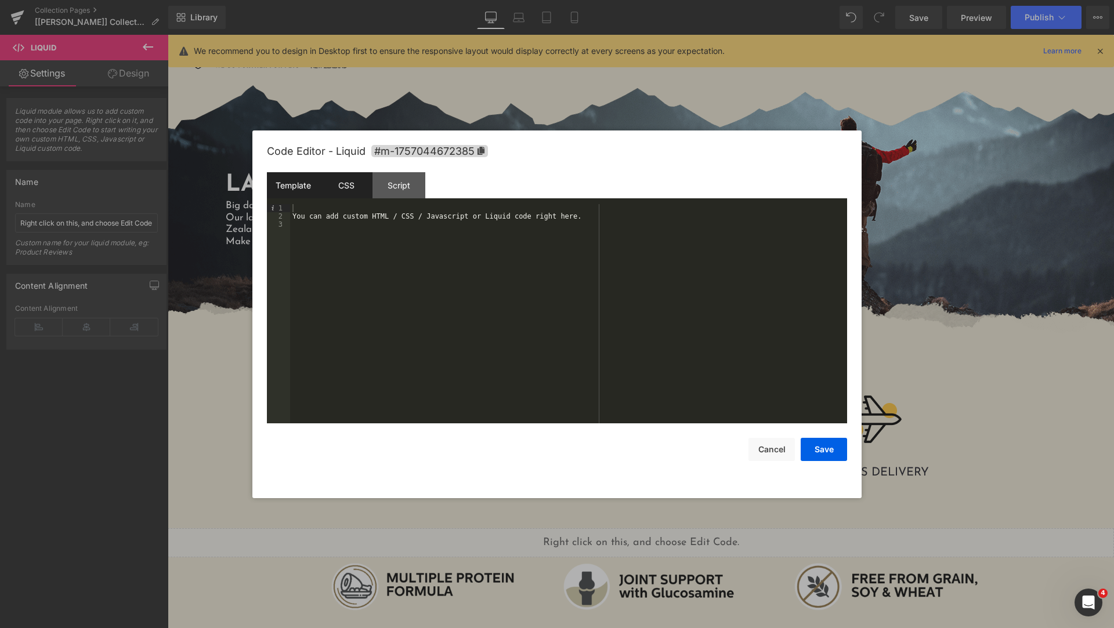
click at [353, 185] on div "CSS" at bounding box center [346, 185] width 53 height 26
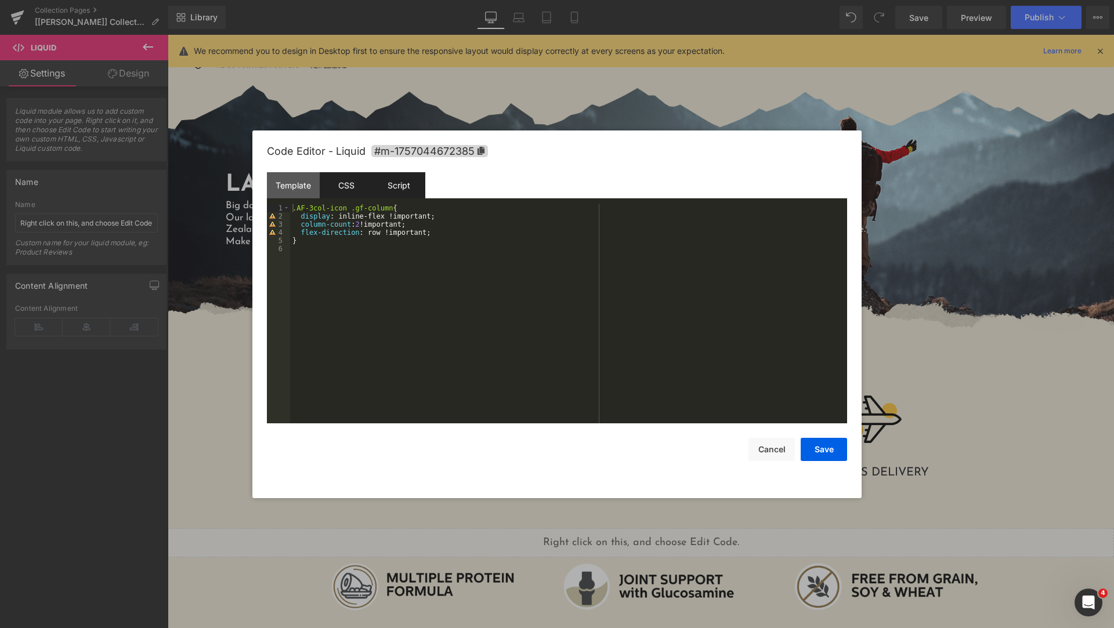
drag, startPoint x: 402, startPoint y: 190, endPoint x: 377, endPoint y: 190, distance: 24.4
click at [402, 190] on div "Script" at bounding box center [399, 185] width 53 height 26
click at [357, 189] on div "CSS" at bounding box center [346, 185] width 53 height 26
click at [413, 189] on div "Script" at bounding box center [399, 185] width 53 height 26
click at [343, 191] on div "CSS" at bounding box center [346, 185] width 53 height 26
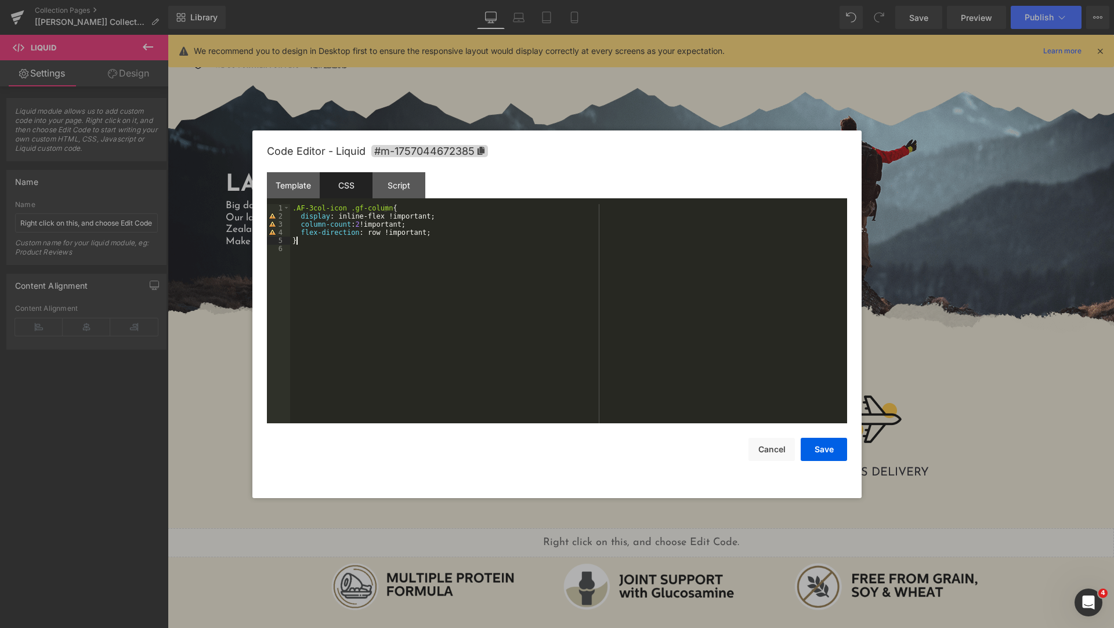
click at [421, 243] on div ".AF-3col-icon .gf-column { display : inline-flex !important; column-count : 2 !…" at bounding box center [568, 322] width 557 height 236
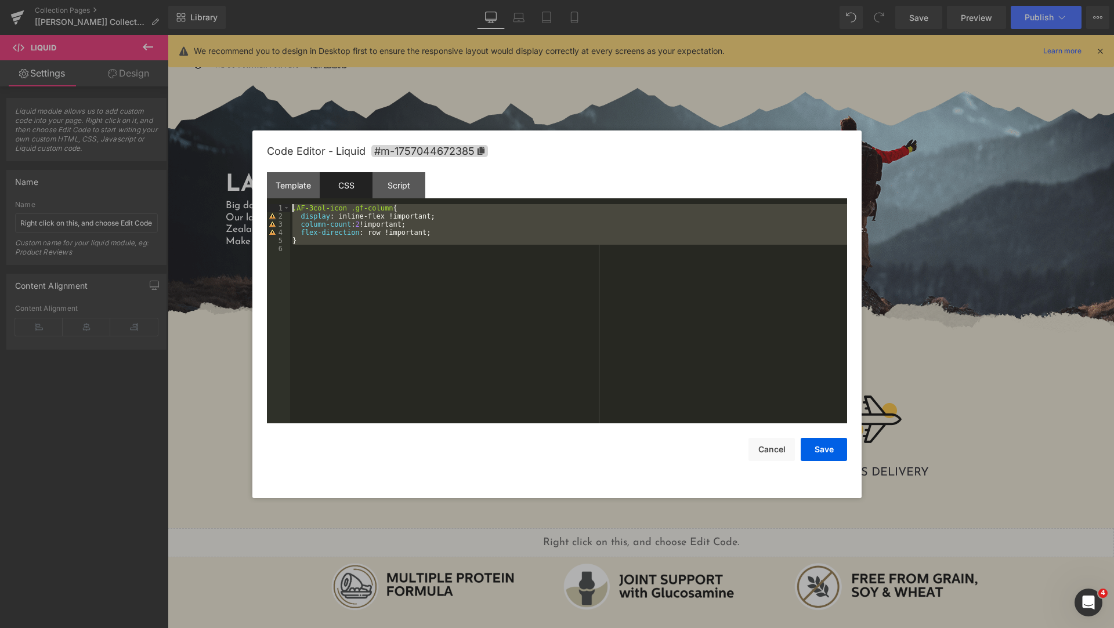
drag, startPoint x: 345, startPoint y: 248, endPoint x: 292, endPoint y: 205, distance: 68.1
click at [292, 205] on div ".AF-3col-icon .gf-column { display : inline-flex !important; column-count : 2 !…" at bounding box center [568, 322] width 557 height 236
click at [416, 274] on div ".AF-3col-icon .gf-column { display : inline-flex !important; column-count : 2 !…" at bounding box center [568, 313] width 557 height 219
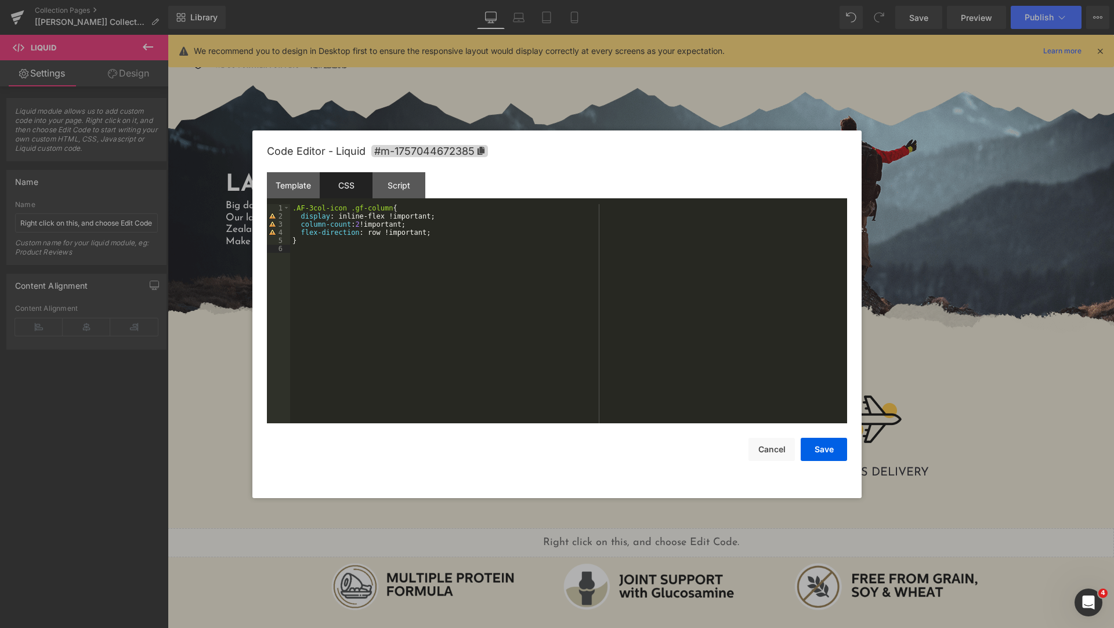
click at [398, 259] on div ".AF-3col-icon .gf-column { display : inline-flex !important; column-count : 2 !…" at bounding box center [568, 322] width 557 height 236
click at [775, 454] on button "Cancel" at bounding box center [772, 449] width 46 height 23
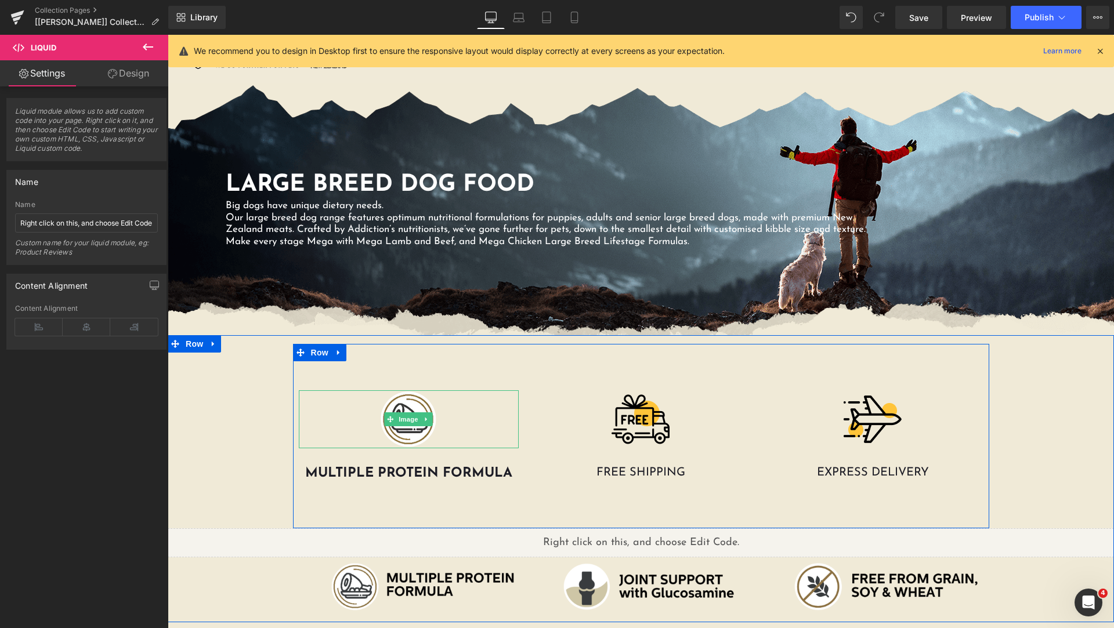
click at [456, 414] on div at bounding box center [409, 420] width 221 height 58
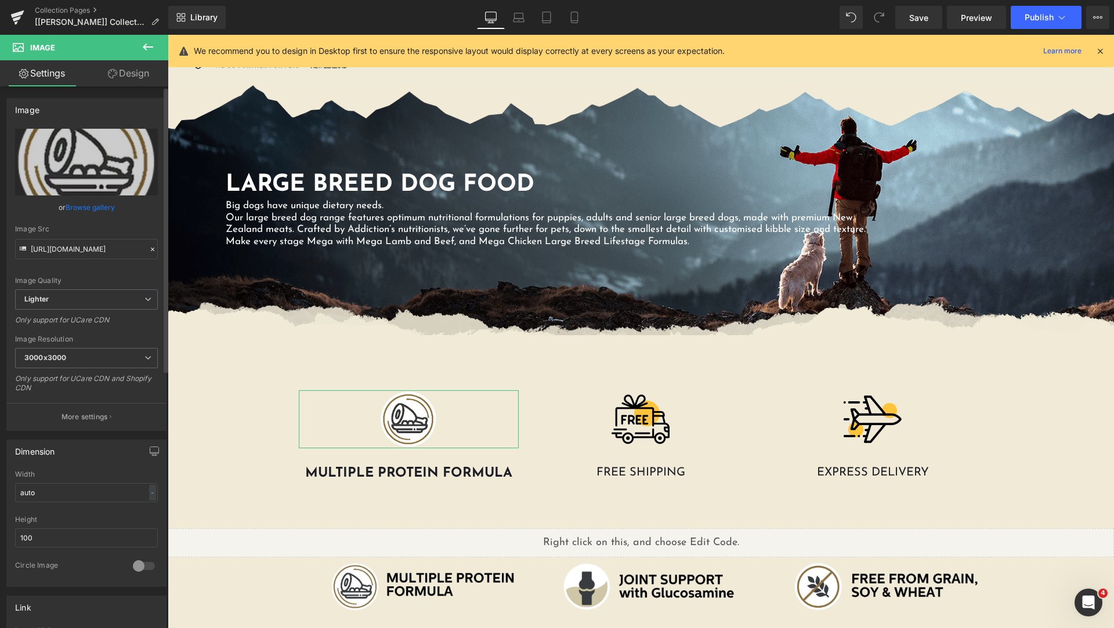
scroll to position [290, 0]
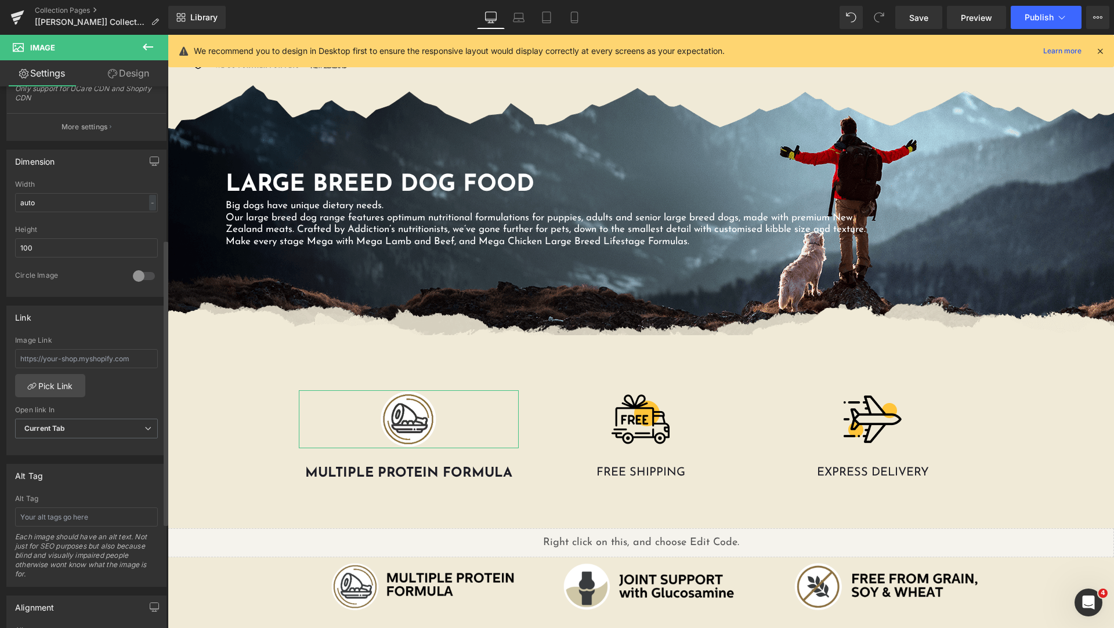
click at [142, 274] on div at bounding box center [144, 276] width 28 height 19
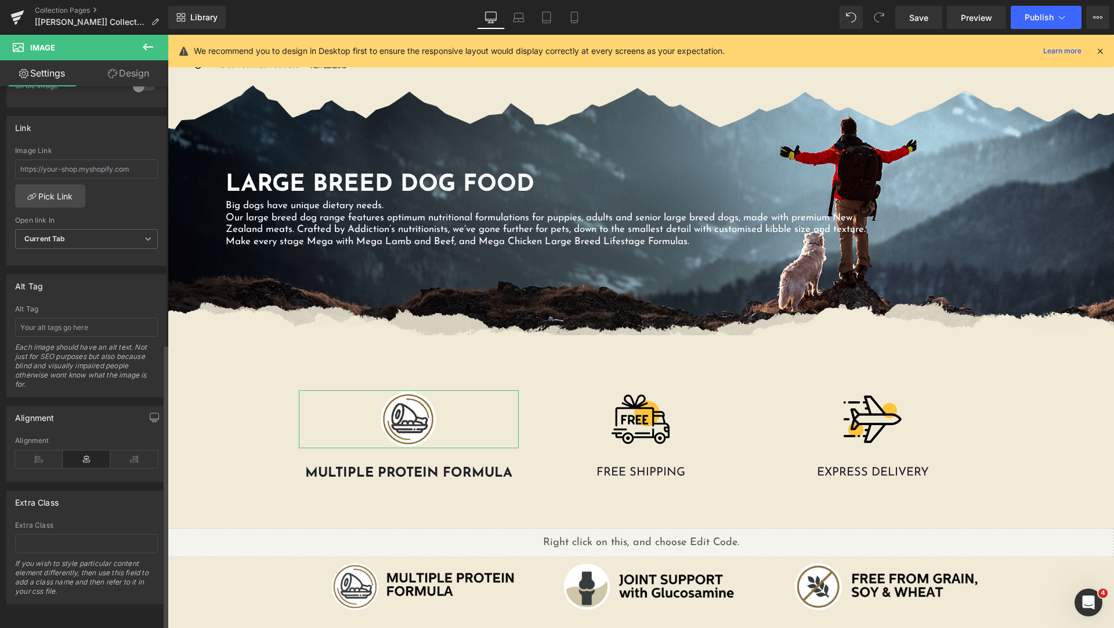
scroll to position [489, 0]
click at [89, 229] on span "Current Tab" at bounding box center [86, 239] width 143 height 20
click at [125, 195] on div "Image Link Pick Link Current Tab New Tab Open link In Current Tab Current Tab N…" at bounding box center [86, 206] width 159 height 119
click at [98, 161] on input "text" at bounding box center [86, 169] width 143 height 19
drag, startPoint x: 142, startPoint y: 157, endPoint x: 0, endPoint y: 133, distance: 144.1
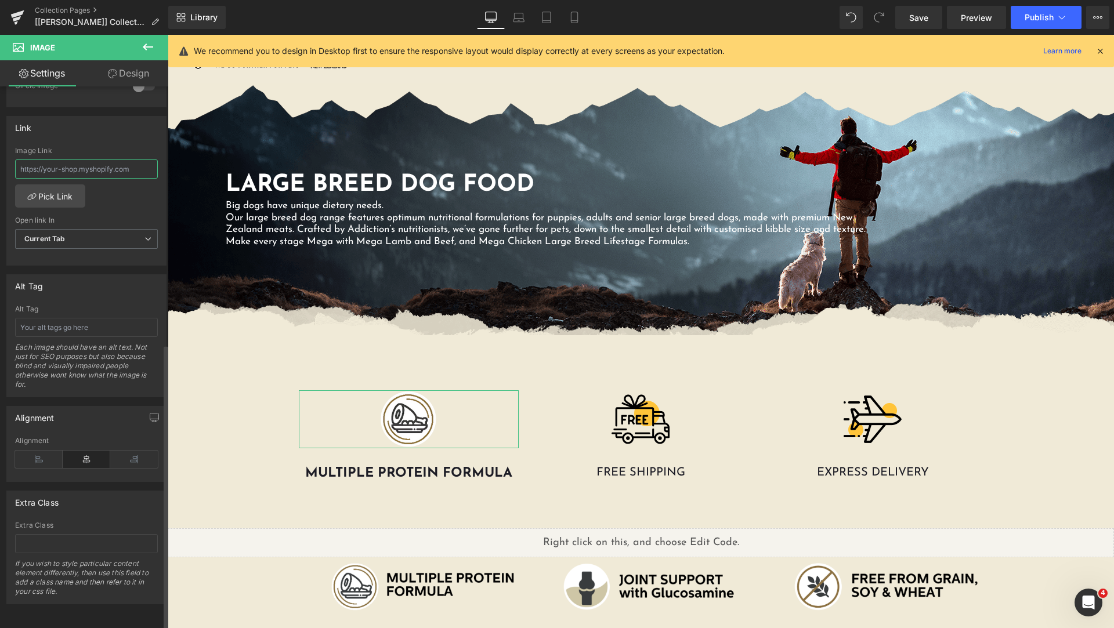
click at [0, 133] on div "Link Image Link Pick Link Current Tab New Tab Open link In Current Tab Current …" at bounding box center [86, 186] width 173 height 159
click at [132, 216] on div "Open link In" at bounding box center [86, 220] width 143 height 8
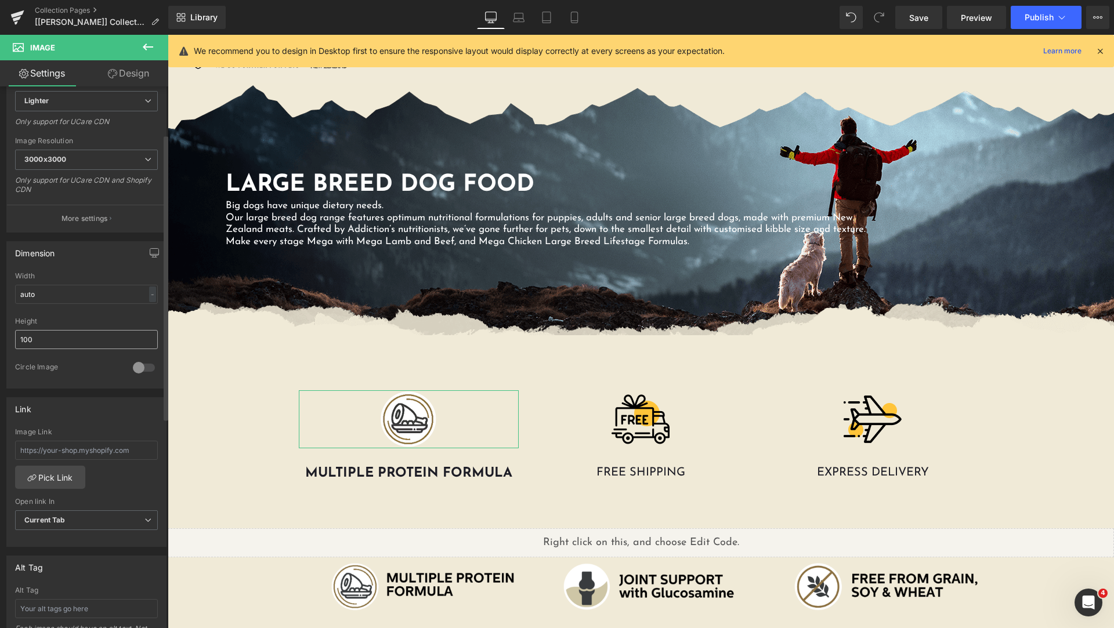
scroll to position [0, 0]
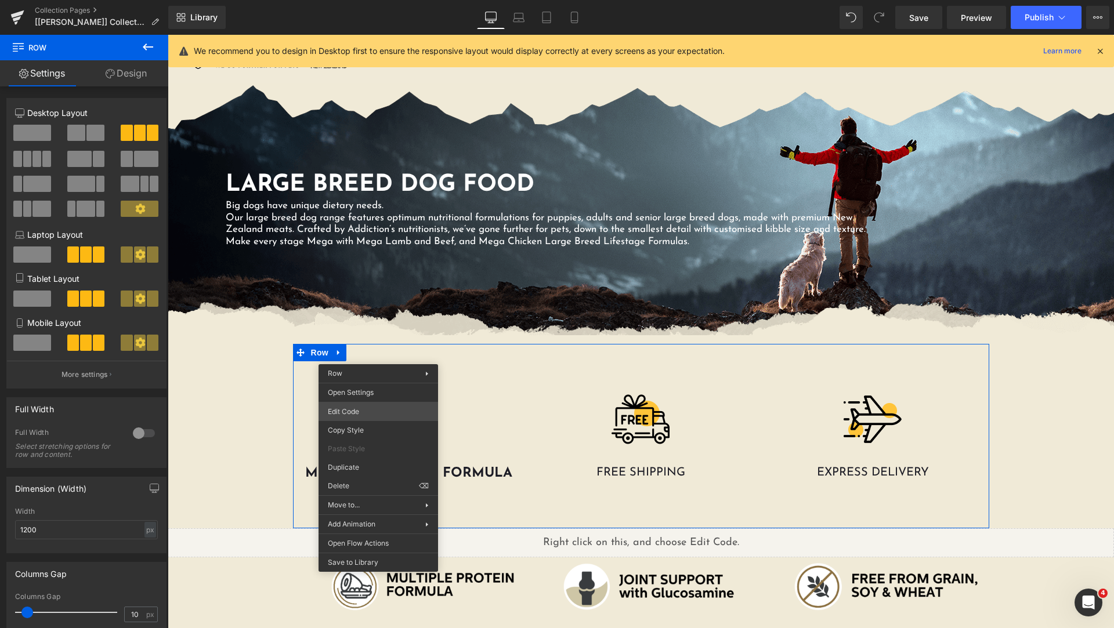
click at [381, 0] on div "Liquid You are previewing how the Page Preset 1 will restyle your page. You can…" at bounding box center [557, 0] width 1114 height 0
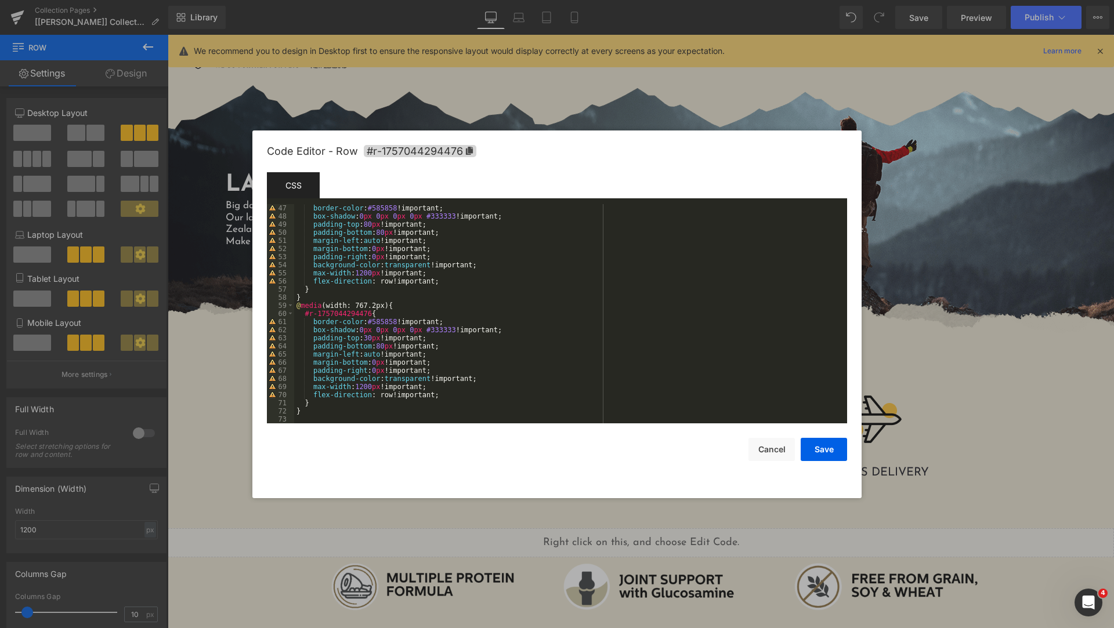
scroll to position [374, 0]
click at [326, 416] on div "border-color : #585858 !important; box-shadow : 0 px 0 px 0 px 0 px #333333 !im…" at bounding box center [568, 322] width 548 height 236
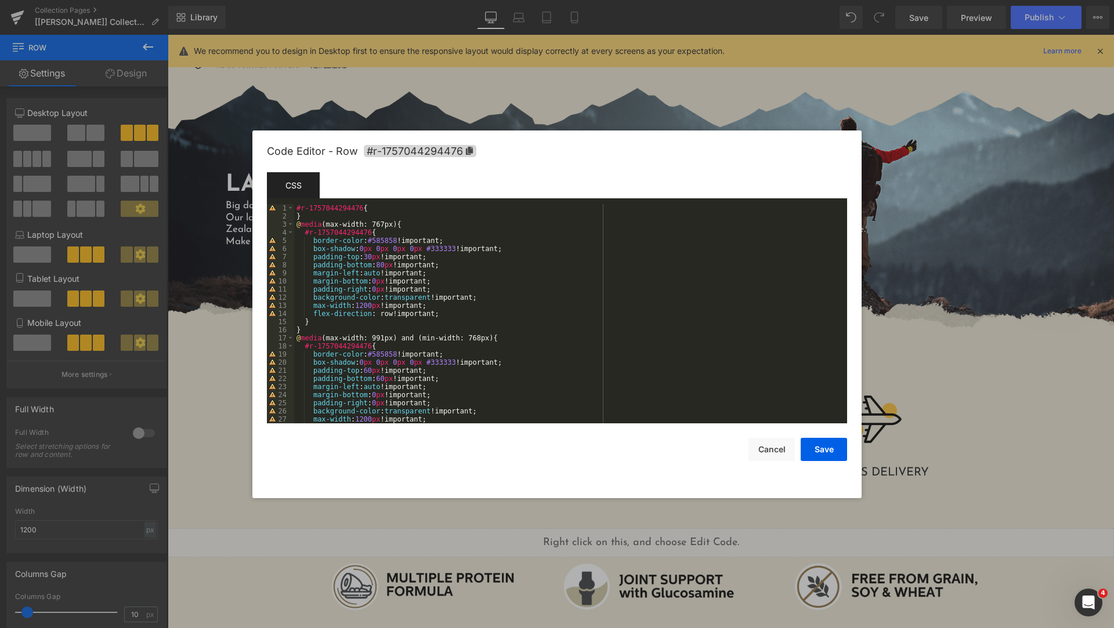
scroll to position [0, 0]
click at [298, 208] on div "#r-1757044294476 { } @ media (max-width: 767px) { #r-1757044294476 { border-col…" at bounding box center [568, 322] width 548 height 236
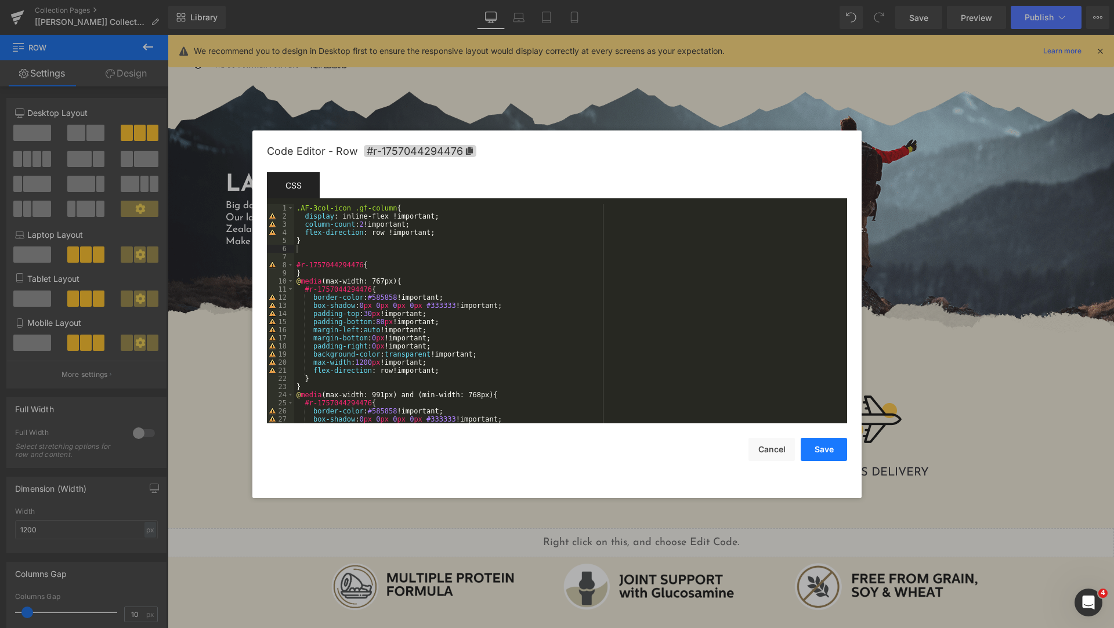
click at [830, 451] on button "Save" at bounding box center [824, 449] width 46 height 23
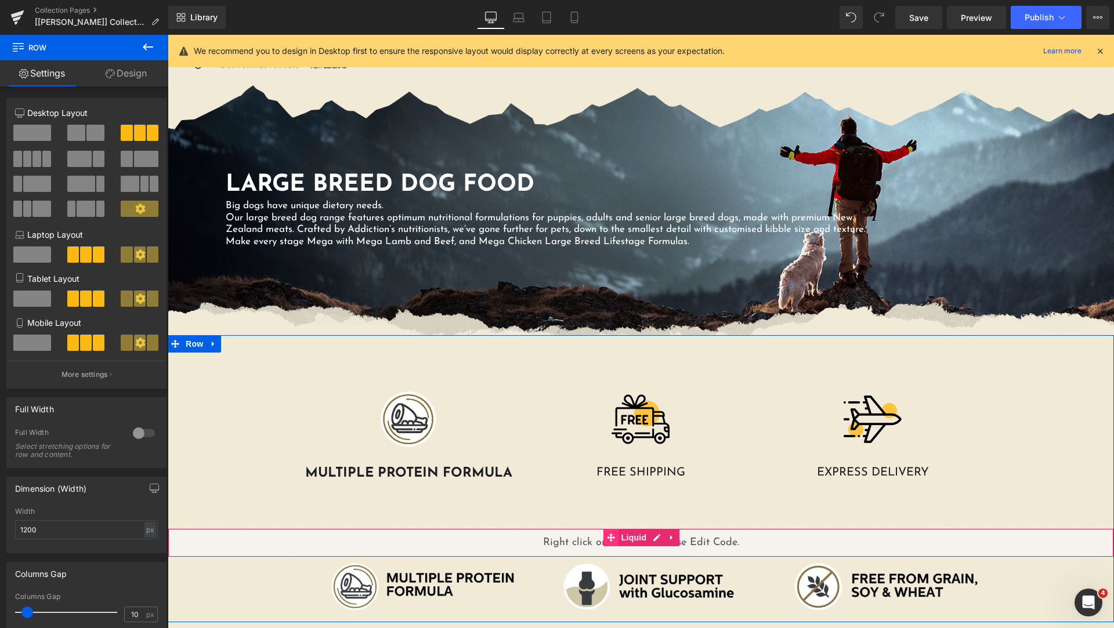
click at [609, 537] on icon at bounding box center [611, 538] width 8 height 8
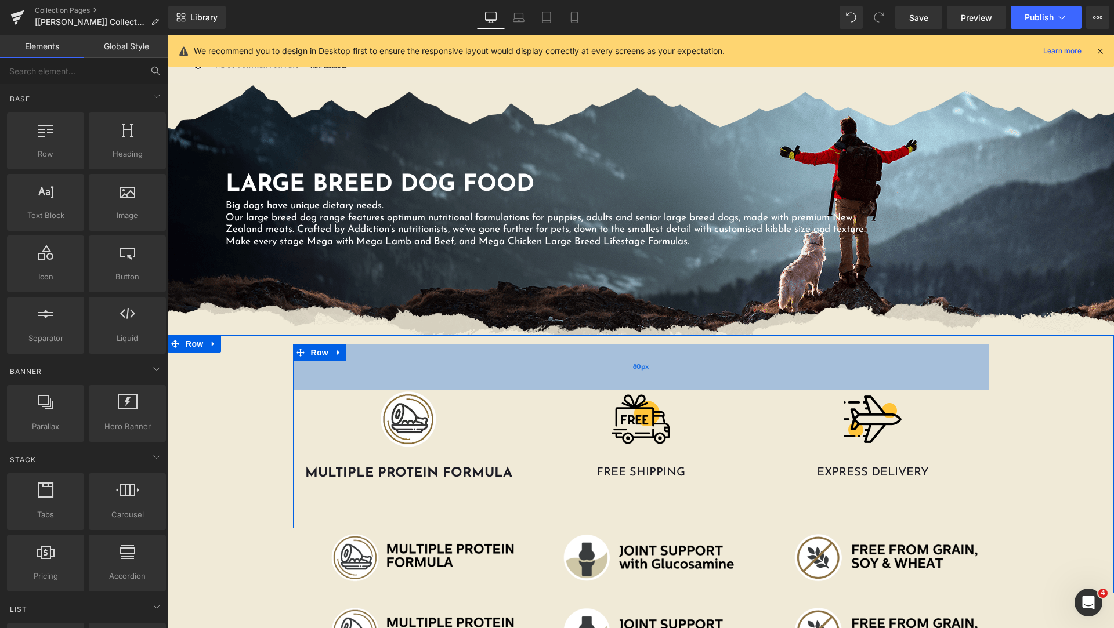
click at [569, 357] on div "80px" at bounding box center [641, 367] width 696 height 46
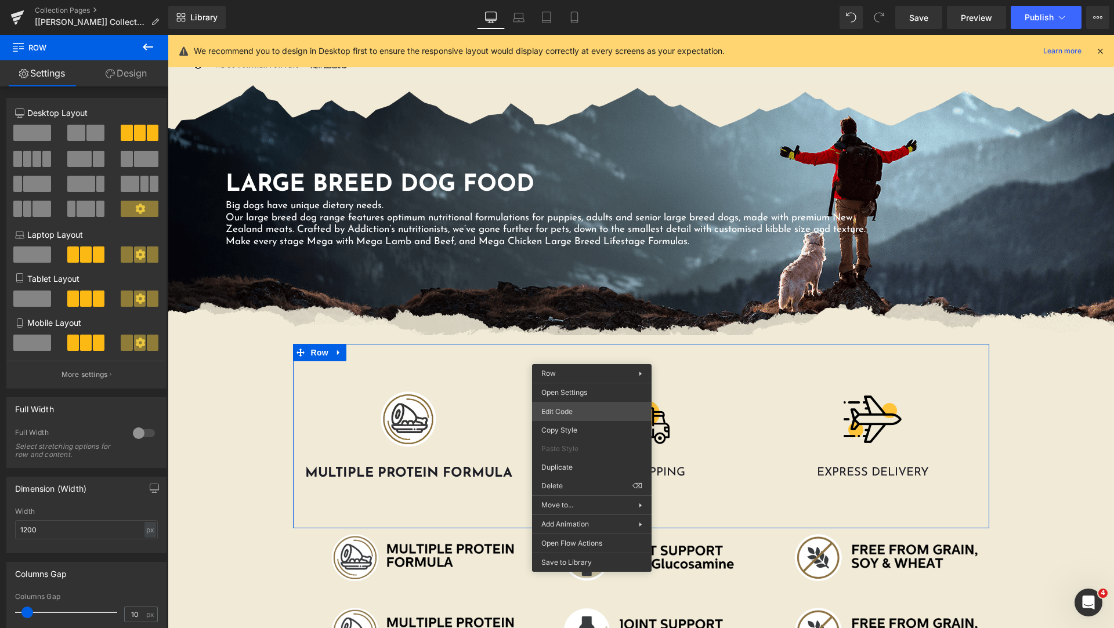
click at [600, 0] on div "Liquid You are previewing how the Page Preset 1 will restyle your page. You can…" at bounding box center [557, 0] width 1114 height 0
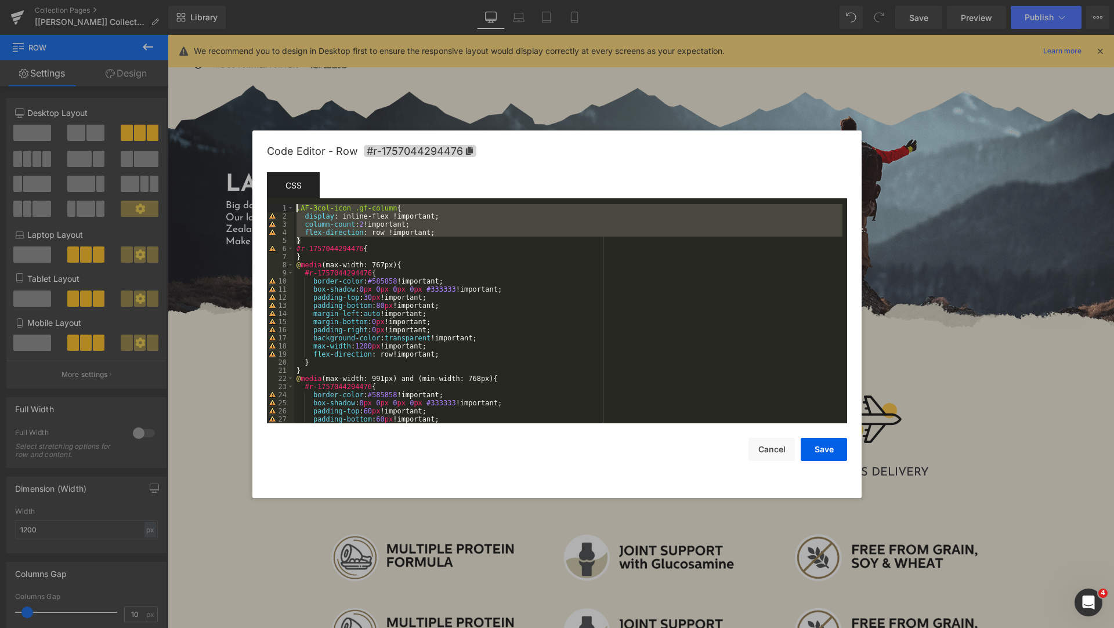
drag, startPoint x: 309, startPoint y: 238, endPoint x: 298, endPoint y: 209, distance: 31.0
click at [298, 209] on div ".AF-3col-icon .gf-column { display : inline-flex !important; column-count : 2 !…" at bounding box center [568, 322] width 548 height 236
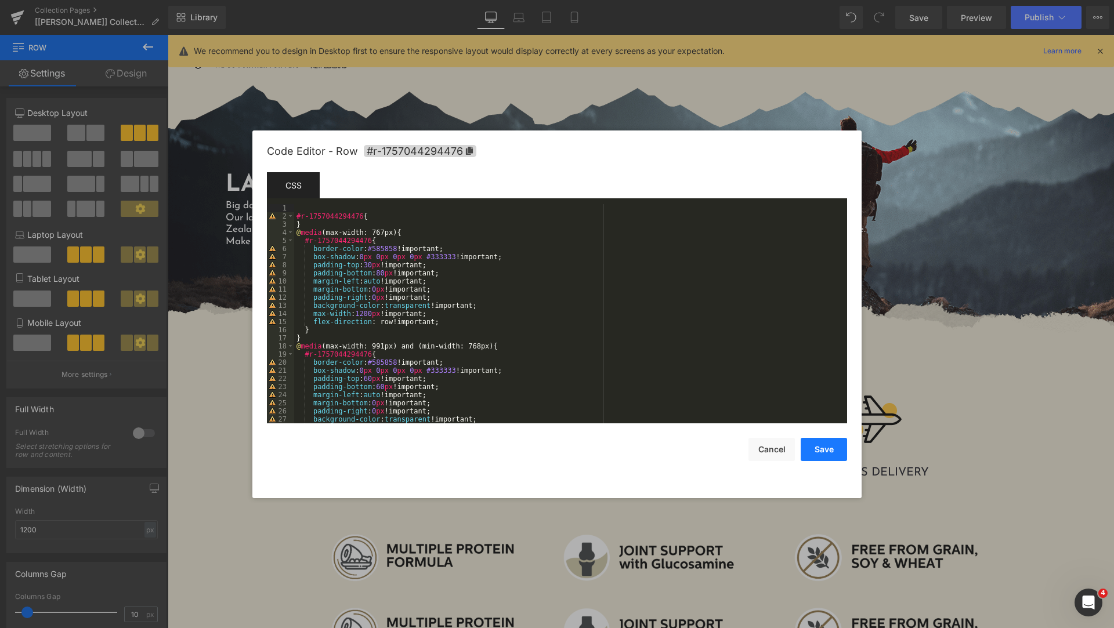
click at [818, 447] on button "Save" at bounding box center [824, 449] width 46 height 23
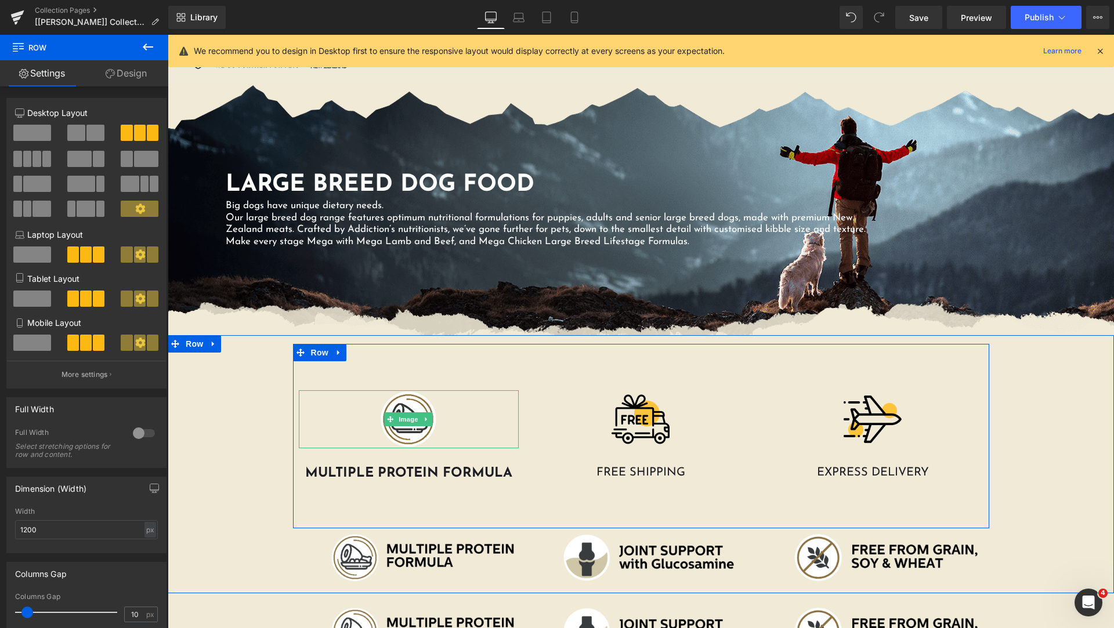
click at [499, 399] on div at bounding box center [409, 420] width 221 height 58
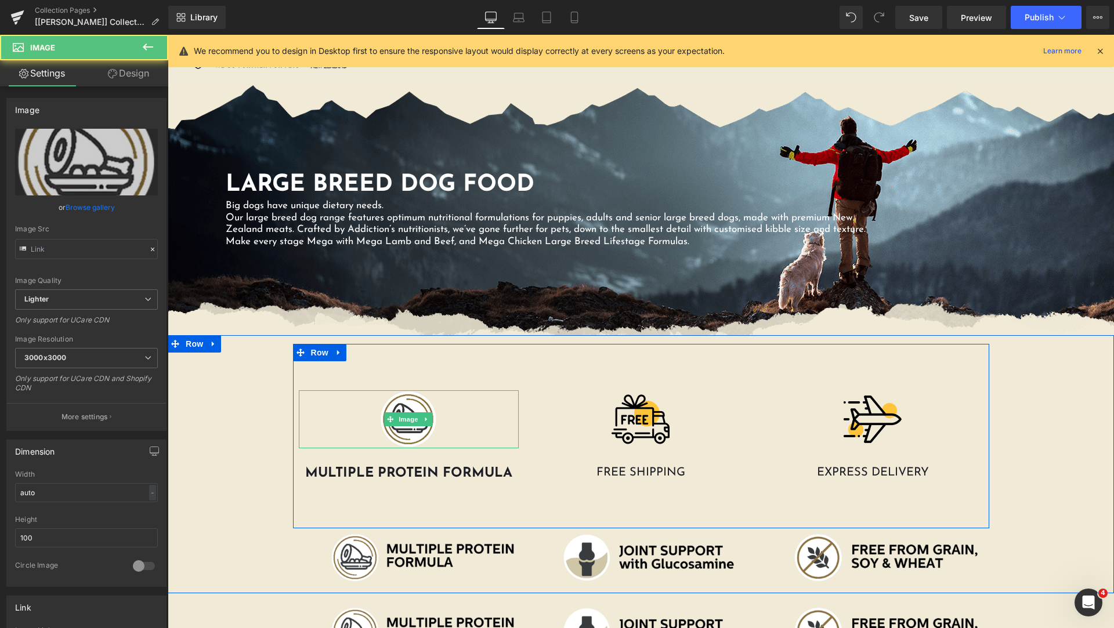
type input "https://ucarecdn.com/070e318b-22c8-4a6a-82cd-fdcf47bc1454/-/format/auto/-/previ…"
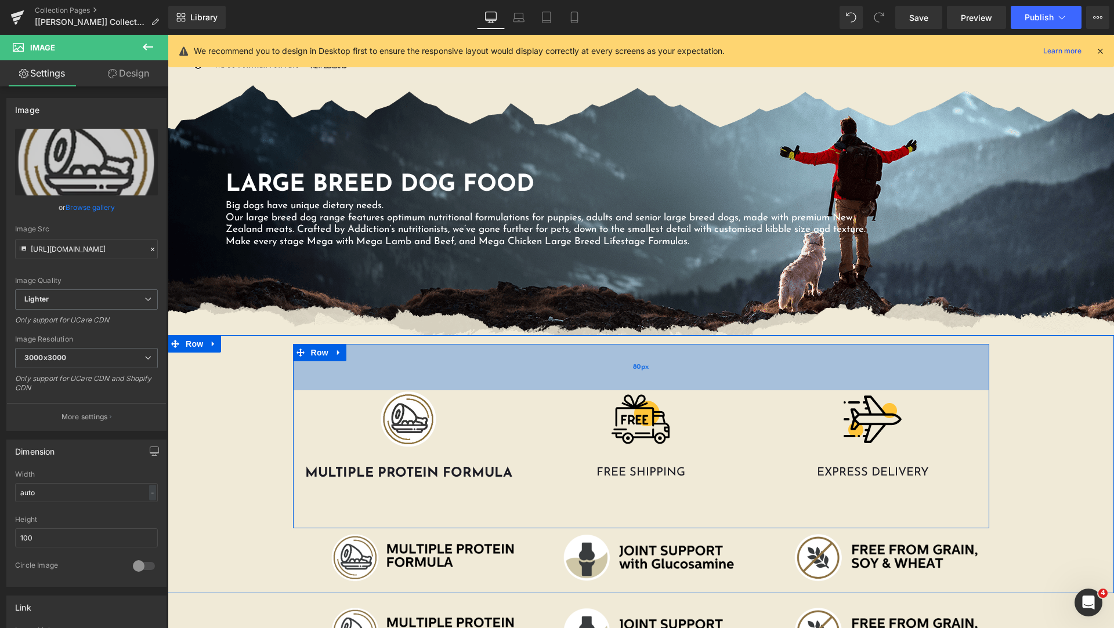
click at [578, 361] on div "80px" at bounding box center [641, 367] width 696 height 46
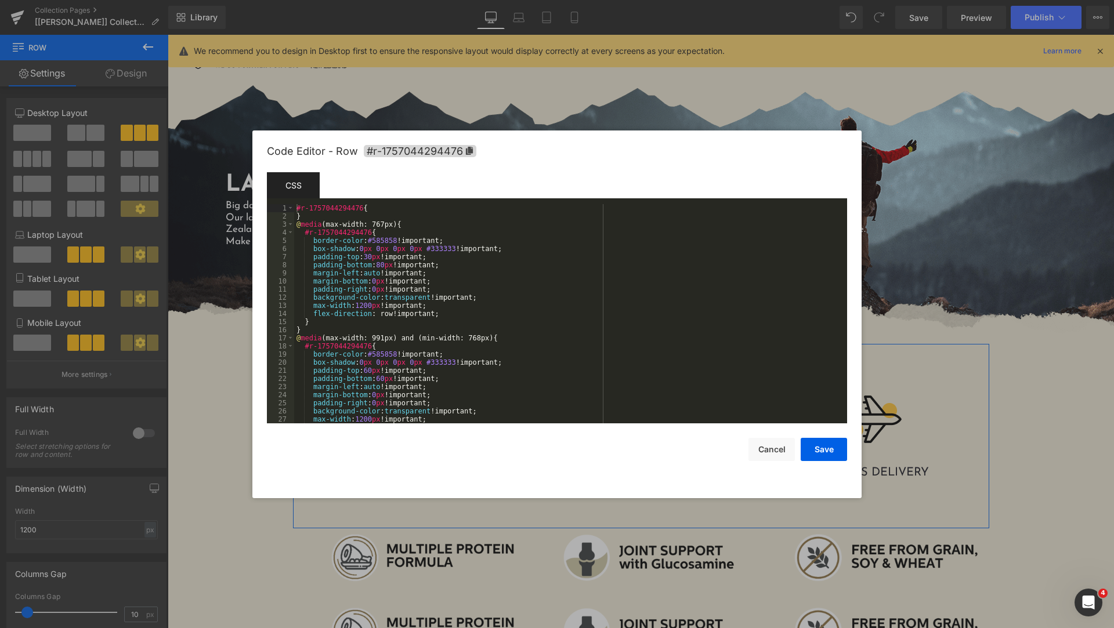
click at [417, 0] on div "Liquid You are previewing how the Page Preset 1 will restyle your page. You can…" at bounding box center [557, 0] width 1114 height 0
click at [313, 212] on div "#r-1757044294476 { } @ media (max-width: 767px) { #r-1757044294476 { border-col…" at bounding box center [568, 322] width 548 height 236
click at [296, 208] on div "#r-1757044294476 { } @ media (max-width: 767px) { #r-1757044294476 { border-col…" at bounding box center [568, 322] width 548 height 236
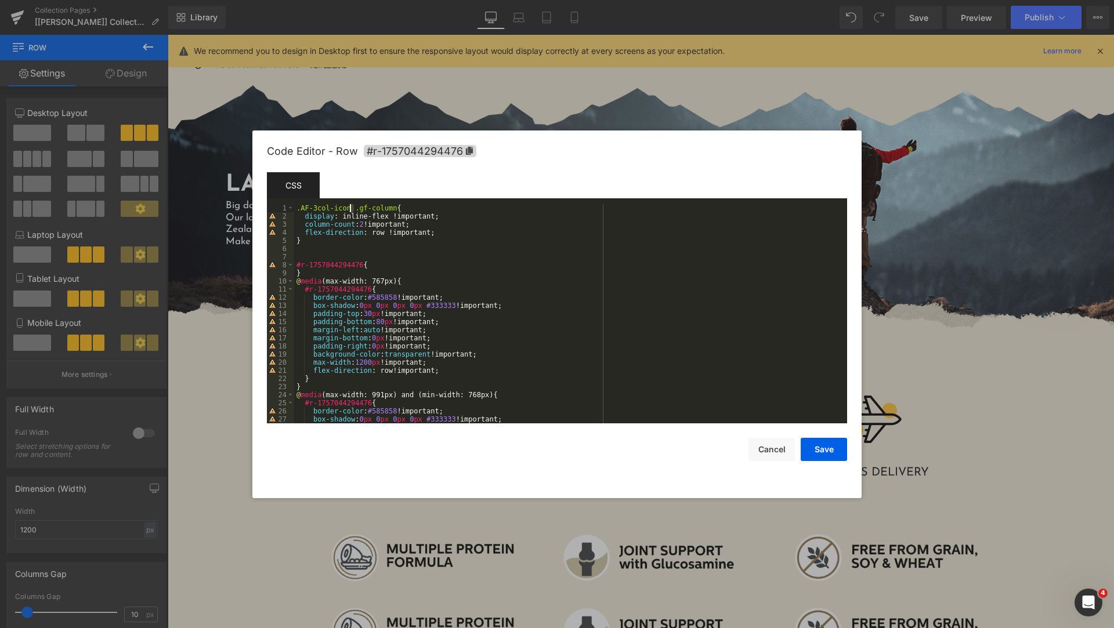
click at [349, 206] on div ".AF-3col-icon .gf-column { display : inline-flex !important; column-count : 2 !…" at bounding box center [568, 322] width 548 height 236
click at [351, 206] on div ".AF-3col-icon .gf-column { display : inline-flex !important; column-count : 2 !…" at bounding box center [568, 313] width 548 height 219
click at [833, 458] on button "Save" at bounding box center [824, 449] width 46 height 23
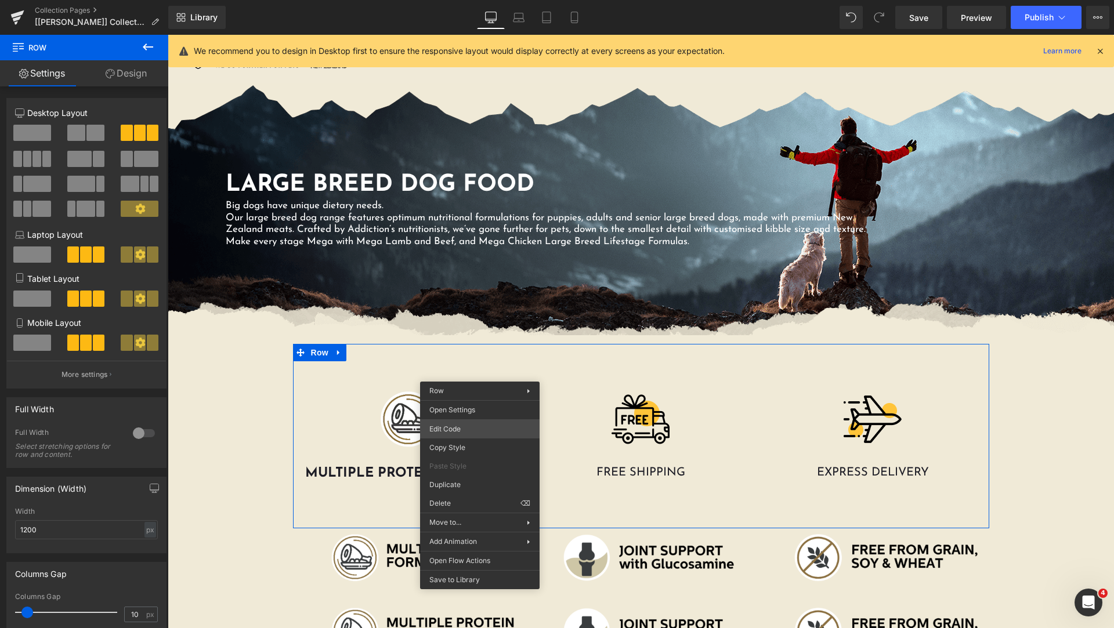
click at [497, 0] on div "Liquid You are previewing how the Page Preset 1 will restyle your page. You can…" at bounding box center [557, 0] width 1114 height 0
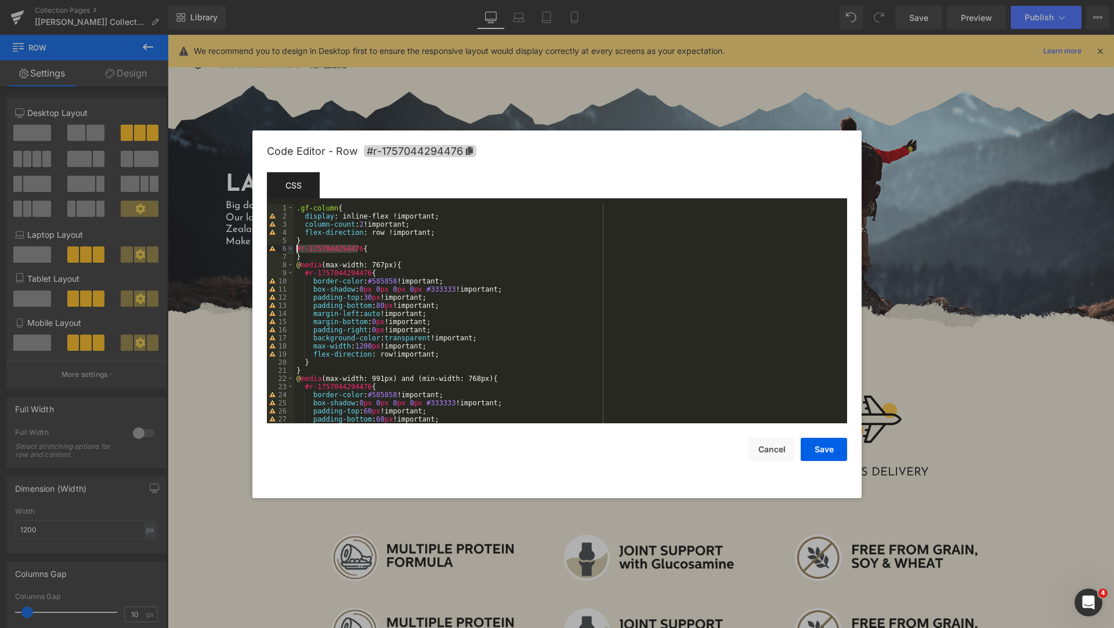
drag, startPoint x: 356, startPoint y: 248, endPoint x: 291, endPoint y: 248, distance: 65.6
click at [291, 248] on pre "1 2 3 4 5 6 7 8 9 10 11 12 13 14 15 16 17 18 19 20 21 22 23 24 25 26 27 28 .gf-…" at bounding box center [557, 313] width 580 height 219
click at [301, 207] on div ".gf-column { display : inline-flex !important; column-count : 2 !important; fle…" at bounding box center [568, 322] width 548 height 236
paste textarea
click at [820, 443] on button "Save" at bounding box center [824, 449] width 46 height 23
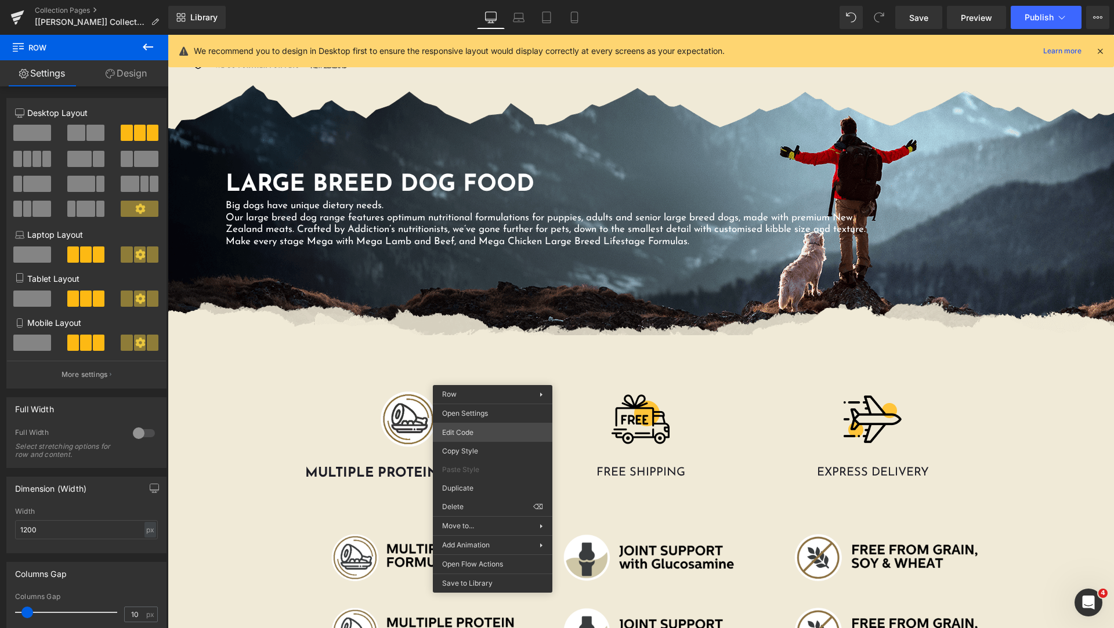
click at [513, 0] on div "Liquid You are previewing how the Page Preset 1 will restyle your page. You can…" at bounding box center [557, 0] width 1114 height 0
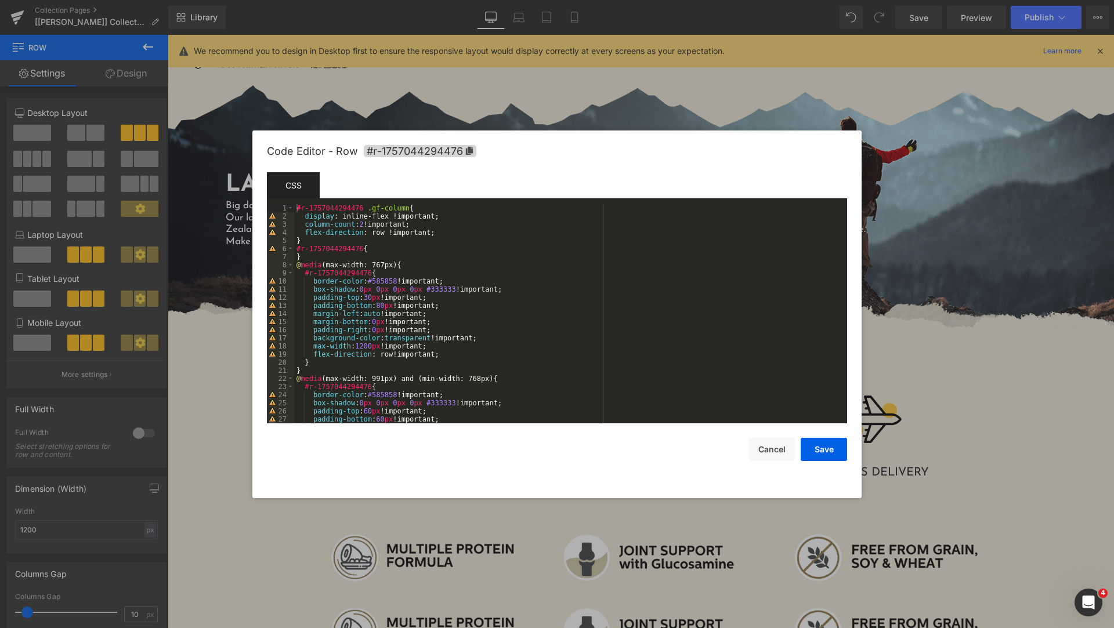
click at [328, 241] on div "#r-1757044294476 .gf-column { display : inline-flex !important; column-count : …" at bounding box center [568, 322] width 548 height 236
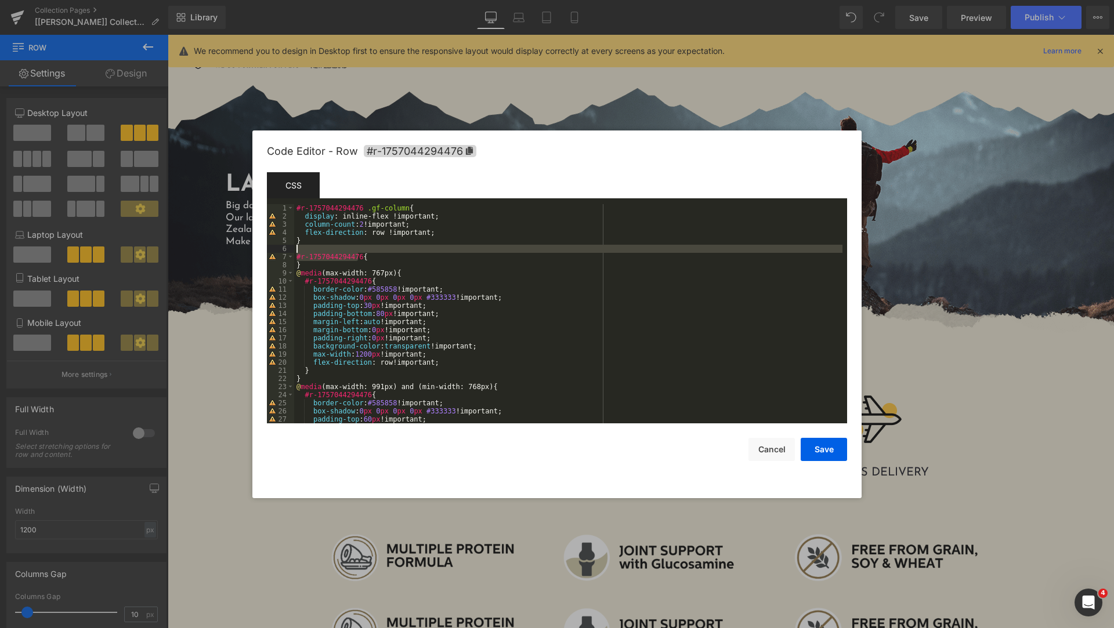
drag, startPoint x: 357, startPoint y: 258, endPoint x: 303, endPoint y: 252, distance: 54.3
click at [303, 252] on div "#r-1757044294476 .gf-column { display : inline-flex !important; column-count : …" at bounding box center [568, 322] width 548 height 236
drag, startPoint x: 399, startPoint y: 208, endPoint x: 362, endPoint y: 208, distance: 36.6
click at [362, 208] on div "#r-1757044294476 .gf-column { display : inline-flex !important; column-count : …" at bounding box center [568, 322] width 548 height 236
click at [815, 447] on button "Save" at bounding box center [824, 449] width 46 height 23
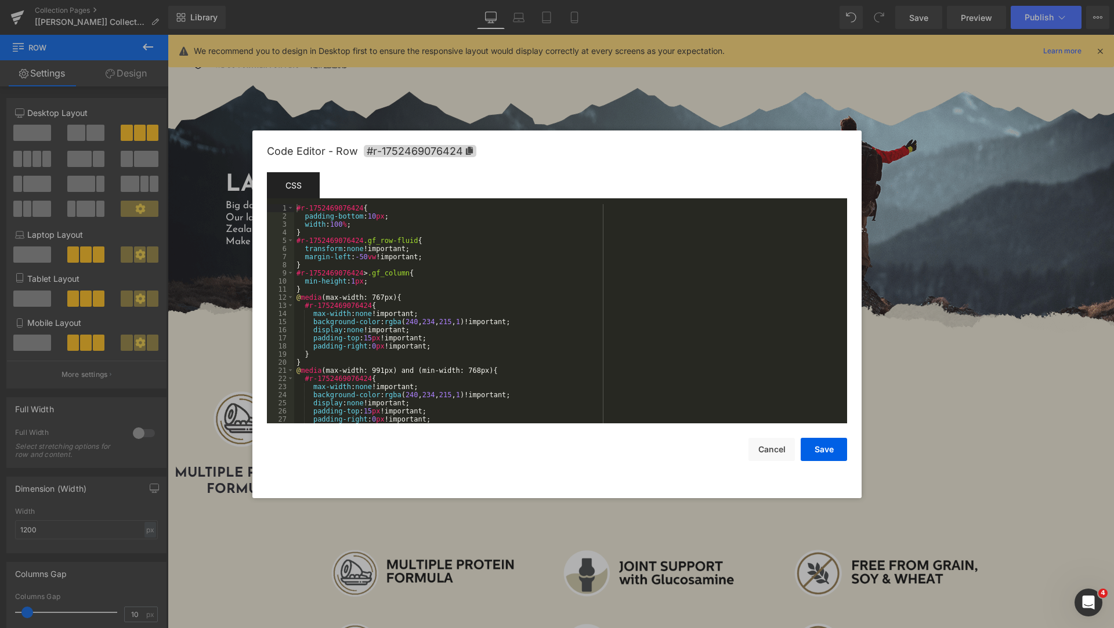
click at [747, 0] on div "Liquid You are previewing how the Page Preset 1 will restyle your page. You can…" at bounding box center [557, 0] width 1114 height 0
click at [353, 226] on div "#r-1752469076424 { padding-bottom : 10 px ; width : 100 % ; } #r-1752469076424 …" at bounding box center [568, 322] width 548 height 236
click at [404, 274] on div "#r-1752469076424 { padding-bottom : 10 px ; width : 100 % ; } #r-1752469076424 …" at bounding box center [568, 322] width 548 height 236
click at [774, 449] on button "Cancel" at bounding box center [772, 449] width 46 height 23
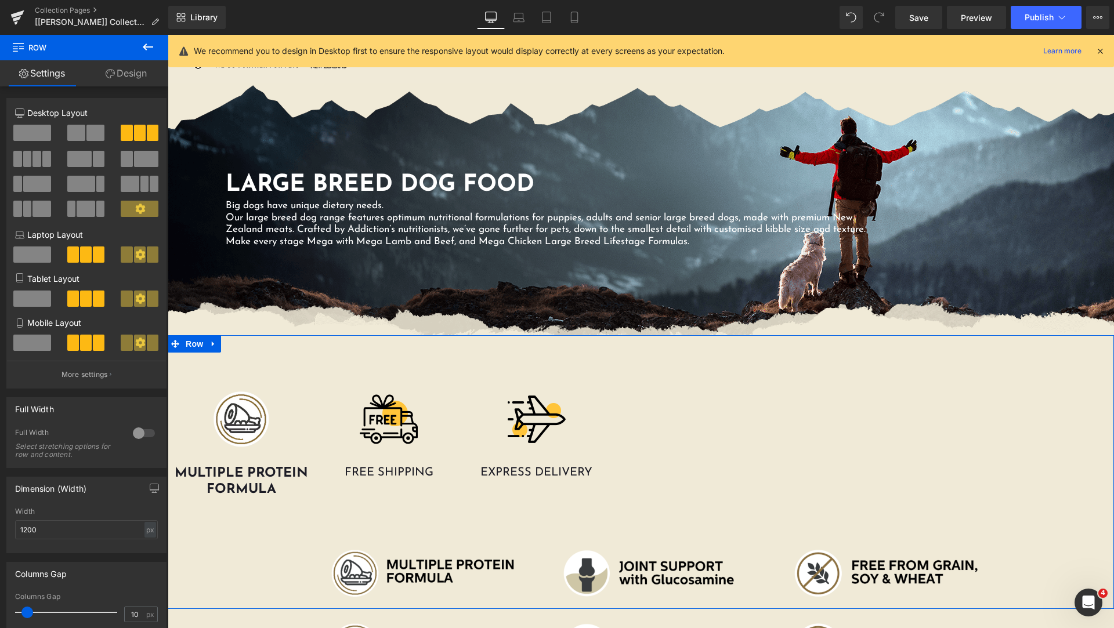
click at [772, 408] on div "Image MULTIPLE PROTEIN FORMULA Heading Image FREE SHIPPING Heading Image EXPRES…" at bounding box center [641, 473] width 946 height 259
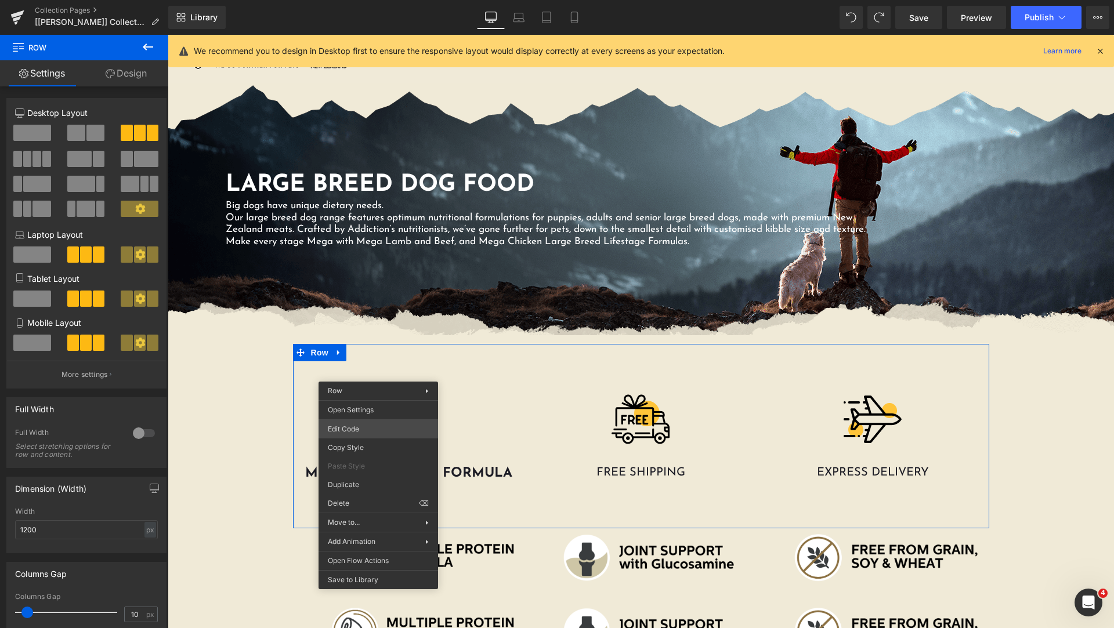
click at [407, 0] on div "Liquid You are previewing how the Page Preset 1 will restyle your page. You can…" at bounding box center [557, 0] width 1114 height 0
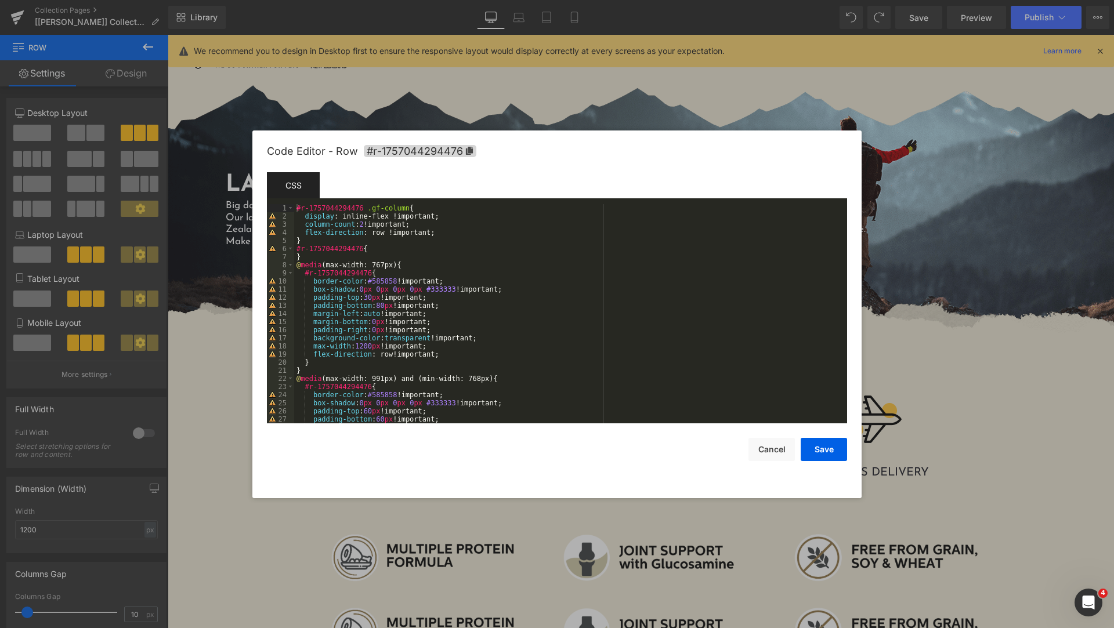
click at [319, 258] on div "#r-1757044294476 .gf-column { display : inline-flex !important; column-count : …" at bounding box center [568, 322] width 548 height 236
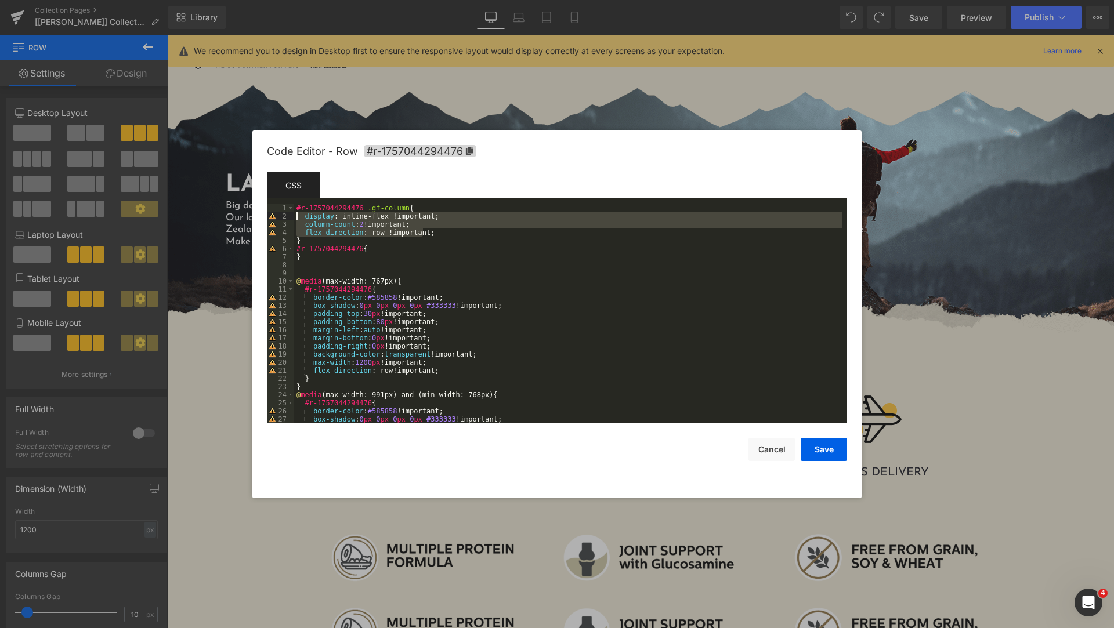
drag, startPoint x: 431, startPoint y: 233, endPoint x: 287, endPoint y: 220, distance: 143.9
click at [287, 220] on pre "1 2 3 4 5 6 7 8 9 10 11 12 13 14 15 16 17 18 19 20 21 22 23 24 25 26 27 28 #r-1…" at bounding box center [557, 313] width 580 height 219
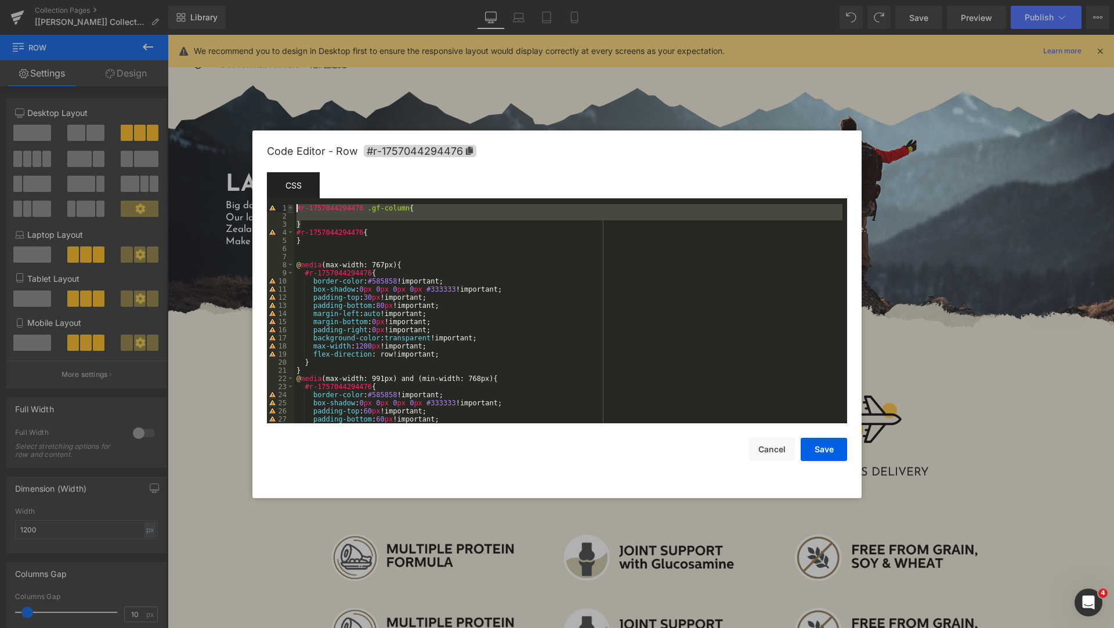
drag, startPoint x: 312, startPoint y: 225, endPoint x: 293, endPoint y: 209, distance: 24.7
click at [293, 209] on pre "1 2 3 4 5 6 7 8 9 10 11 12 13 14 15 16 17 18 19 20 21 22 23 24 25 26 27 28 #r-1…" at bounding box center [557, 313] width 580 height 219
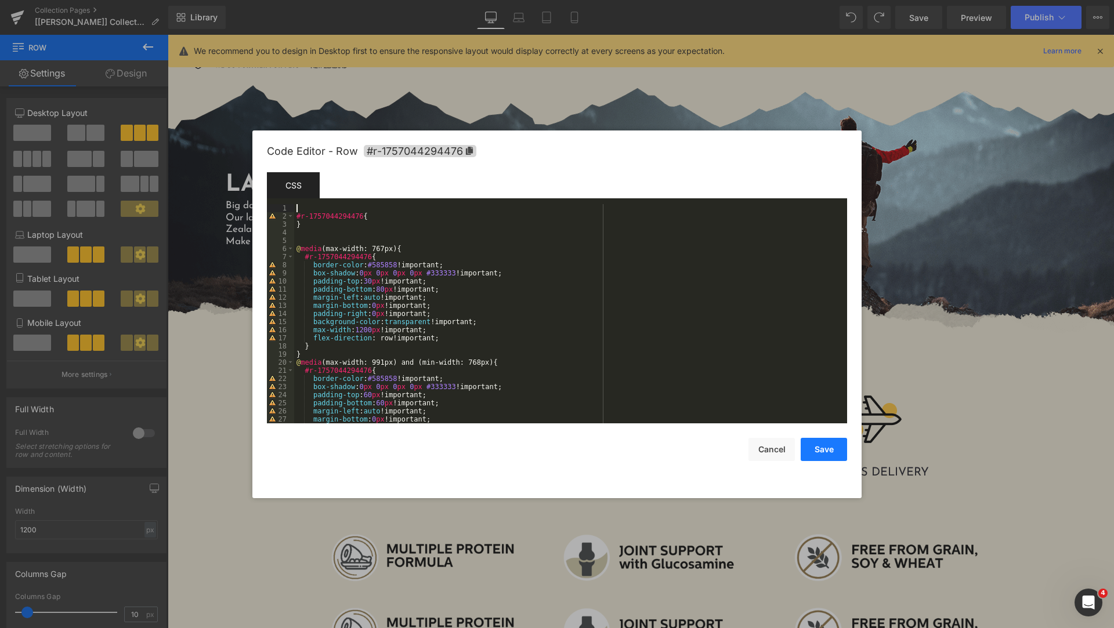
click at [818, 455] on button "Save" at bounding box center [824, 449] width 46 height 23
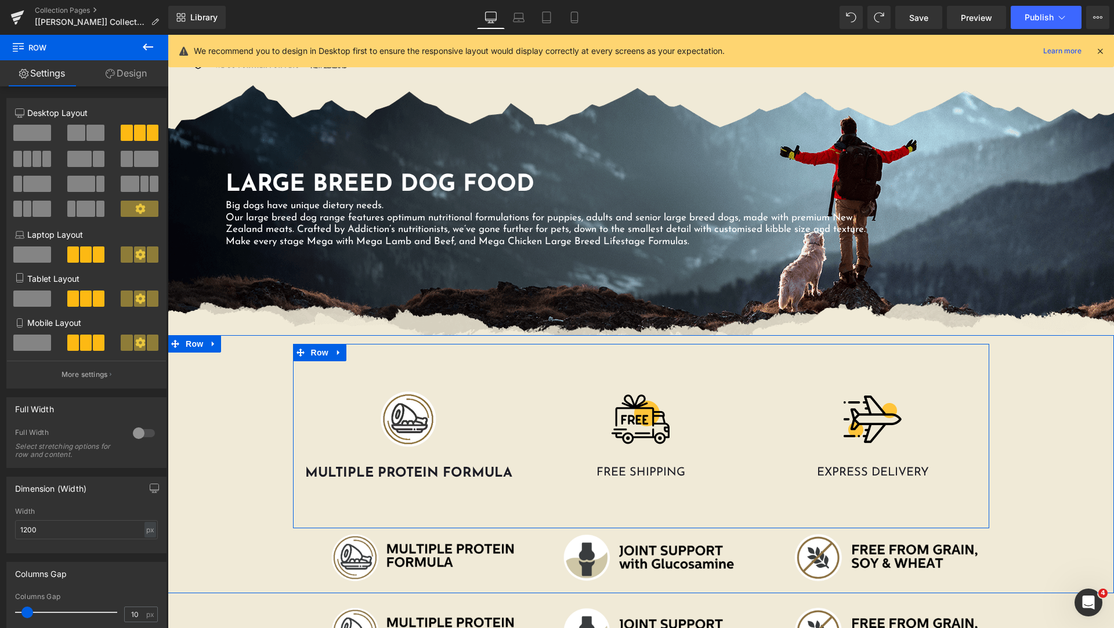
click at [501, 444] on div at bounding box center [409, 420] width 221 height 58
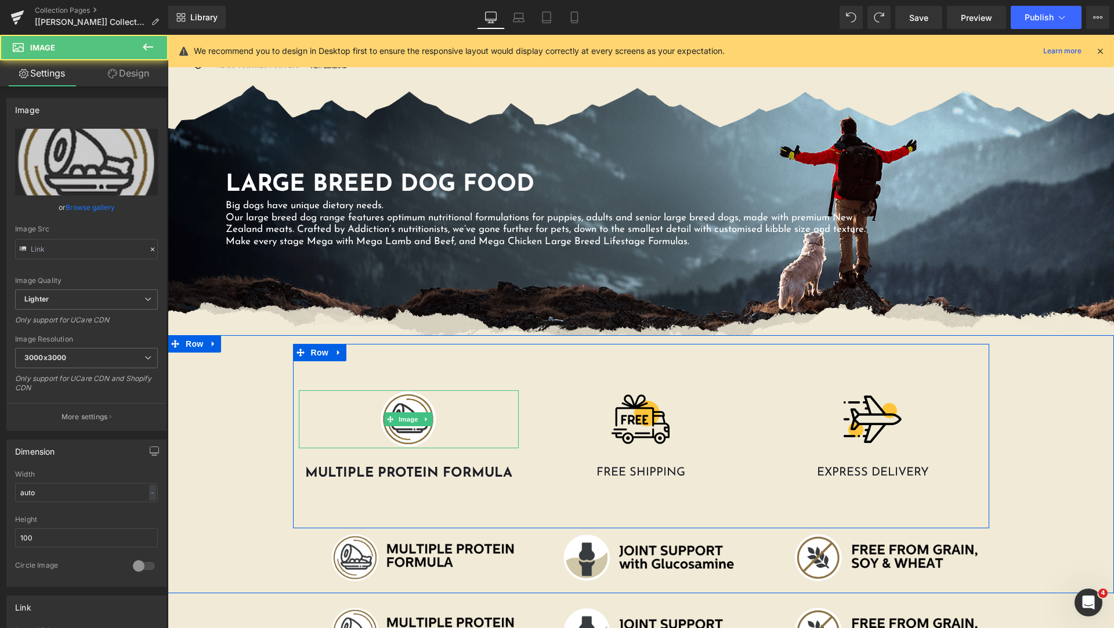
type input "https://ucarecdn.com/070e318b-22c8-4a6a-82cd-fdcf47bc1454/-/format/auto/-/previ…"
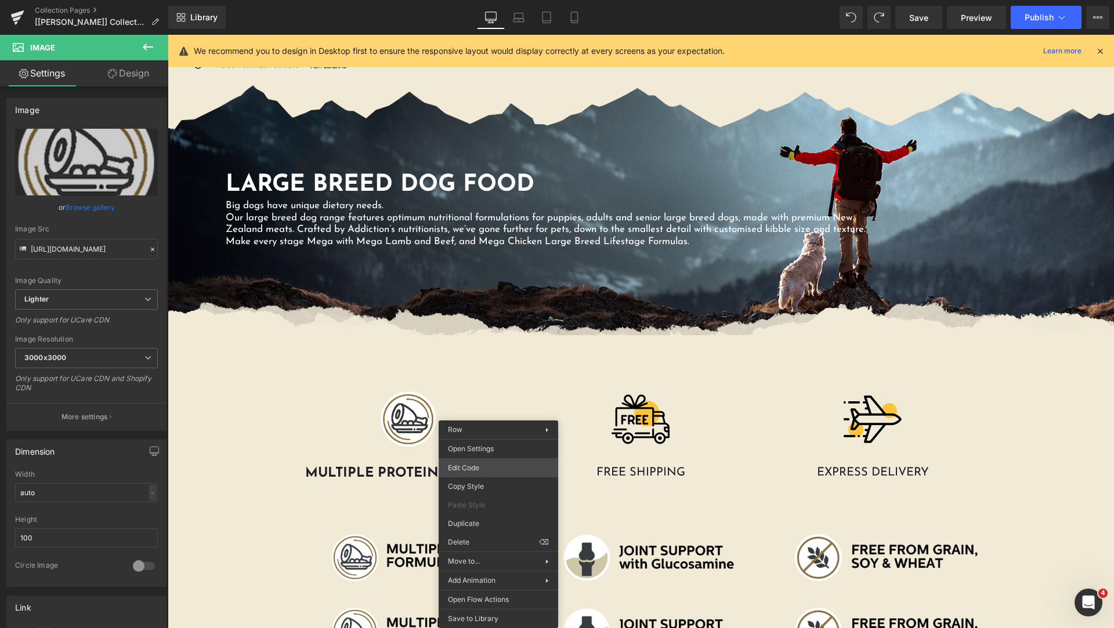
click at [499, 0] on div "Liquid You are previewing how the Page Preset 1 will restyle your page. You can…" at bounding box center [557, 0] width 1114 height 0
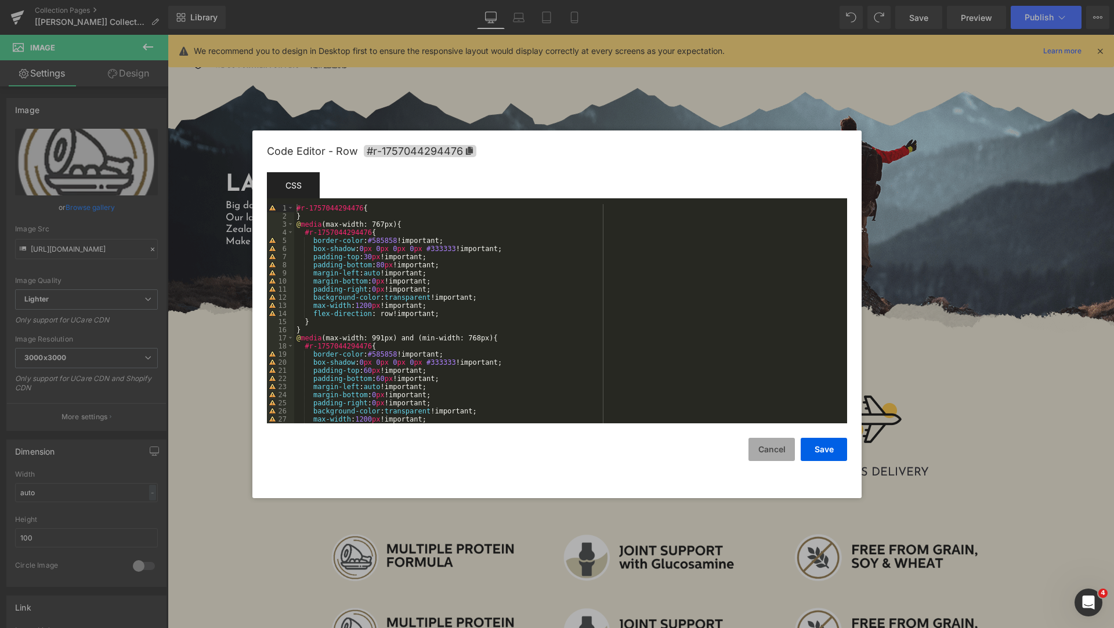
click at [769, 447] on button "Cancel" at bounding box center [772, 449] width 46 height 23
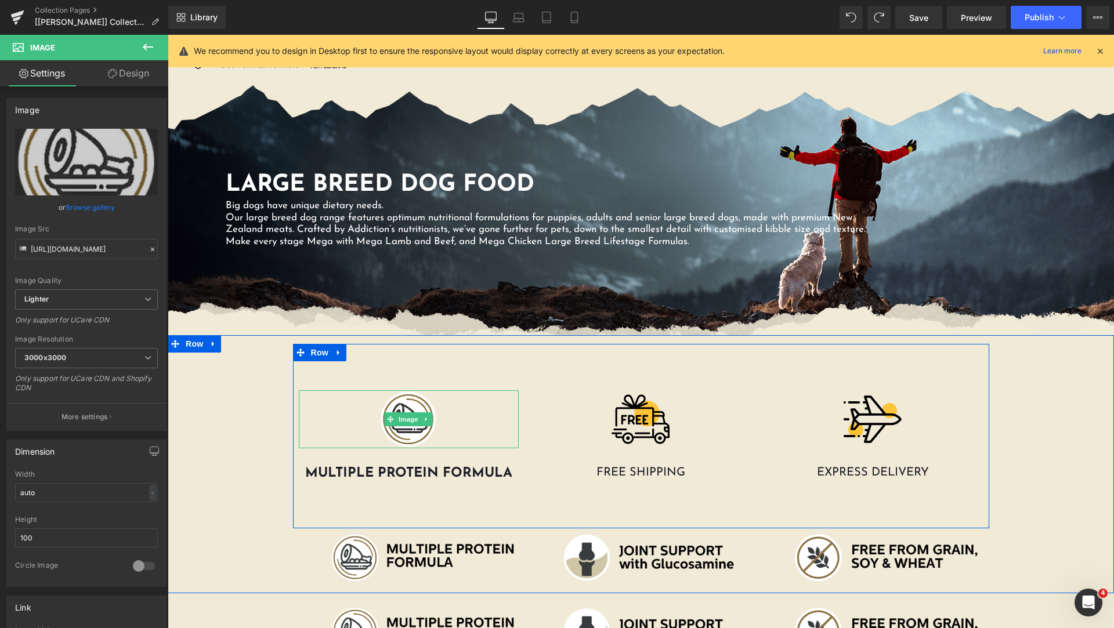
click at [478, 397] on div at bounding box center [409, 420] width 221 height 58
click at [320, 426] on div at bounding box center [409, 420] width 221 height 58
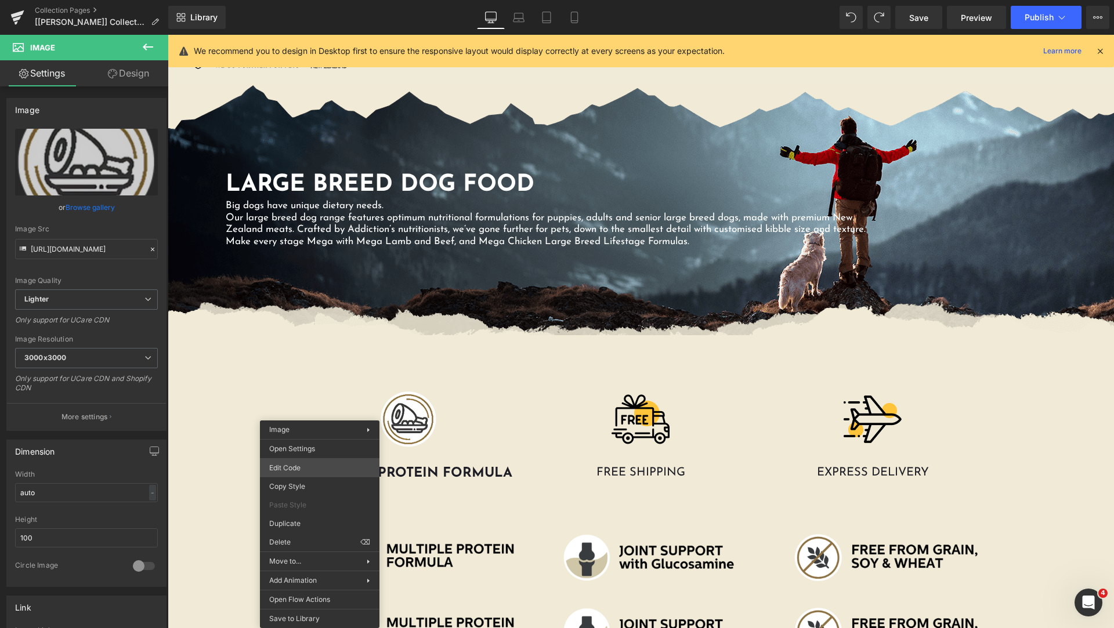
click at [344, 0] on div "Liquid You are previewing how the Page Preset 1 will restyle your page. You can…" at bounding box center [557, 0] width 1114 height 0
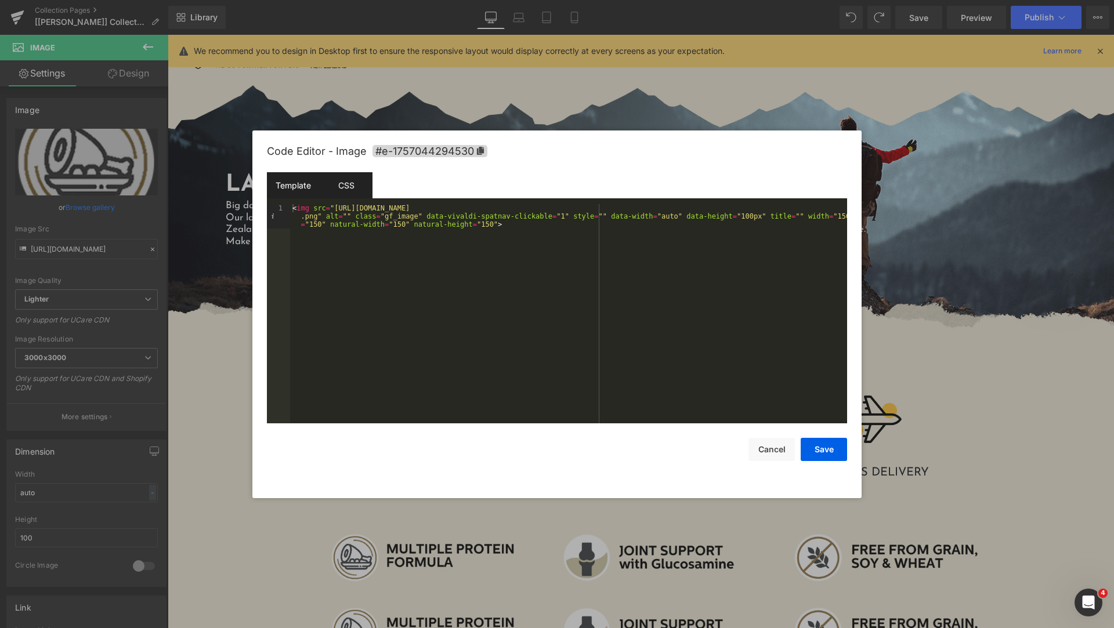
click at [339, 192] on div "CSS" at bounding box center [346, 185] width 53 height 26
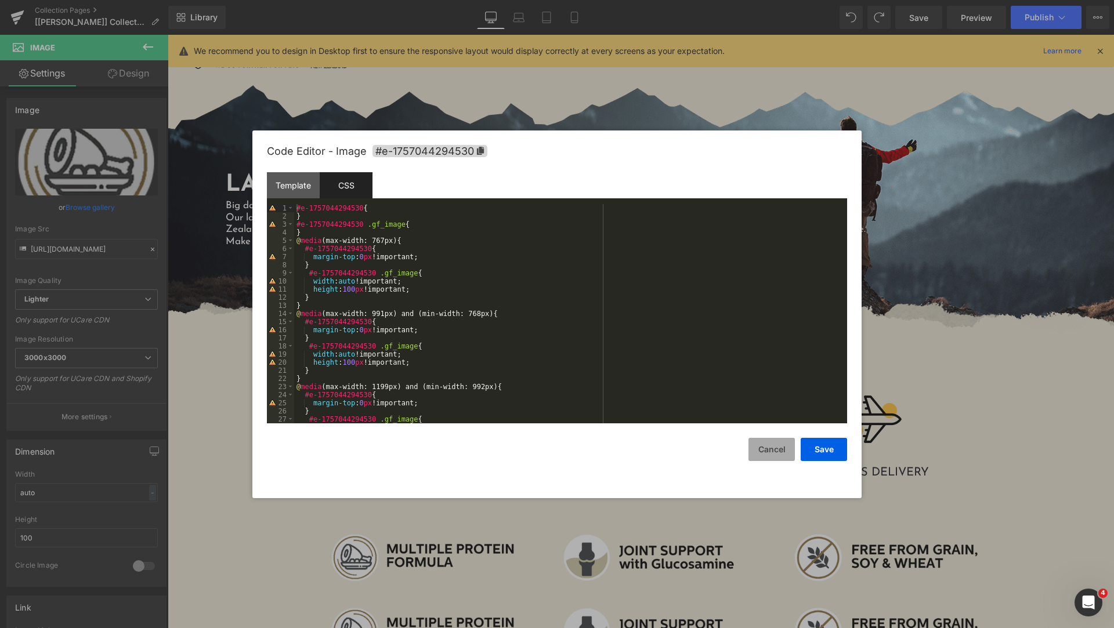
click at [769, 454] on button "Cancel" at bounding box center [772, 449] width 46 height 23
